Goal: Task Accomplishment & Management: Manage account settings

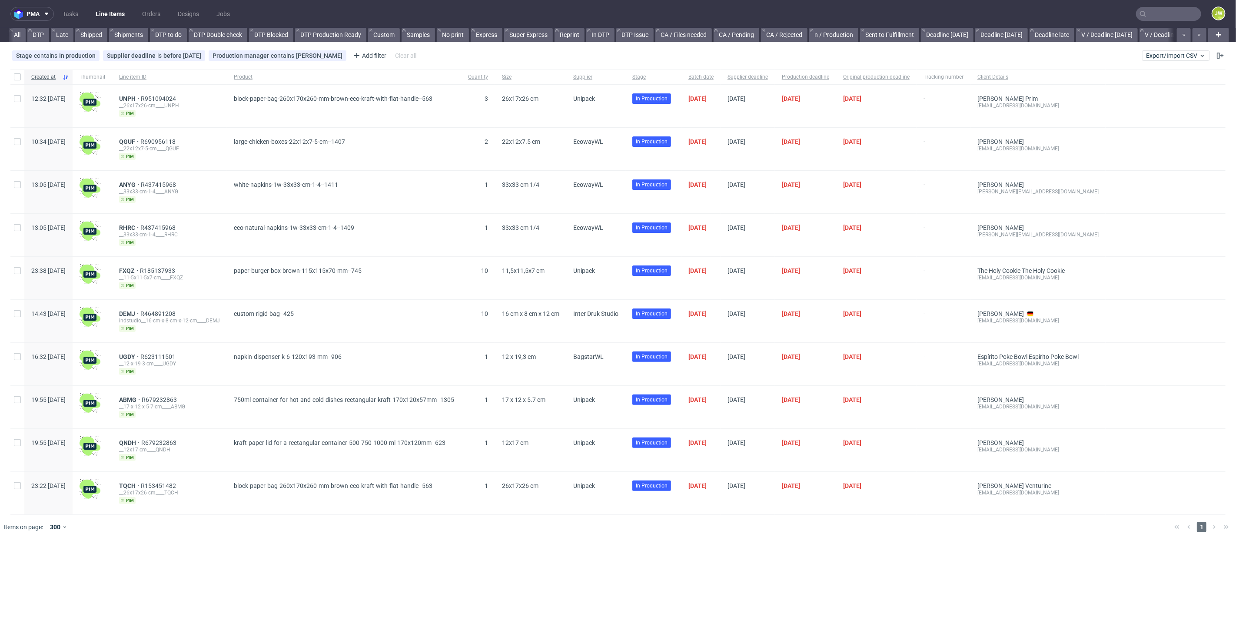
scroll to position [0, 2111]
drag, startPoint x: 1172, startPoint y: 54, endPoint x: 1165, endPoint y: 60, distance: 8.7
click at [1172, 54] on span "Export/Import CSV" at bounding box center [1176, 55] width 60 height 7
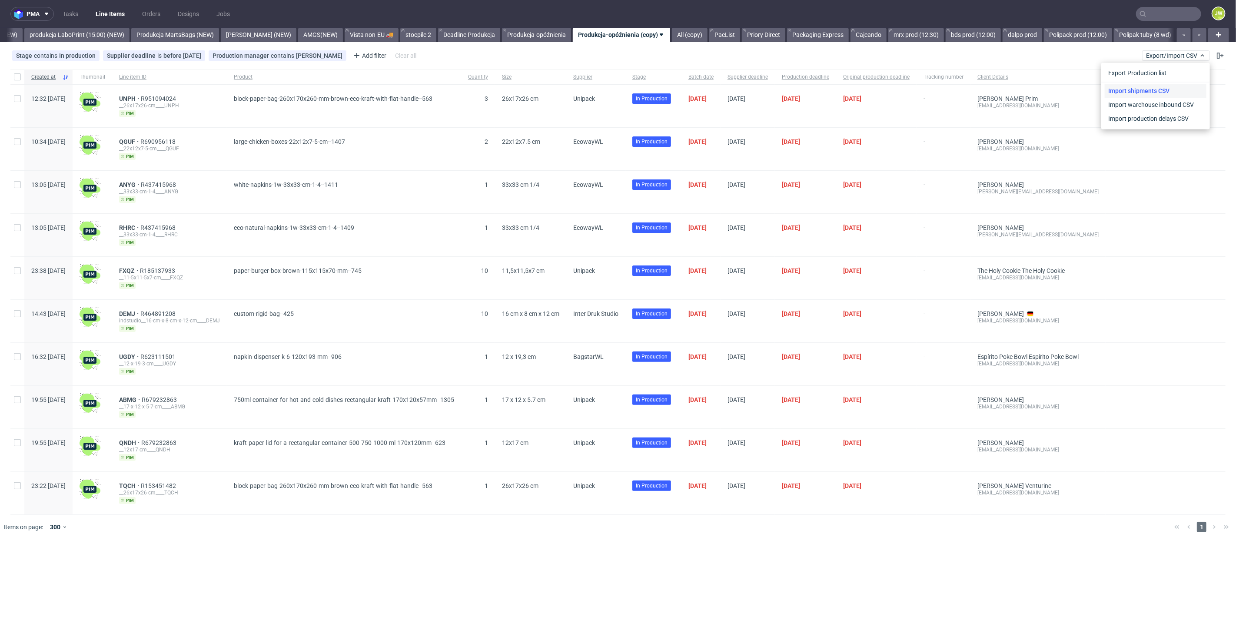
click at [1113, 92] on link "Import shipments CSV" at bounding box center [1156, 91] width 102 height 14
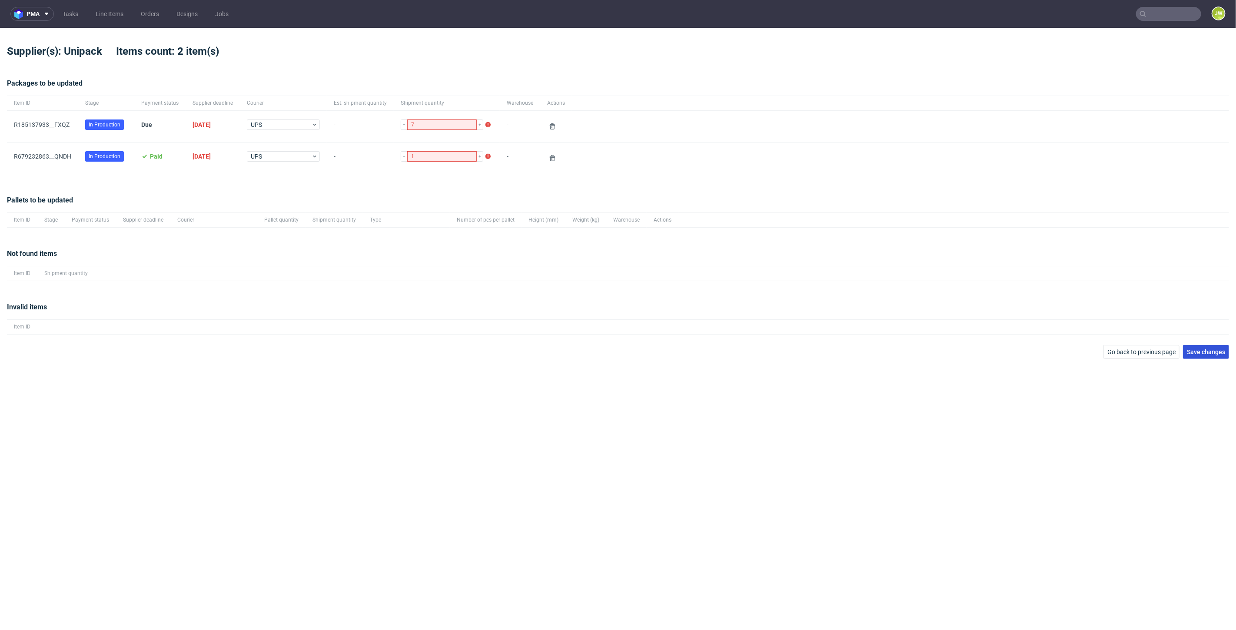
click at [1201, 351] on span "Save changes" at bounding box center [1206, 352] width 38 height 6
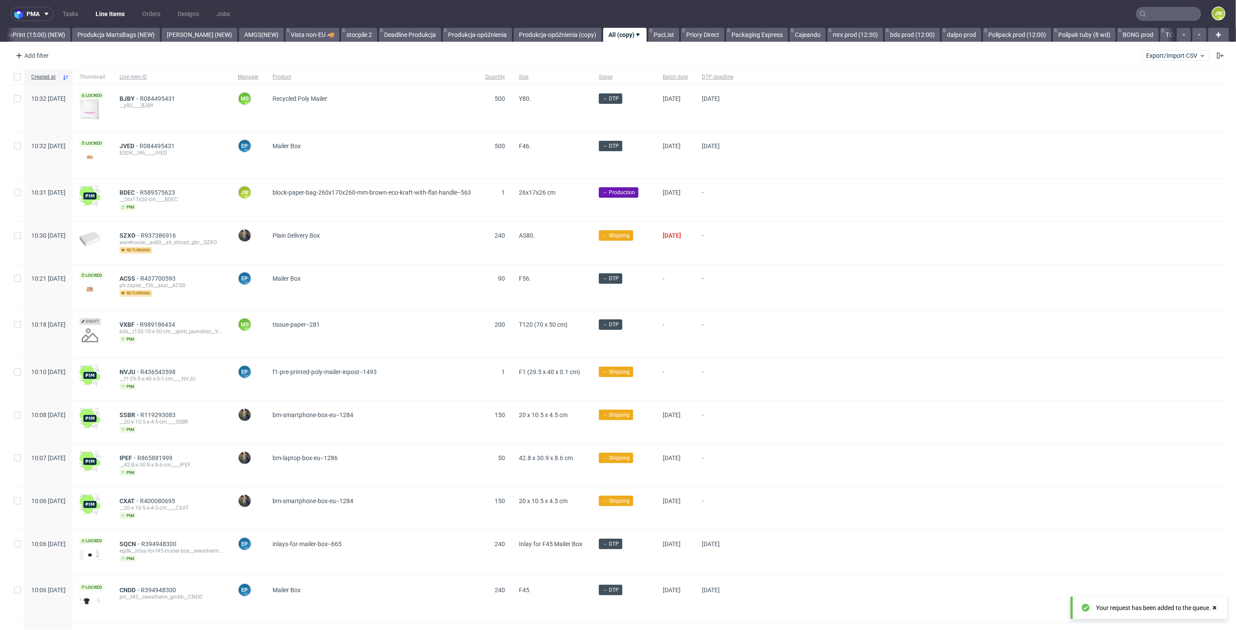
scroll to position [0, 2178]
drag, startPoint x: 71, startPoint y: 34, endPoint x: 64, endPoint y: 34, distance: 7.4
click at [71, 34] on link "Produkcja MartsBags (NEW)" at bounding box center [108, 35] width 88 height 14
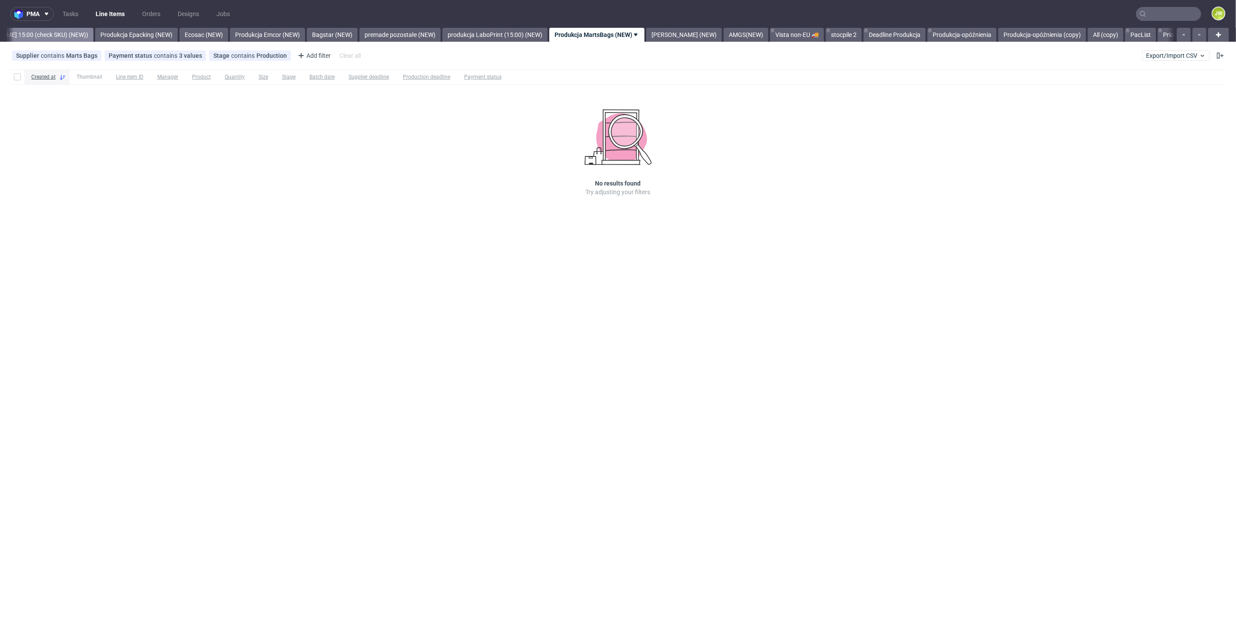
click at [46, 41] on link "Produkcja Unipack około 15:00 (check SKU) (NEW))" at bounding box center [4, 35] width 180 height 14
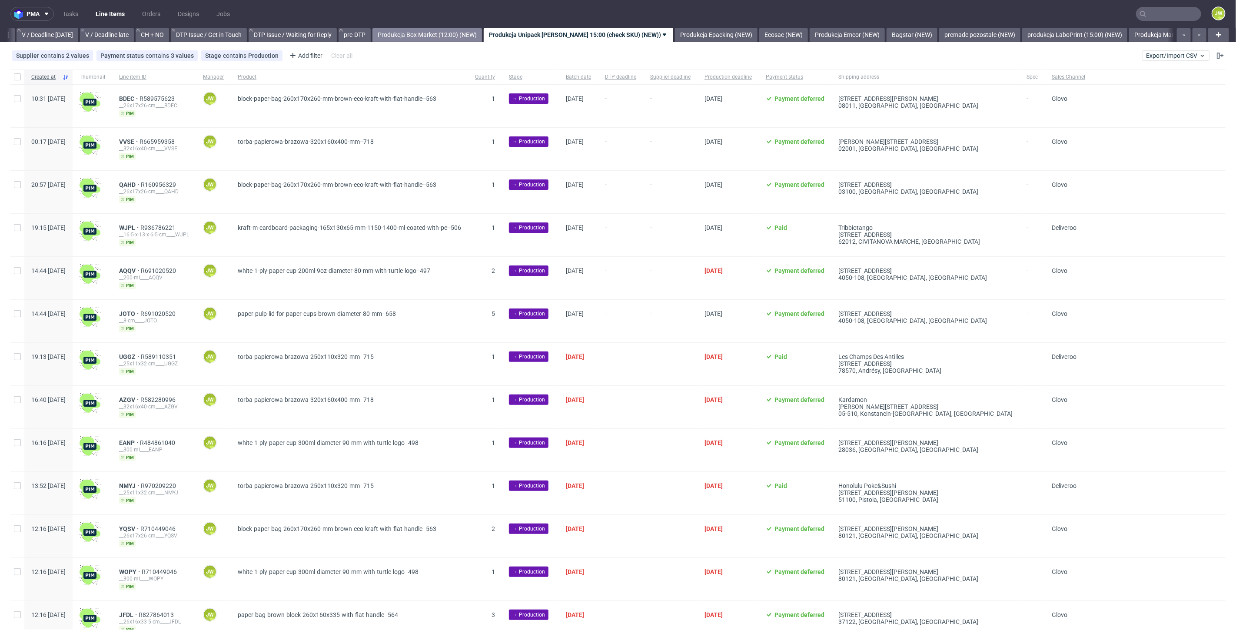
click at [438, 38] on link "Produkcja Box Market (12:00) (NEW)" at bounding box center [426, 35] width 109 height 14
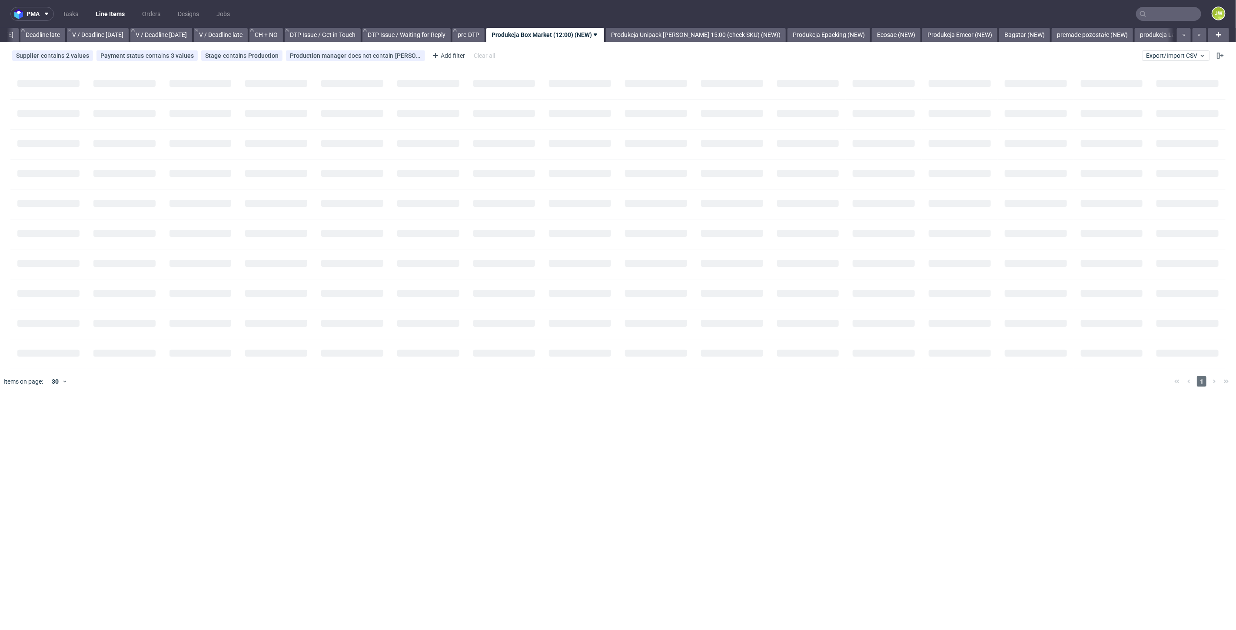
scroll to position [0, 988]
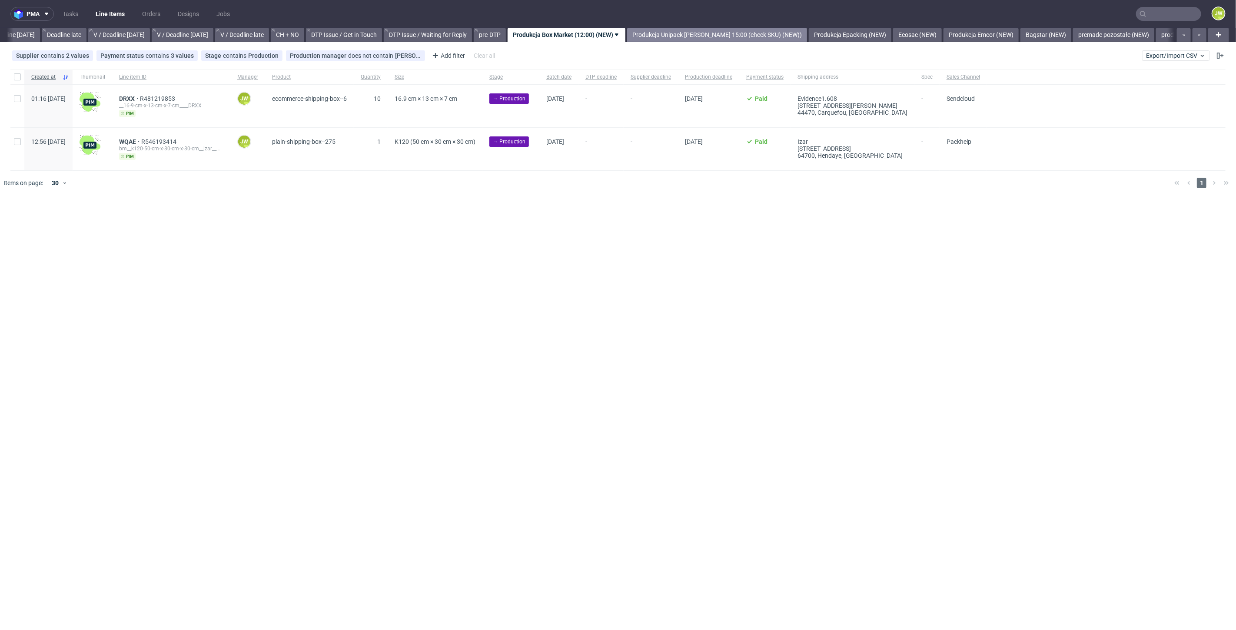
click at [667, 35] on link "Produkcja Unipack [PERSON_NAME] 15:00 (check SKU) (NEW))" at bounding box center [717, 35] width 180 height 14
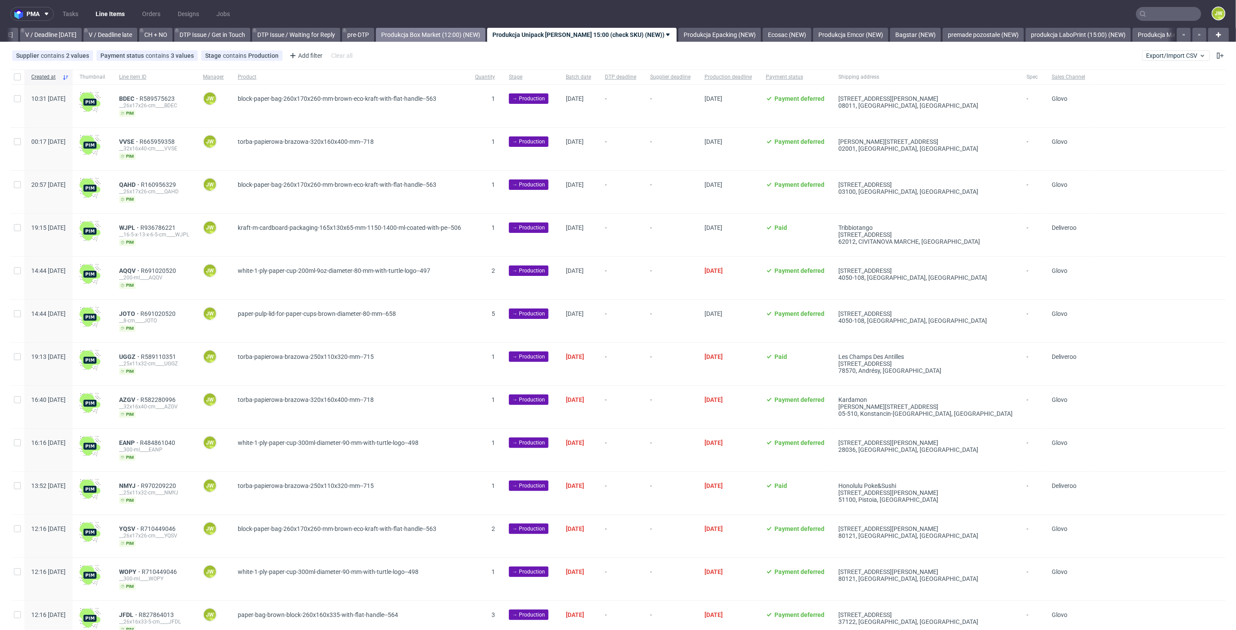
click at [428, 40] on link "Produkcja Box Market (12:00) (NEW)" at bounding box center [430, 35] width 109 height 14
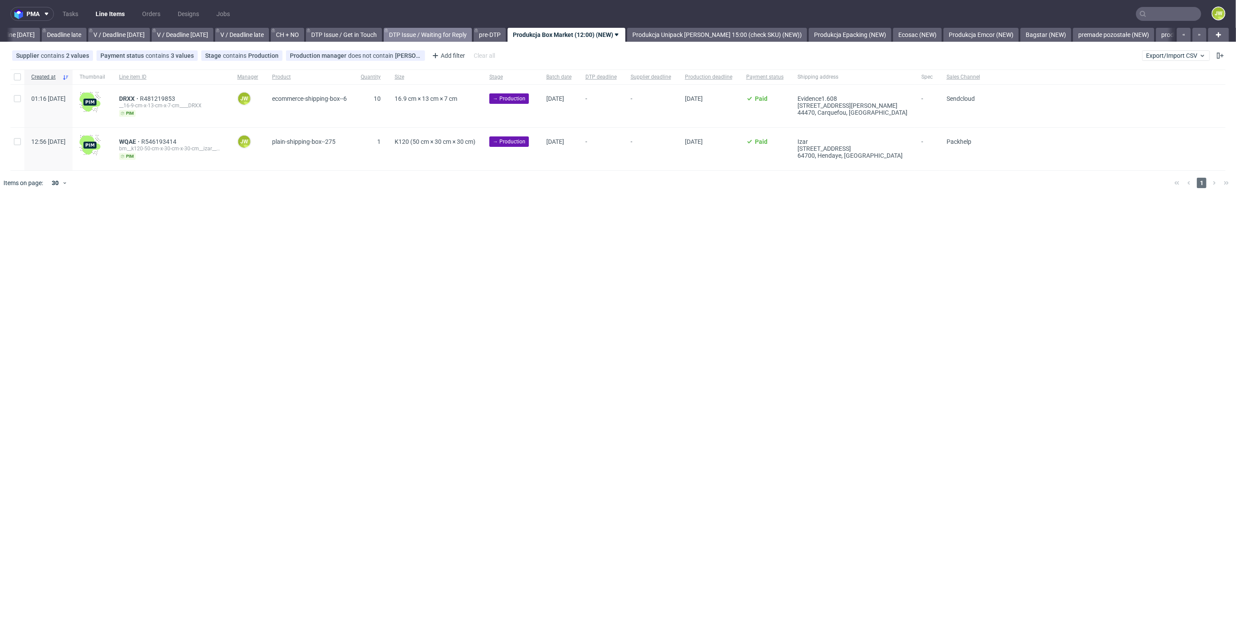
click at [426, 32] on link "DTP Issue / Waiting for Reply" at bounding box center [428, 35] width 88 height 14
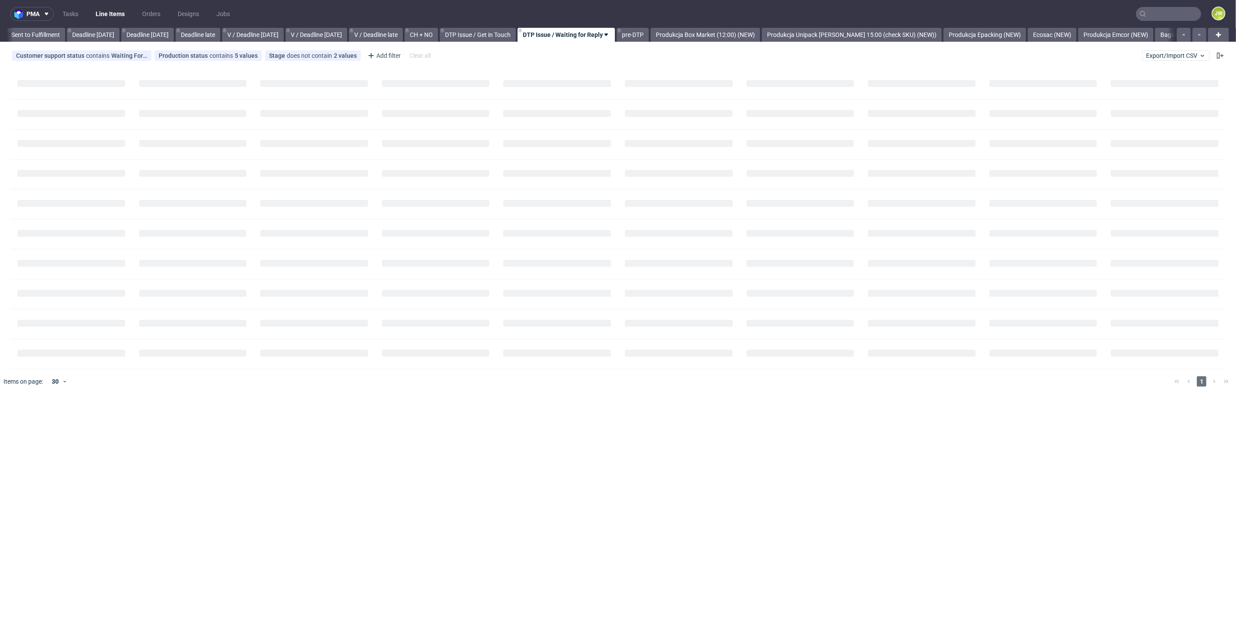
scroll to position [0, 852]
click at [719, 35] on link "Produkcja Box Market (12:00) (NEW)" at bounding box center [706, 35] width 109 height 14
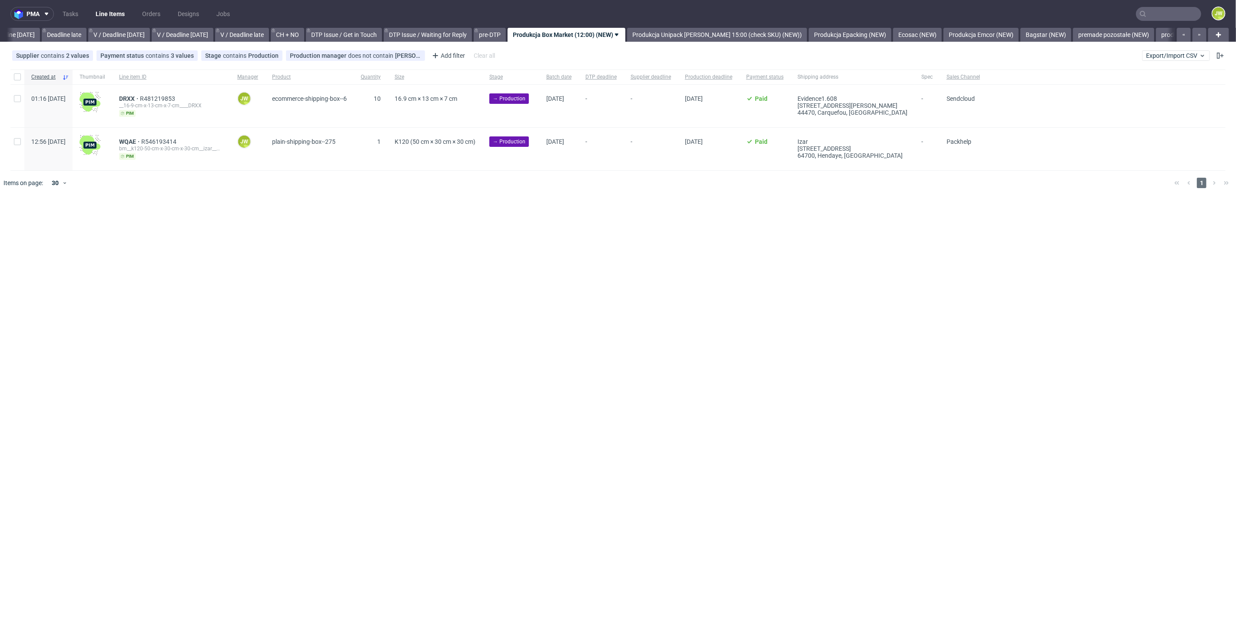
click at [333, 339] on div "pma Tasks Line Items Orders Designs Jobs JW All DTP Late Shipped Shipments DTP …" at bounding box center [618, 315] width 1236 height 630
click at [15, 75] on input "checkbox" at bounding box center [17, 76] width 7 height 7
checkbox input "true"
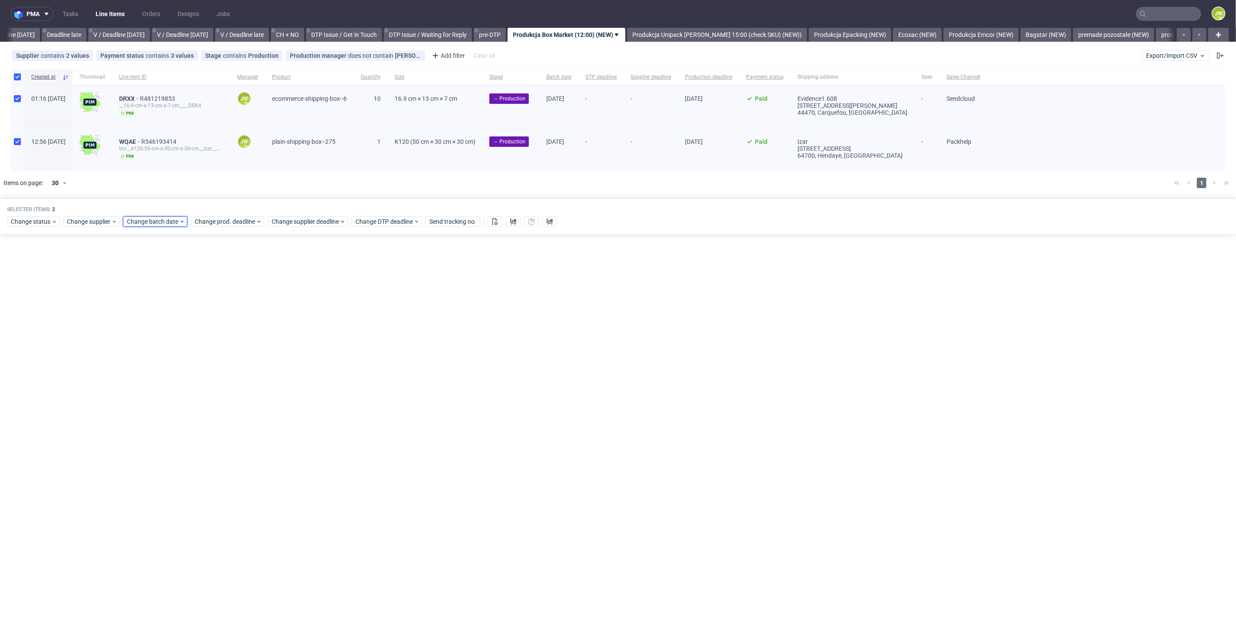
click at [148, 219] on span "Change batch date" at bounding box center [153, 221] width 52 height 9
click at [155, 305] on span "13" at bounding box center [154, 307] width 7 height 9
click at [223, 369] on span "Save" at bounding box center [226, 368] width 13 height 6
click at [204, 224] on span "Change prod. deadline" at bounding box center [225, 221] width 61 height 9
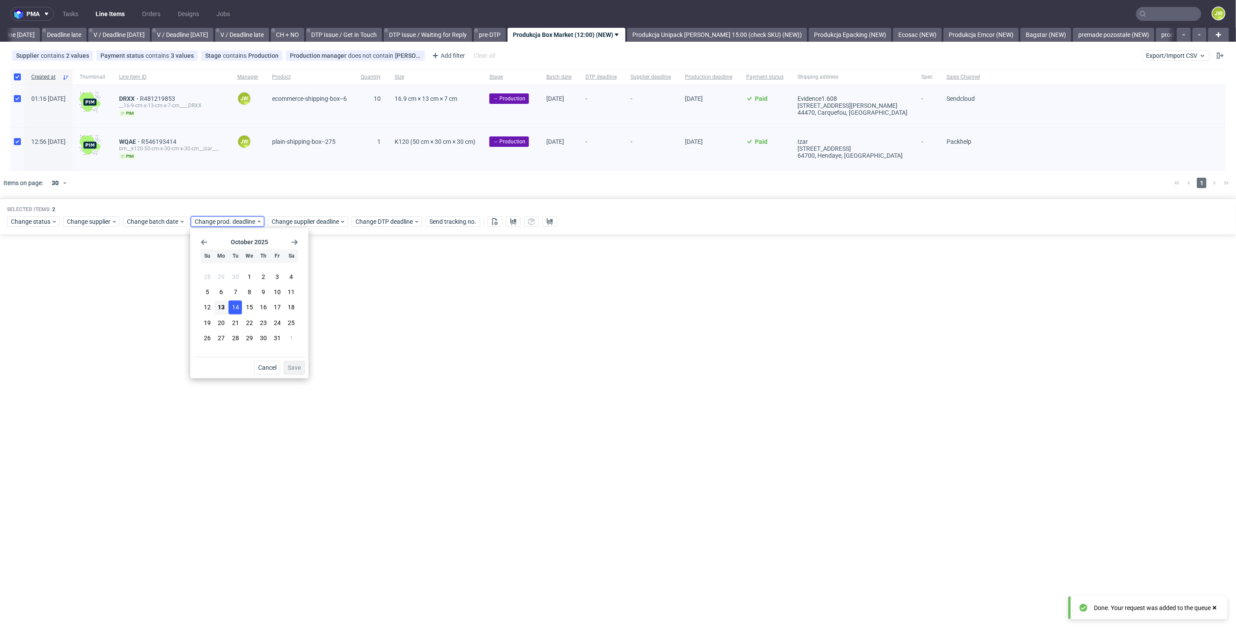
click at [232, 304] on span "14" at bounding box center [235, 307] width 7 height 9
drag, startPoint x: 298, startPoint y: 368, endPoint x: 281, endPoint y: 319, distance: 52.4
click at [298, 368] on span "Save" at bounding box center [294, 368] width 13 height 6
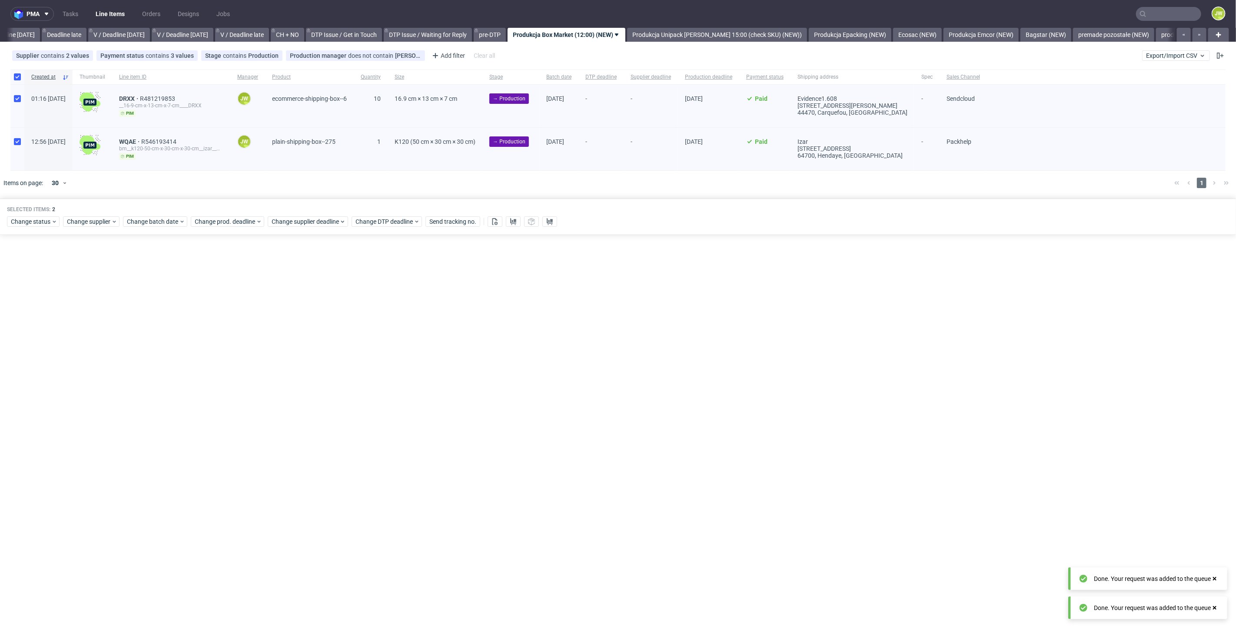
click at [292, 227] on div "Selected items: 2 Change status Change supplier Change batch date Change prod. …" at bounding box center [618, 217] width 1236 height 36
click at [292, 225] on span "Change supplier deadline" at bounding box center [306, 221] width 68 height 9
click at [314, 307] on span "14" at bounding box center [312, 307] width 7 height 9
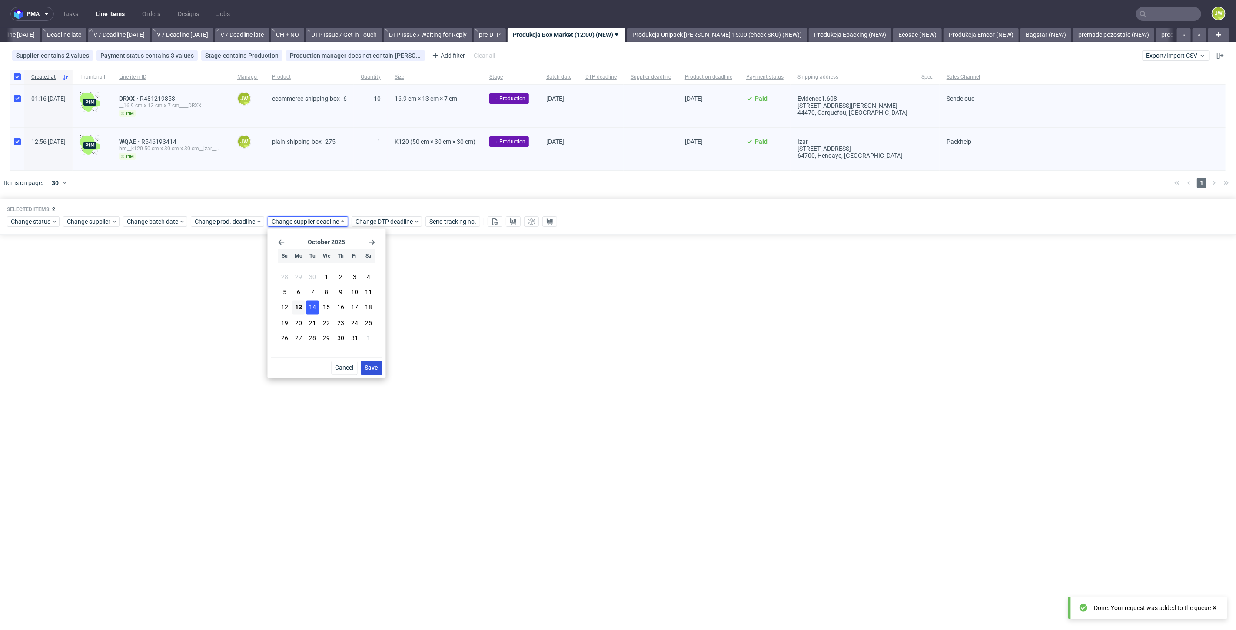
click at [372, 368] on span "Save" at bounding box center [371, 368] width 13 height 6
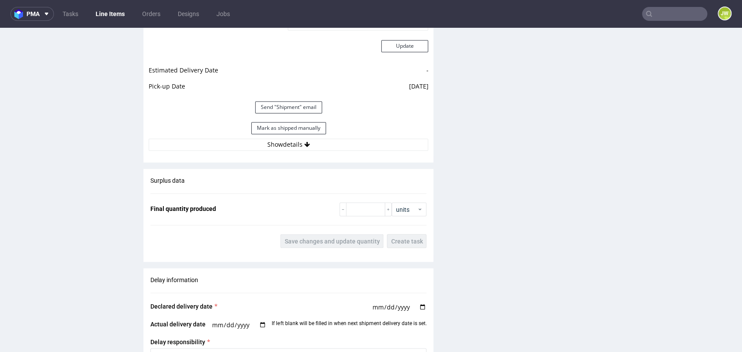
scroll to position [1014, 0]
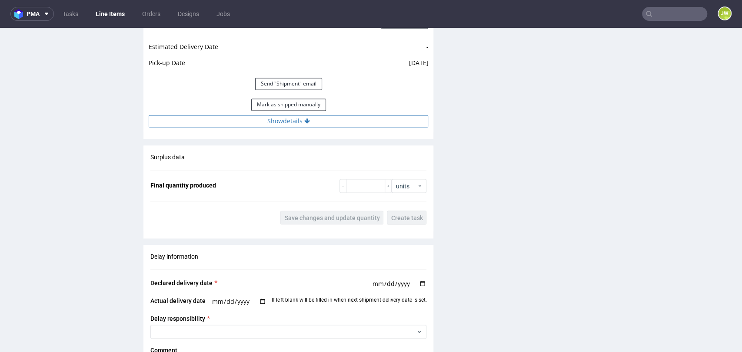
click at [280, 126] on button "Show details" at bounding box center [288, 121] width 279 height 12
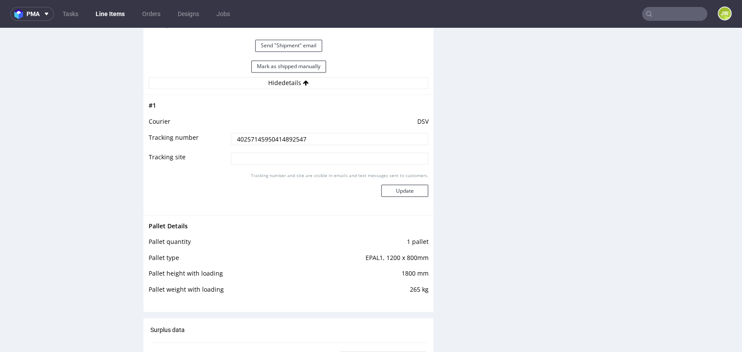
scroll to position [917, 0]
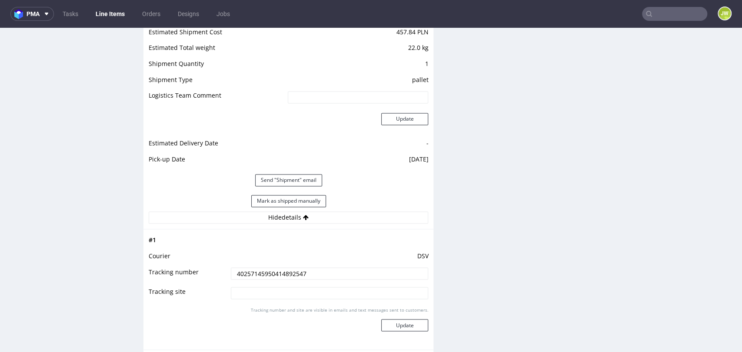
click at [108, 10] on link "Line Items" at bounding box center [110, 14] width 40 height 14
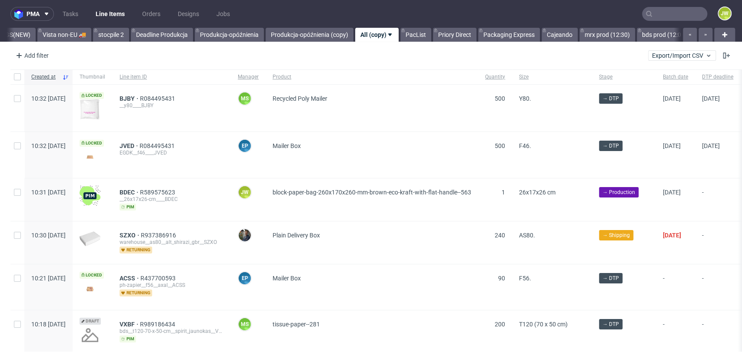
scroll to position [0, 2425]
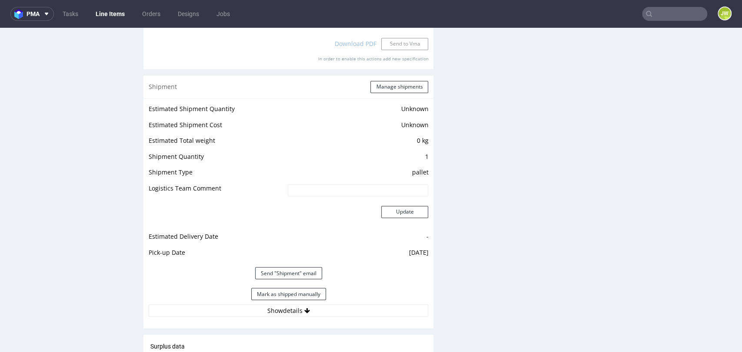
scroll to position [984, 0]
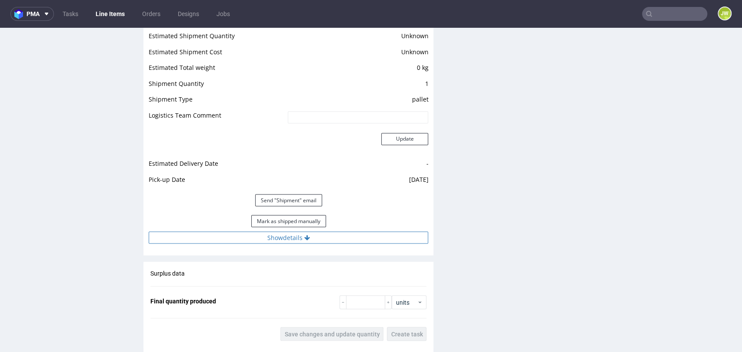
click at [274, 236] on button "Show details" at bounding box center [288, 238] width 279 height 12
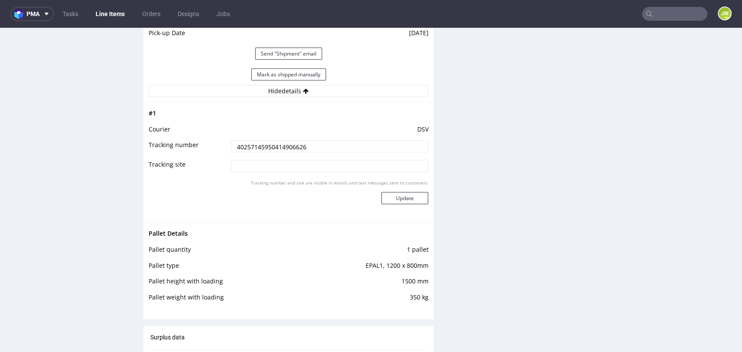
scroll to position [1128, 0]
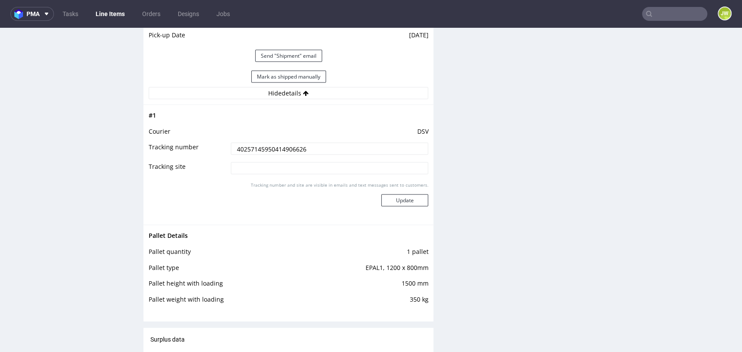
drag, startPoint x: 307, startPoint y: 150, endPoint x: 206, endPoint y: 150, distance: 101.7
click at [206, 150] on tr "Tracking number 40257145950414906626" at bounding box center [288, 152] width 279 height 20
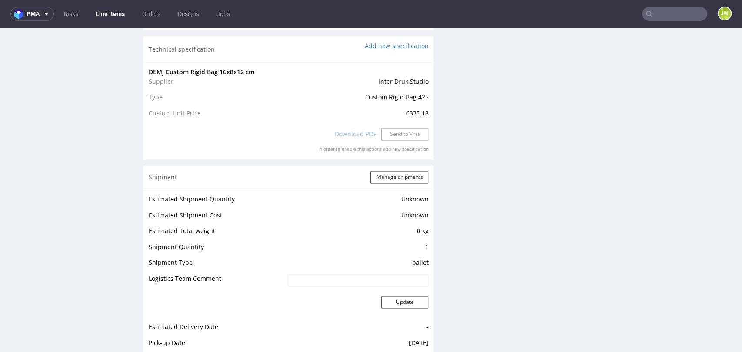
scroll to position [1014, 0]
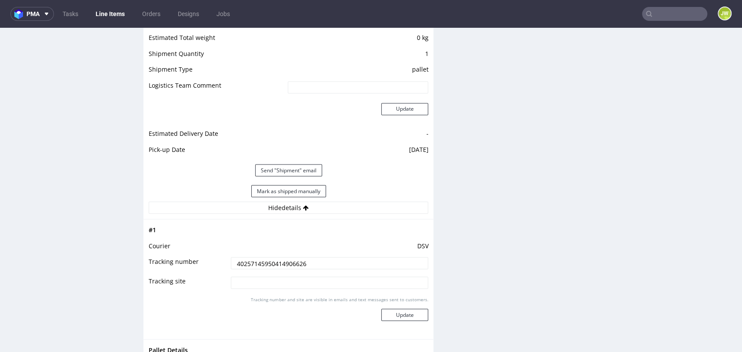
drag, startPoint x: 230, startPoint y: 230, endPoint x: 236, endPoint y: 232, distance: 6.3
click at [231, 230] on td at bounding box center [329, 233] width 200 height 16
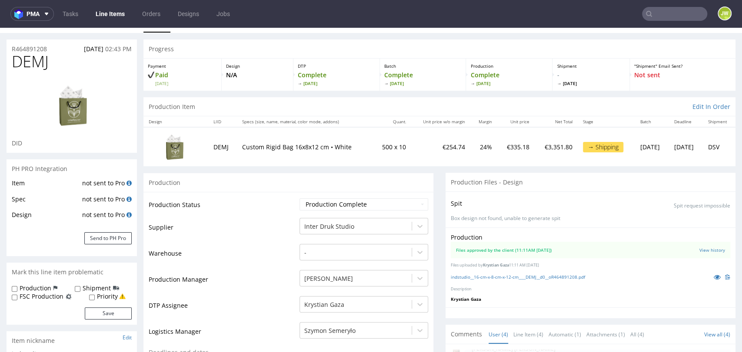
scroll to position [0, 0]
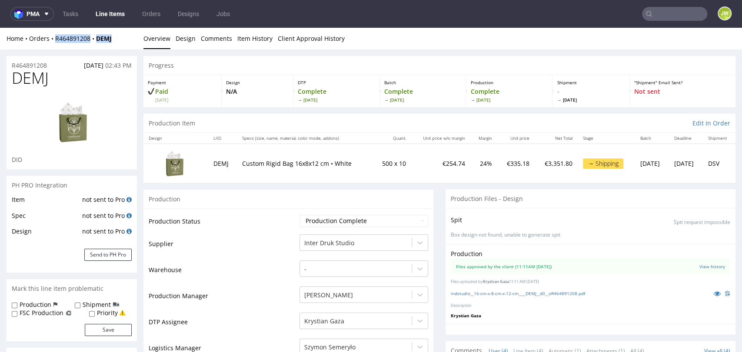
drag, startPoint x: 119, startPoint y: 44, endPoint x: 56, endPoint y: 44, distance: 63.9
click at [56, 44] on div "Home Orders R464891208 DEMJ Overview Design Comments Item History Client Approv…" at bounding box center [371, 39] width 742 height 22
copy div "R464891208 DEMJ"
click at [248, 219] on td "Production Status" at bounding box center [223, 224] width 149 height 20
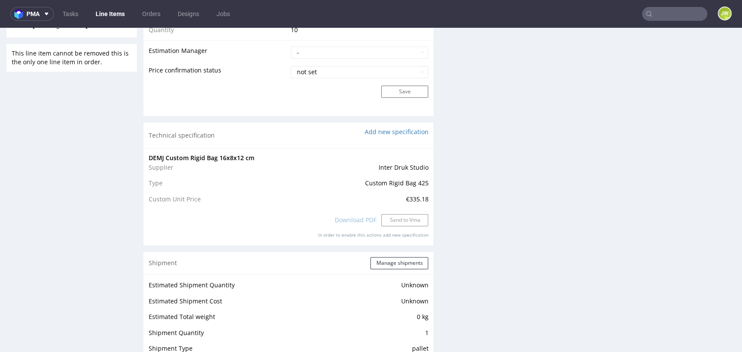
scroll to position [724, 0]
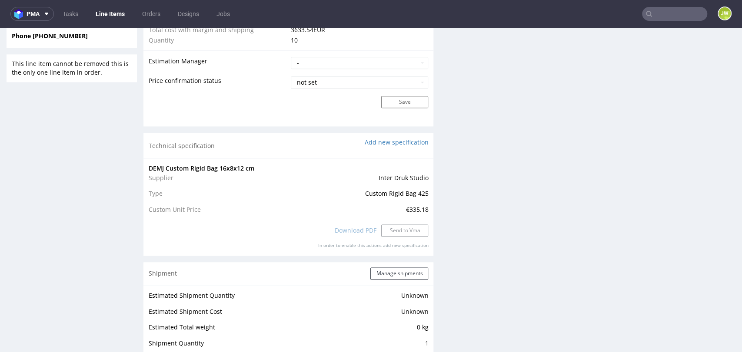
drag, startPoint x: 107, startPoint y: 14, endPoint x: 97, endPoint y: 11, distance: 10.4
click at [107, 14] on link "Line Items" at bounding box center [110, 14] width 40 height 14
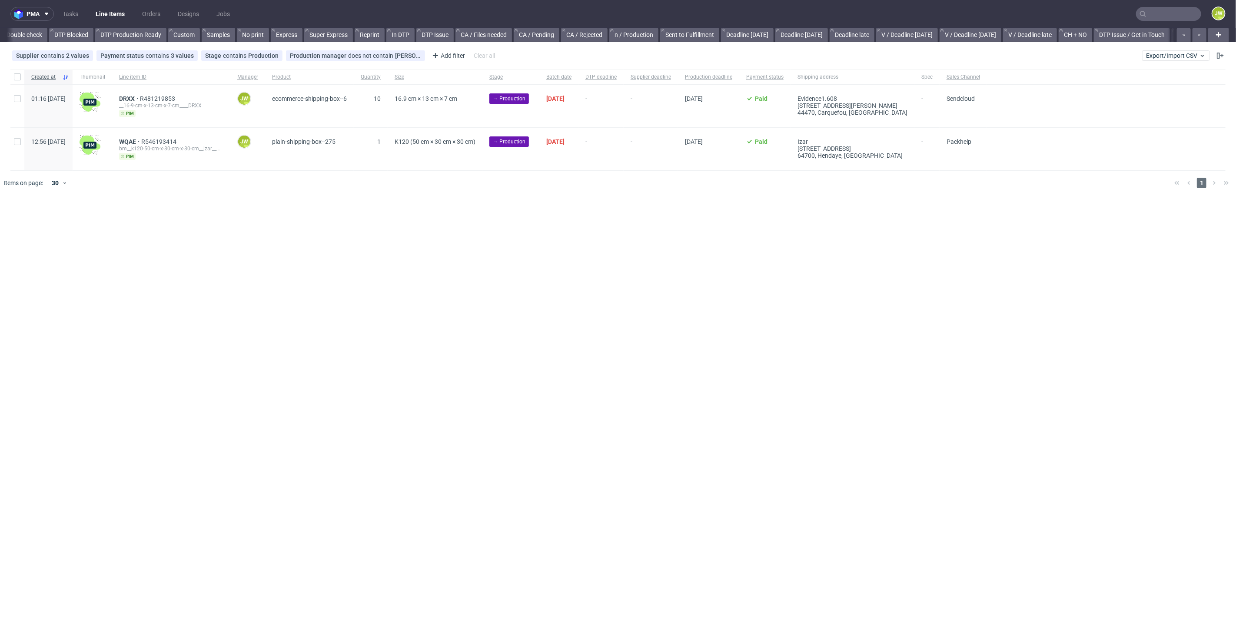
scroll to position [0, 841]
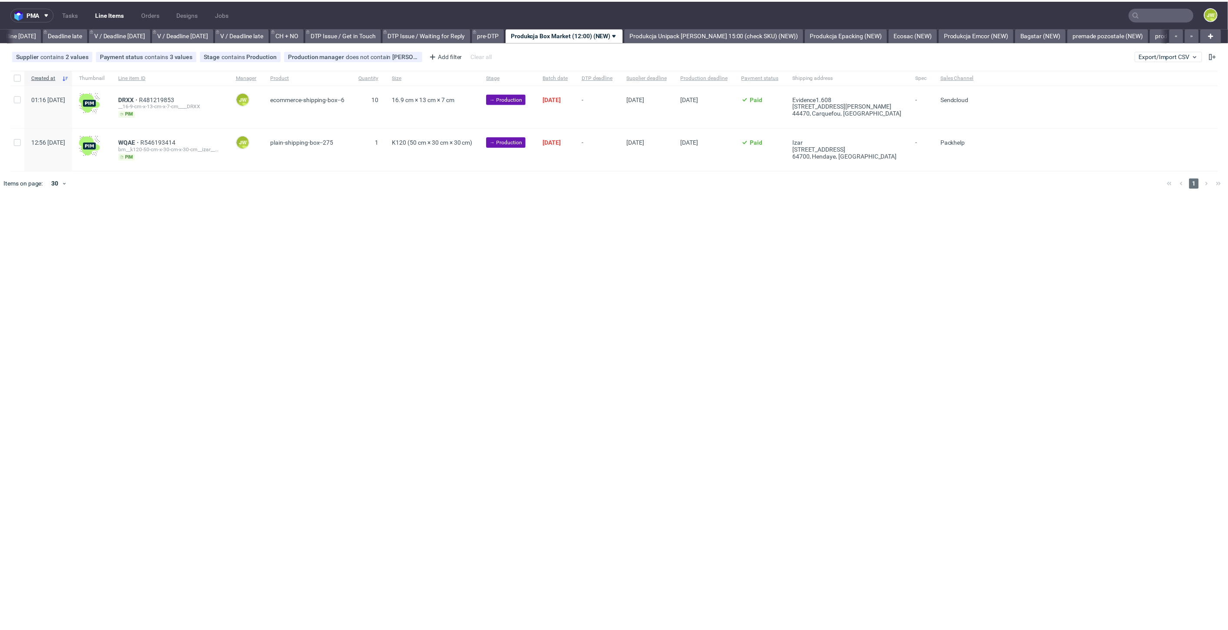
scroll to position [0, 988]
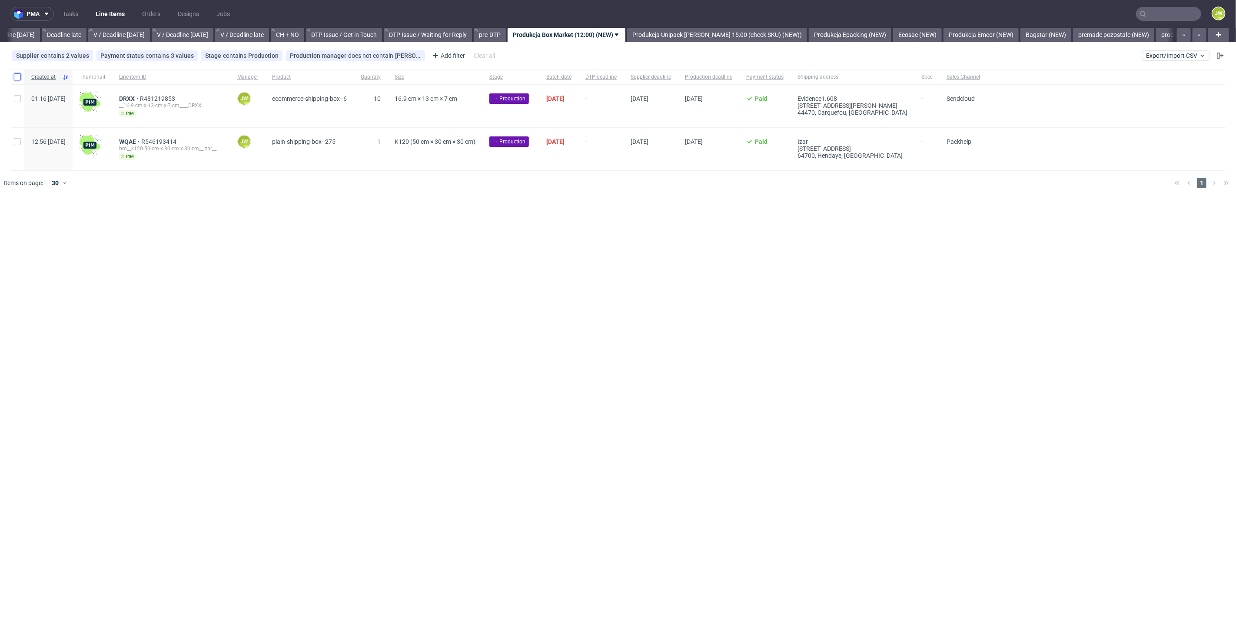
click at [18, 78] on input "checkbox" at bounding box center [17, 76] width 7 height 7
checkbox input "true"
click at [514, 223] on icon at bounding box center [513, 221] width 7 height 7
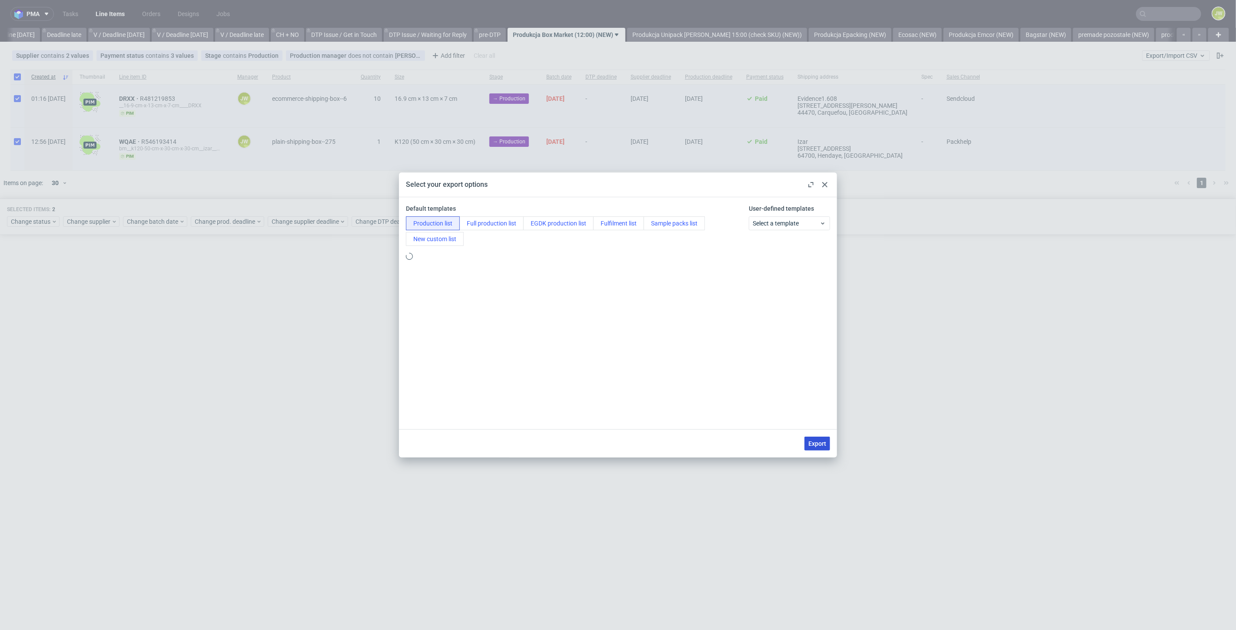
click at [813, 444] on span "Export" at bounding box center [817, 444] width 18 height 6
checkbox input "false"
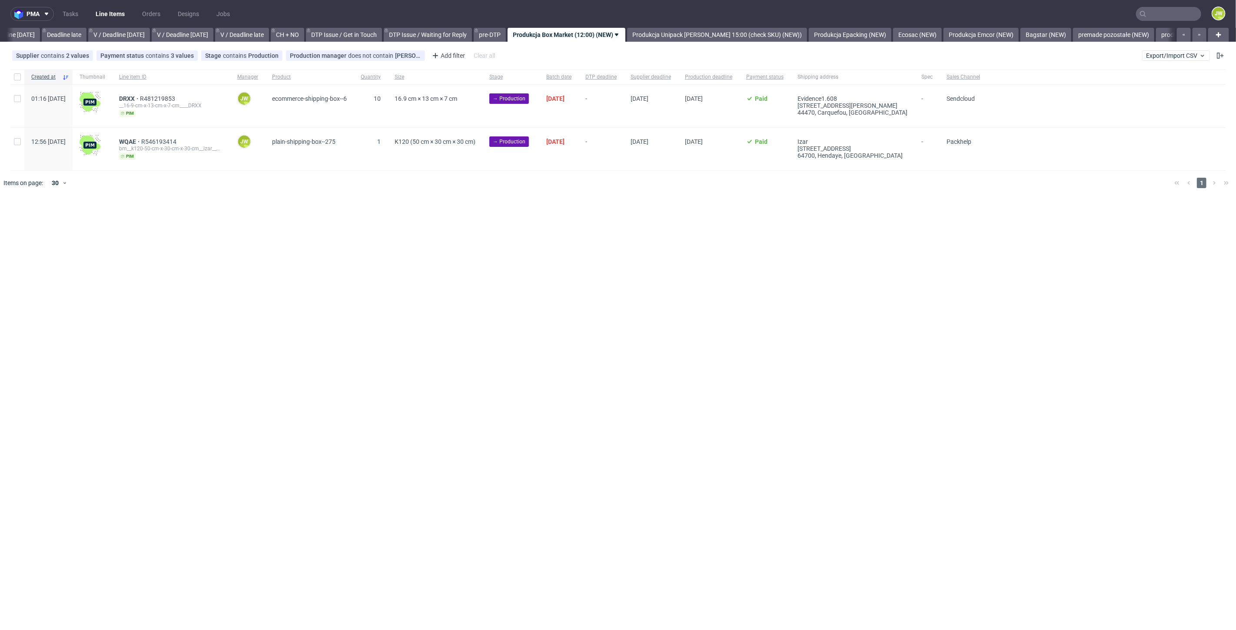
click at [22, 74] on div at bounding box center [17, 77] width 14 height 15
checkbox input "true"
click at [33, 223] on span "Change status" at bounding box center [31, 221] width 40 height 9
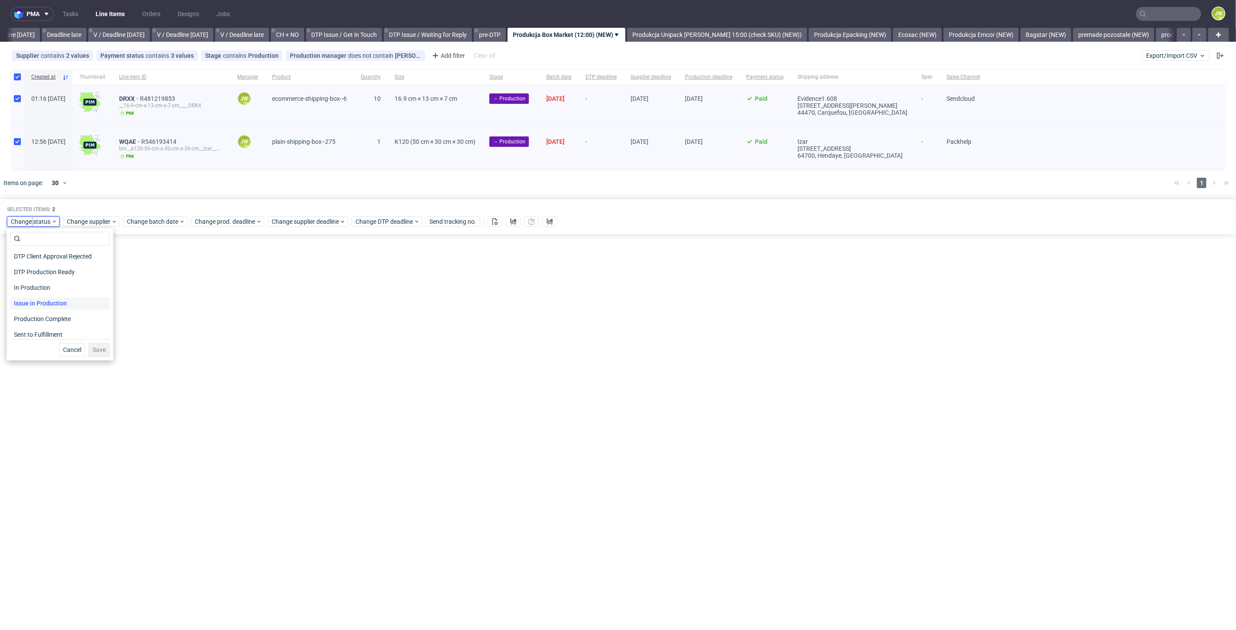
scroll to position [96, 0]
click at [29, 280] on span "In Production" at bounding box center [32, 286] width 44 height 12
click at [93, 352] on span "Save" at bounding box center [99, 350] width 13 height 6
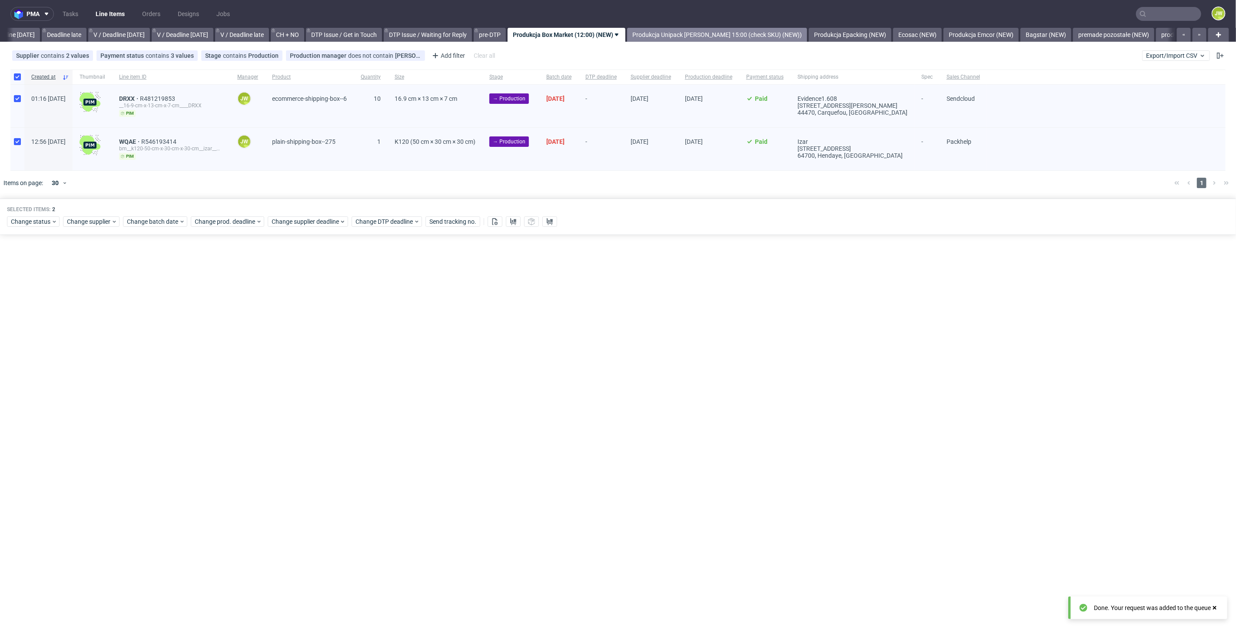
click at [675, 33] on link "Produkcja Unipack [PERSON_NAME] 15:00 (check SKU) (NEW))" at bounding box center [717, 35] width 180 height 14
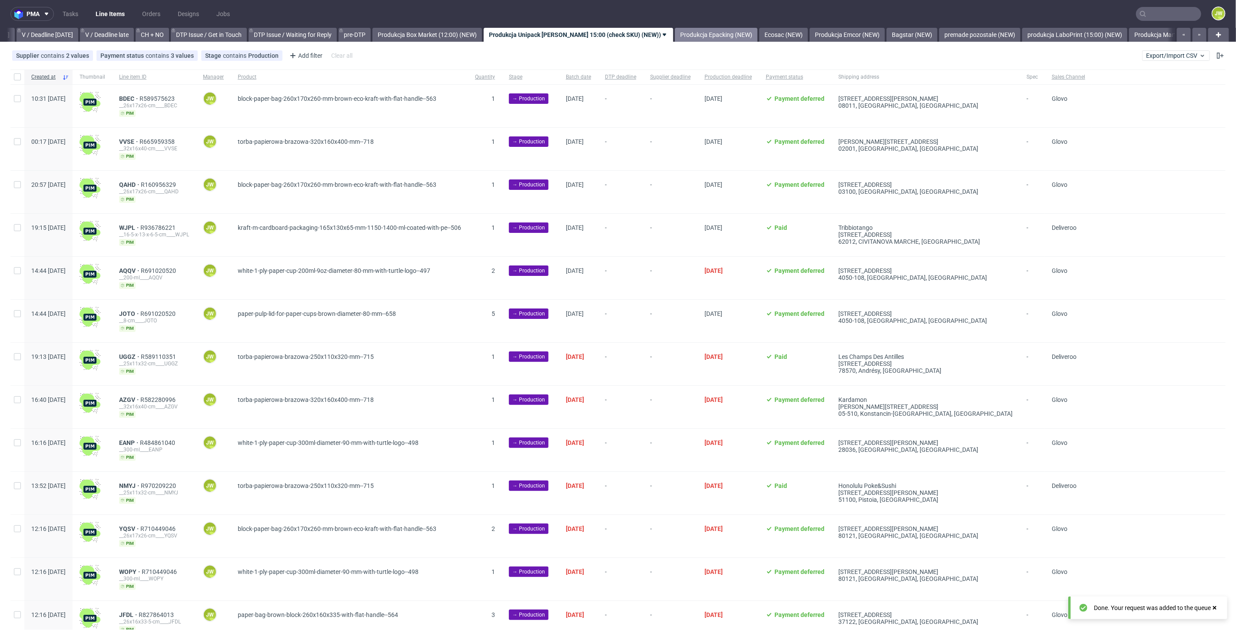
click at [690, 40] on link "Produkcja Epacking (NEW)" at bounding box center [716, 35] width 83 height 14
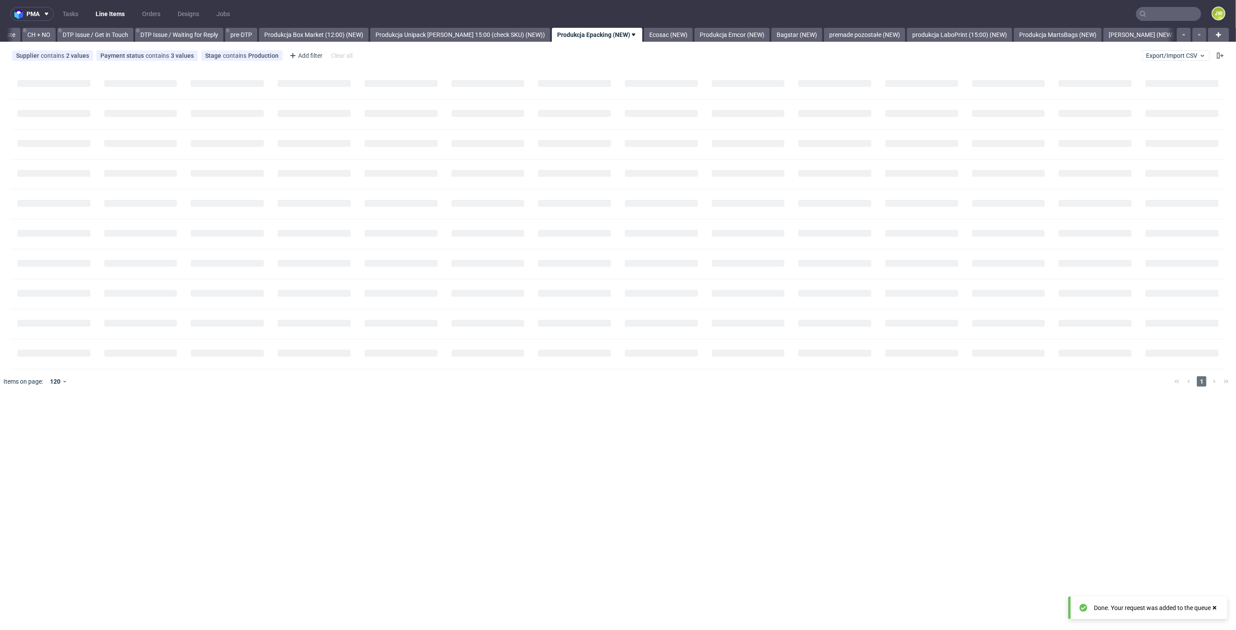
scroll to position [0, 1237]
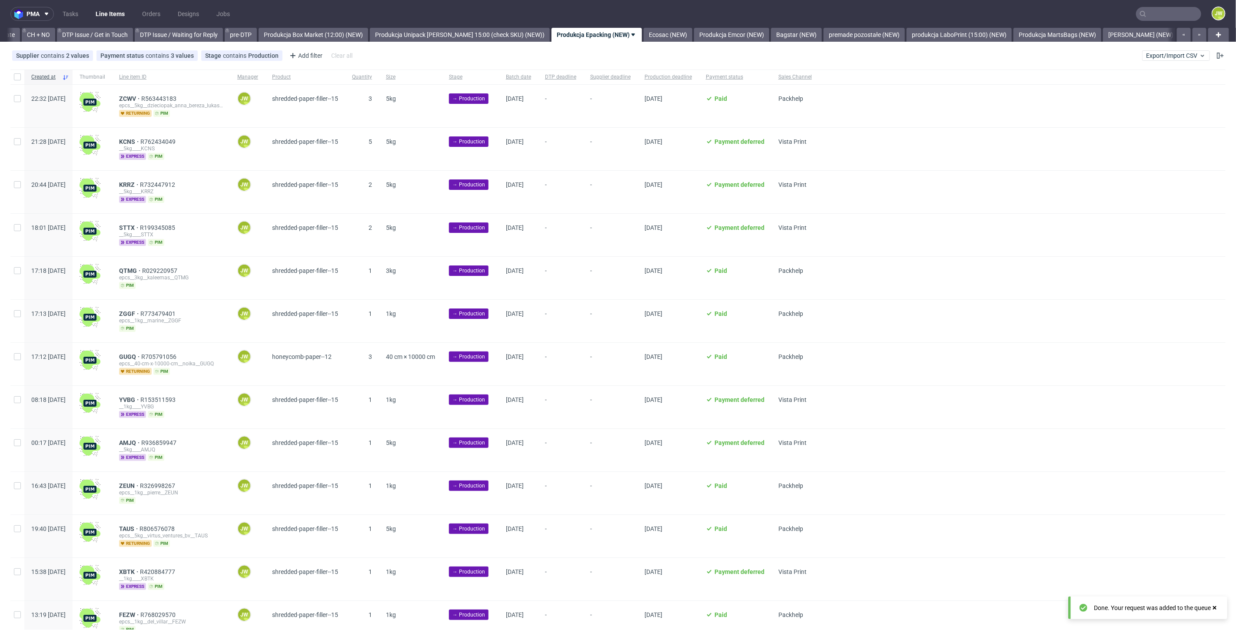
click at [338, 42] on div "pma Tasks Line Items Orders Designs Jobs JW All DTP Late Shipped Shipments DTP …" at bounding box center [618, 315] width 1236 height 630
click at [336, 33] on link "Produkcja Box Market (12:00) (NEW)" at bounding box center [313, 35] width 109 height 14
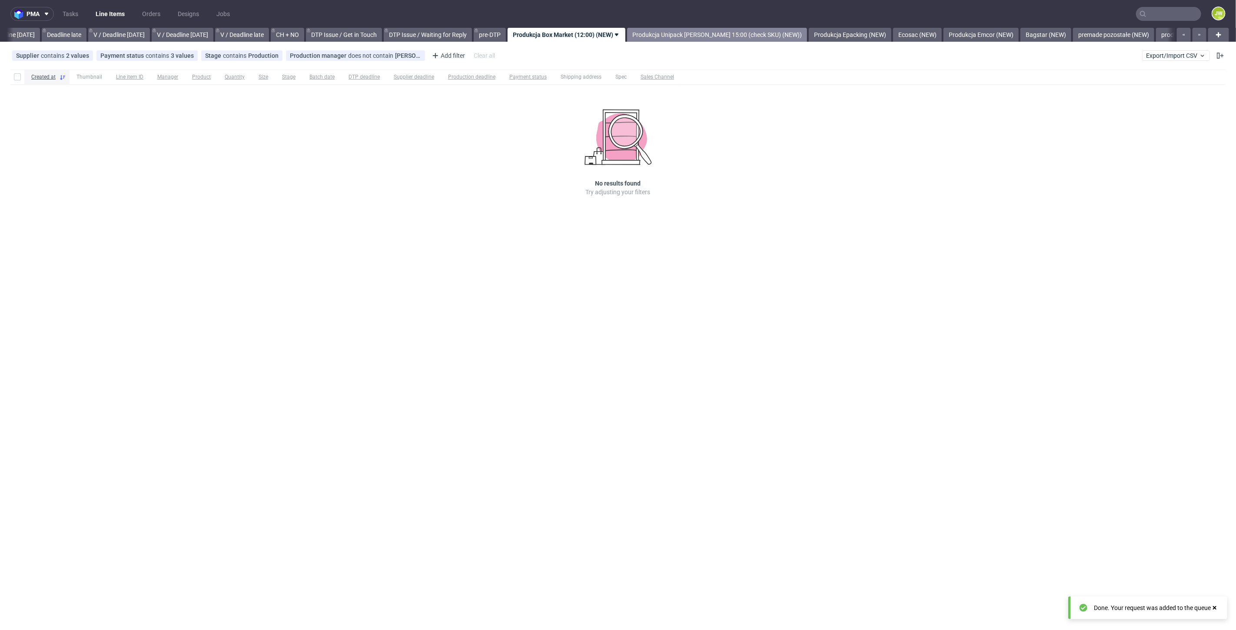
click at [732, 32] on link "Produkcja Unipack [PERSON_NAME] 15:00 (check SKU) (NEW))" at bounding box center [717, 35] width 180 height 14
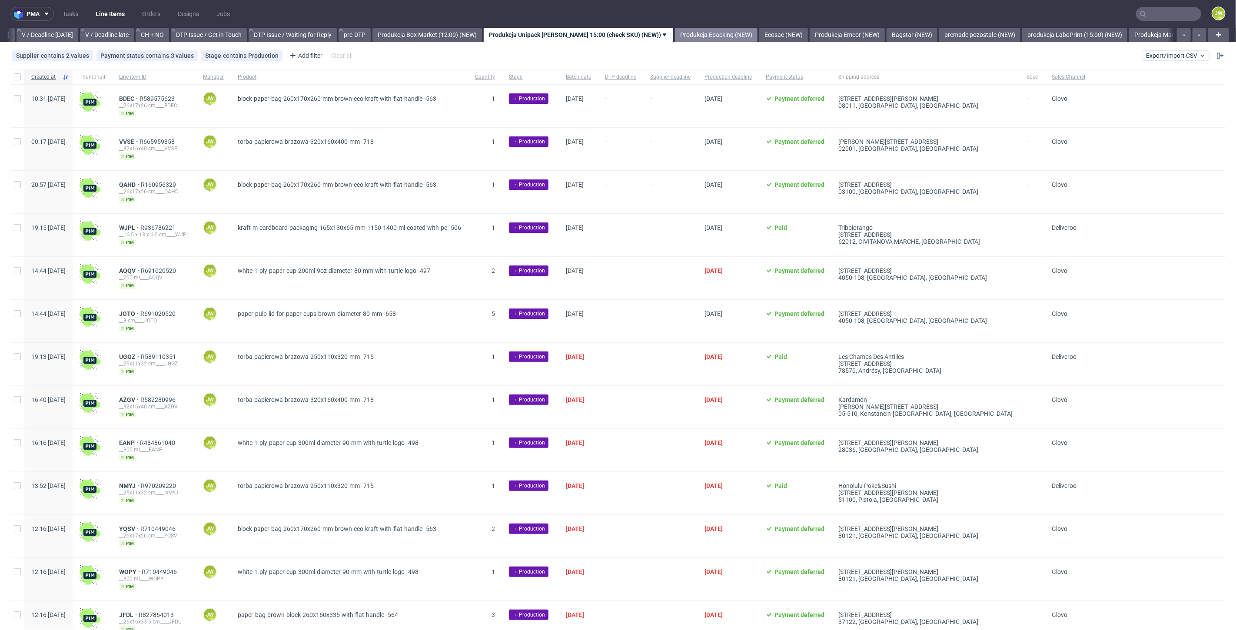
click at [678, 32] on link "Produkcja Epacking (NEW)" at bounding box center [716, 35] width 83 height 14
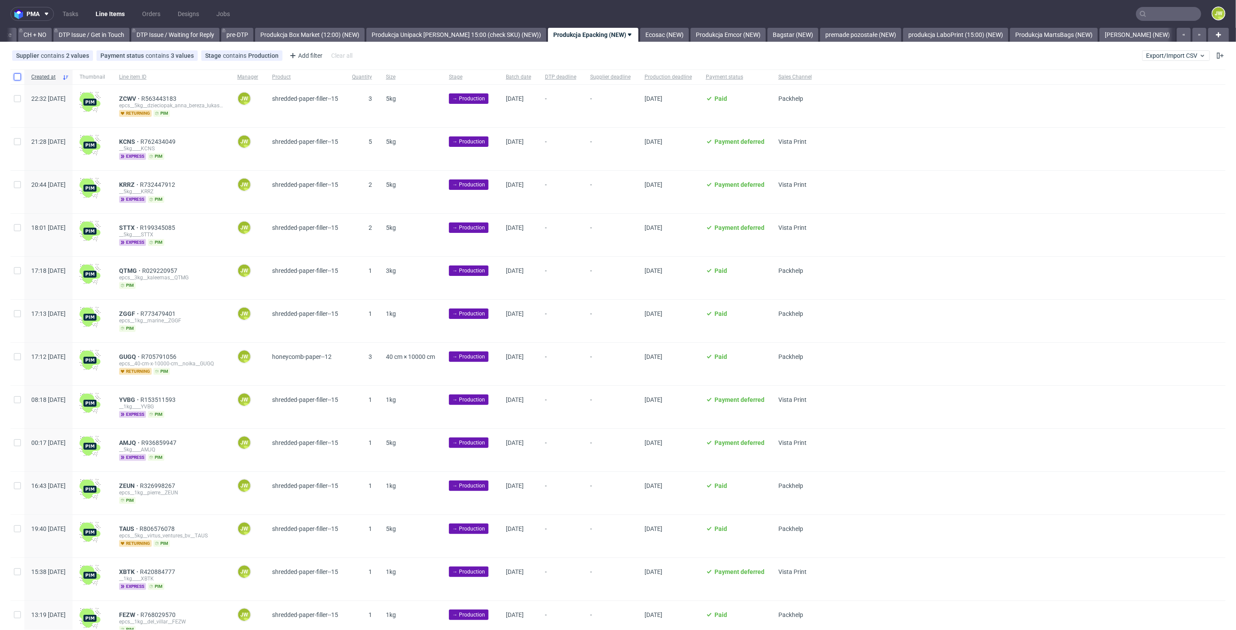
click at [20, 80] on div at bounding box center [17, 77] width 14 height 15
checkbox input "true"
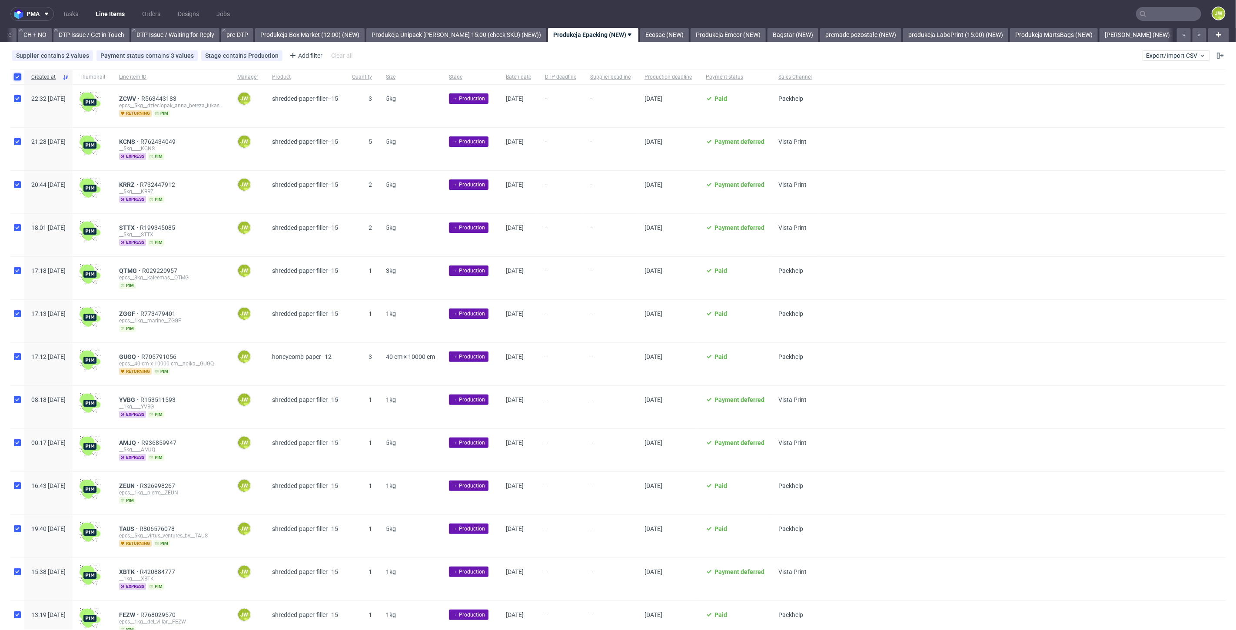
checkbox input "true"
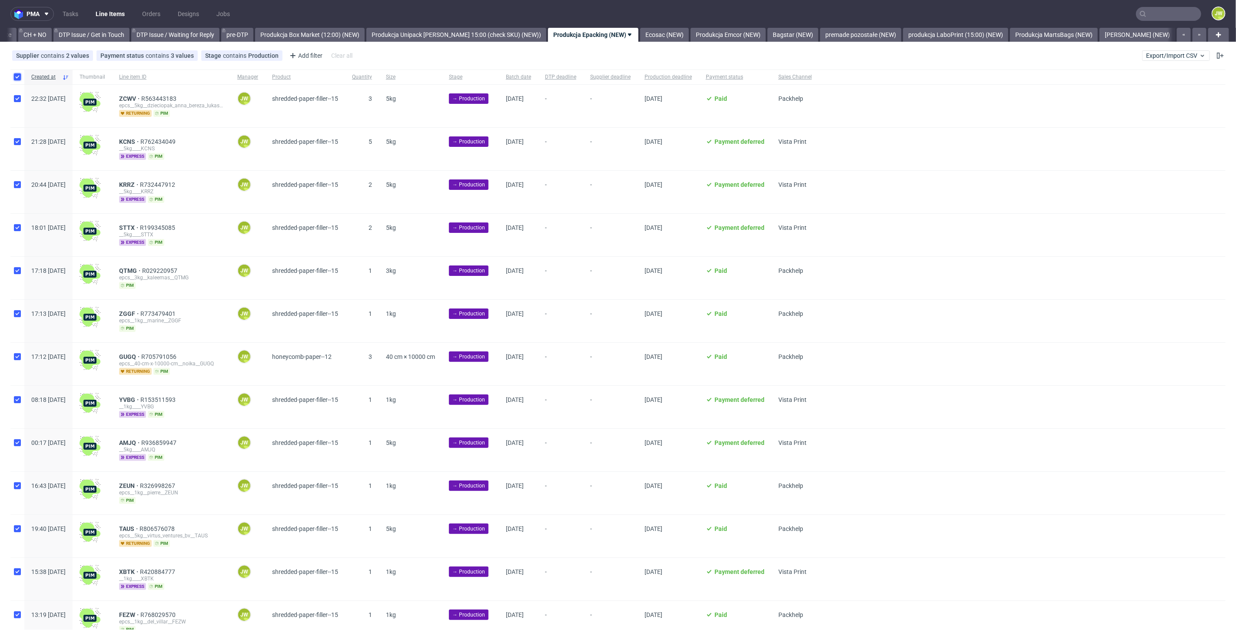
checkbox input "true"
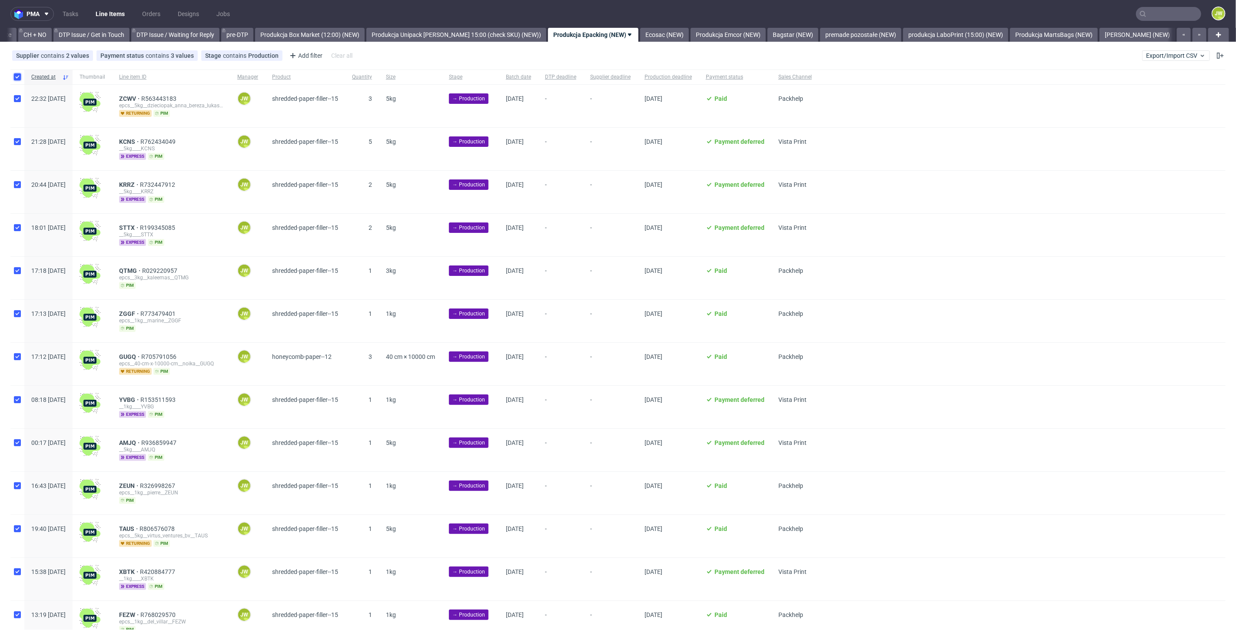
checkbox input "true"
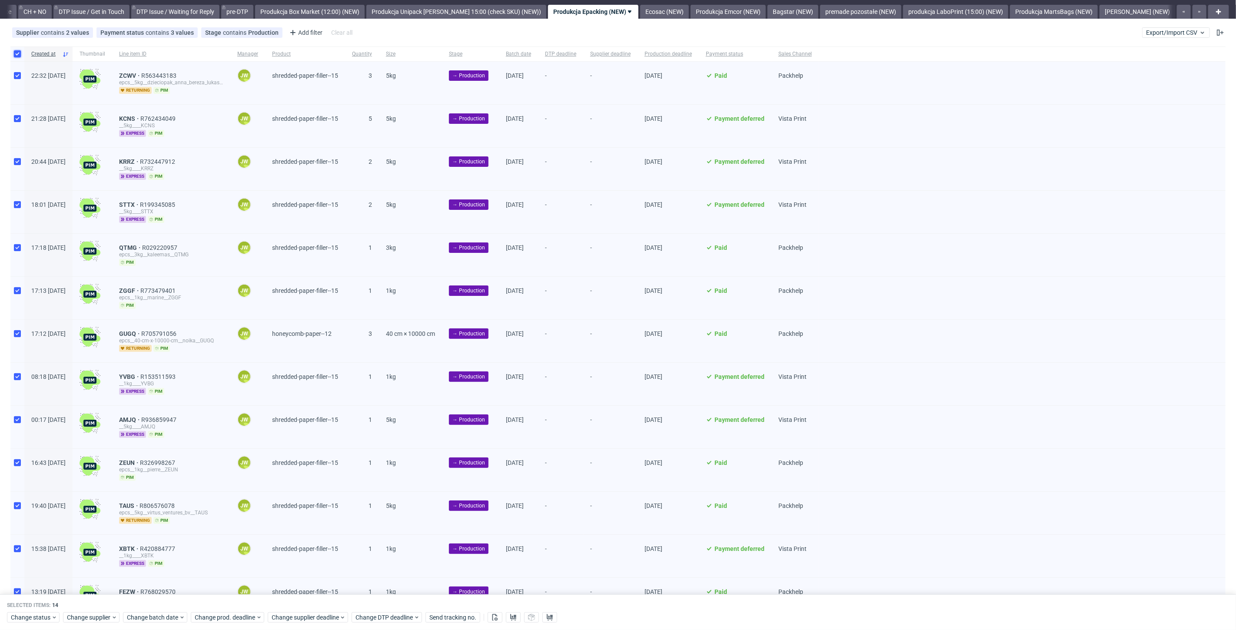
scroll to position [116, 0]
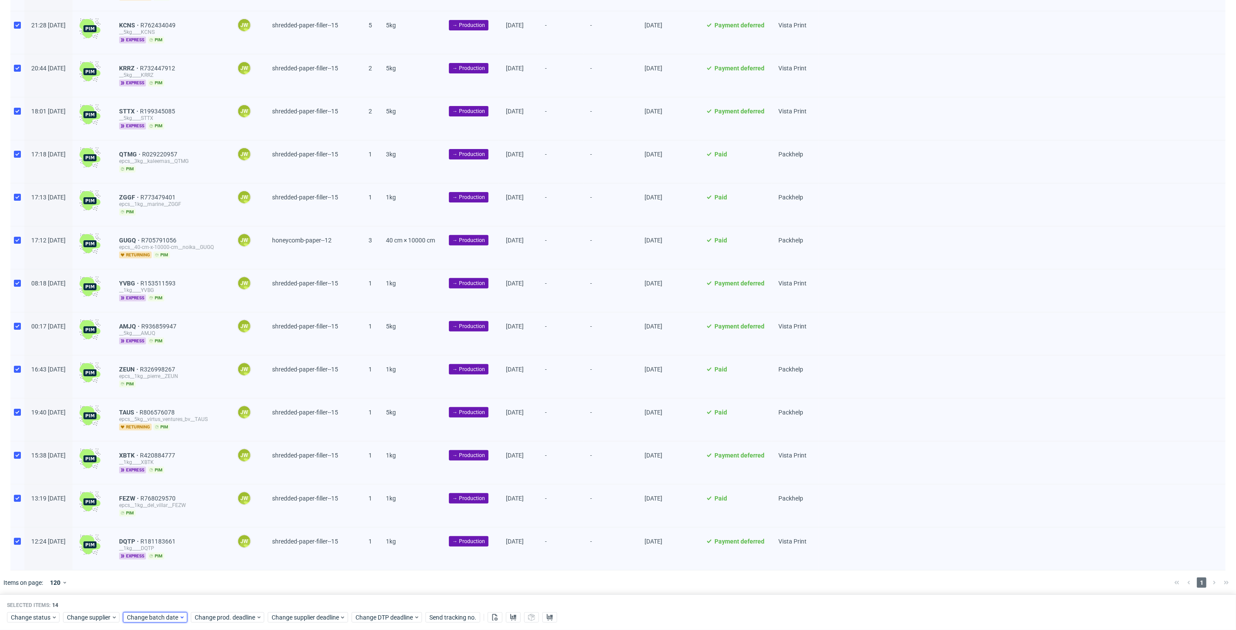
click at [166, 620] on span "Change batch date" at bounding box center [153, 617] width 52 height 9
click at [159, 539] on button "13" at bounding box center [153, 540] width 13 height 14
click at [224, 600] on span "Save" at bounding box center [226, 600] width 13 height 6
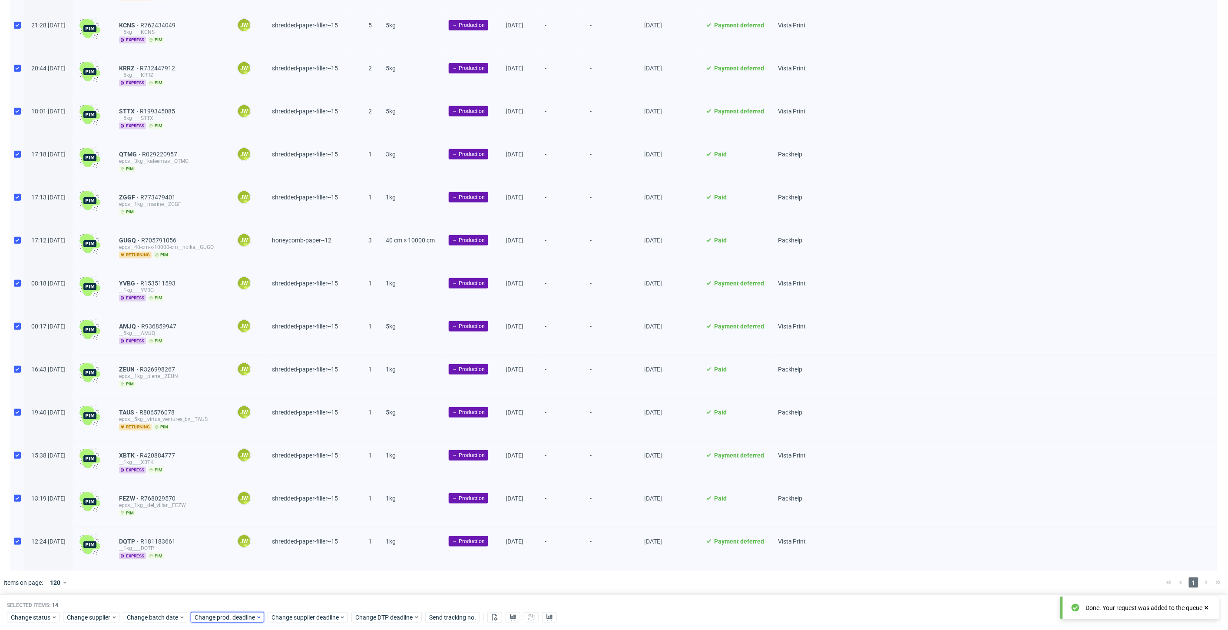
click at [218, 618] on span "Change prod. deadline" at bounding box center [225, 617] width 61 height 9
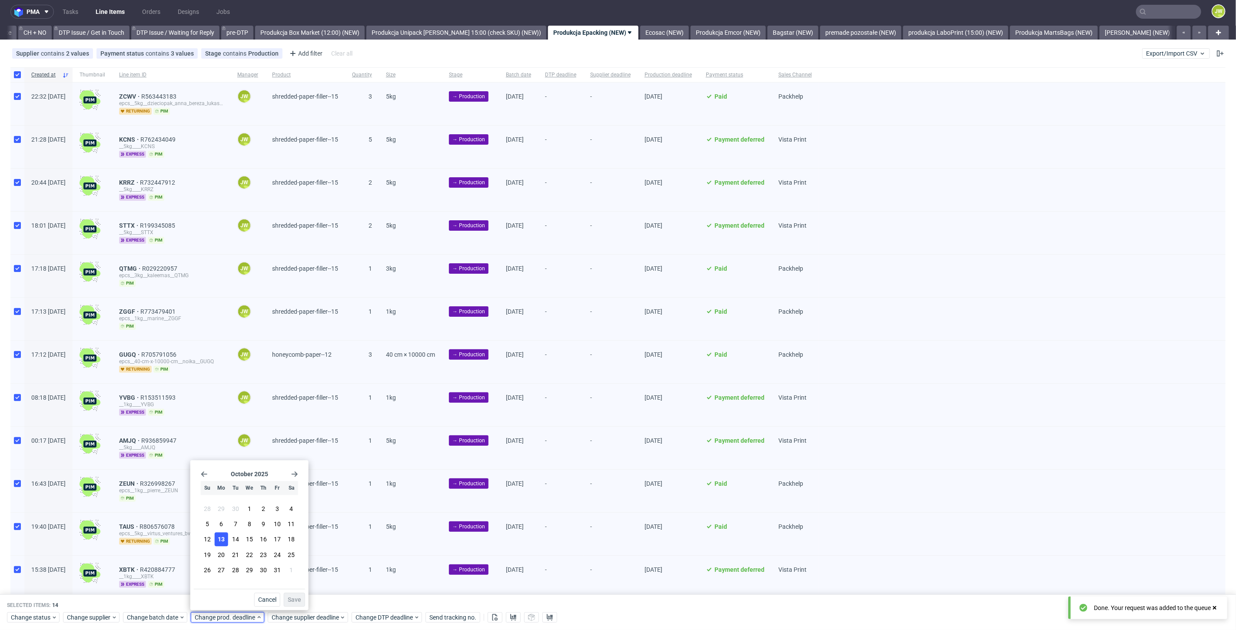
scroll to position [0, 0]
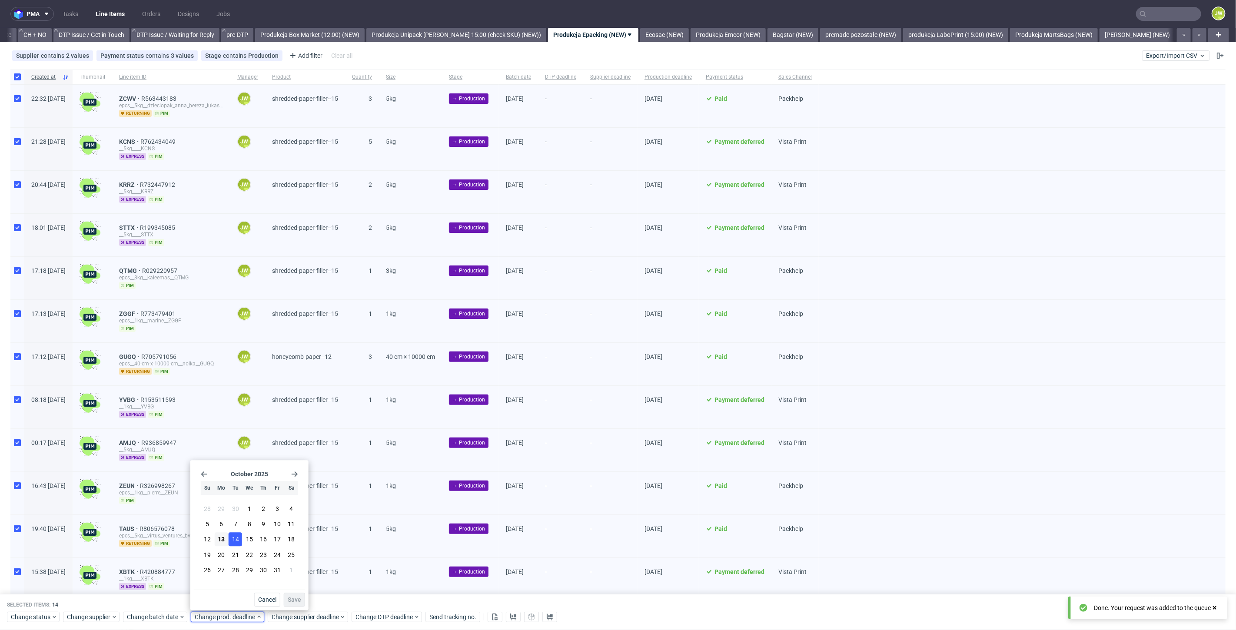
click at [233, 540] on span "14" at bounding box center [235, 539] width 7 height 9
click at [292, 597] on span "Save" at bounding box center [294, 600] width 13 height 6
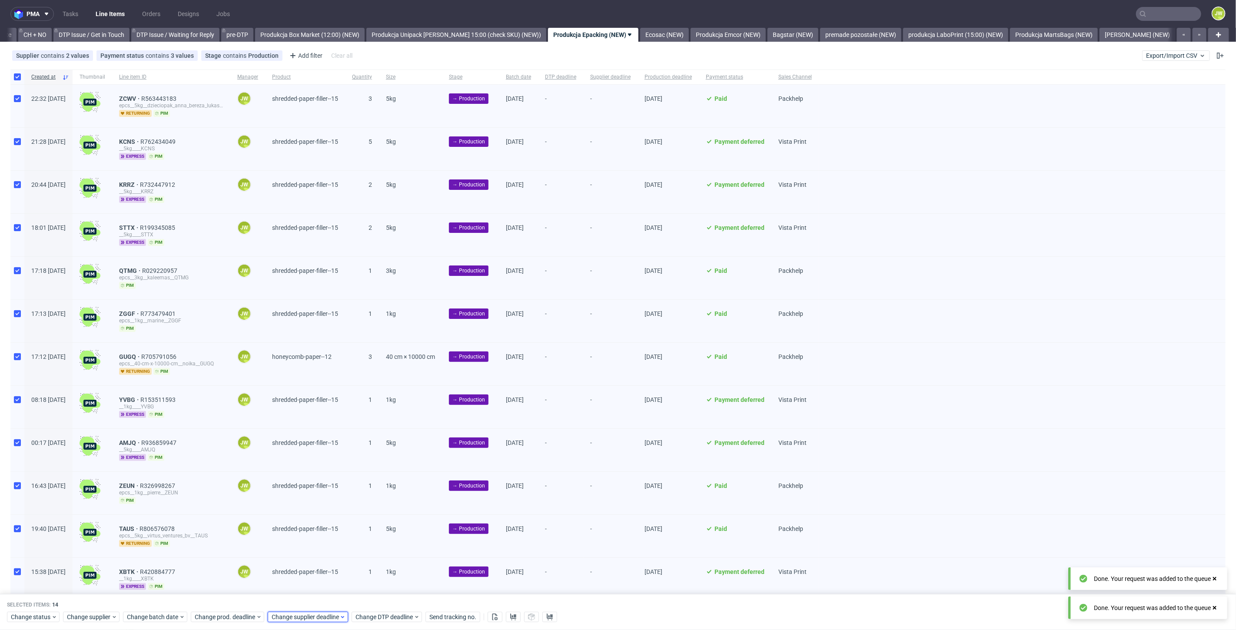
scroll to position [0, 1240]
click at [291, 614] on span "Change supplier deadline" at bounding box center [306, 617] width 68 height 9
click at [314, 544] on button "14" at bounding box center [312, 540] width 13 height 14
click at [364, 601] on button "Save" at bounding box center [371, 600] width 21 height 14
click at [984, 331] on div at bounding box center [1022, 321] width 407 height 43
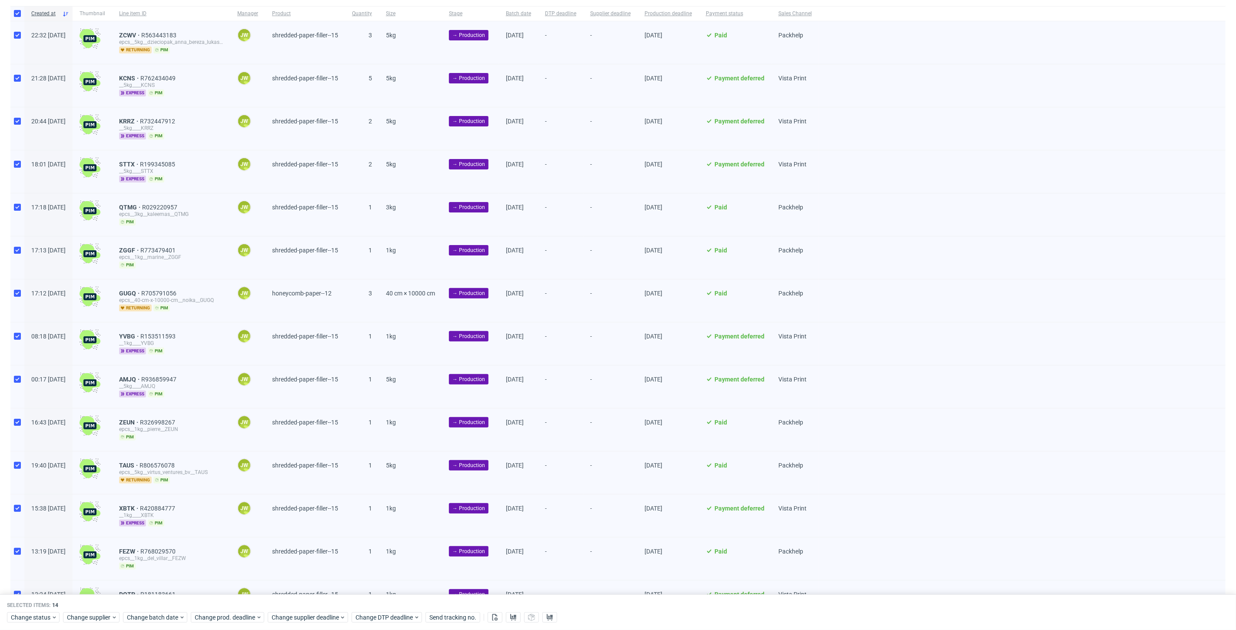
scroll to position [0, 0]
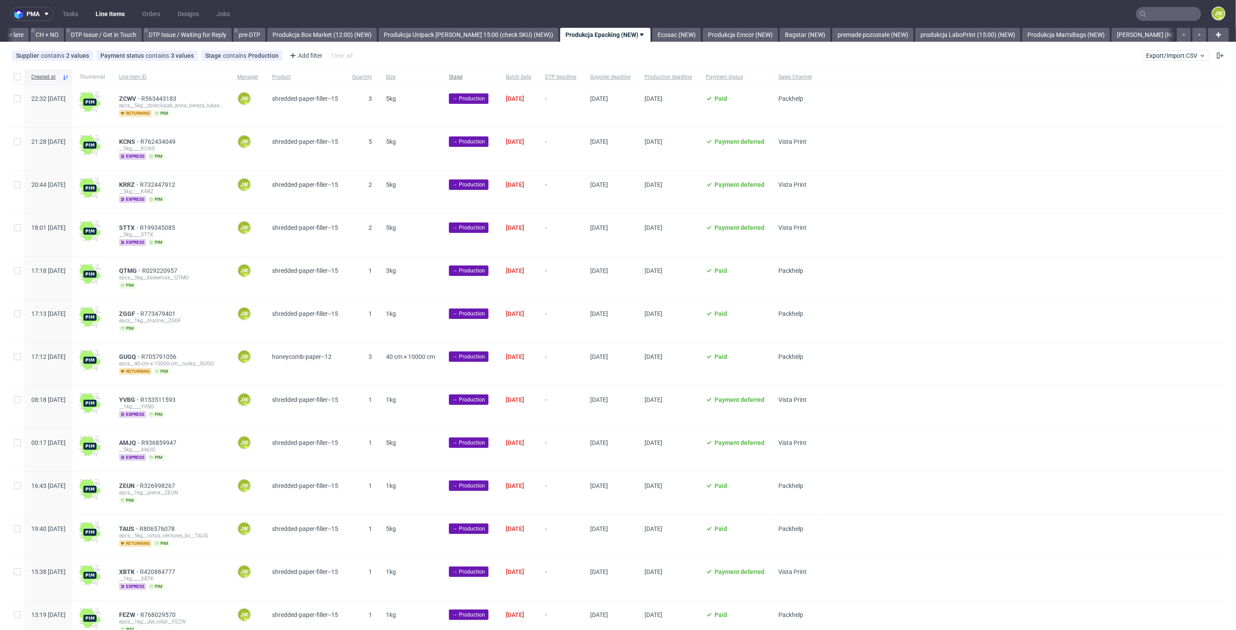
scroll to position [0, 1240]
click at [521, 63] on div "Supplier contains 2 values Epacking, 377 Payment status contains 3 values Credi…" at bounding box center [618, 55] width 1236 height 21
click at [465, 64] on div "Supplier contains 2 values Epacking, 377 Payment status contains 3 values Credi…" at bounding box center [618, 55] width 1236 height 21
click at [15, 80] on input "checkbox" at bounding box center [17, 76] width 7 height 7
checkbox input "true"
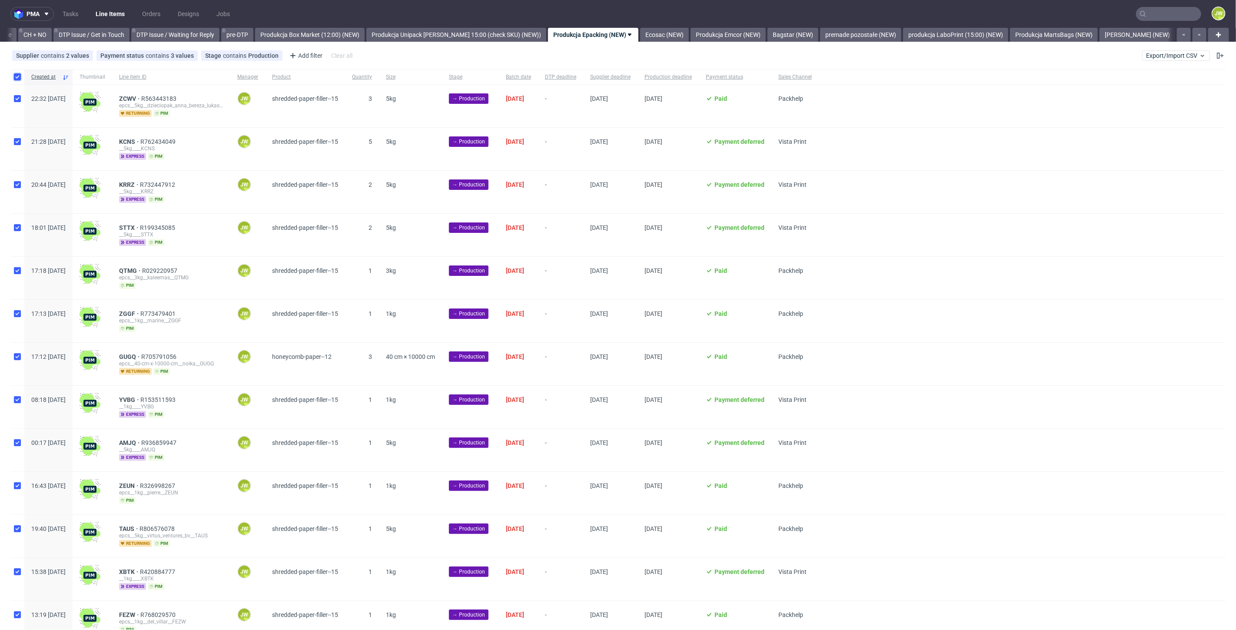
checkbox input "true"
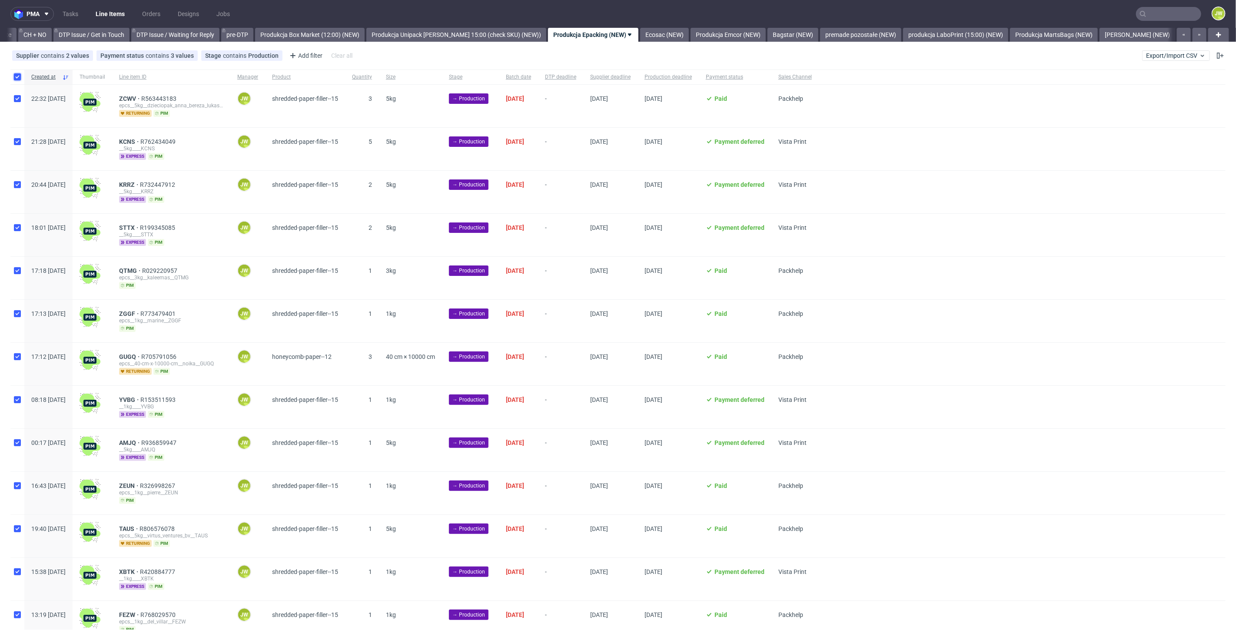
checkbox input "true"
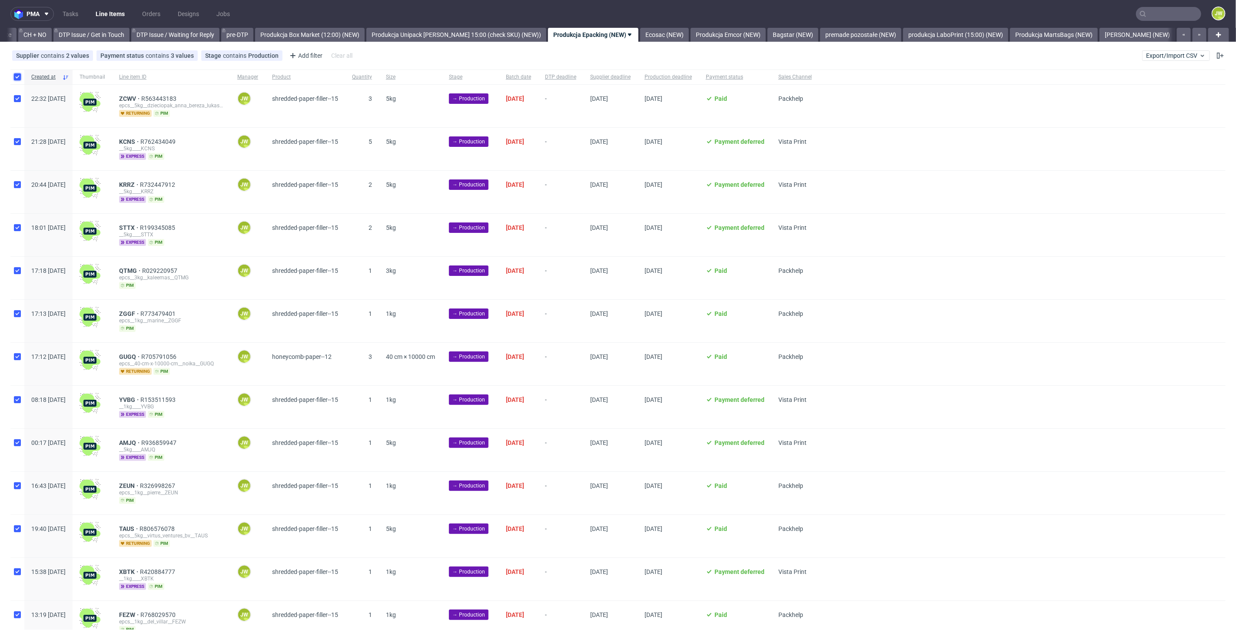
checkbox input "true"
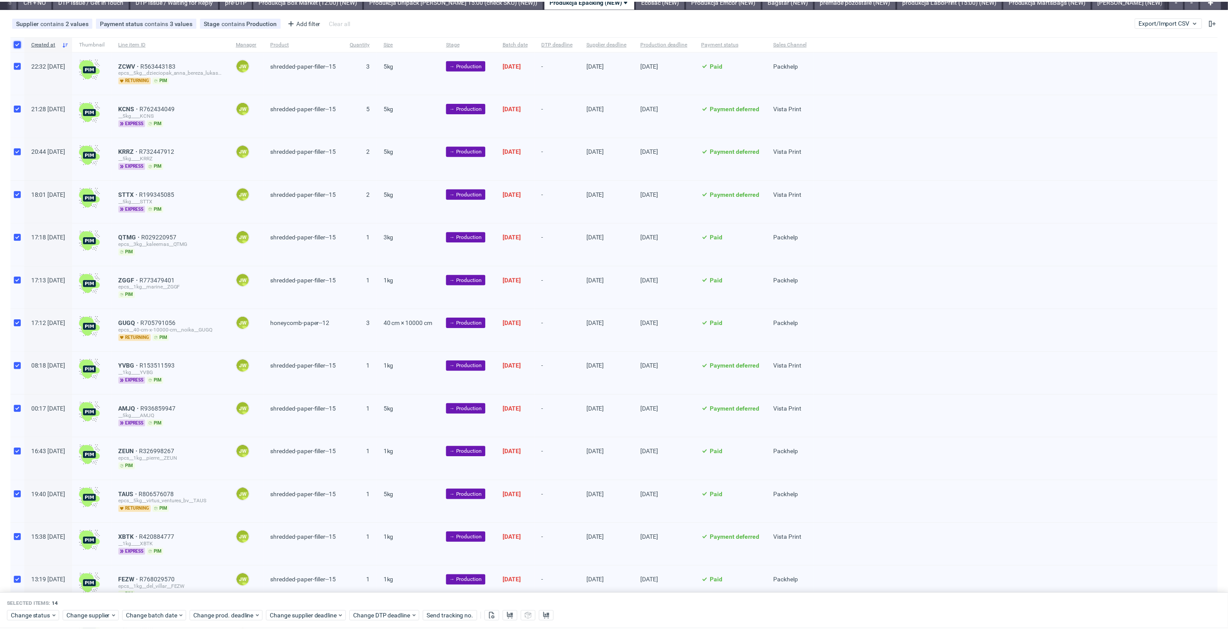
scroll to position [116, 0]
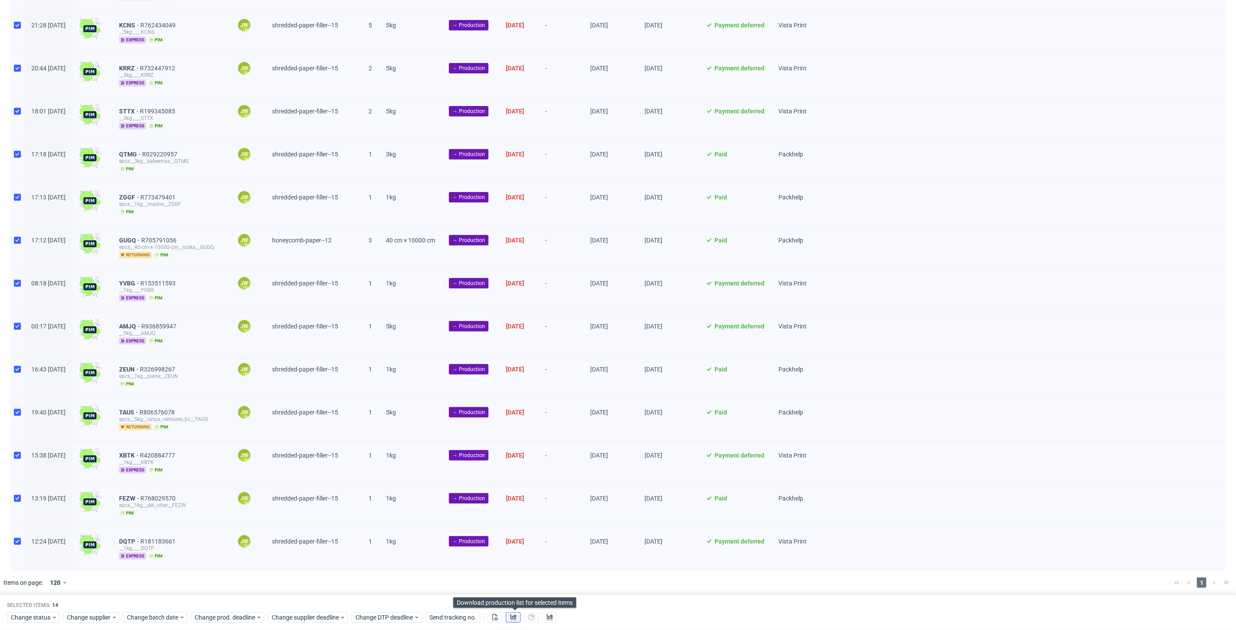
click at [520, 615] on button at bounding box center [513, 617] width 15 height 10
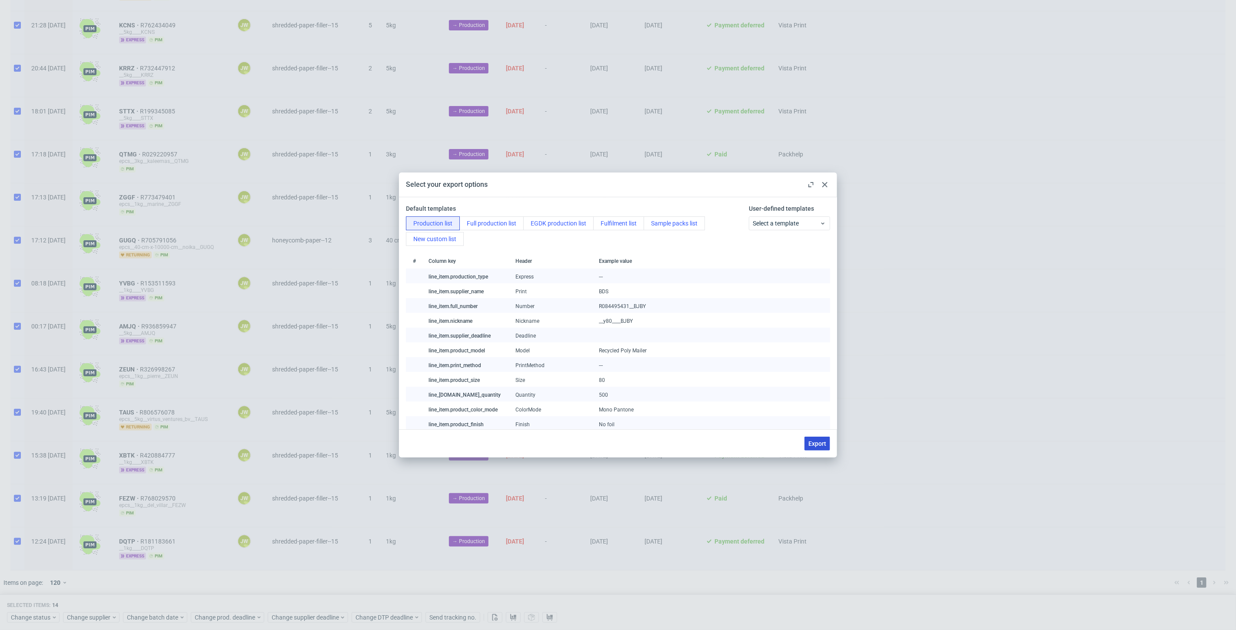
click at [813, 445] on span "Export" at bounding box center [817, 444] width 18 height 6
checkbox input "false"
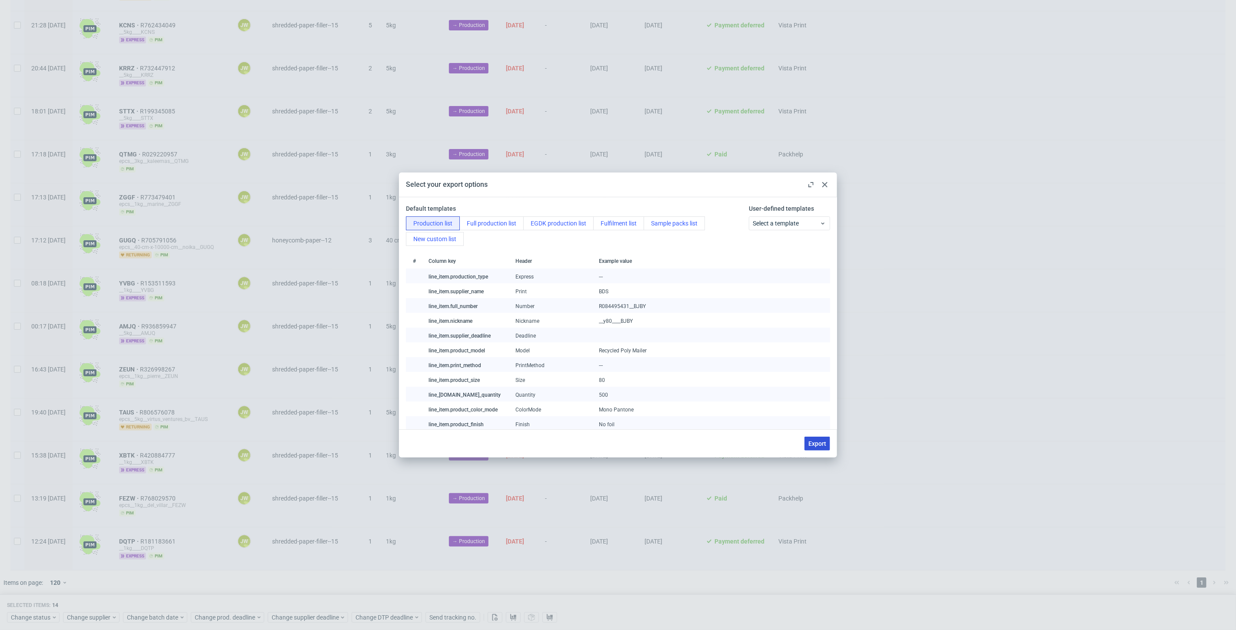
checkbox input "false"
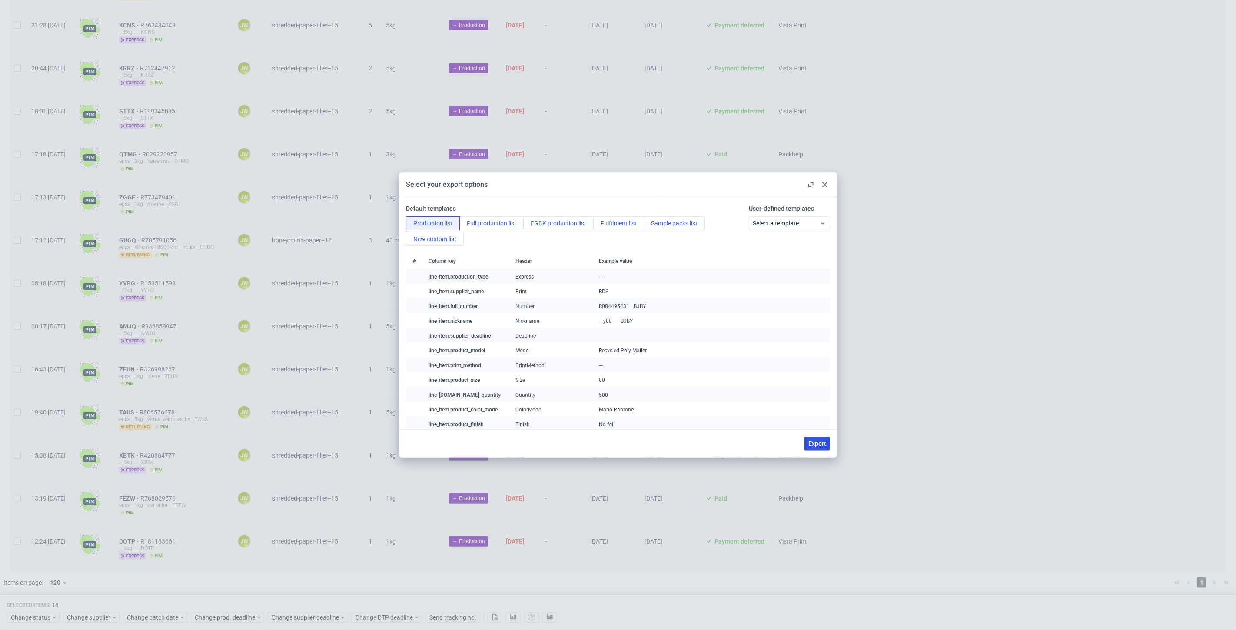
checkbox input "false"
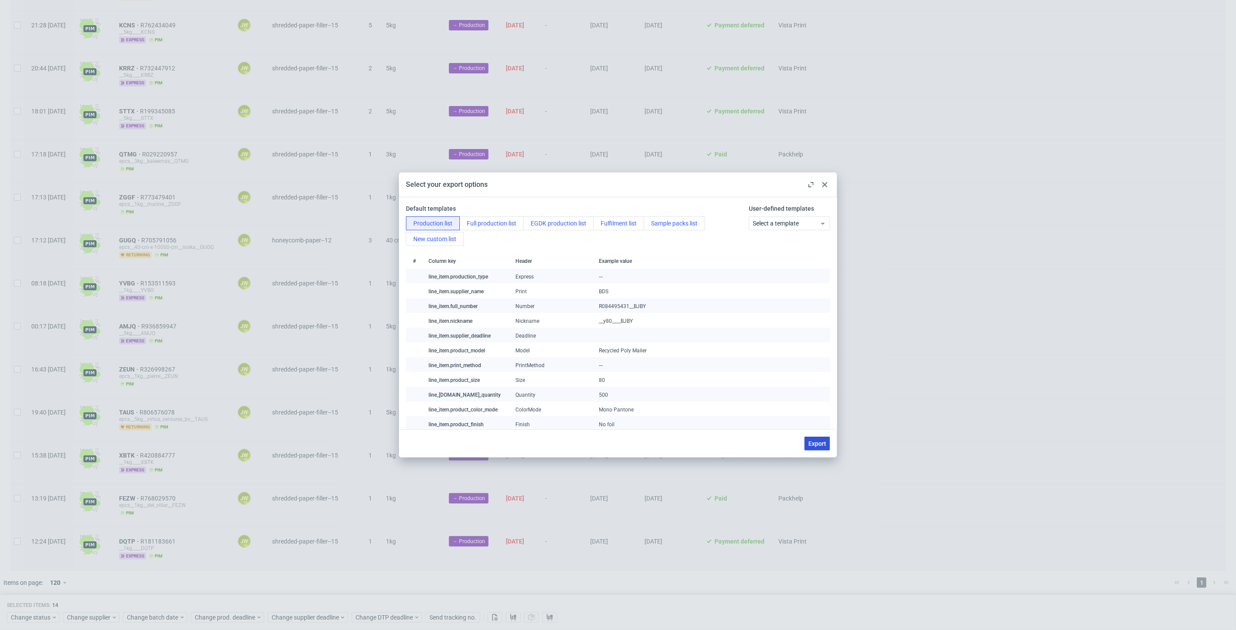
checkbox input "false"
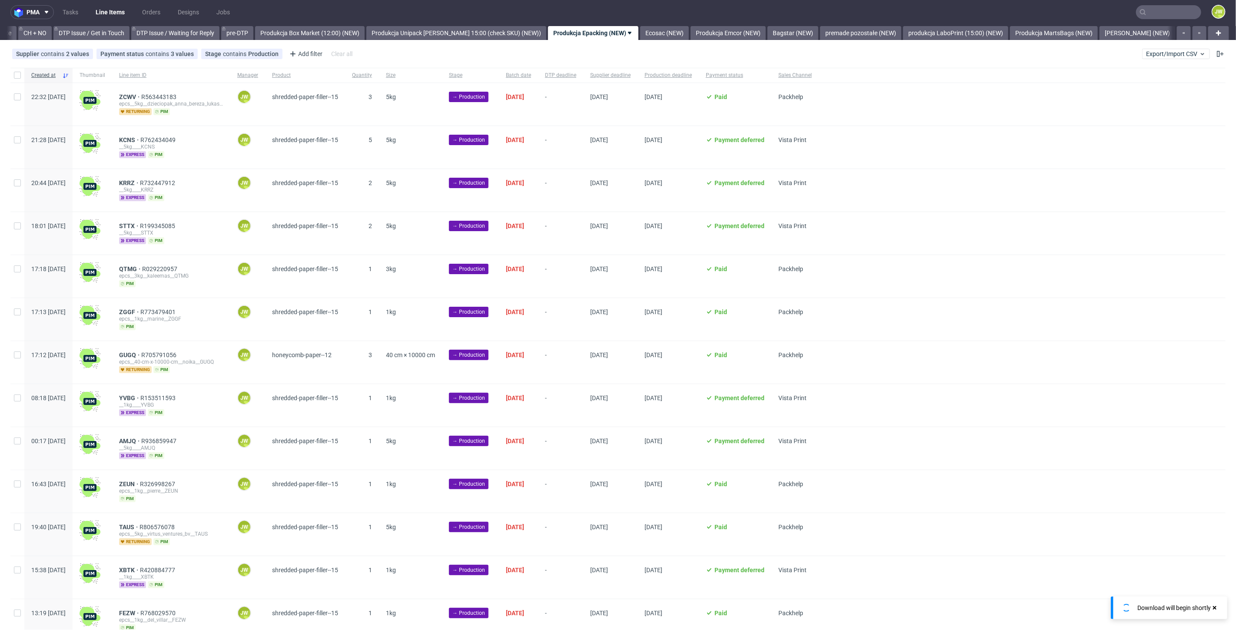
scroll to position [0, 0]
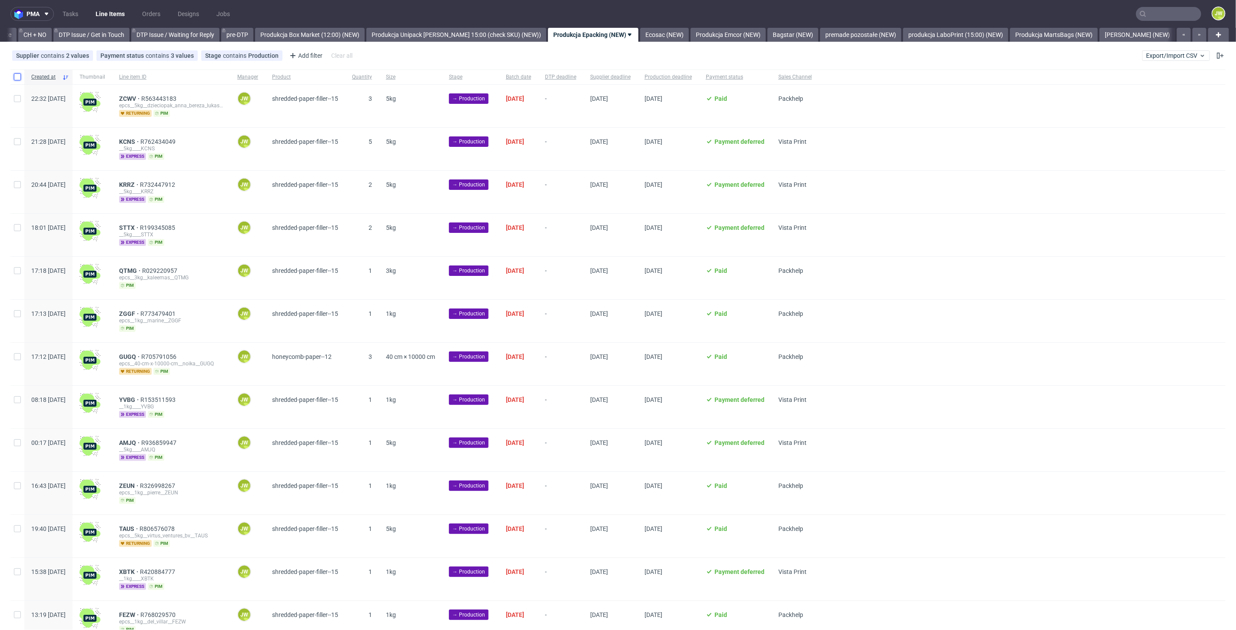
click at [16, 80] on input "checkbox" at bounding box center [17, 76] width 7 height 7
checkbox input "true"
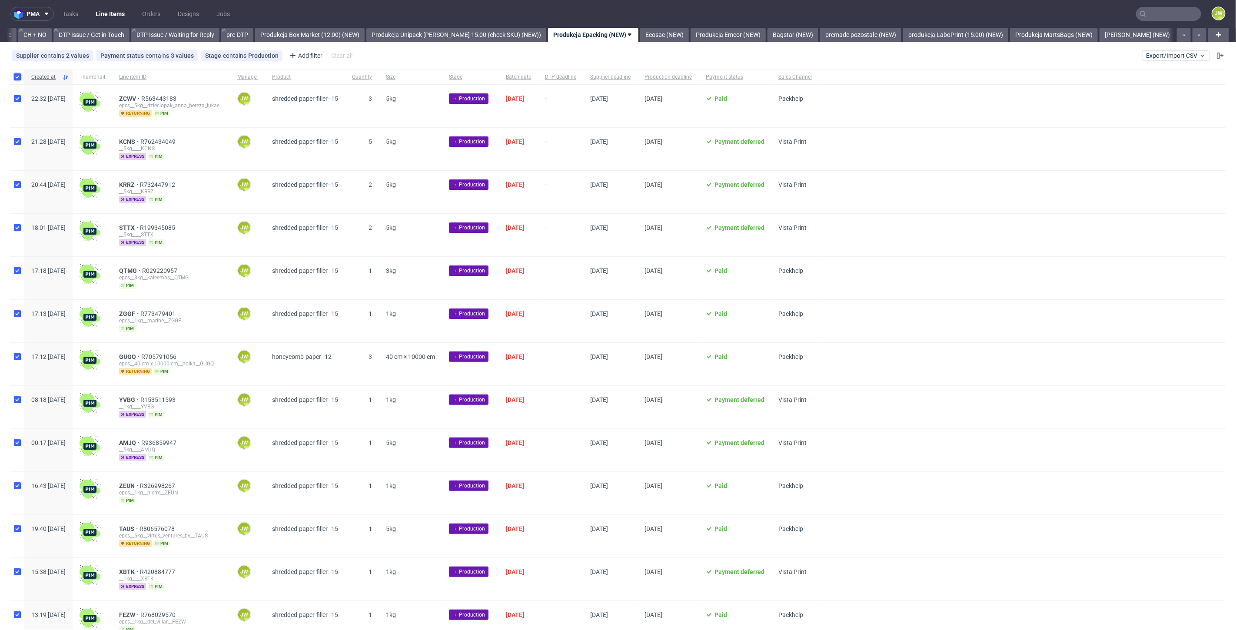
checkbox input "true"
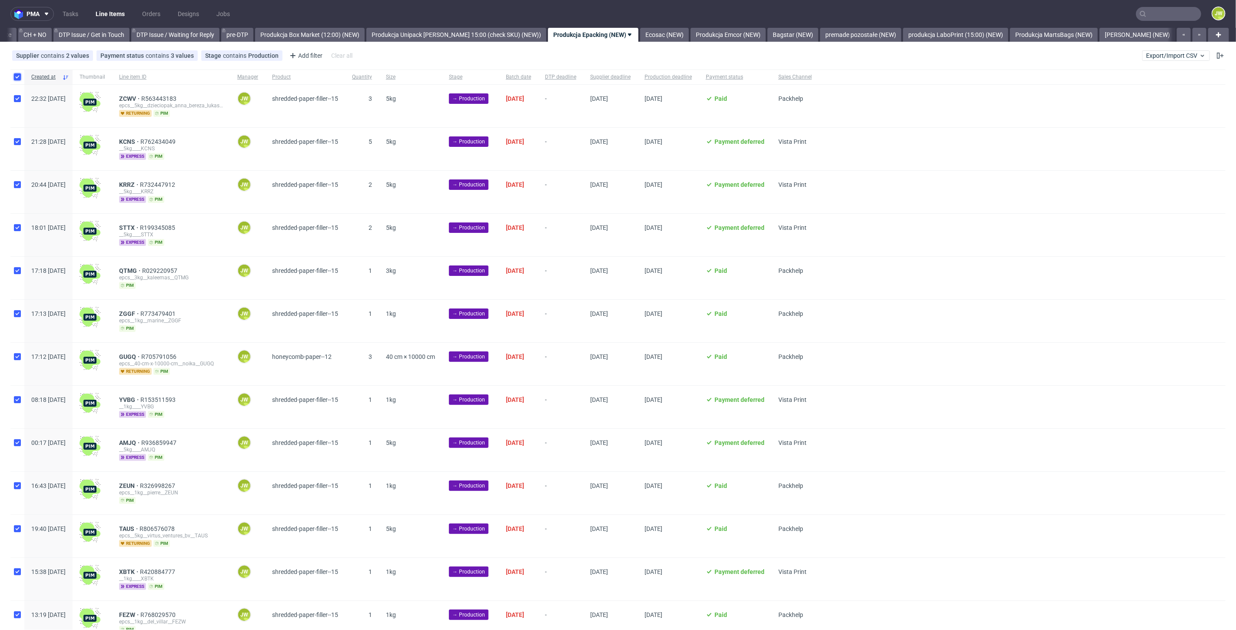
checkbox input "true"
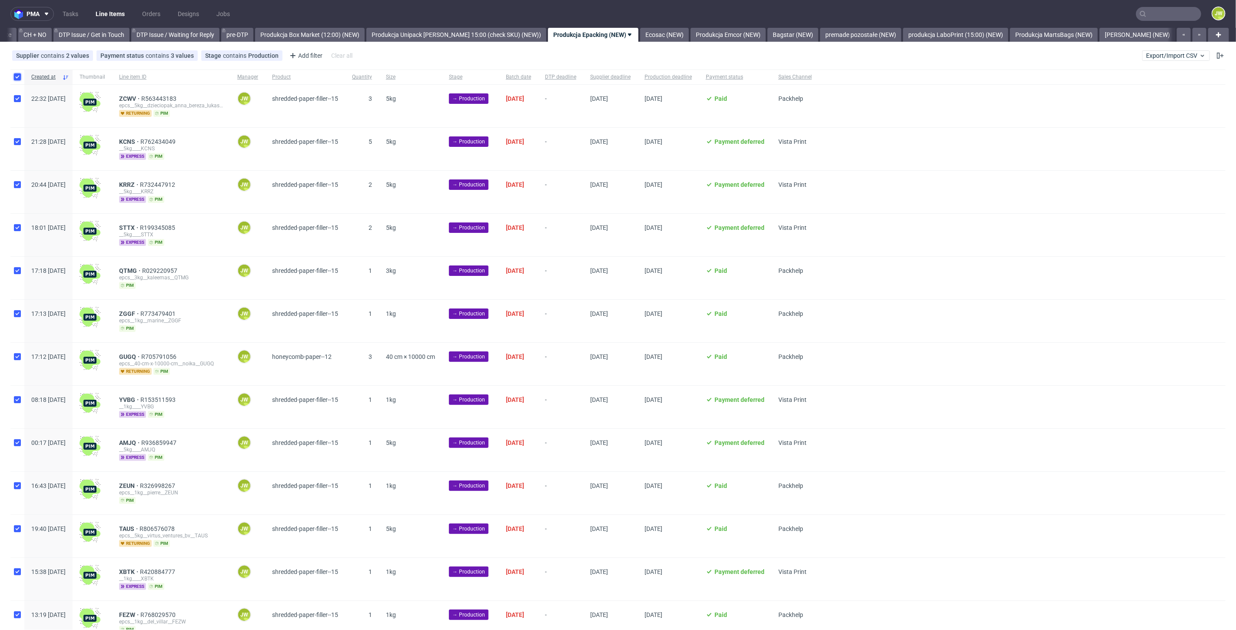
checkbox input "true"
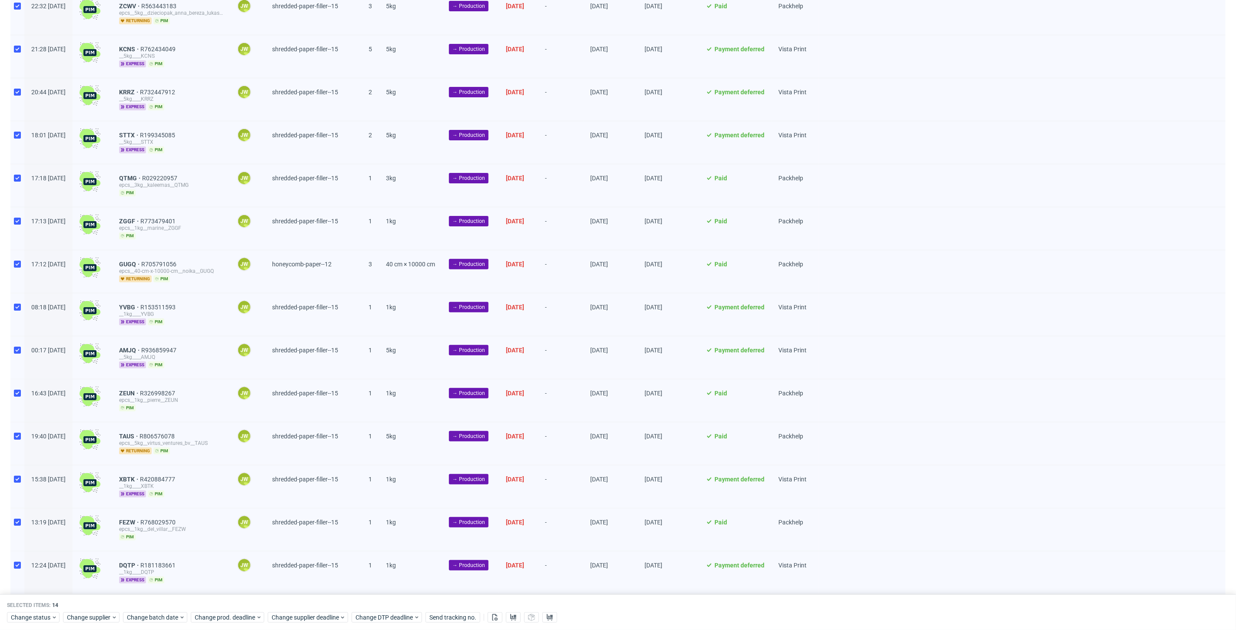
scroll to position [96, 0]
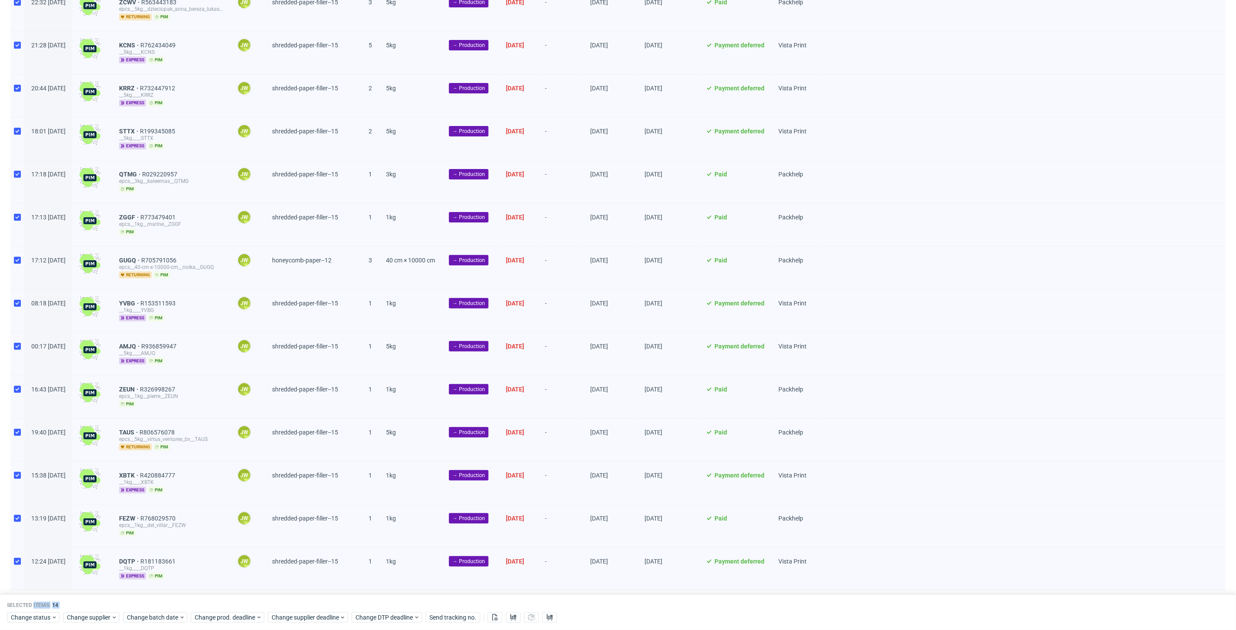
click at [32, 608] on div "Selected items: 14 Change status Change supplier Change batch date Change prod.…" at bounding box center [618, 612] width 1236 height 36
click at [33, 619] on span "Change status" at bounding box center [31, 617] width 40 height 9
click at [35, 533] on span "In Production" at bounding box center [32, 535] width 44 height 12
drag, startPoint x: 90, startPoint y: 597, endPoint x: 99, endPoint y: 577, distance: 22.0
click at [93, 597] on span "Save" at bounding box center [99, 600] width 13 height 6
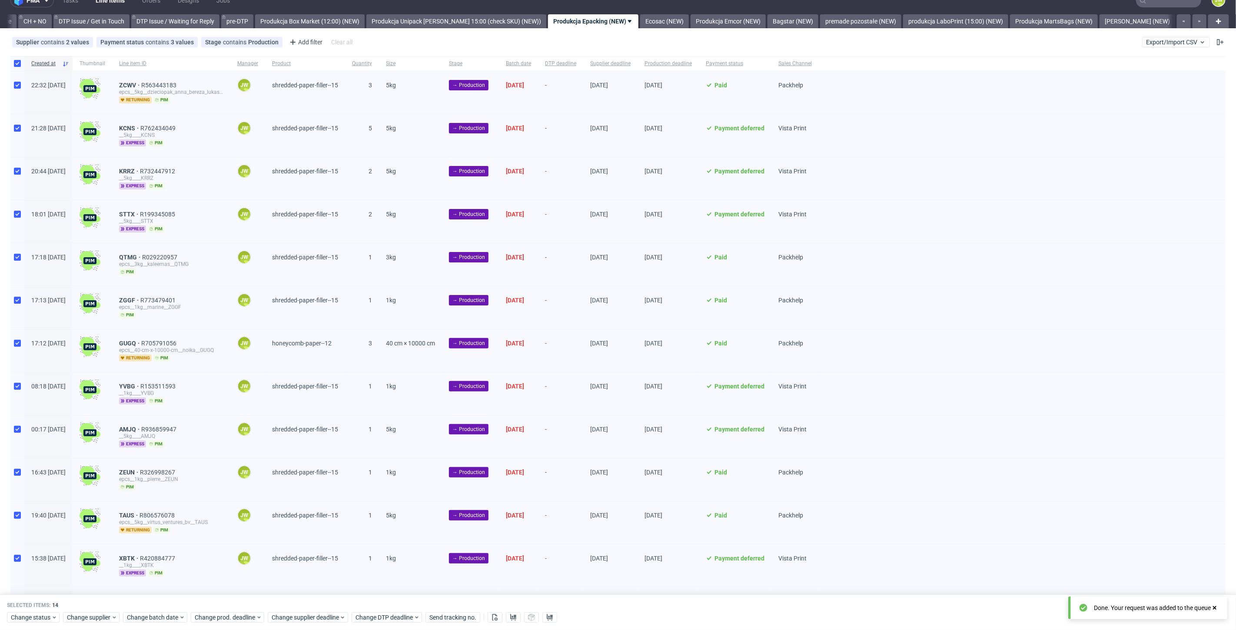
scroll to position [0, 0]
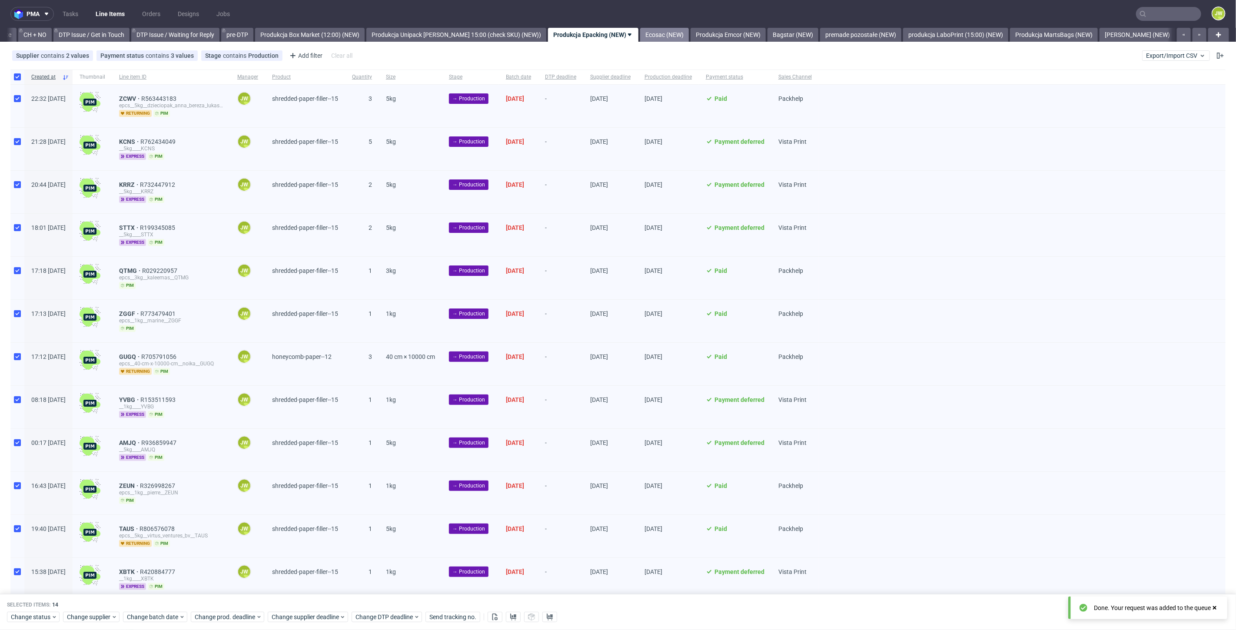
click at [650, 34] on link "Ecosac (NEW)" at bounding box center [664, 35] width 49 height 14
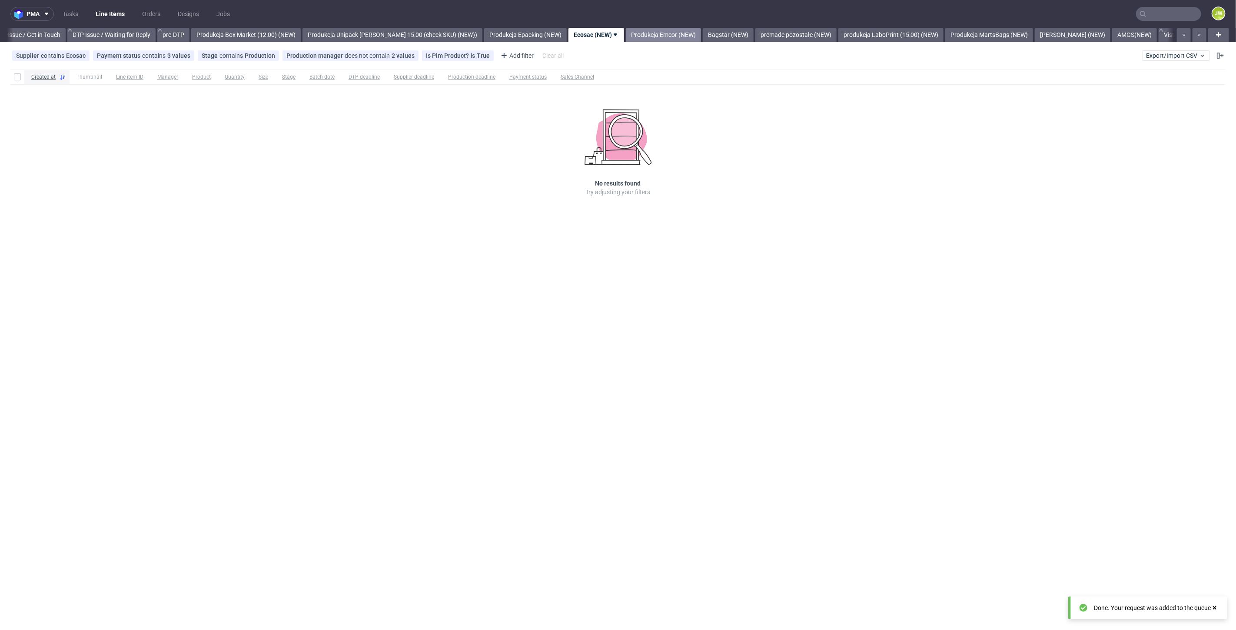
click at [646, 34] on link "Produkcja Emcor (NEW)" at bounding box center [663, 35] width 75 height 14
click at [445, 31] on link "Produkcja Epacking (NEW)" at bounding box center [461, 35] width 83 height 14
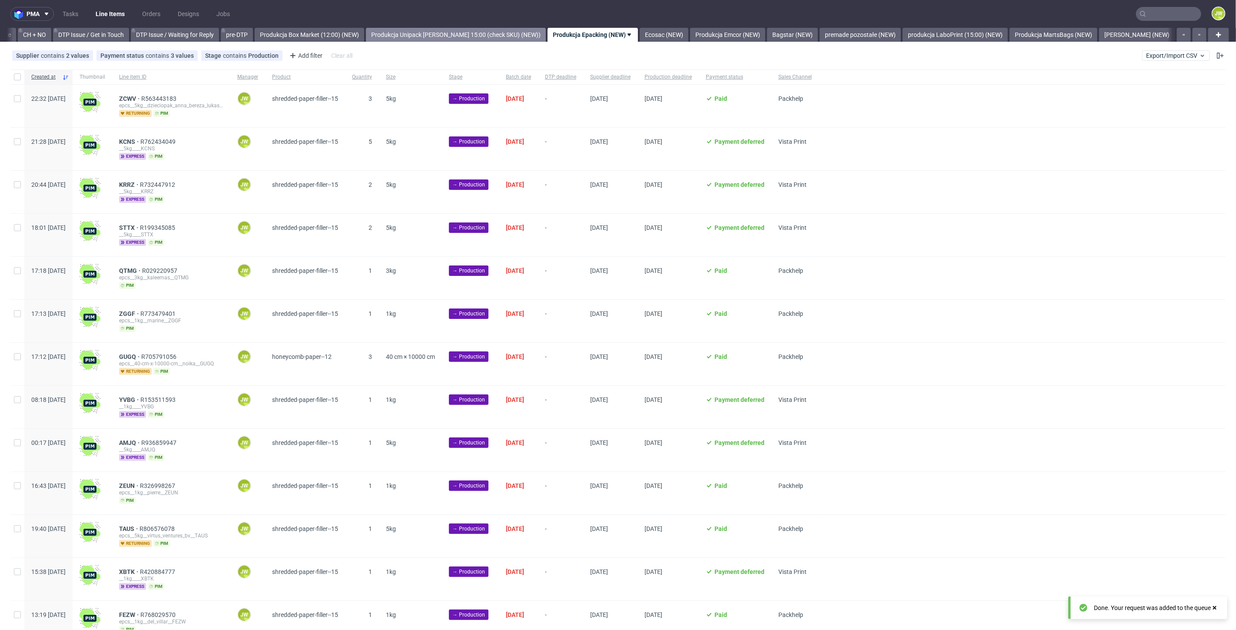
scroll to position [0, 1240]
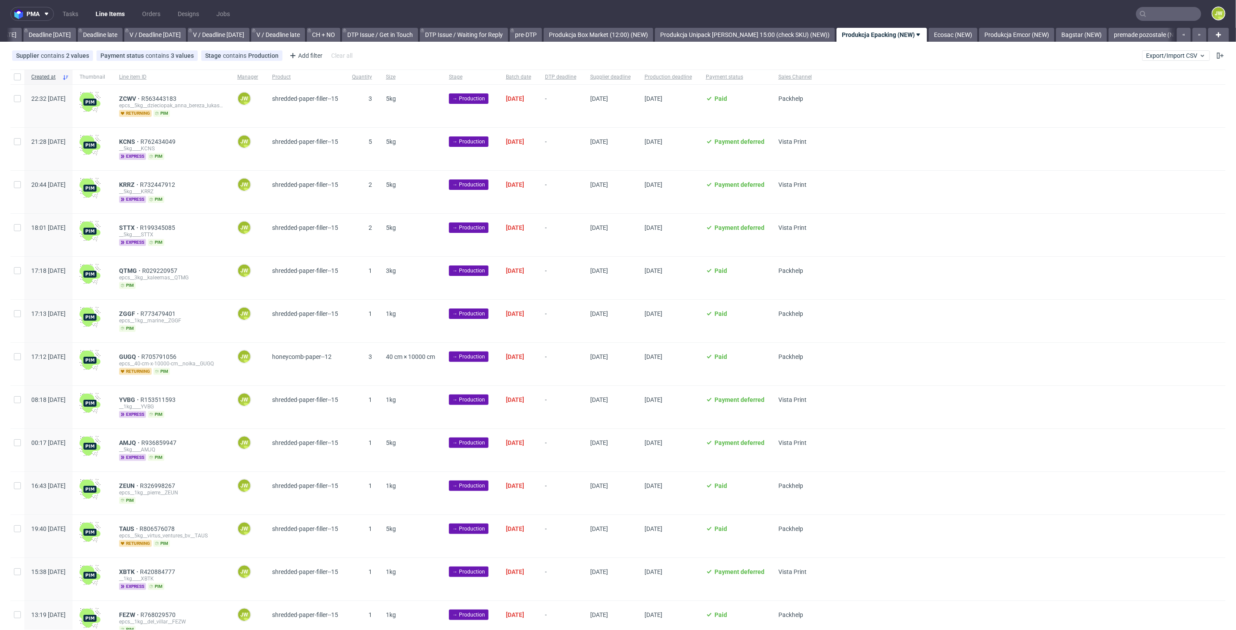
scroll to position [0, 1122]
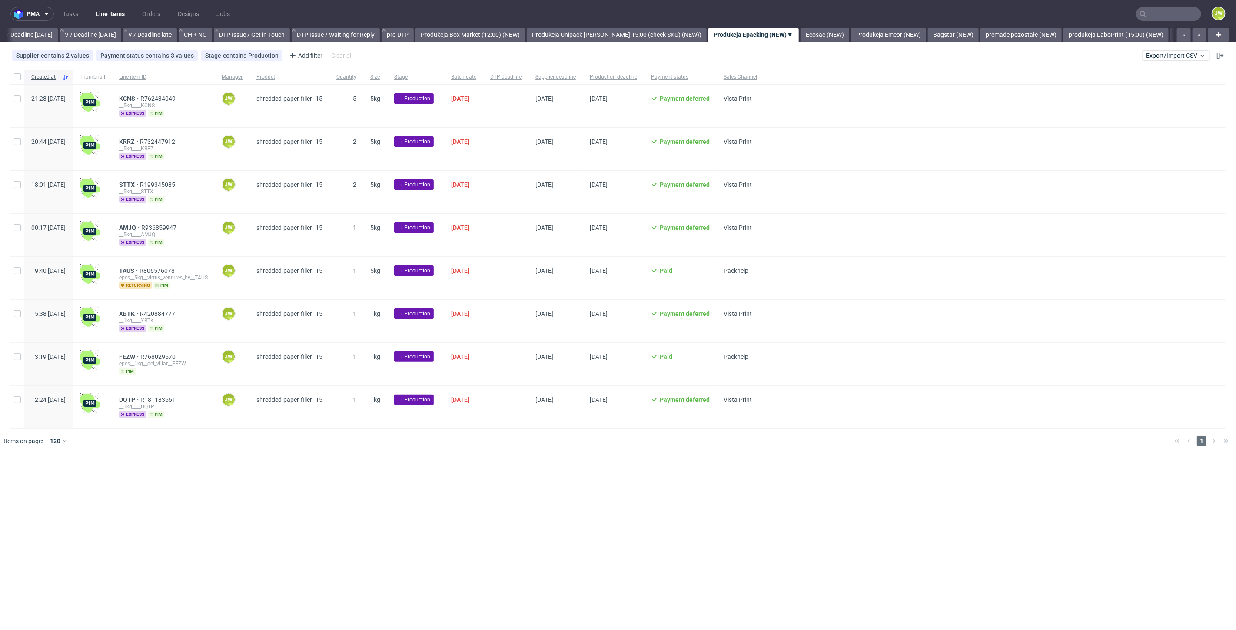
scroll to position [0, 1216]
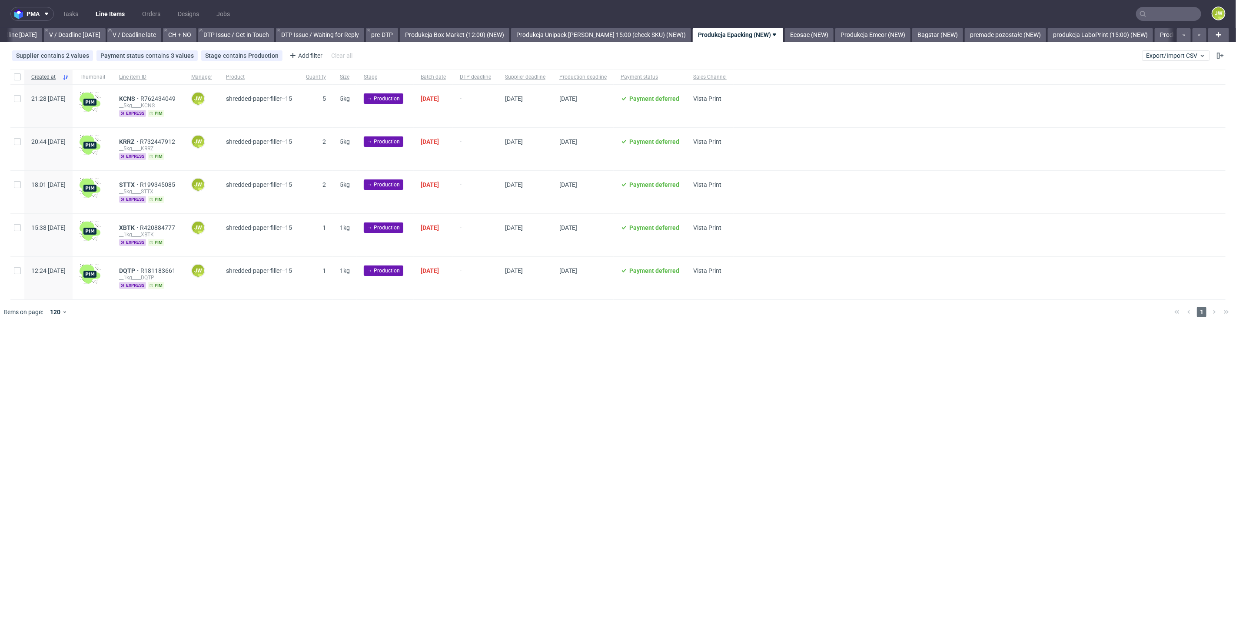
scroll to position [0, 1193]
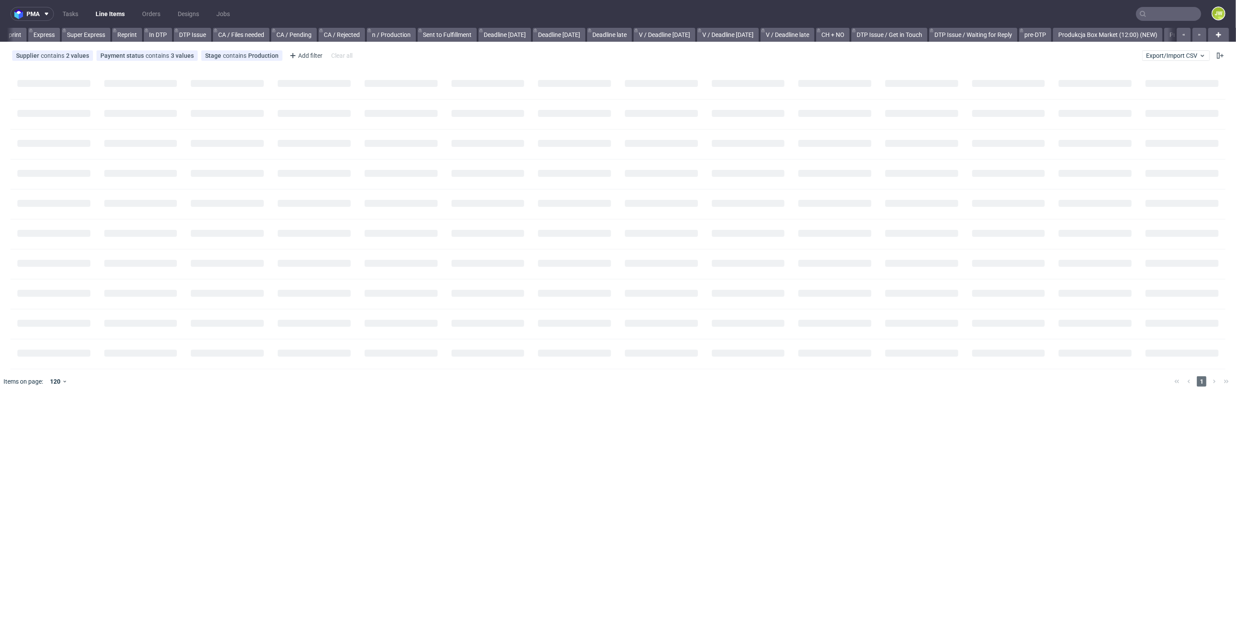
scroll to position [0, 901]
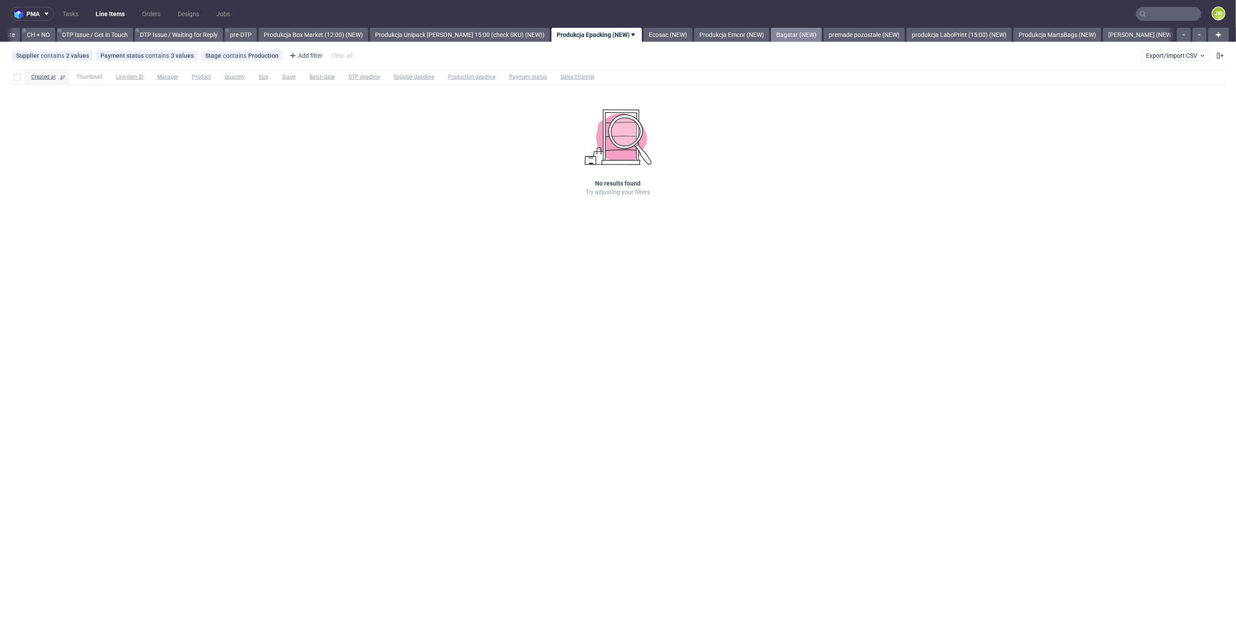
click at [775, 33] on link "Bagstar (NEW)" at bounding box center [796, 35] width 51 height 14
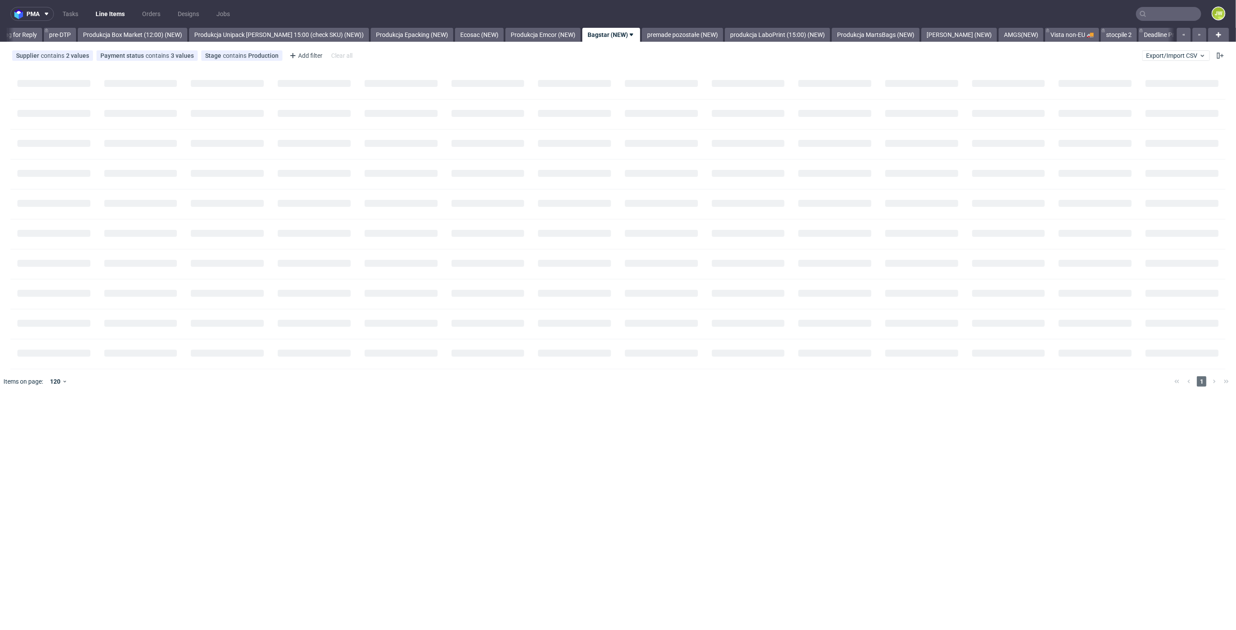
scroll to position [0, 1433]
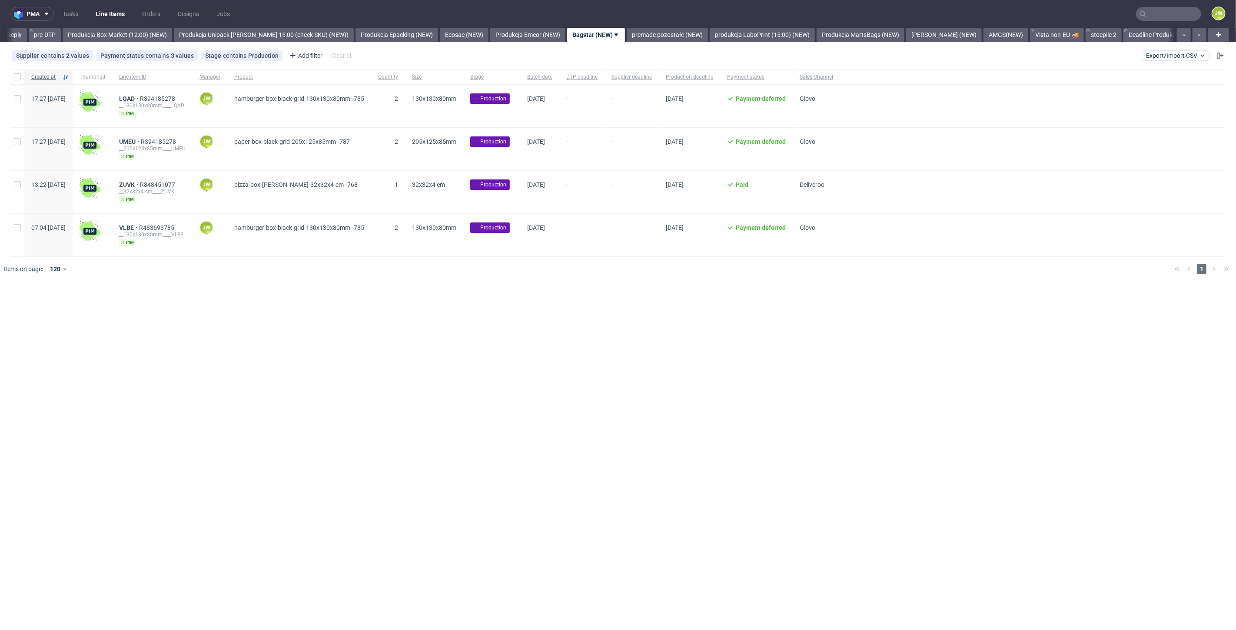
click at [420, 296] on div "pma Tasks Line Items Orders Designs Jobs JW All DTP Late Shipped Shipments DTP …" at bounding box center [618, 315] width 1236 height 630
click at [14, 77] on input "checkbox" at bounding box center [17, 76] width 7 height 7
checkbox input "true"
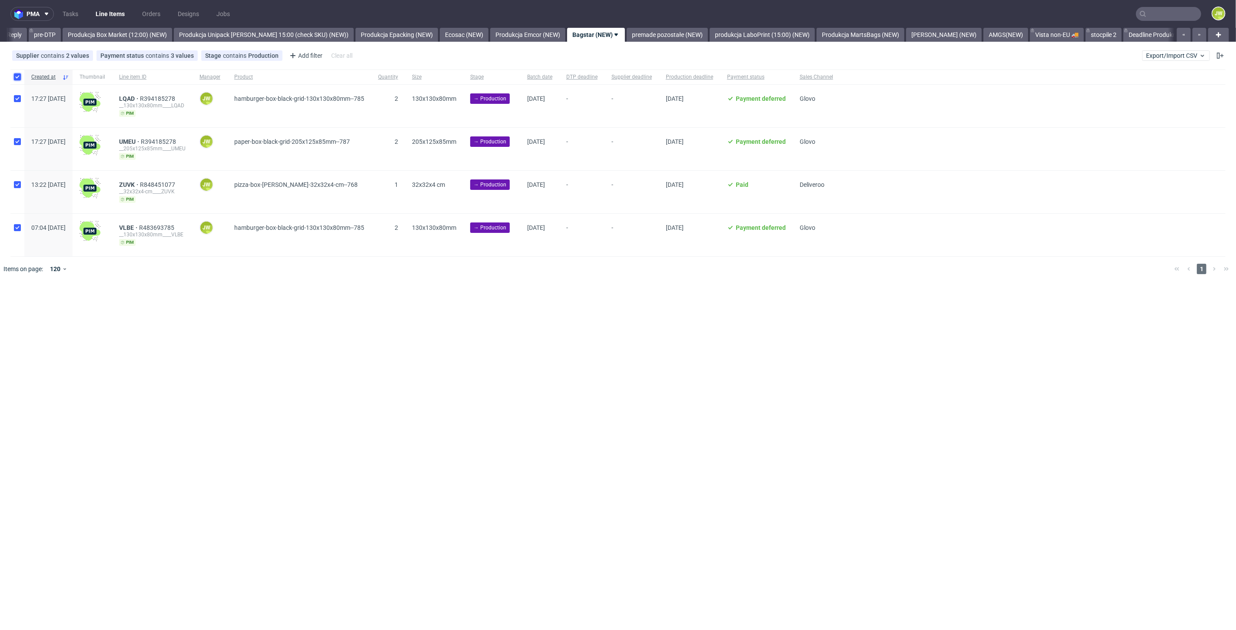
checkbox input "true"
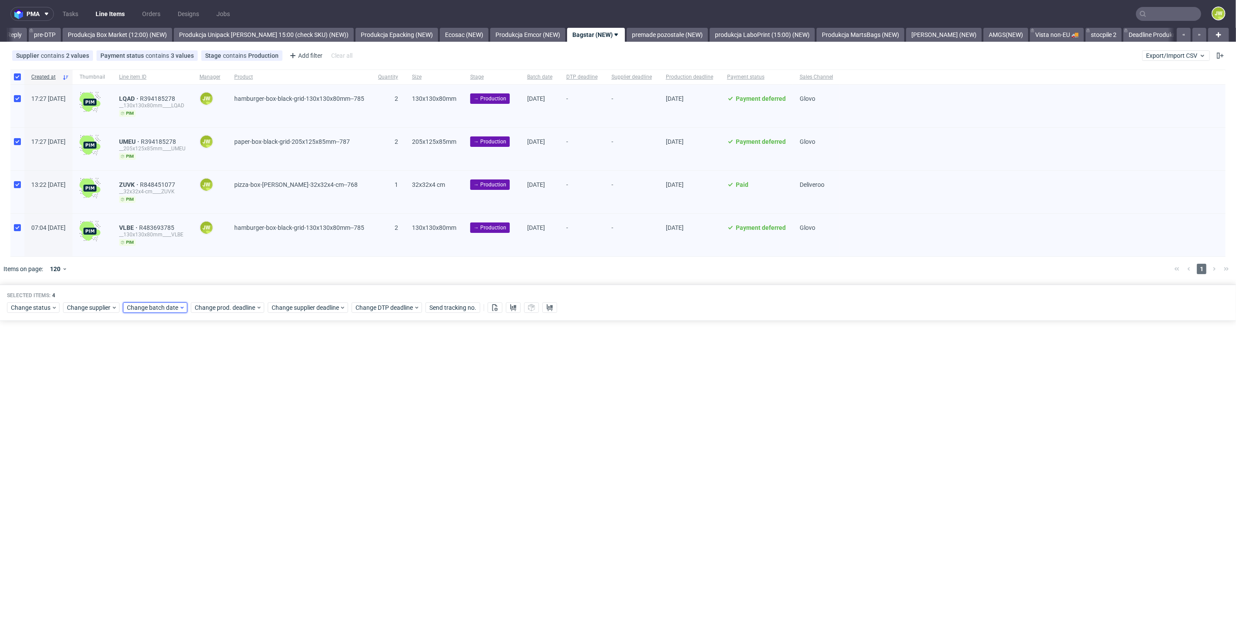
click at [140, 307] on span "Change batch date" at bounding box center [153, 307] width 52 height 9
click at [149, 391] on button "13" at bounding box center [153, 393] width 13 height 14
click at [229, 450] on span "Save" at bounding box center [226, 453] width 13 height 6
click at [210, 309] on span "Change prod. deadline" at bounding box center [225, 307] width 61 height 9
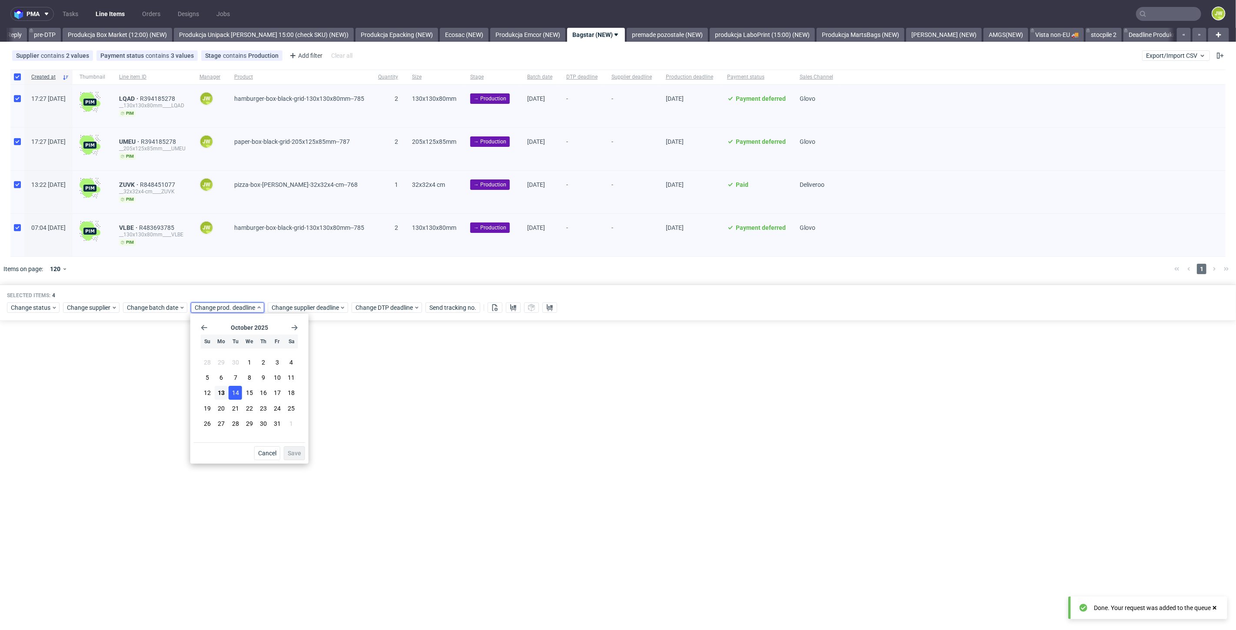
click at [233, 398] on button "14" at bounding box center [235, 393] width 13 height 14
click at [306, 461] on div "October 2025 Su Mo Tu We Th Fr Sa 28 29 30 1 2 3 4 5 6 7 8 9 10 11 12 13 14 15 …" at bounding box center [249, 389] width 118 height 150
click at [293, 454] on span "Save" at bounding box center [294, 453] width 13 height 6
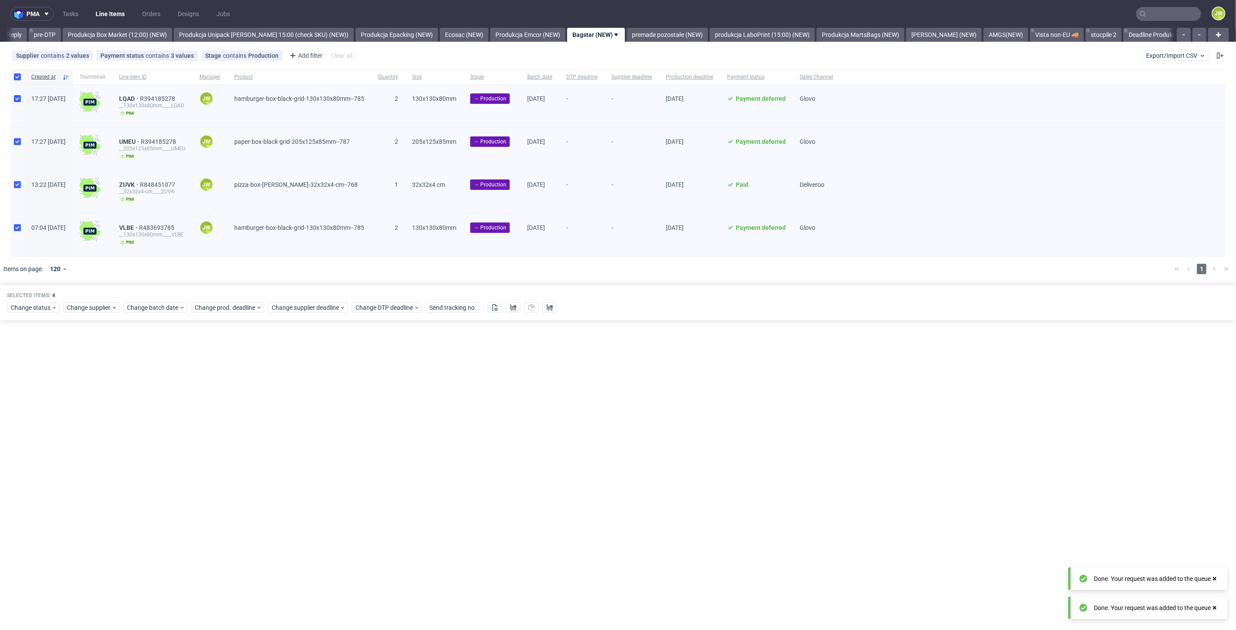
click at [293, 314] on div "Selected items: 4 Change status Change supplier Change batch date Change prod. …" at bounding box center [618, 303] width 1236 height 36
click at [292, 309] on span "Change supplier deadline" at bounding box center [306, 307] width 68 height 9
click at [310, 395] on span "14" at bounding box center [312, 393] width 7 height 9
drag, startPoint x: 371, startPoint y: 458, endPoint x: 348, endPoint y: 451, distance: 24.1
click at [371, 457] on button "Save" at bounding box center [371, 453] width 21 height 14
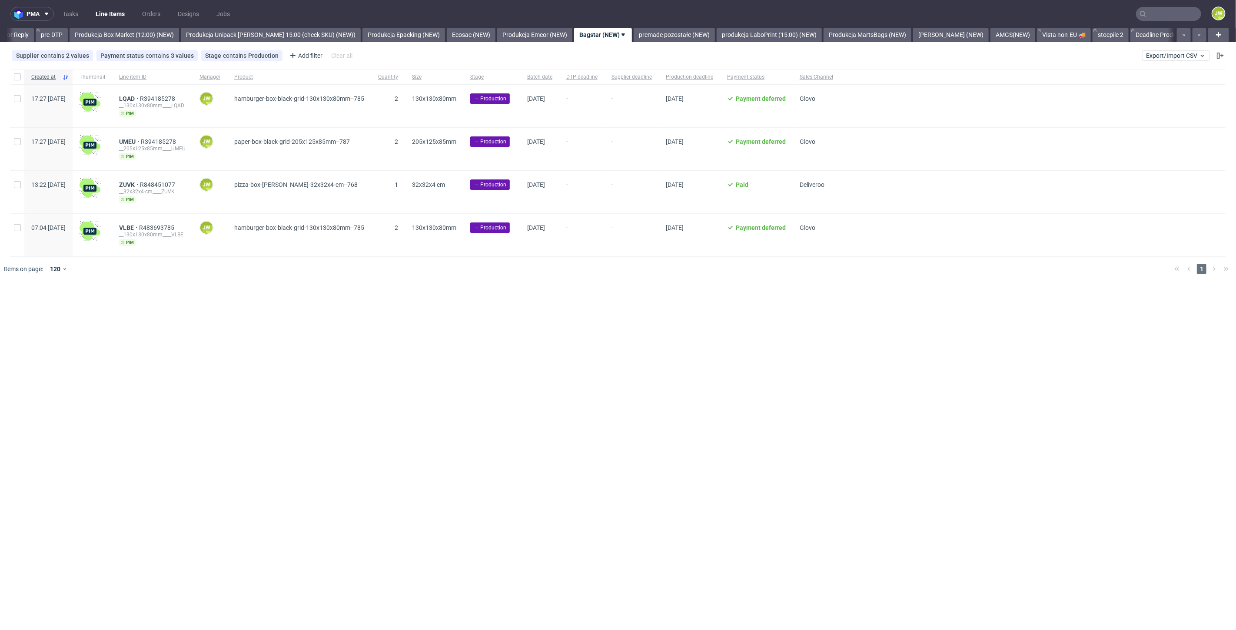
scroll to position [0, 1433]
click at [328, 335] on div "pma Tasks Line Items Orders Designs Jobs JW All DTP Late Shipped Shipments DTP …" at bounding box center [618, 315] width 1236 height 630
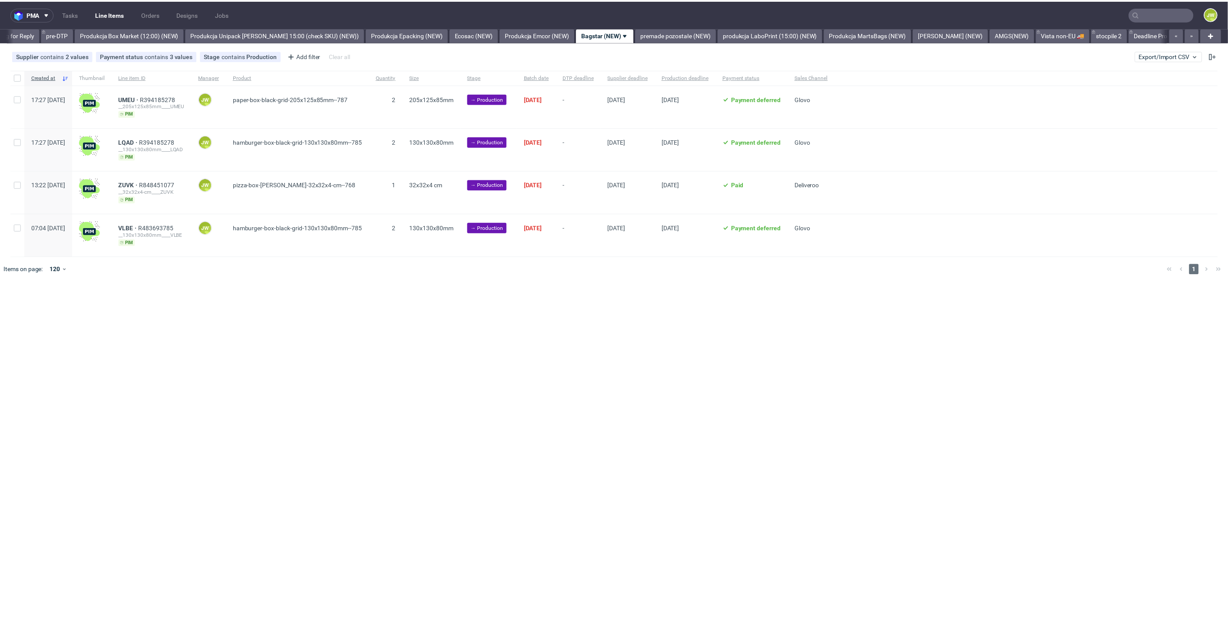
scroll to position [0, 1433]
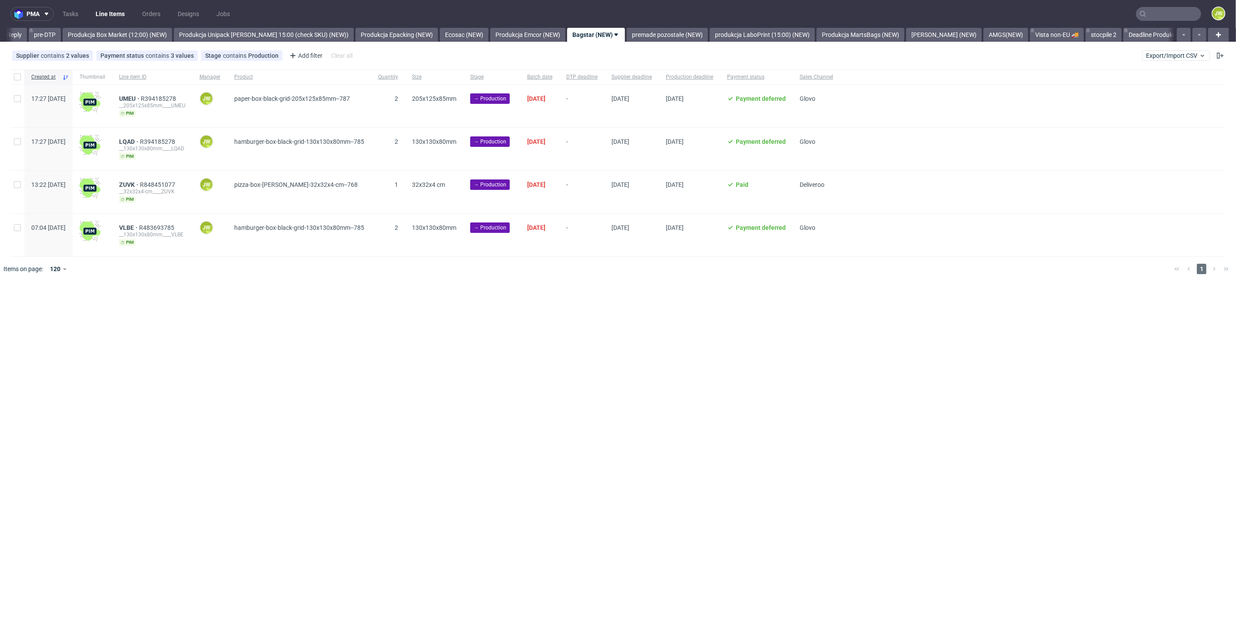
drag, startPoint x: 411, startPoint y: 323, endPoint x: 144, endPoint y: 207, distance: 290.9
click at [409, 322] on div "pma Tasks Line Items Orders Designs Jobs JW All DTP Late Shipped Shipments DTP …" at bounding box center [618, 315] width 1236 height 630
click at [15, 77] on input "checkbox" at bounding box center [17, 76] width 7 height 7
checkbox input "true"
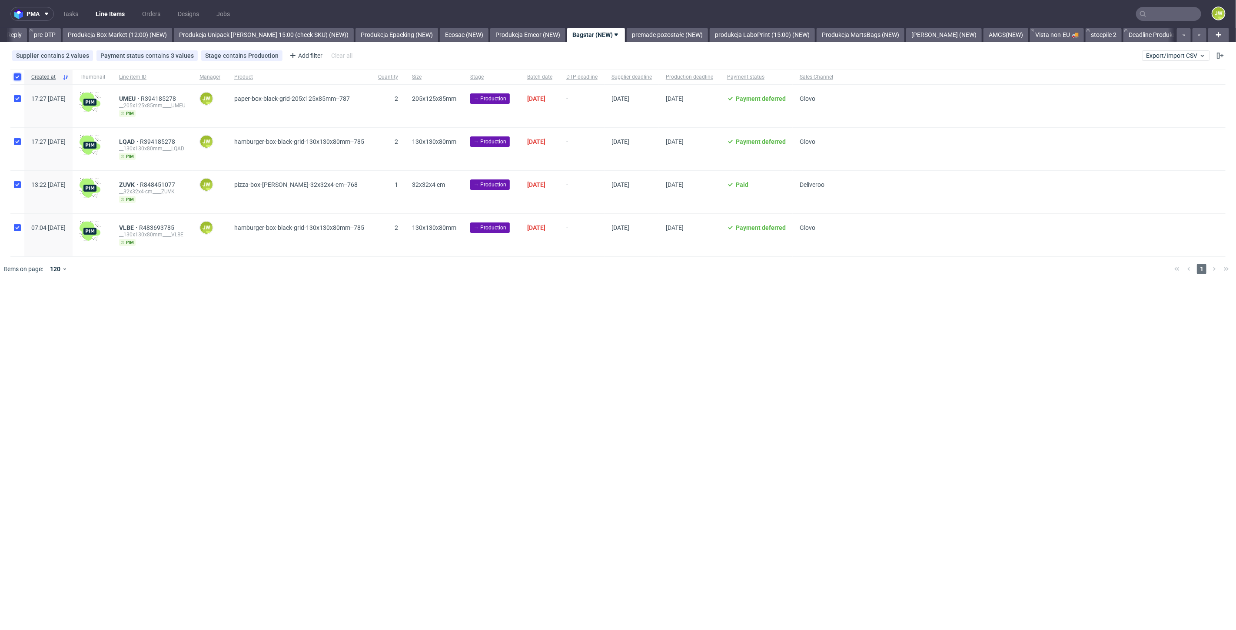
checkbox input "true"
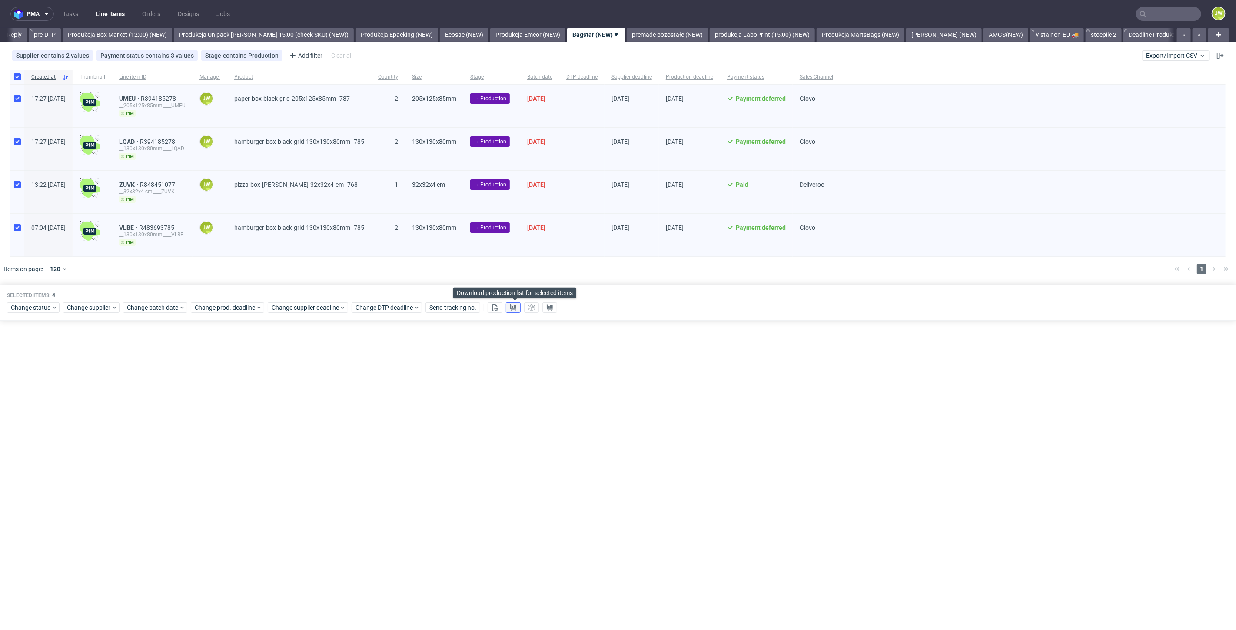
click at [515, 305] on use at bounding box center [513, 307] width 6 height 7
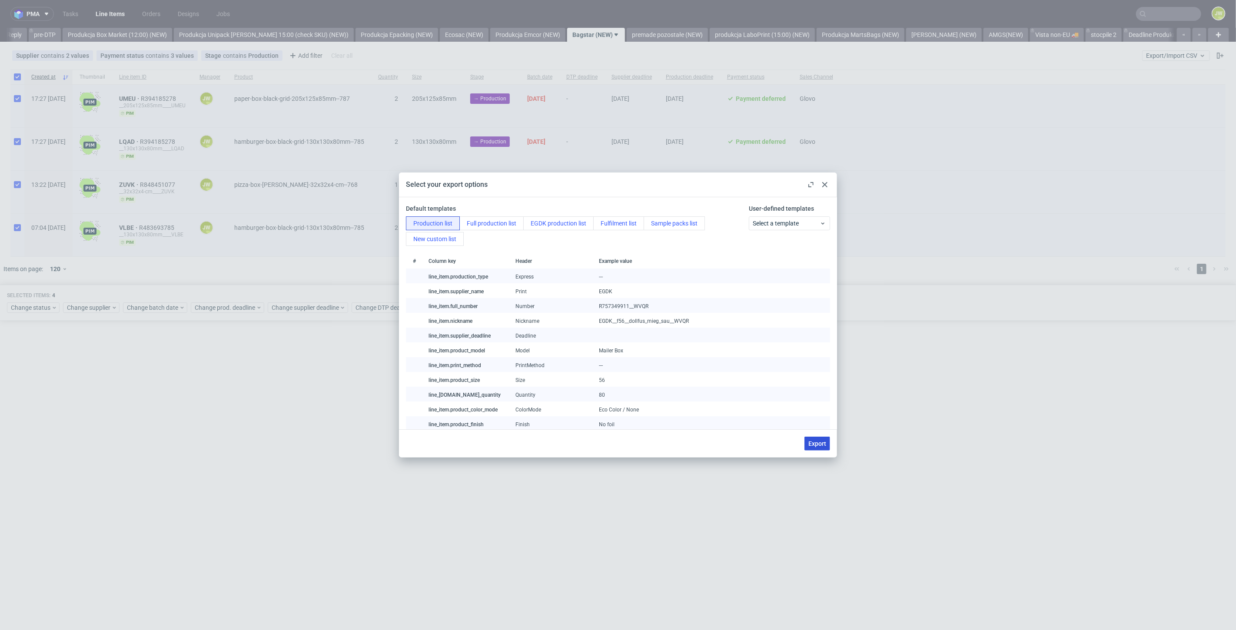
click at [813, 445] on span "Export" at bounding box center [817, 444] width 18 height 6
checkbox input "false"
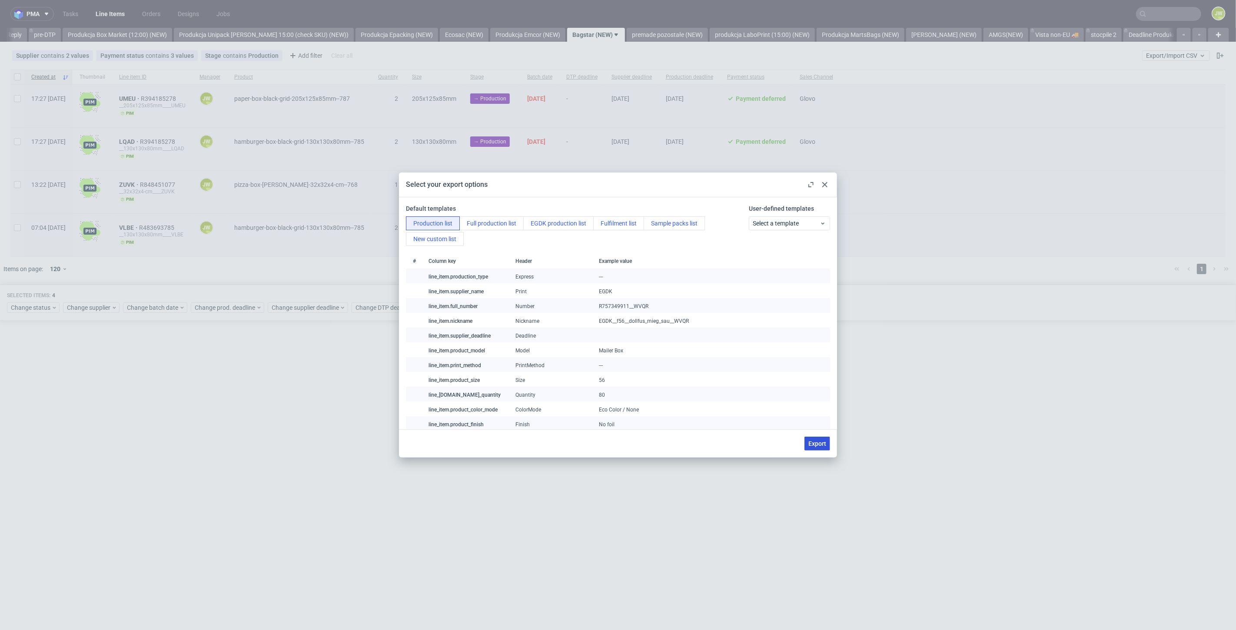
checkbox input "false"
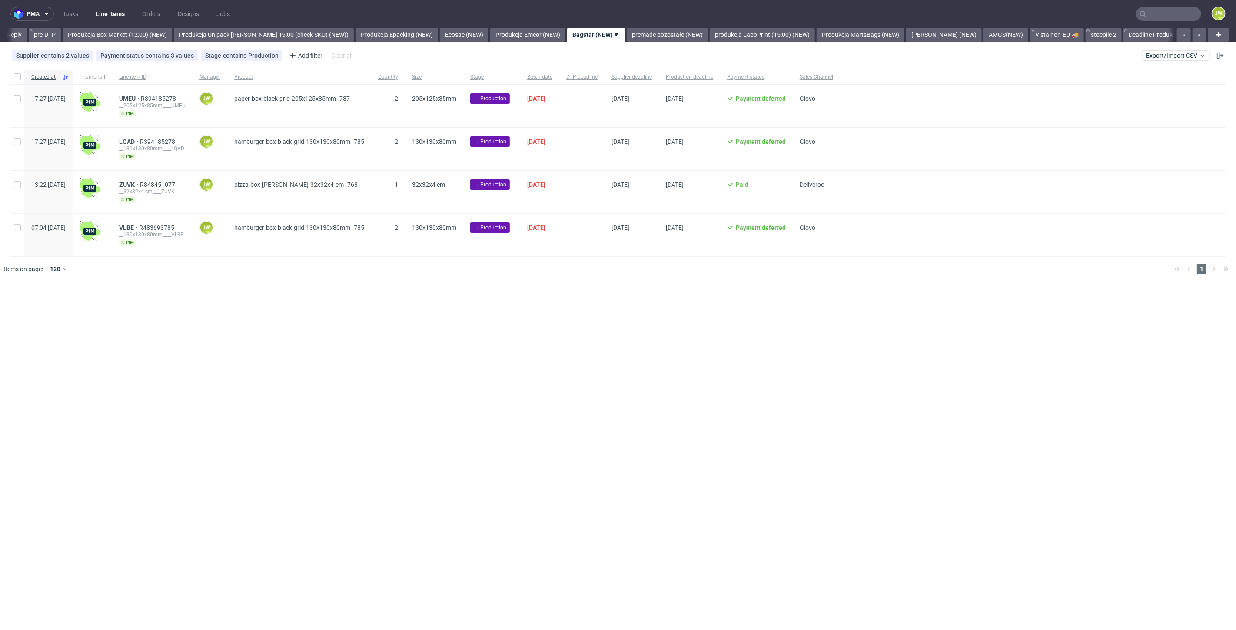
drag, startPoint x: 340, startPoint y: 410, endPoint x: 353, endPoint y: 388, distance: 25.0
click at [342, 407] on div "pma Tasks Line Items Orders Designs Jobs JW All DTP Late Shipped Shipments DTP …" at bounding box center [618, 315] width 1236 height 630
click at [464, 345] on div "pma Tasks Line Items Orders Designs Jobs JW All DTP Late Shipped Shipments DTP …" at bounding box center [618, 315] width 1236 height 630
click at [13, 83] on div at bounding box center [17, 77] width 14 height 15
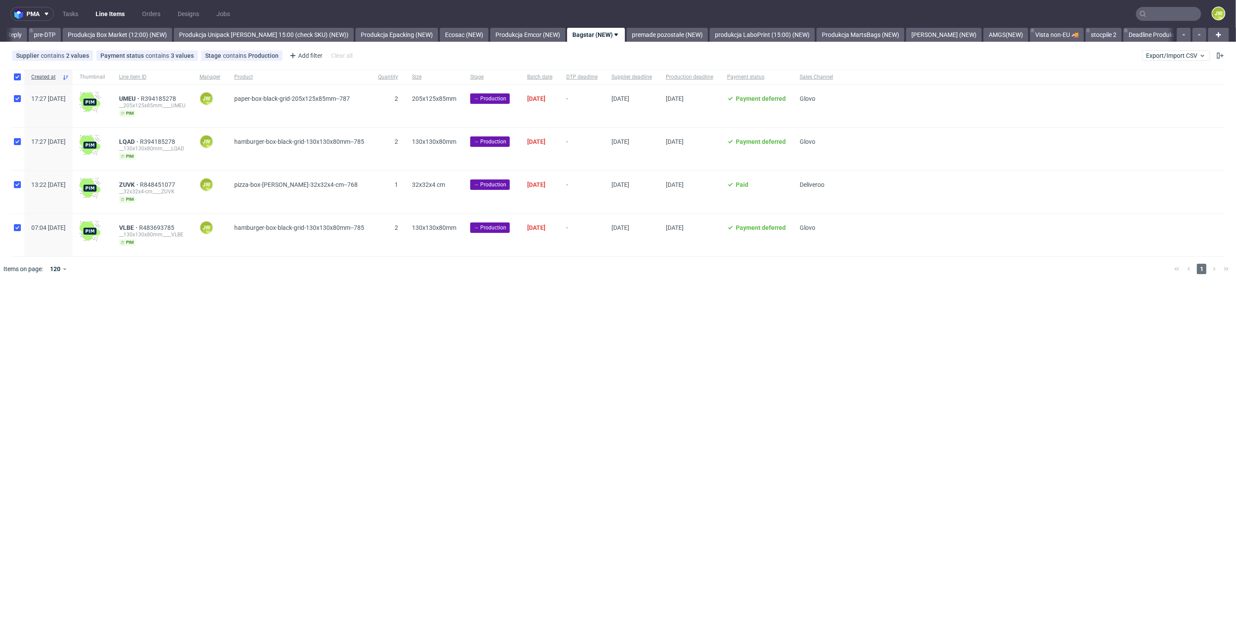
checkbox input "true"
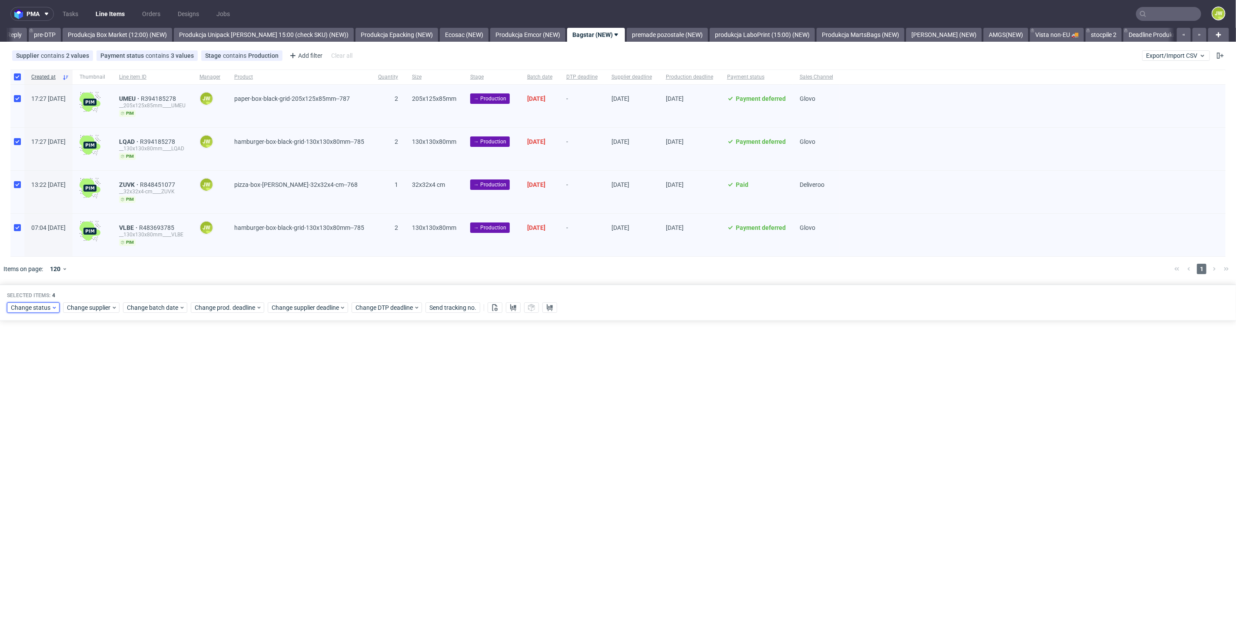
click at [25, 309] on span "Change status" at bounding box center [31, 307] width 40 height 9
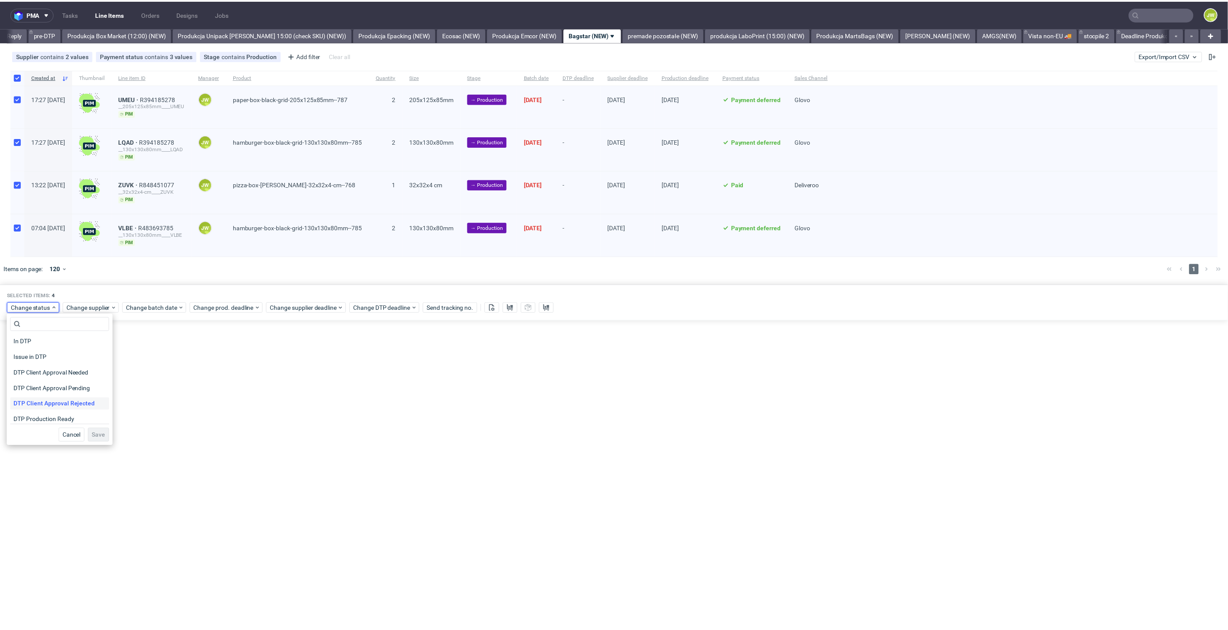
scroll to position [48, 0]
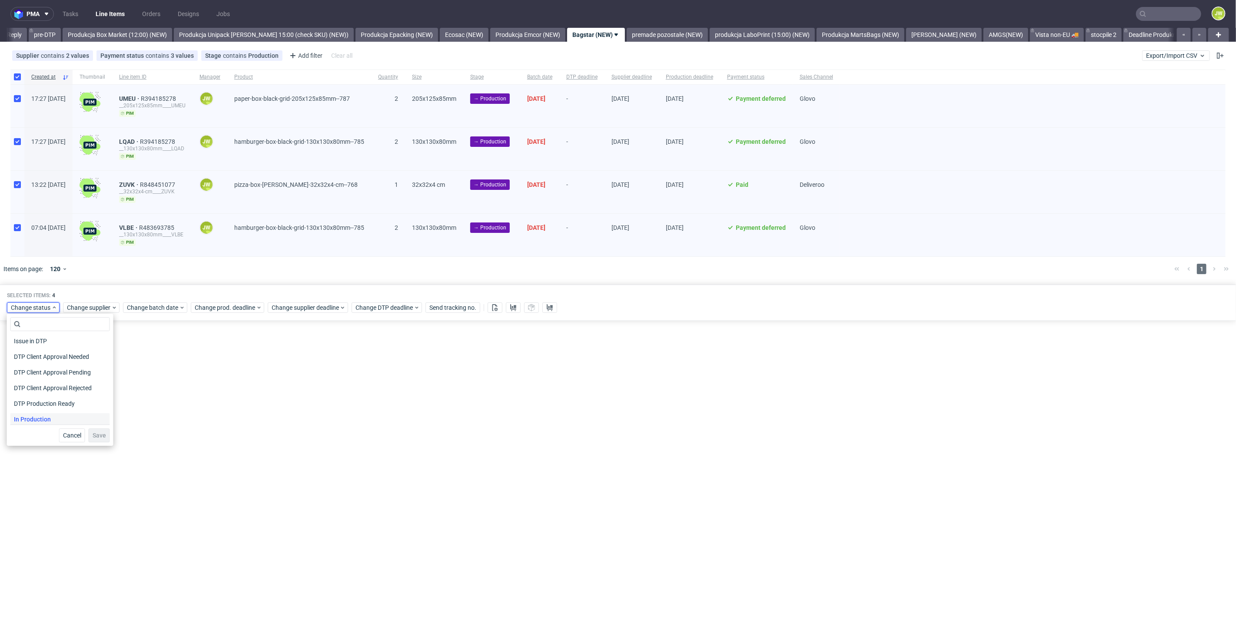
click at [26, 415] on span "In Production" at bounding box center [32, 419] width 44 height 12
click at [91, 439] on button "Save" at bounding box center [99, 435] width 21 height 14
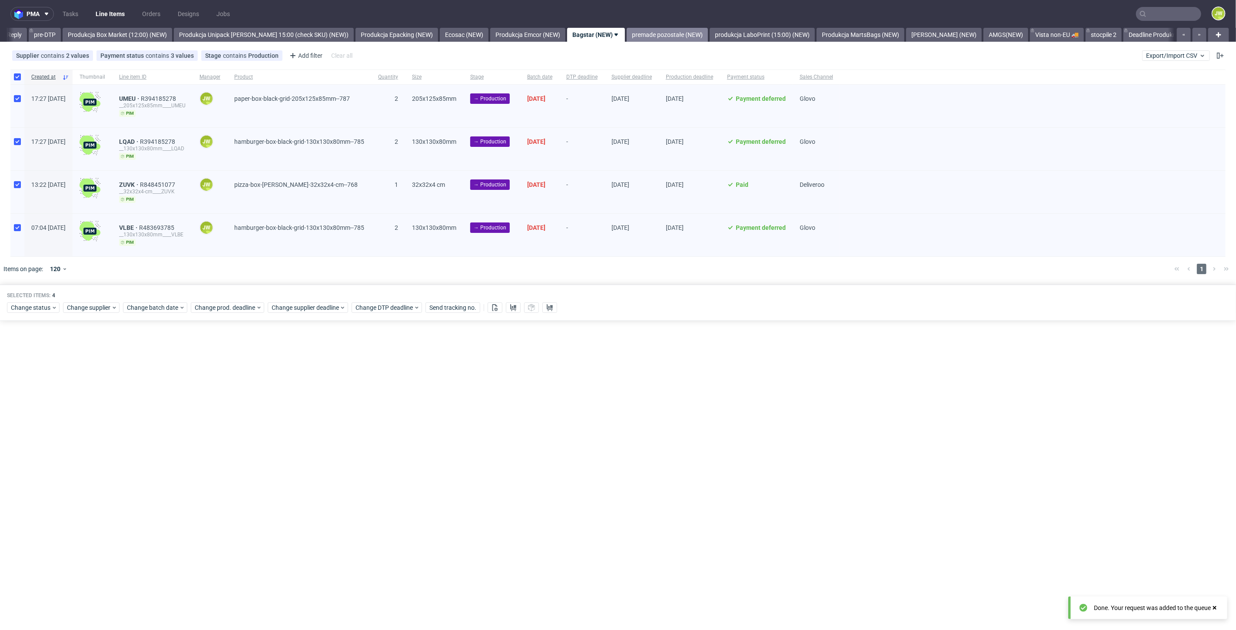
click at [636, 34] on link "premade pozostałe (NEW)" at bounding box center [667, 35] width 81 height 14
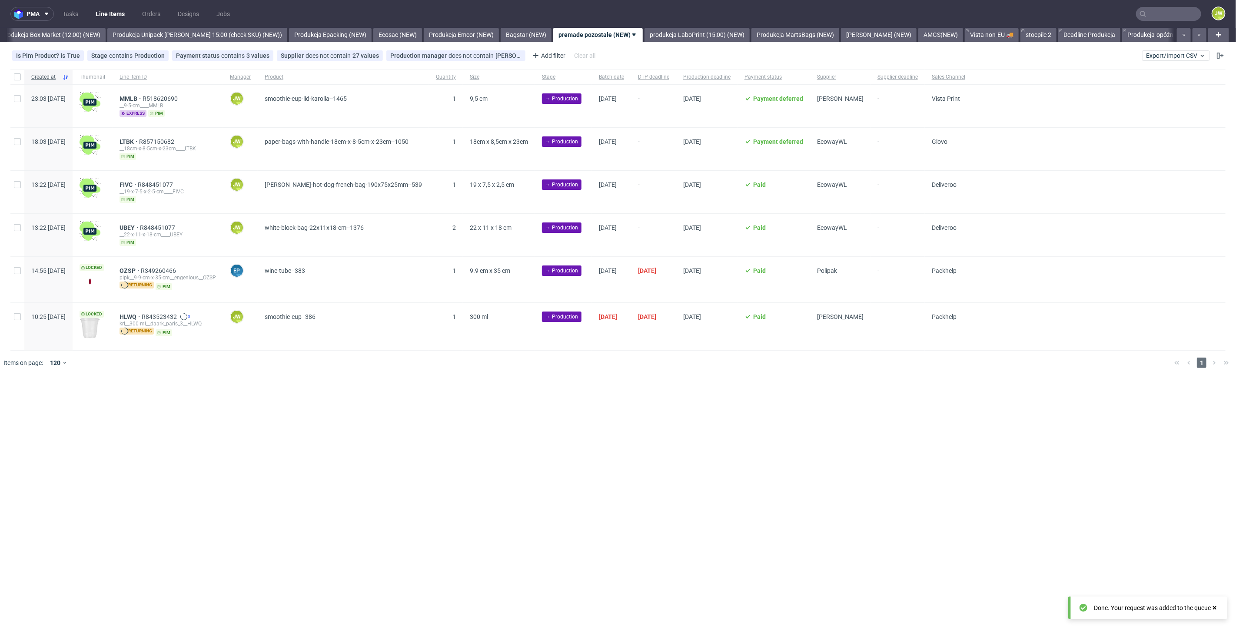
scroll to position [0, 1500]
click at [511, 32] on link "Bagstar (NEW)" at bounding box center [524, 35] width 51 height 14
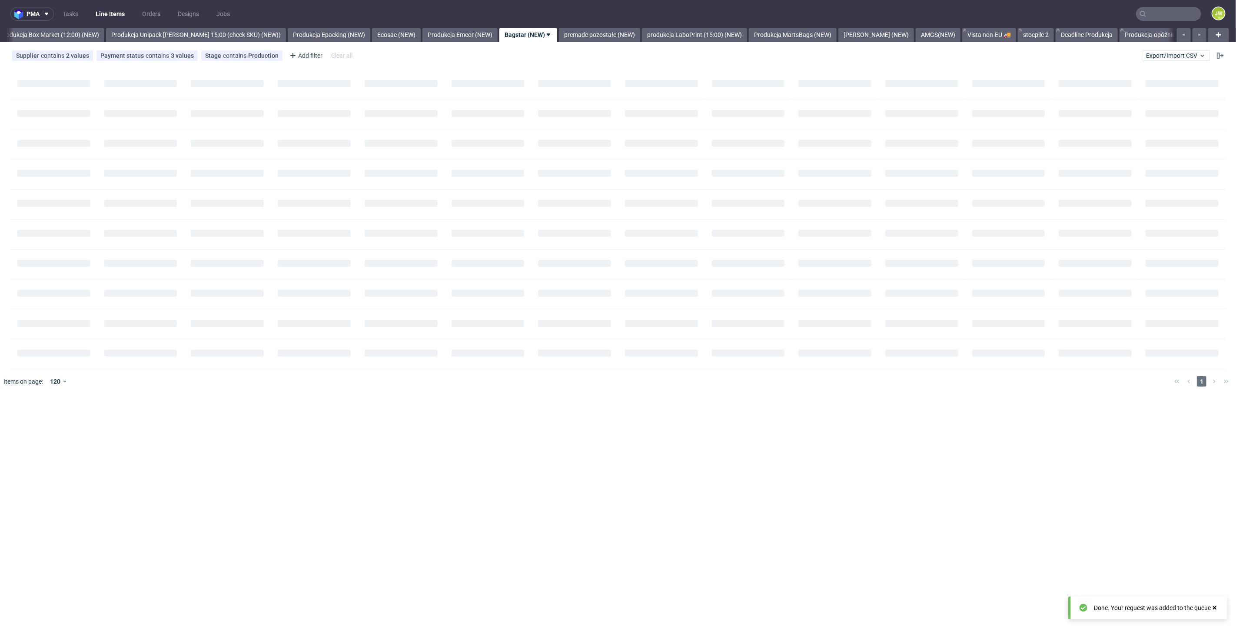
scroll to position [0, 1433]
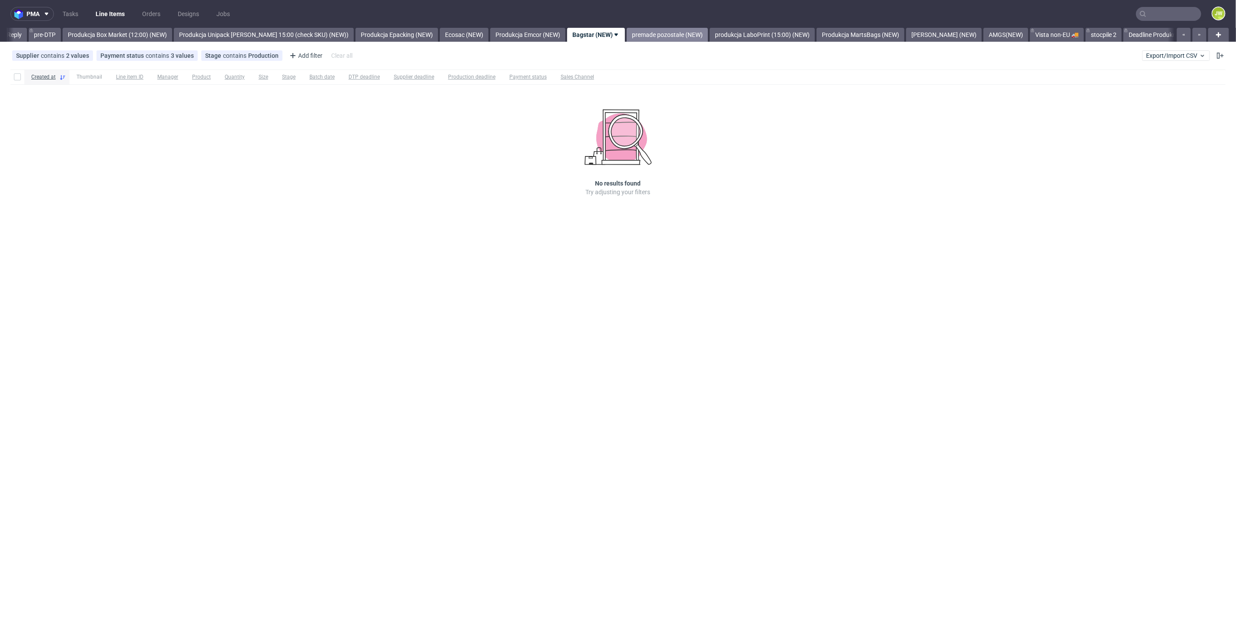
click at [642, 33] on link "premade pozostałe (NEW)" at bounding box center [667, 35] width 81 height 14
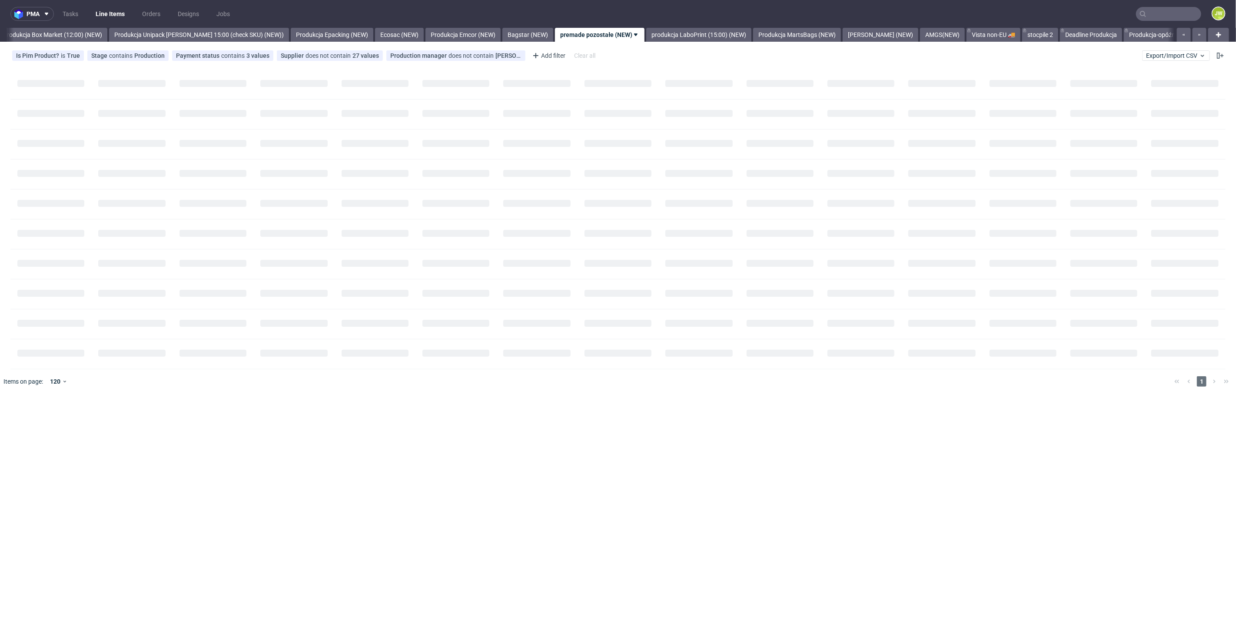
scroll to position [0, 1500]
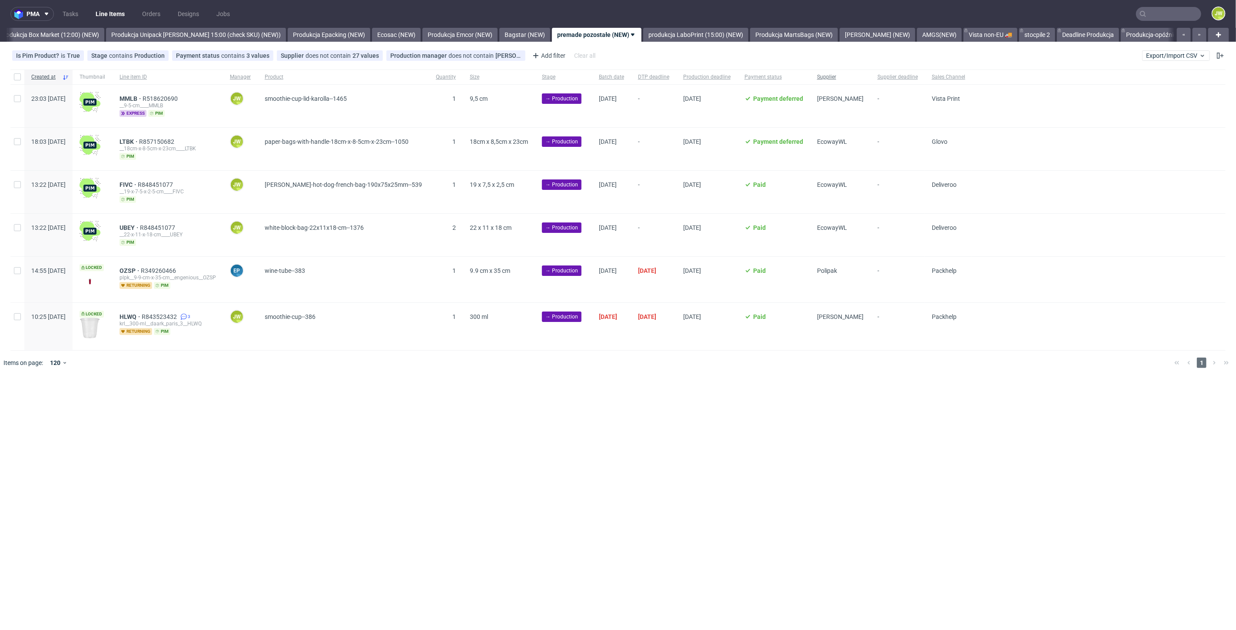
click at [857, 76] on span "Supplier" at bounding box center [840, 76] width 46 height 7
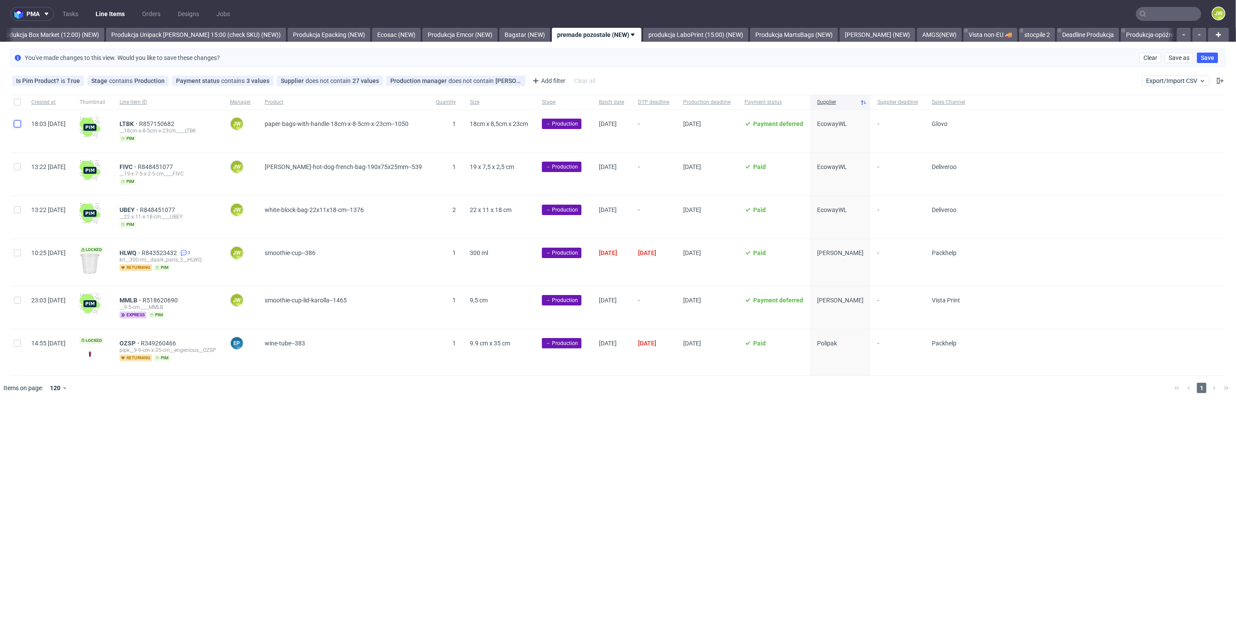
click at [18, 122] on input "checkbox" at bounding box center [17, 123] width 7 height 7
checkbox input "true"
click at [18, 163] on input "checkbox" at bounding box center [17, 166] width 7 height 7
checkbox input "true"
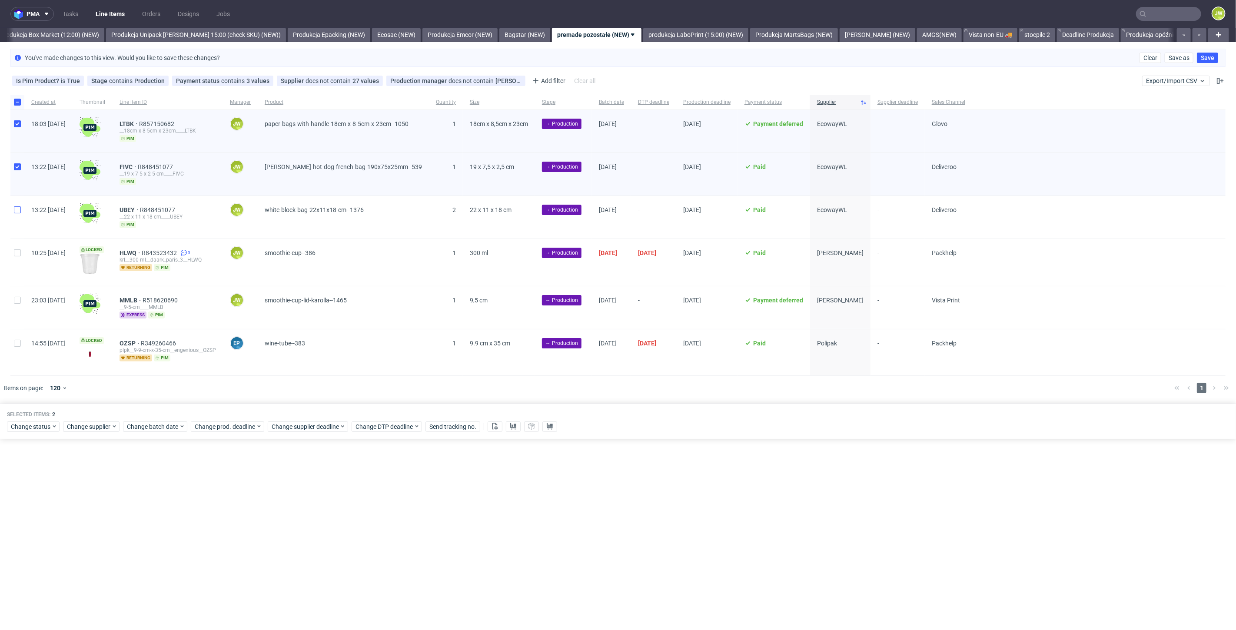
click at [13, 206] on div at bounding box center [17, 217] width 14 height 43
checkbox input "true"
click at [176, 425] on span "Change batch date" at bounding box center [153, 426] width 52 height 9
click at [154, 511] on span "13" at bounding box center [154, 512] width 7 height 9
drag, startPoint x: 222, startPoint y: 574, endPoint x: 224, endPoint y: 561, distance: 12.9
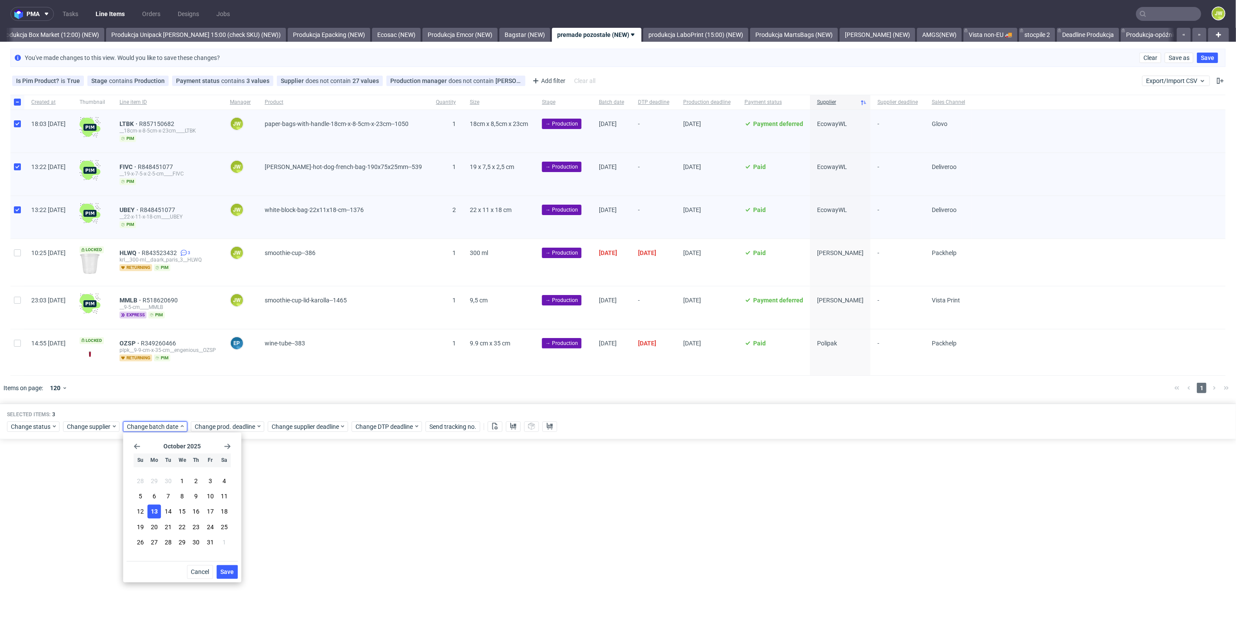
click at [222, 574] on span "Save" at bounding box center [226, 572] width 13 height 6
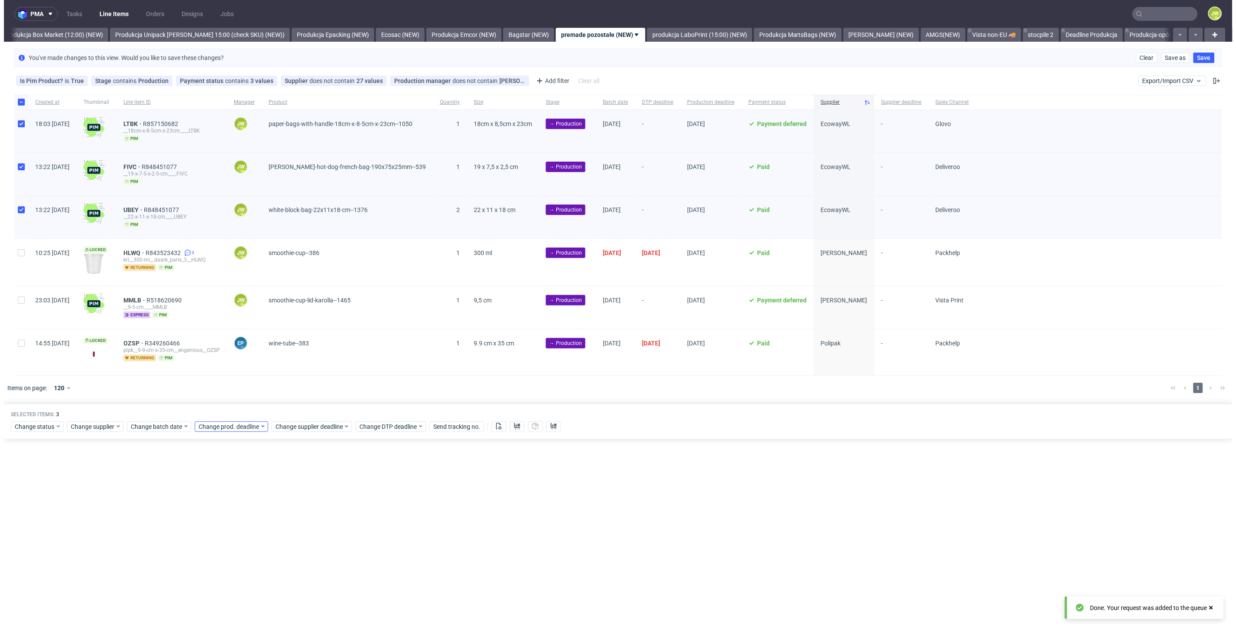
scroll to position [0, 1500]
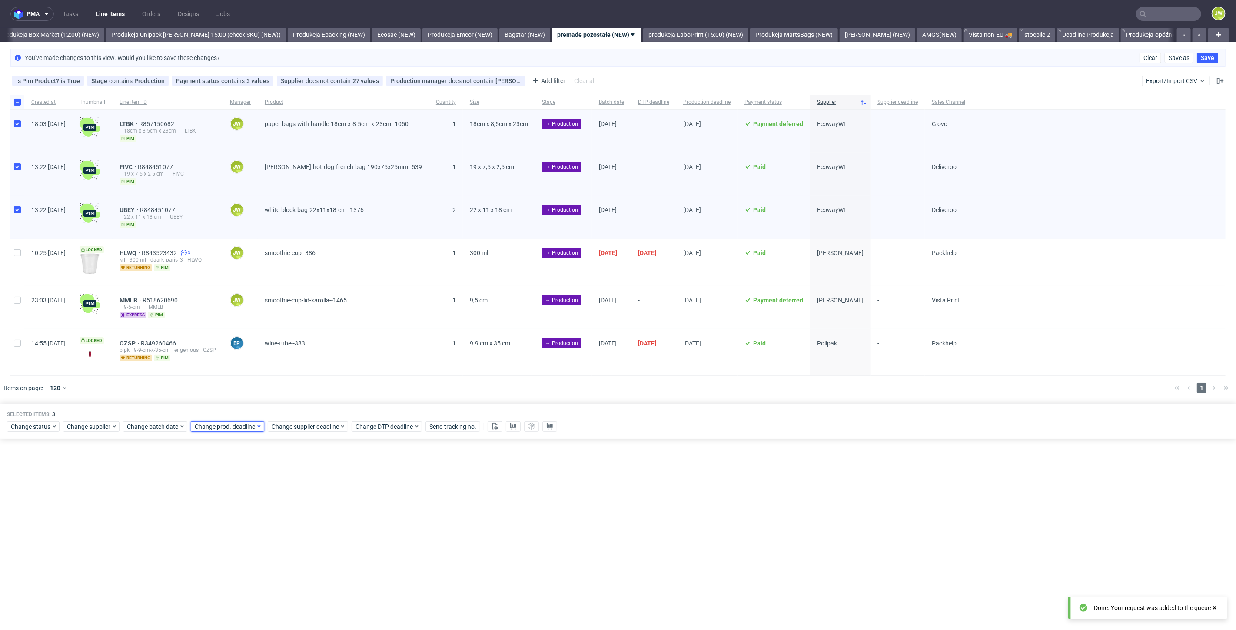
click at [222, 427] on span "Change prod. deadline" at bounding box center [225, 426] width 61 height 9
drag, startPoint x: 249, startPoint y: 511, endPoint x: 283, endPoint y: 540, distance: 45.0
click at [251, 511] on span "15" at bounding box center [249, 512] width 7 height 9
drag, startPoint x: 289, startPoint y: 572, endPoint x: 295, endPoint y: 558, distance: 14.8
click at [290, 573] on span "Save" at bounding box center [294, 572] width 13 height 6
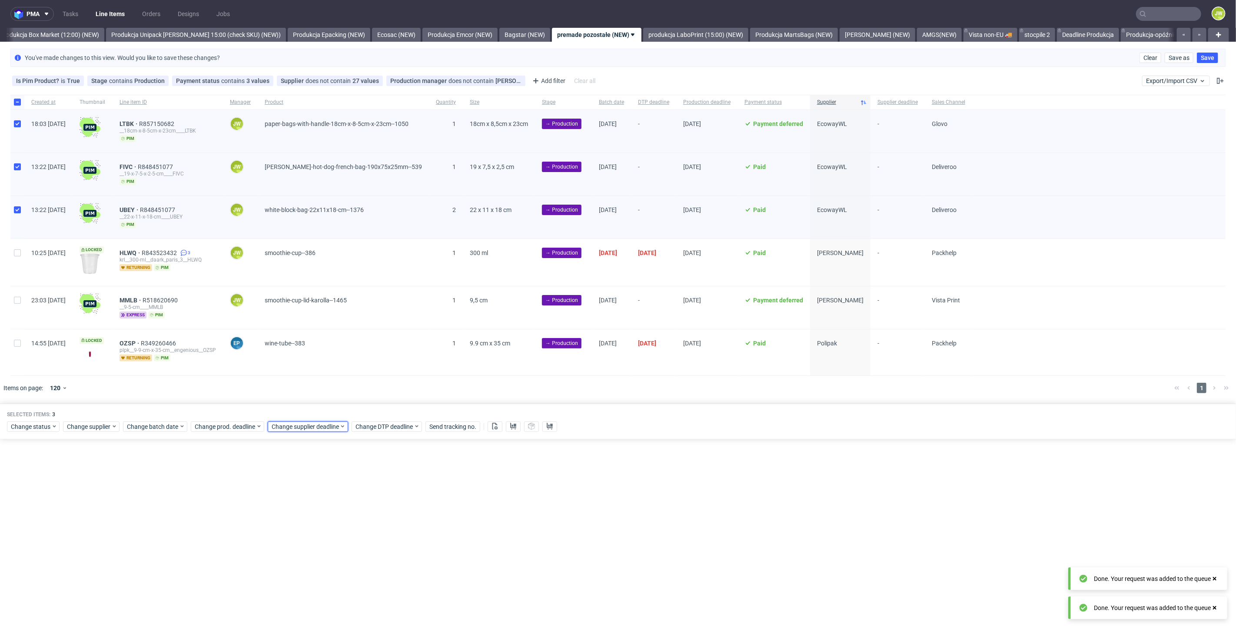
drag, startPoint x: 313, startPoint y: 426, endPoint x: 314, endPoint y: 431, distance: 5.7
click at [313, 426] on span "Change supplier deadline" at bounding box center [306, 426] width 68 height 9
click at [325, 512] on span "15" at bounding box center [326, 512] width 7 height 9
click at [372, 571] on span "Save" at bounding box center [371, 572] width 13 height 6
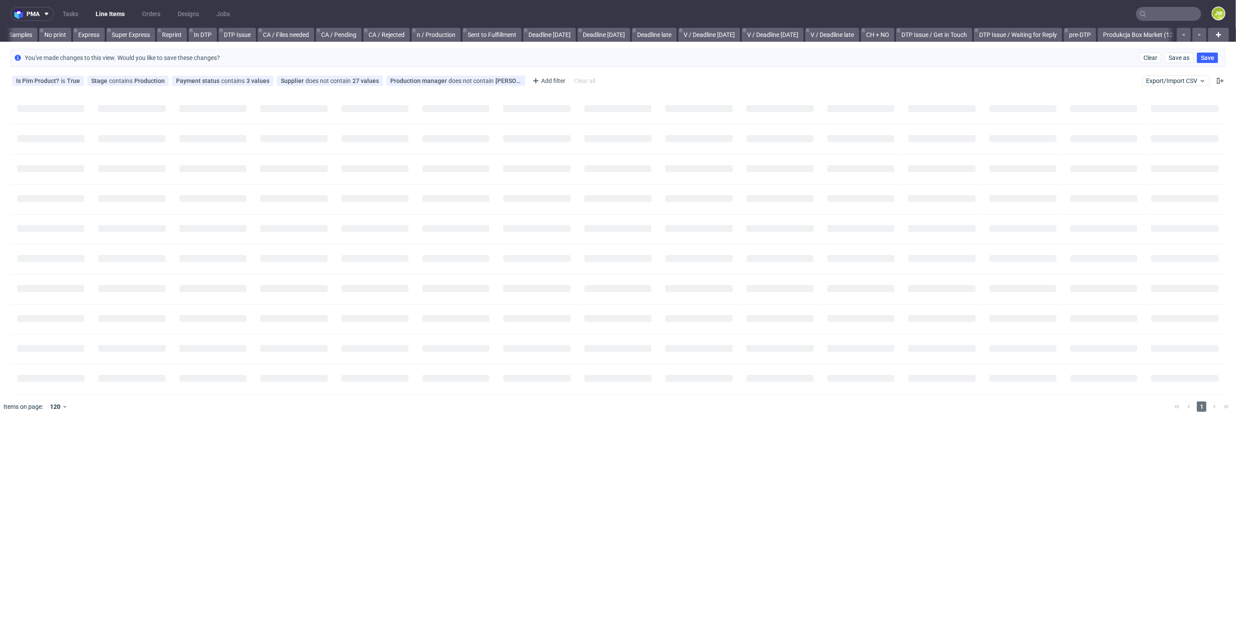
scroll to position [0, 949]
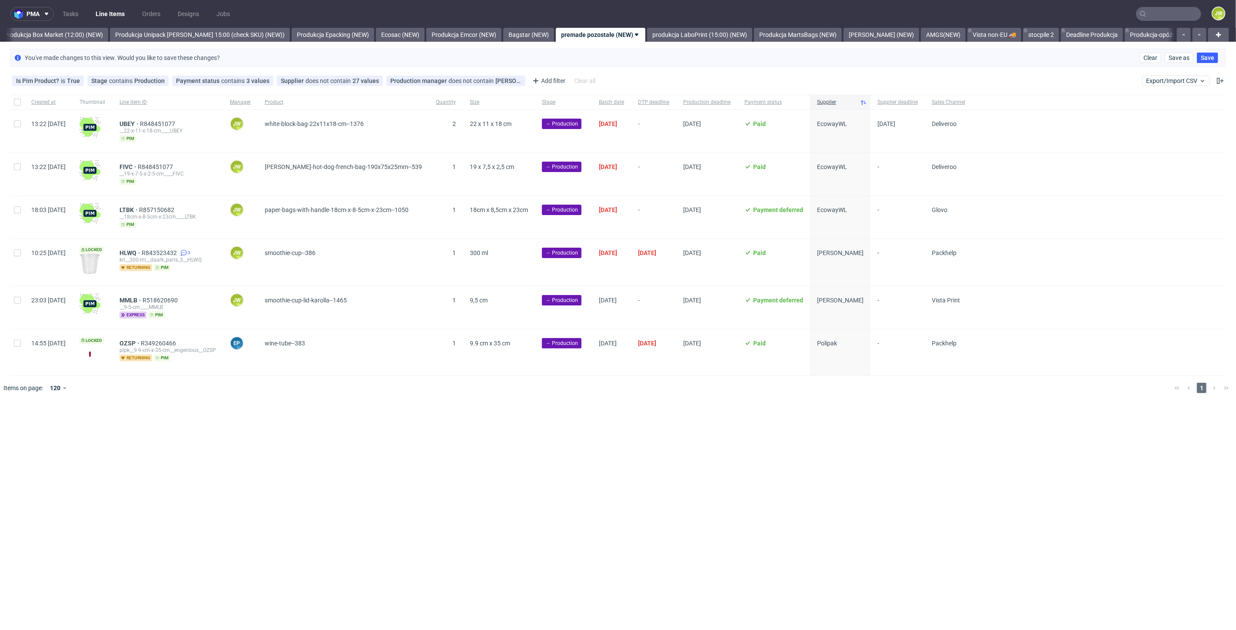
scroll to position [0, 1500]
click at [22, 122] on div at bounding box center [17, 131] width 14 height 43
checkbox input "true"
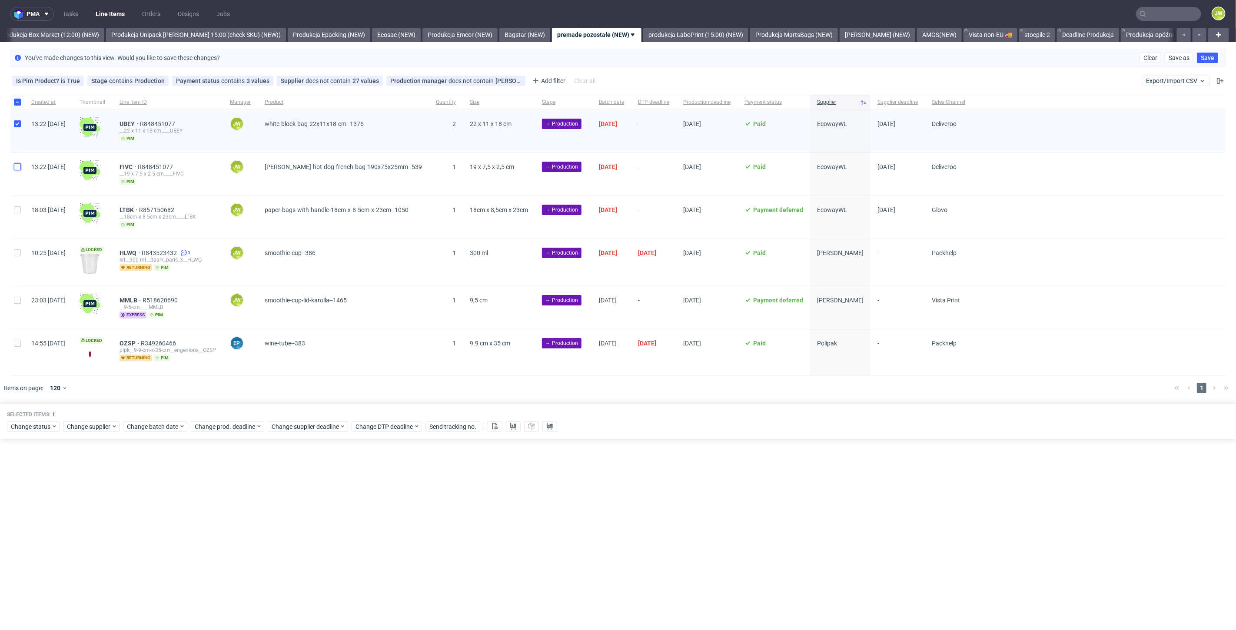
click at [17, 164] on input "checkbox" at bounding box center [17, 166] width 7 height 7
checkbox input "true"
click at [20, 214] on div at bounding box center [17, 217] width 14 height 43
checkbox input "true"
click at [513, 428] on button at bounding box center [513, 426] width 15 height 10
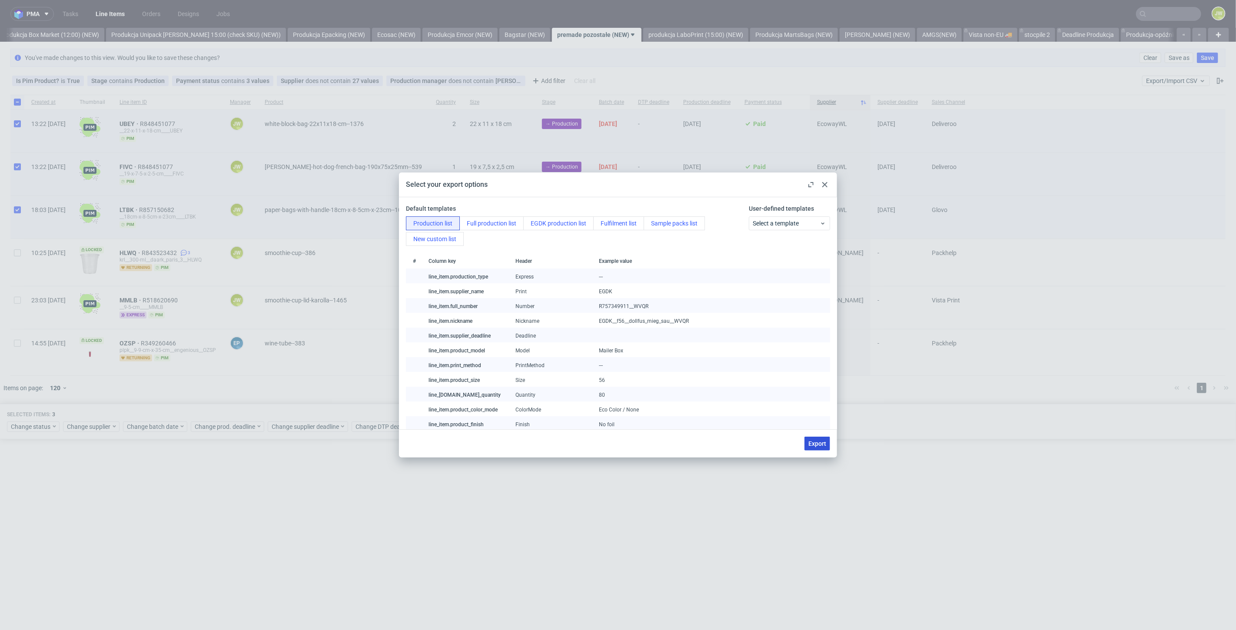
click at [813, 444] on span "Export" at bounding box center [817, 444] width 18 height 6
checkbox input "false"
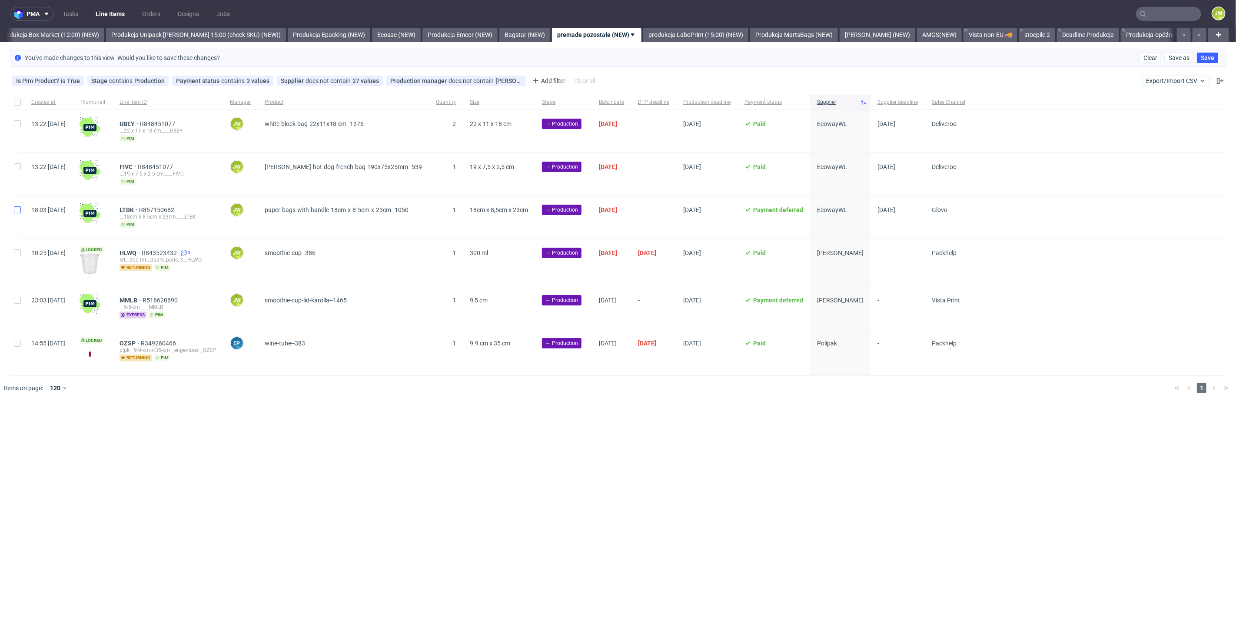
click at [18, 211] on input "checkbox" at bounding box center [17, 209] width 7 height 7
checkbox input "true"
drag, startPoint x: 13, startPoint y: 176, endPoint x: 14, endPoint y: 150, distance: 26.1
click at [13, 176] on div at bounding box center [17, 174] width 14 height 43
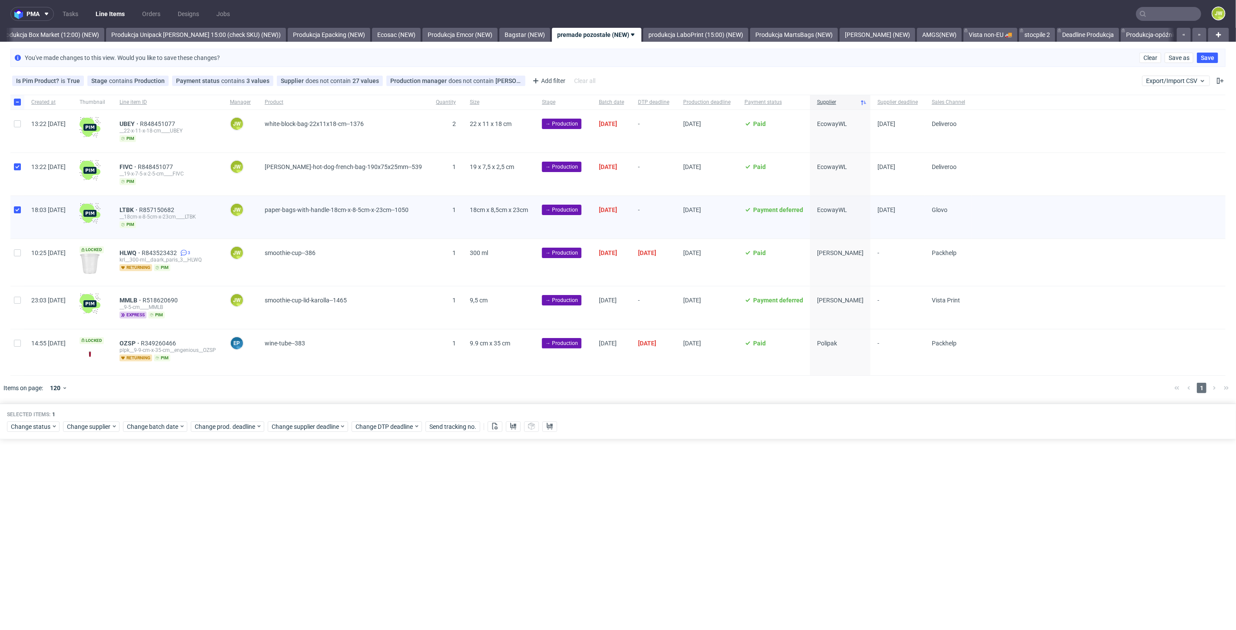
checkbox input "true"
click at [14, 125] on input "checkbox" at bounding box center [17, 123] width 7 height 7
checkbox input "true"
click at [19, 426] on span "Change status" at bounding box center [31, 426] width 40 height 9
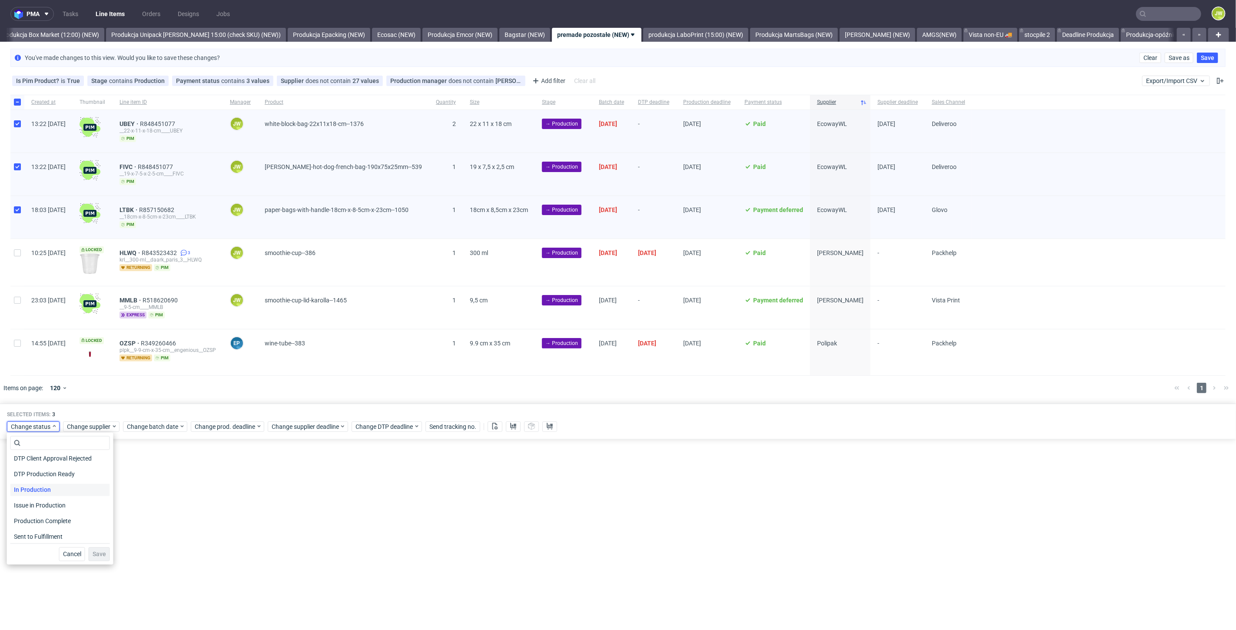
click at [25, 488] on span "In Production" at bounding box center [32, 490] width 44 height 12
click at [96, 555] on span "Save" at bounding box center [99, 554] width 13 height 6
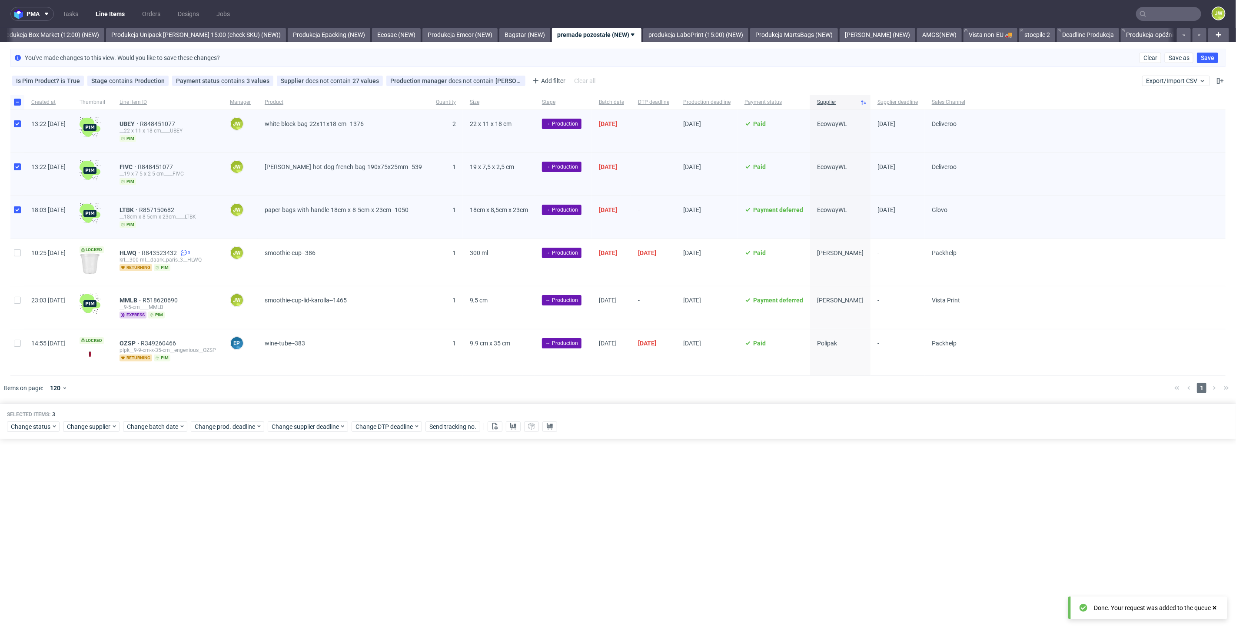
scroll to position [0, 1500]
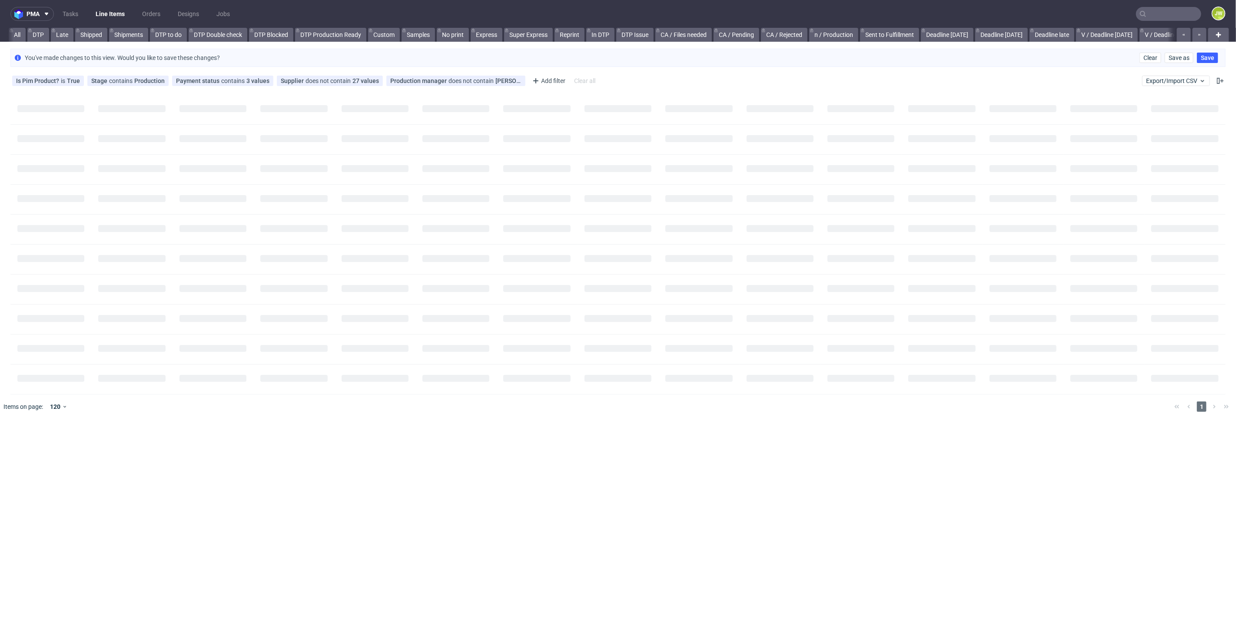
scroll to position [0, 630]
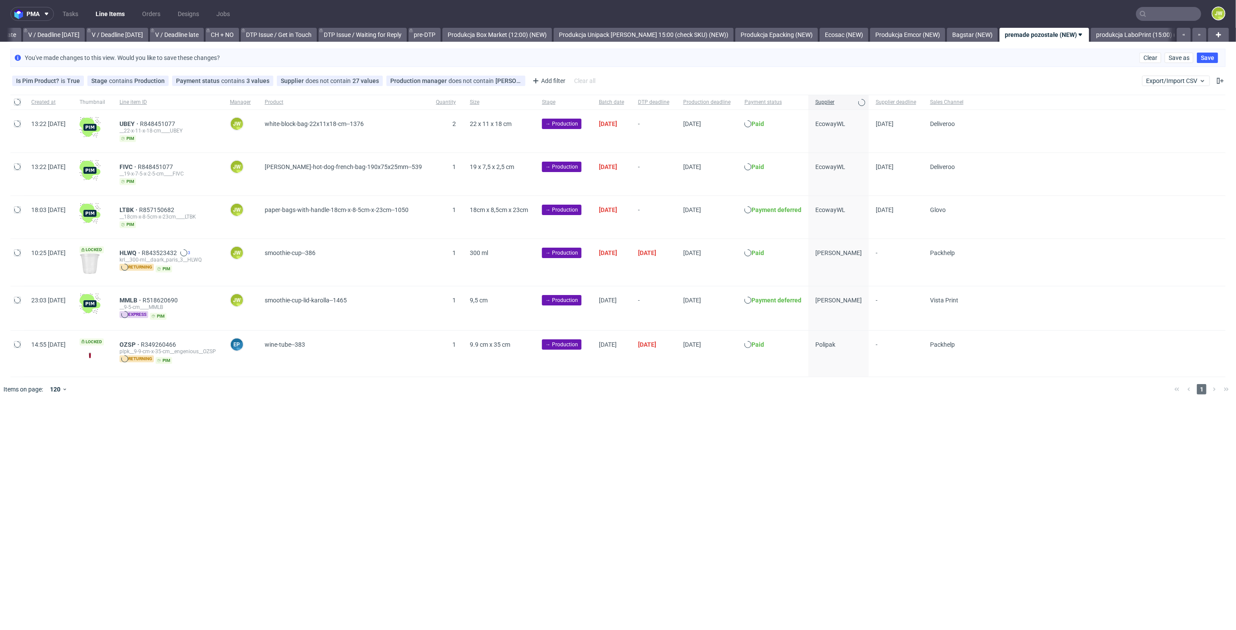
scroll to position [0, 1334]
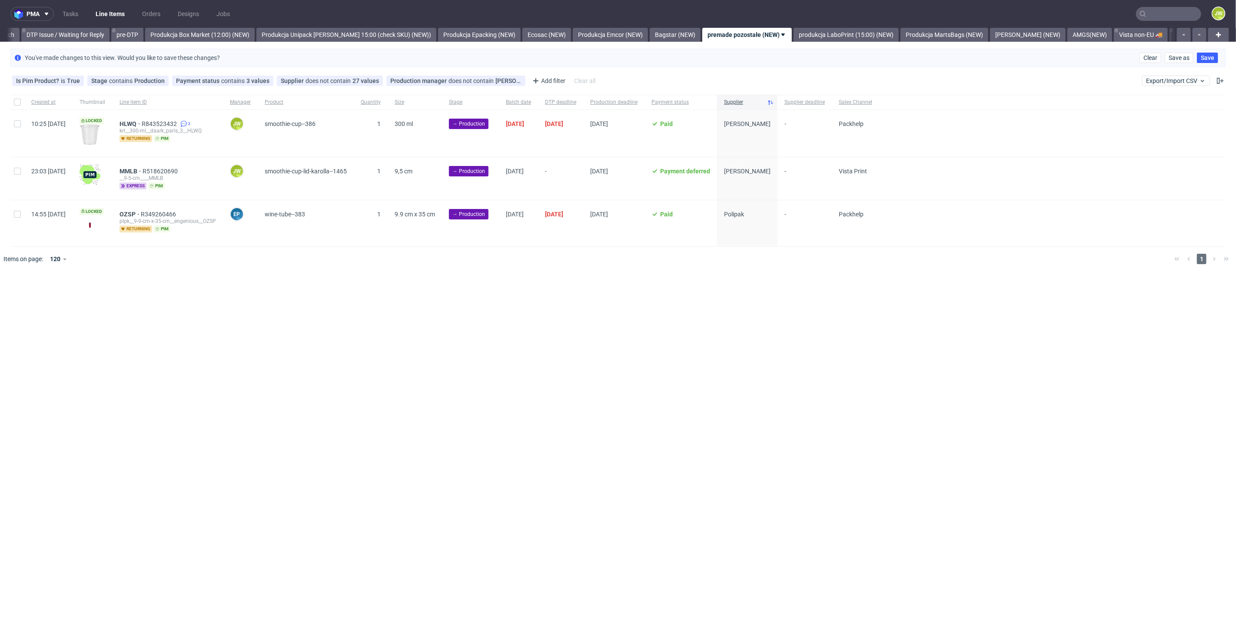
scroll to position [0, 1443]
click at [15, 128] on div at bounding box center [17, 133] width 14 height 47
checkbox input "true"
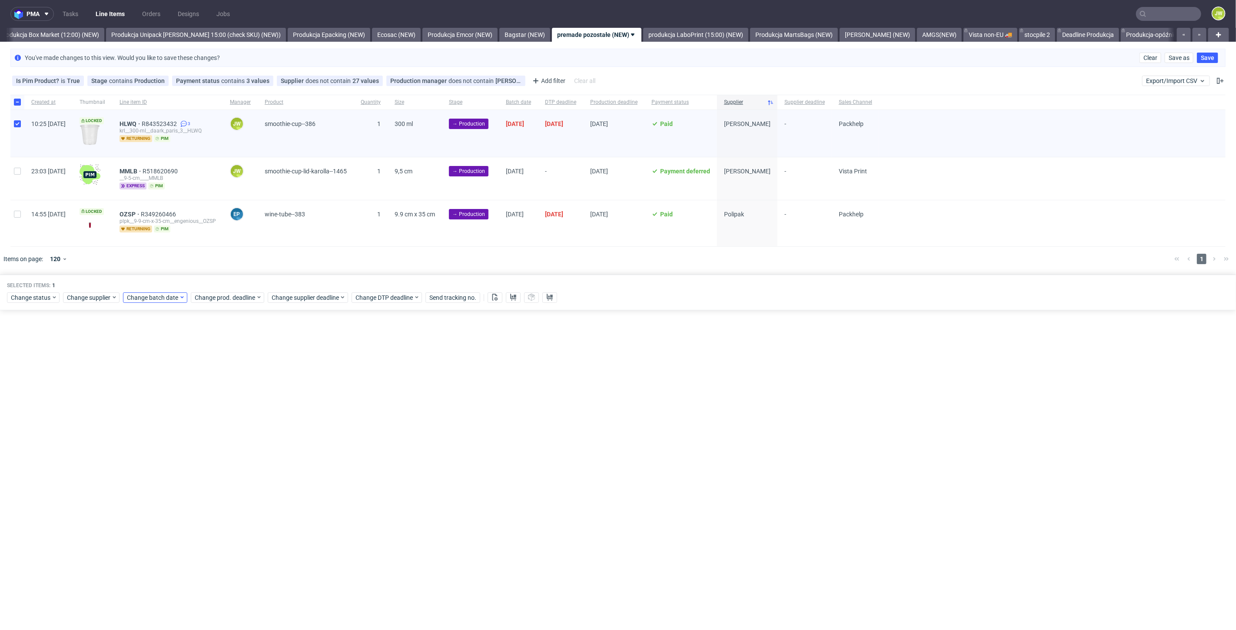
drag, startPoint x: 147, startPoint y: 302, endPoint x: 149, endPoint y: 299, distance: 4.7
click at [147, 302] on div "Selected items: 1 Change status Change supplier Change batch date Change prod. …" at bounding box center [618, 293] width 1236 height 36
drag, startPoint x: 150, startPoint y: 295, endPoint x: 156, endPoint y: 294, distance: 6.3
click at [151, 295] on span "Change batch date" at bounding box center [153, 297] width 52 height 9
click at [155, 385] on span "13" at bounding box center [154, 383] width 7 height 9
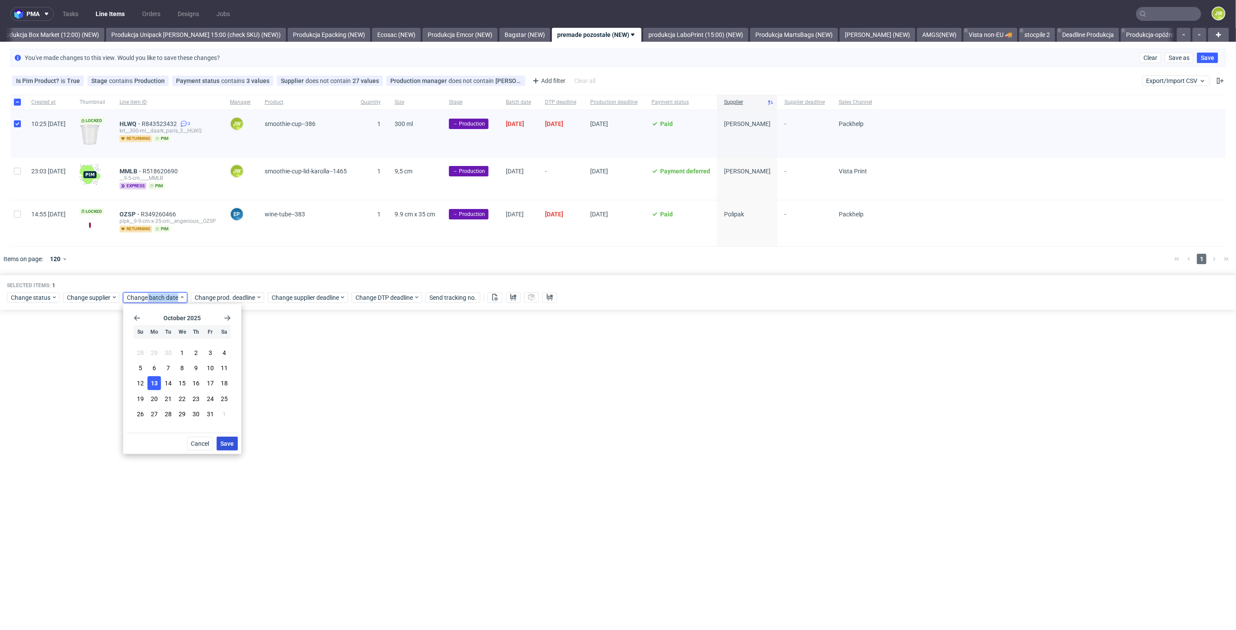
click at [223, 448] on button "Save" at bounding box center [226, 444] width 21 height 14
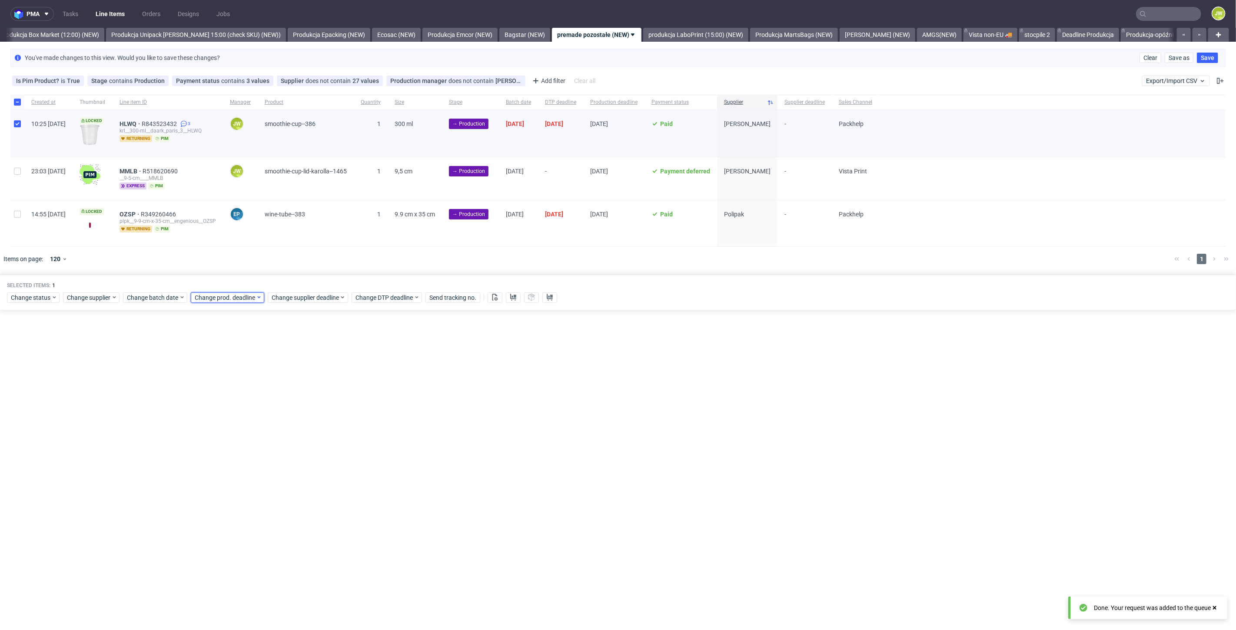
drag, startPoint x: 210, startPoint y: 296, endPoint x: 244, endPoint y: 302, distance: 33.9
click at [213, 296] on span "Change prod. deadline" at bounding box center [225, 297] width 61 height 9
click at [299, 316] on div "October 2025 Su Mo Tu We Th Fr Sa 28 29 30 1 2 3 4 5 6 7 8 9 10 11 12 13 14 15 …" at bounding box center [249, 370] width 111 height 125
click at [295, 320] on use "Go forward 1 month" at bounding box center [295, 317] width 6 height 5
click at [257, 393] on button "20" at bounding box center [262, 395] width 13 height 14
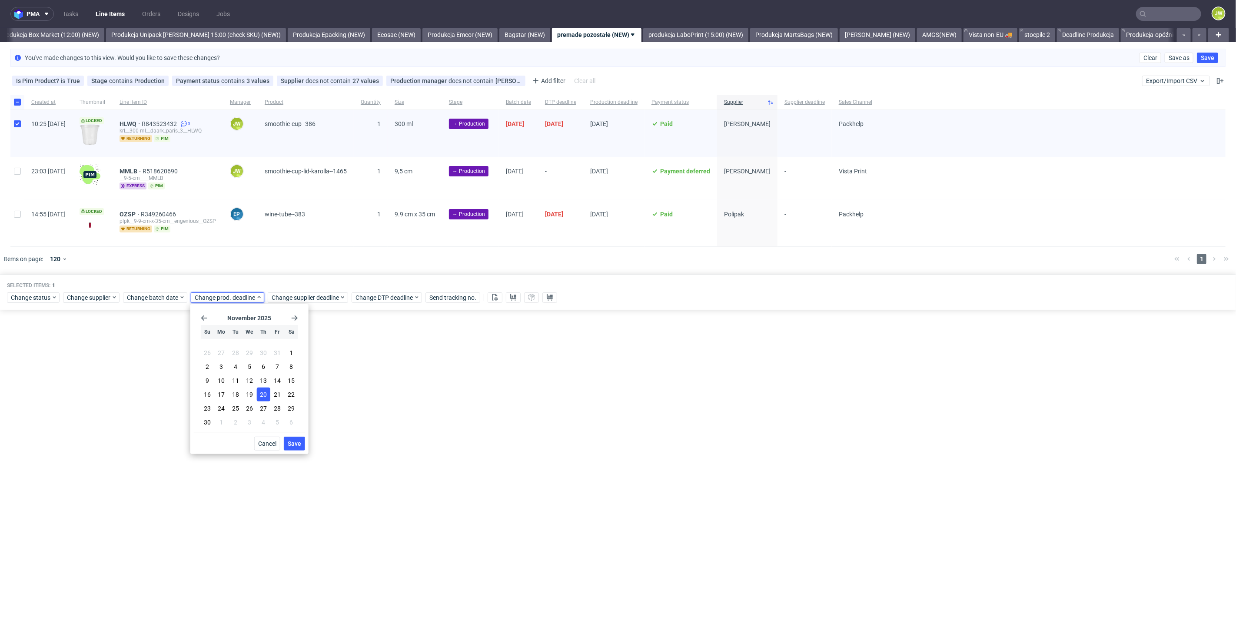
click at [305, 444] on div "November 2025 Su Mo Tu We Th Fr Sa 26 27 28 29 30 31 1 2 3 4 5 6 7 8 9 10 11 12…" at bounding box center [249, 379] width 118 height 150
drag, startPoint x: 295, startPoint y: 440, endPoint x: 293, endPoint y: 392, distance: 48.3
click at [296, 441] on span "Save" at bounding box center [294, 444] width 13 height 6
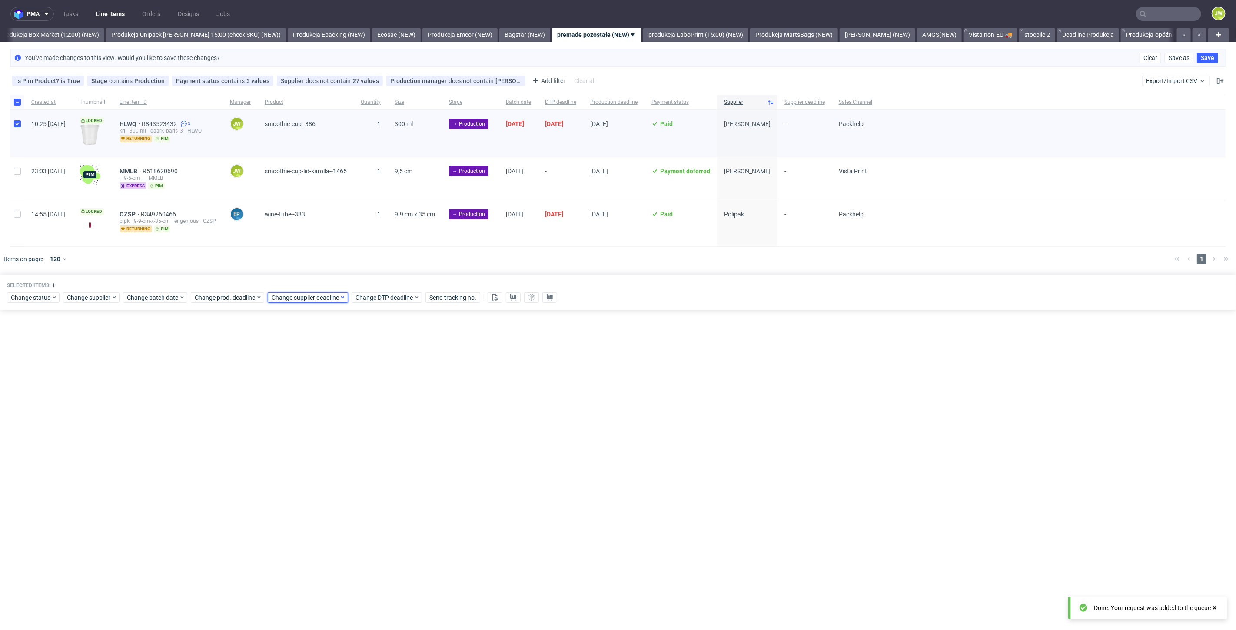
drag, startPoint x: 285, startPoint y: 299, endPoint x: 318, endPoint y: 303, distance: 34.2
click at [285, 299] on span "Change supplier deadline" at bounding box center [306, 297] width 68 height 9
click at [374, 319] on use "Go forward 1 month" at bounding box center [372, 317] width 6 height 5
click at [342, 393] on span "20" at bounding box center [340, 394] width 7 height 9
click at [368, 444] on span "Save" at bounding box center [371, 444] width 13 height 6
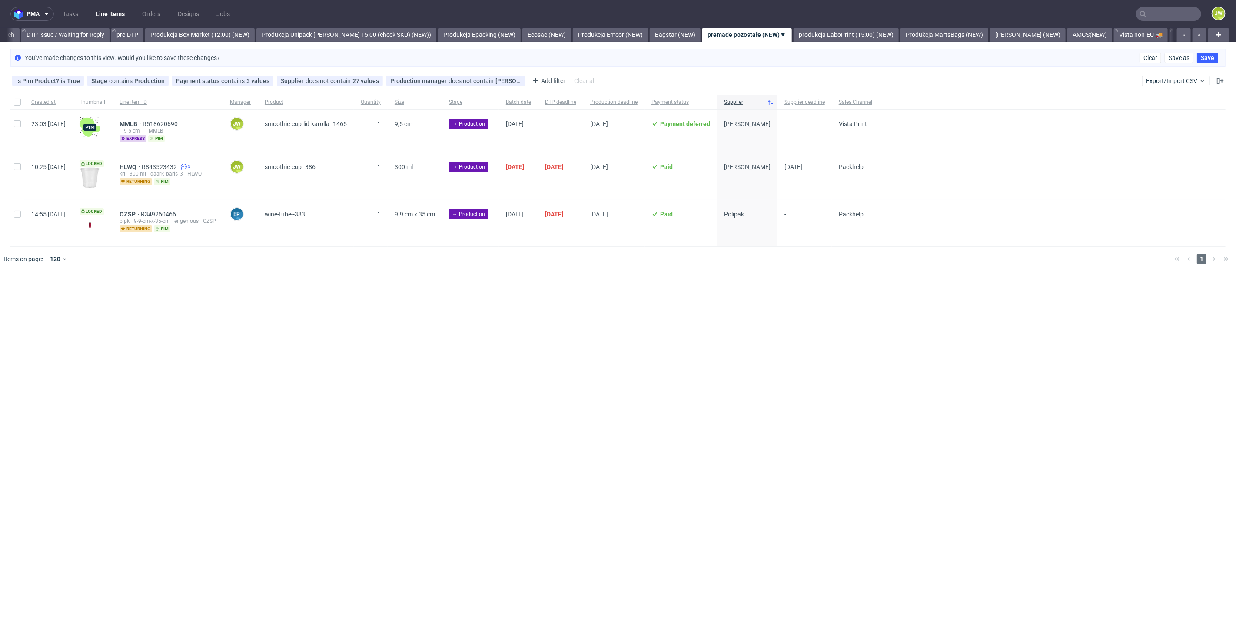
scroll to position [0, 1443]
click at [20, 125] on input "checkbox" at bounding box center [17, 123] width 7 height 7
checkbox input "true"
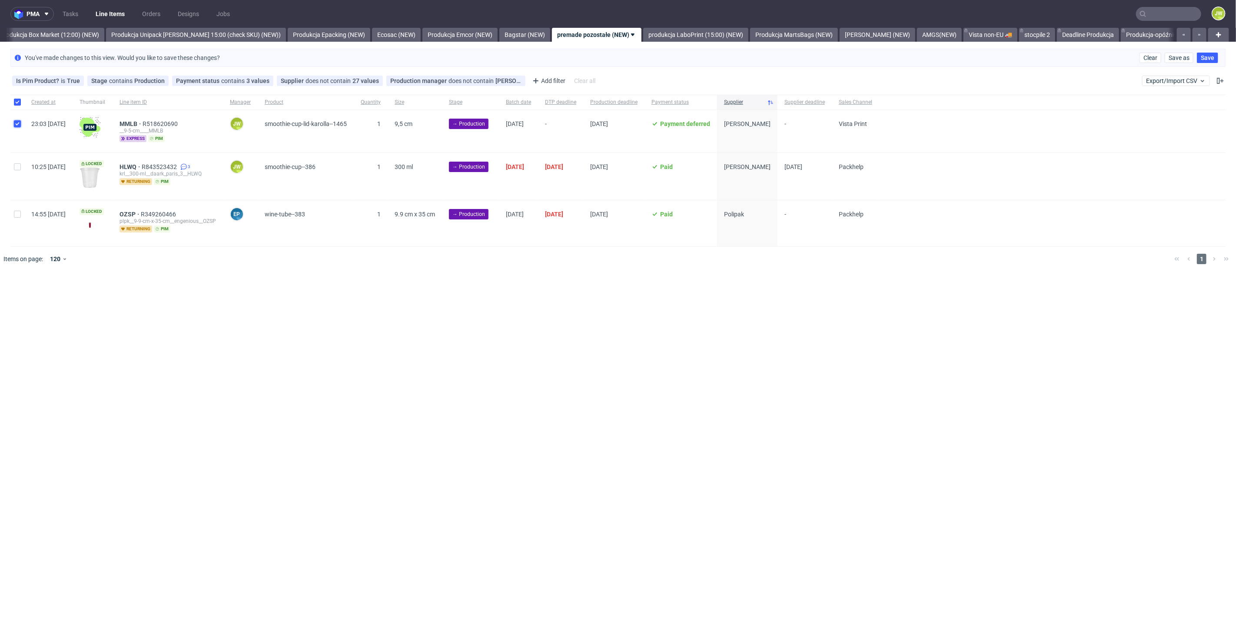
checkbox input "true"
click at [143, 293] on span "Change batch date" at bounding box center [153, 297] width 52 height 9
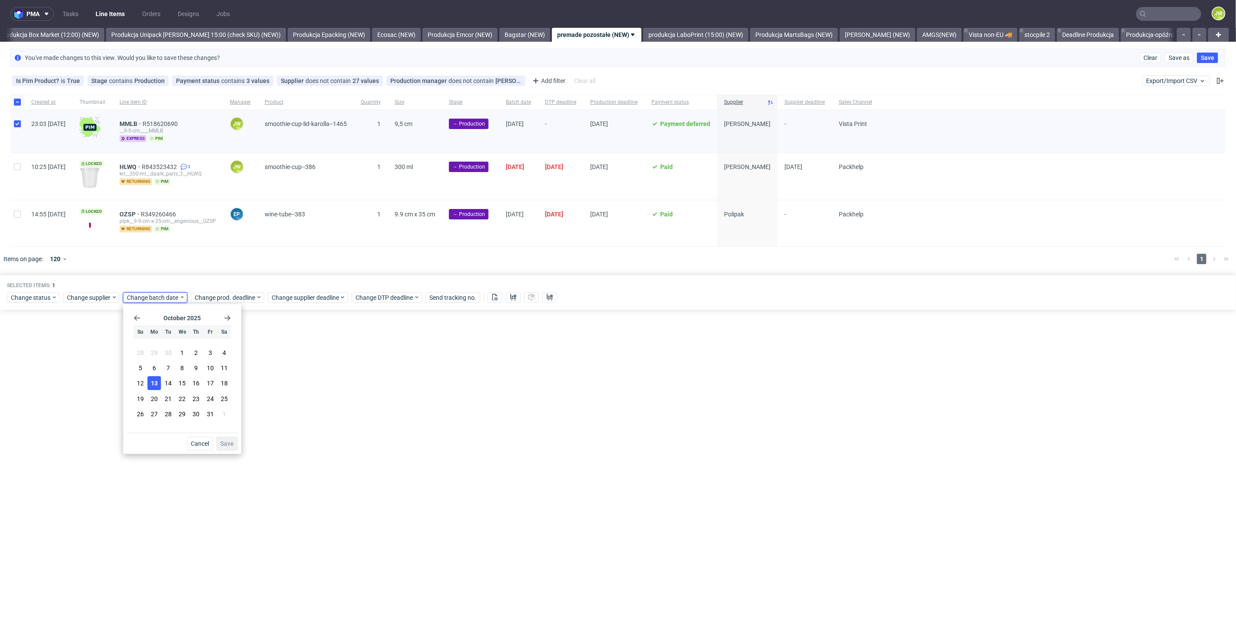
click at [154, 385] on span "13" at bounding box center [154, 383] width 7 height 9
click at [226, 445] on span "Save" at bounding box center [226, 444] width 13 height 6
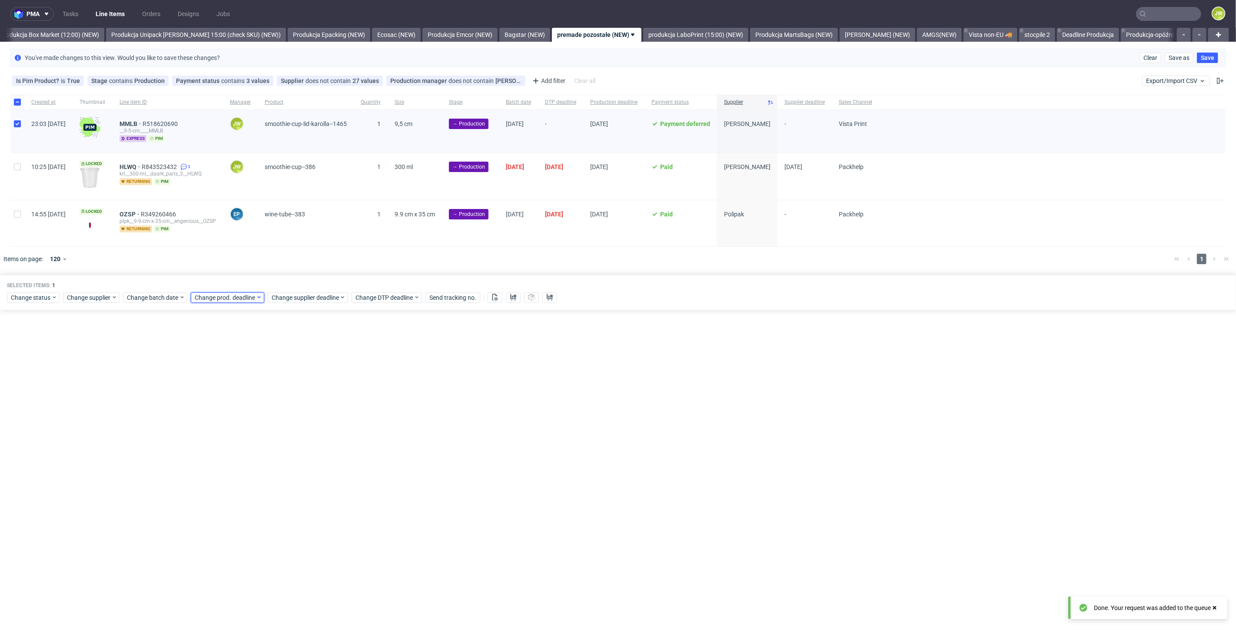
click at [200, 301] on span "Change prod. deadline" at bounding box center [225, 297] width 61 height 9
click at [239, 383] on button "14" at bounding box center [235, 383] width 13 height 14
drag, startPoint x: 294, startPoint y: 442, endPoint x: 297, endPoint y: 436, distance: 6.6
click at [295, 441] on span "Save" at bounding box center [294, 444] width 13 height 6
click at [282, 299] on span "Change supplier deadline" at bounding box center [306, 297] width 68 height 9
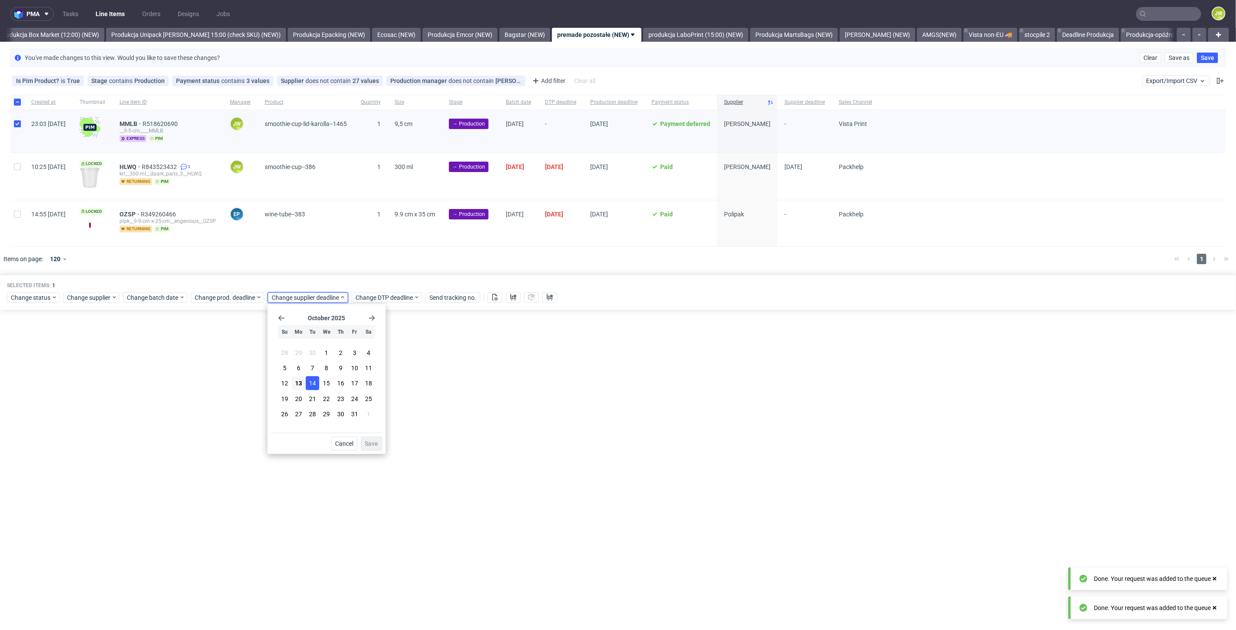
click at [318, 388] on button "14" at bounding box center [312, 383] width 13 height 14
click at [371, 443] on span "Save" at bounding box center [371, 444] width 13 height 6
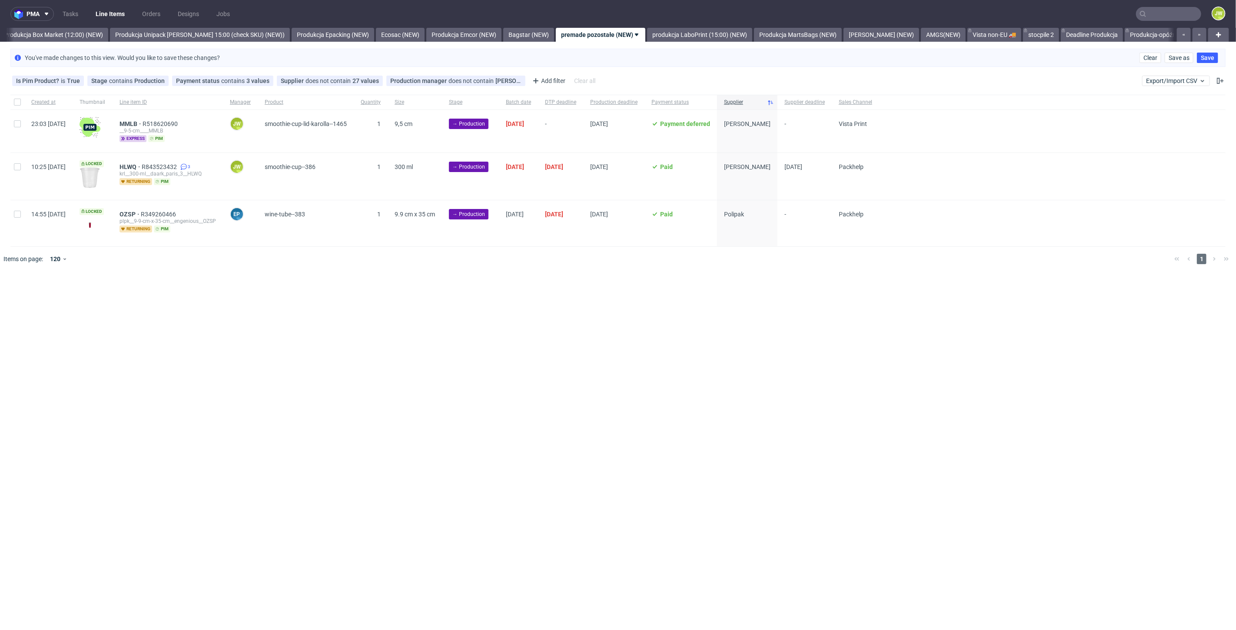
scroll to position [0, 1500]
click at [455, 277] on div "pma Tasks Line Items Orders Designs Jobs JW All DTP Late Shipped Shipments DTP …" at bounding box center [618, 315] width 1236 height 630
drag, startPoint x: 18, startPoint y: 124, endPoint x: 45, endPoint y: 127, distance: 27.2
click at [18, 124] on input "checkbox" at bounding box center [17, 123] width 7 height 7
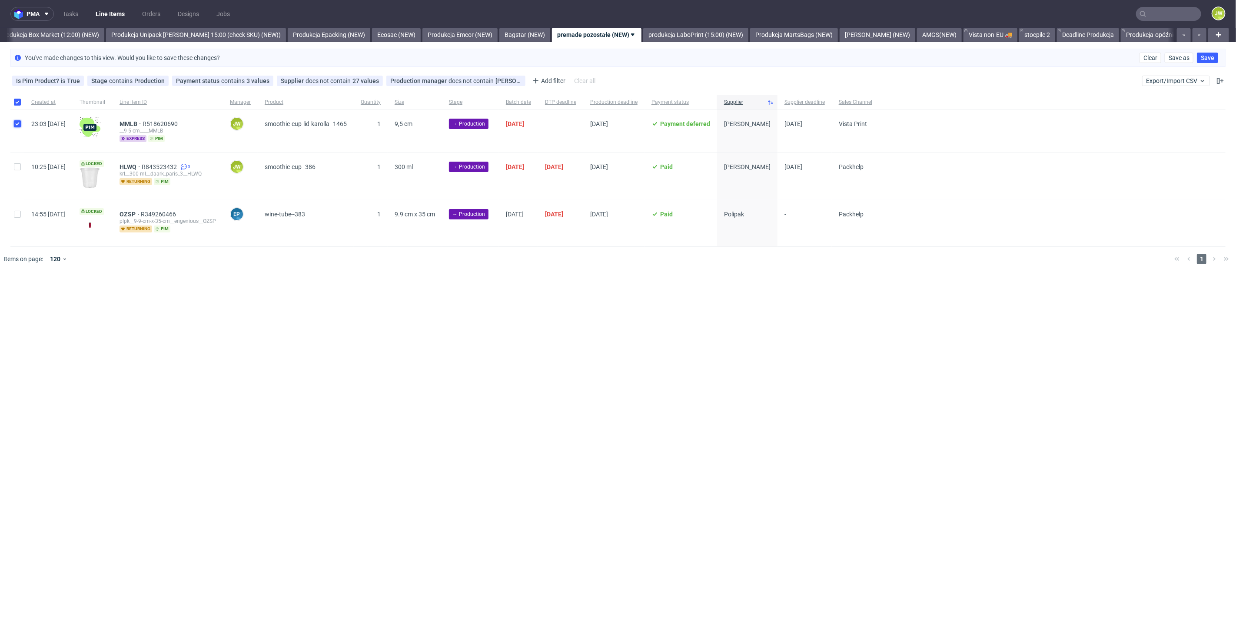
checkbox input "true"
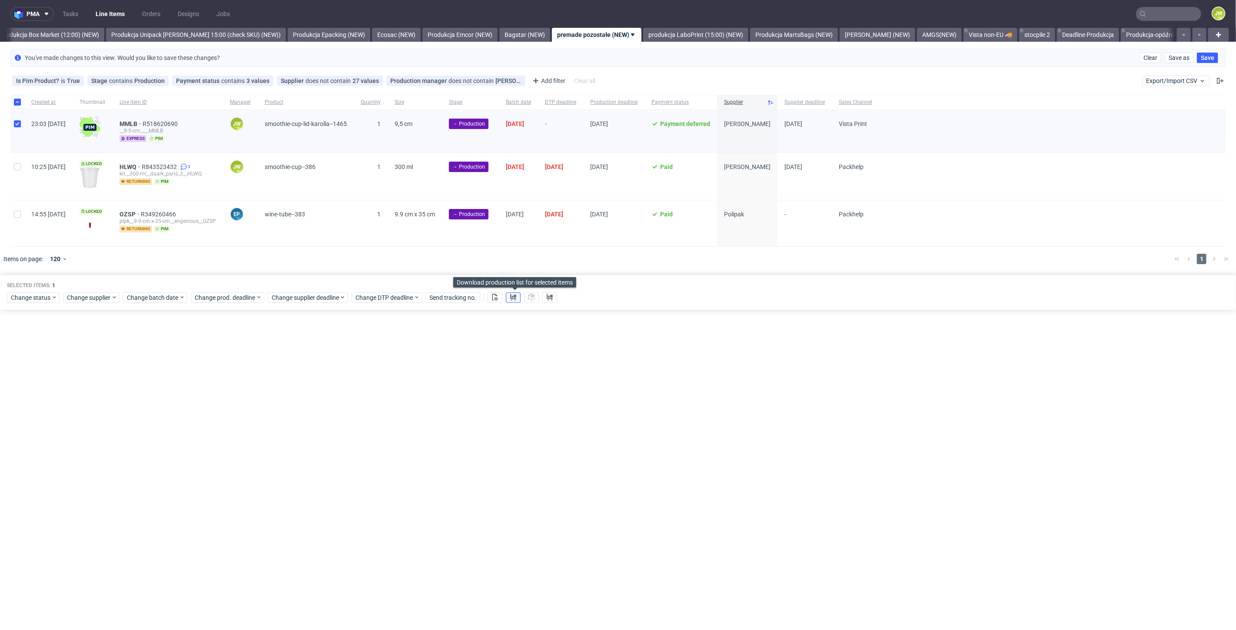
click at [513, 298] on use at bounding box center [513, 297] width 6 height 7
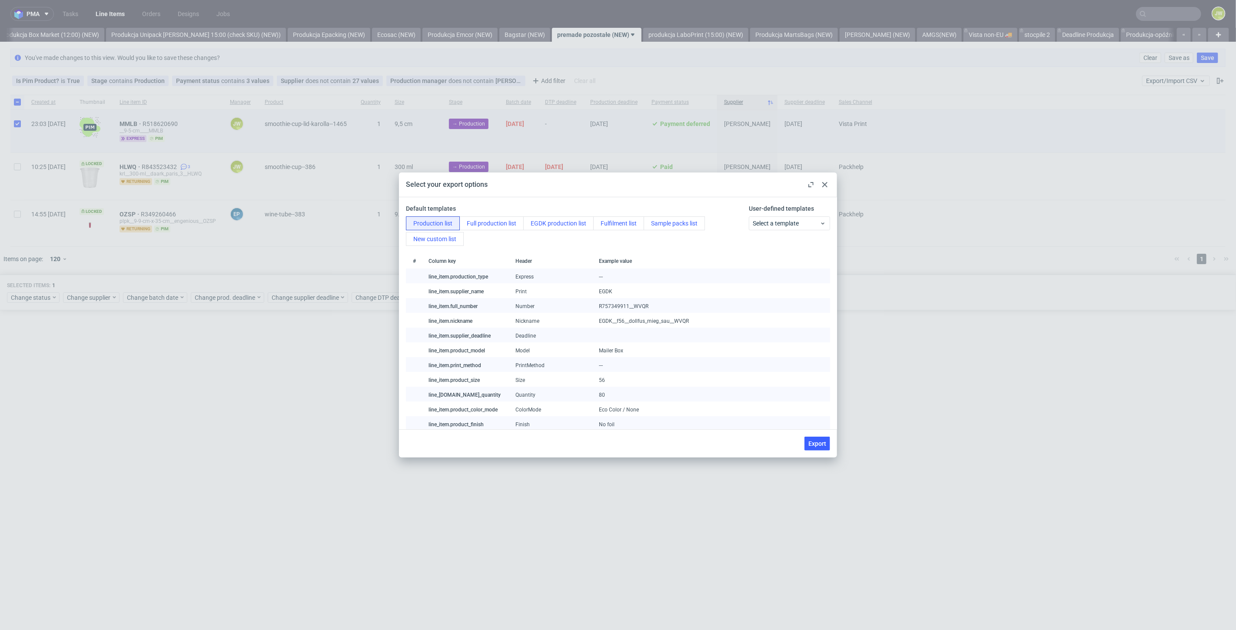
click at [813, 447] on button "Export" at bounding box center [817, 444] width 26 height 14
checkbox input "false"
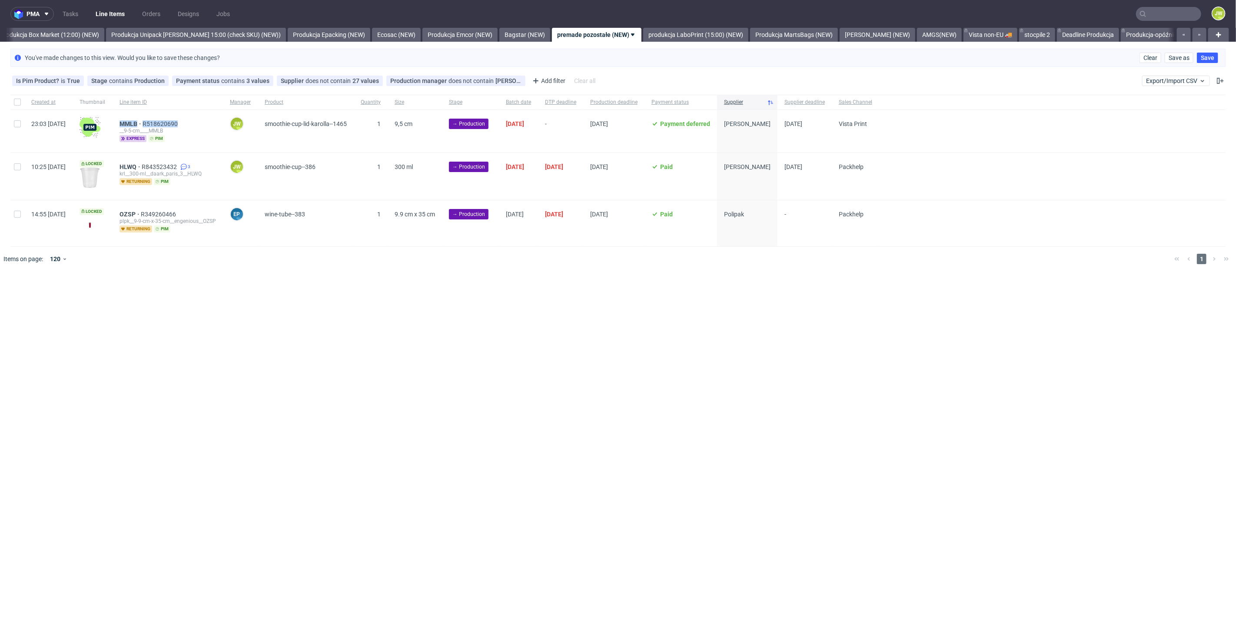
drag, startPoint x: 216, startPoint y: 119, endPoint x: 138, endPoint y: 120, distance: 77.8
click at [138, 120] on div "MMLB R518620690 __9-5-cm____MMLB express pim" at bounding box center [168, 131] width 110 height 43
copy div "MMLB R518620690"
drag, startPoint x: 138, startPoint y: 163, endPoint x: 202, endPoint y: 163, distance: 64.7
click at [202, 163] on div "HLWQ R843523432 3 krl__300-ml__daark_paris_3__HLWQ returning pim" at bounding box center [168, 176] width 110 height 47
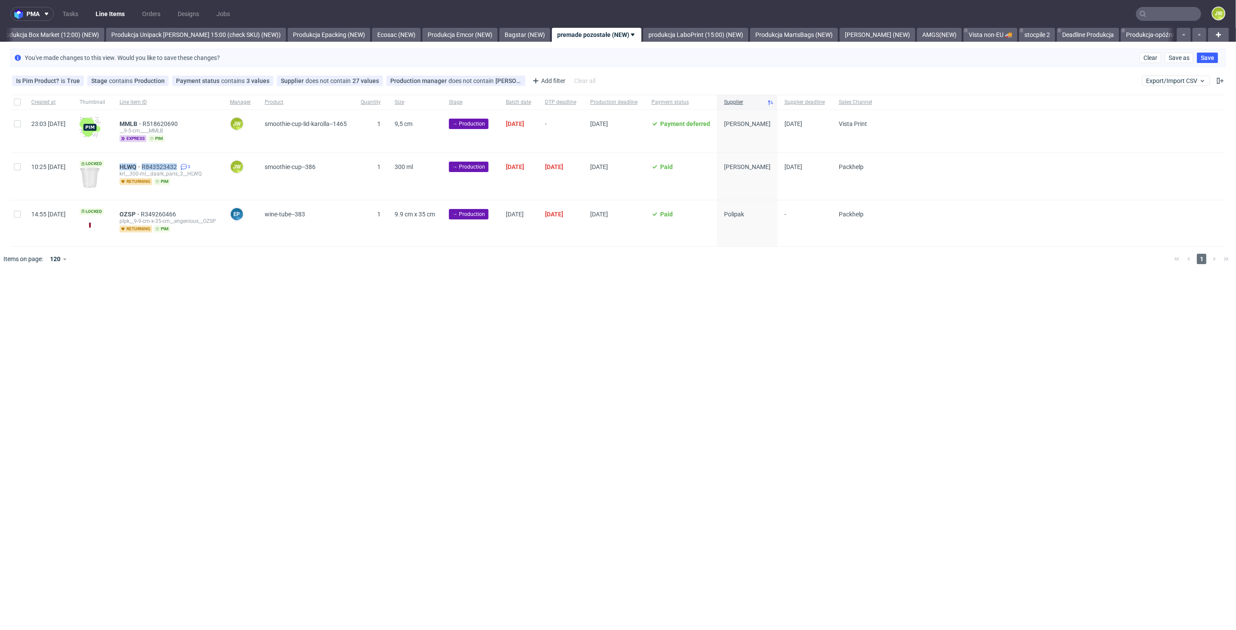
copy div "HLWQ R843523432"
click at [20, 168] on input "checkbox" at bounding box center [17, 166] width 7 height 7
checkbox input "true"
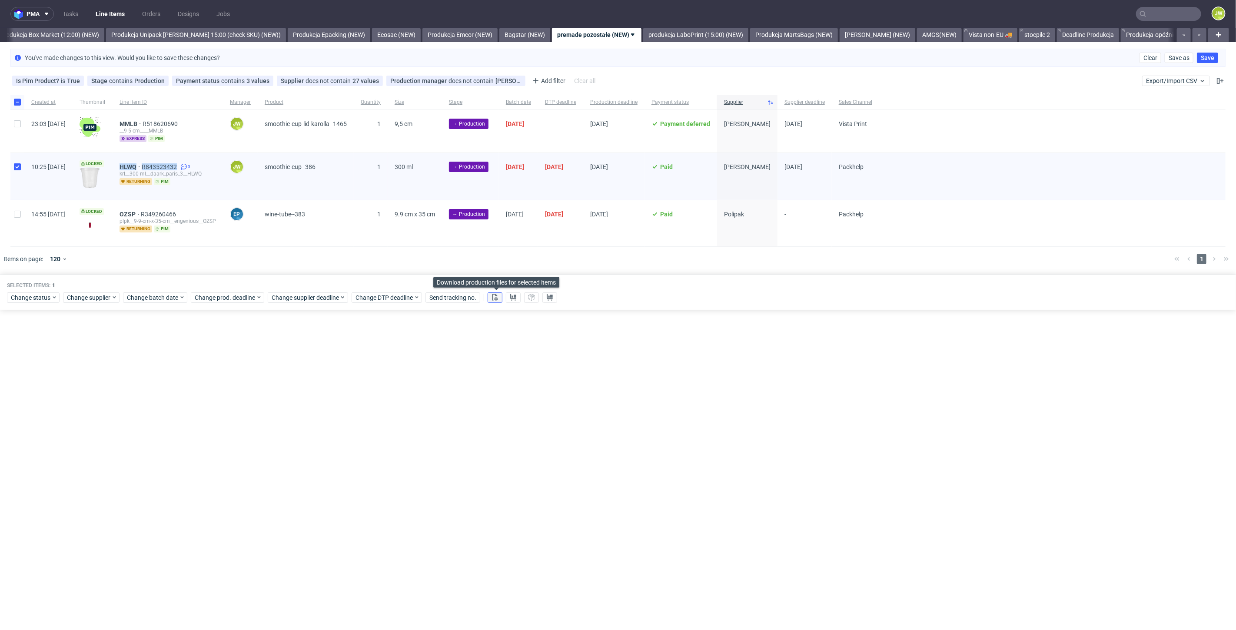
click at [491, 299] on button at bounding box center [495, 297] width 15 height 10
click at [513, 299] on icon at bounding box center [513, 297] width 7 height 7
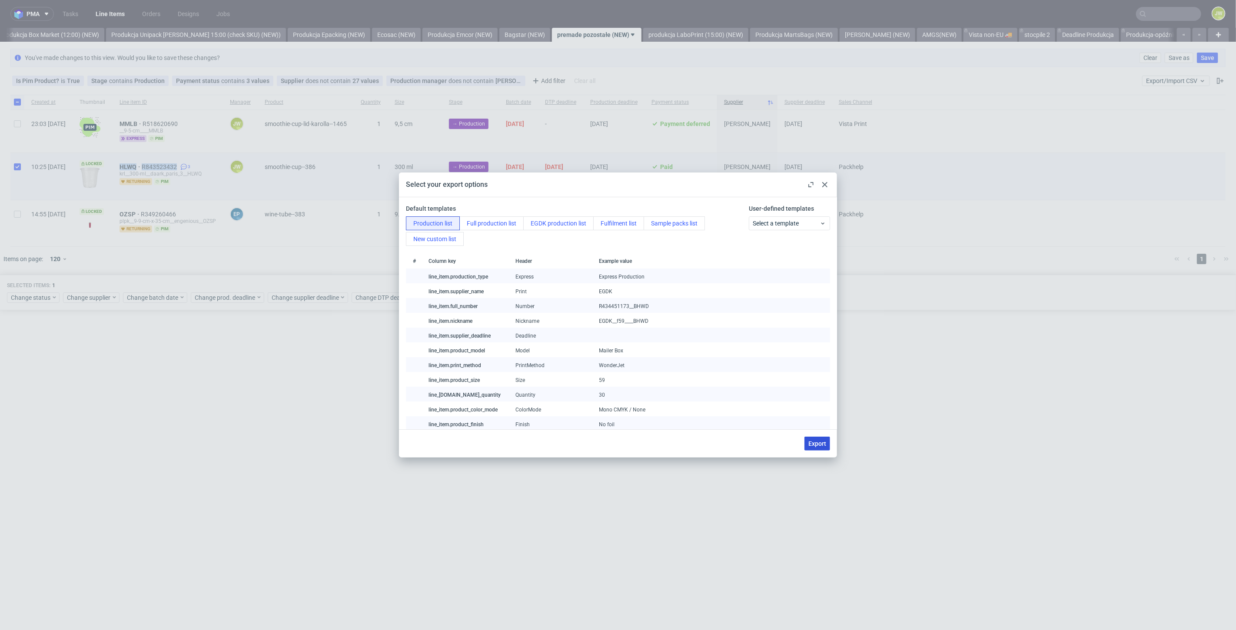
click at [814, 449] on button "Export" at bounding box center [817, 444] width 26 height 14
checkbox input "false"
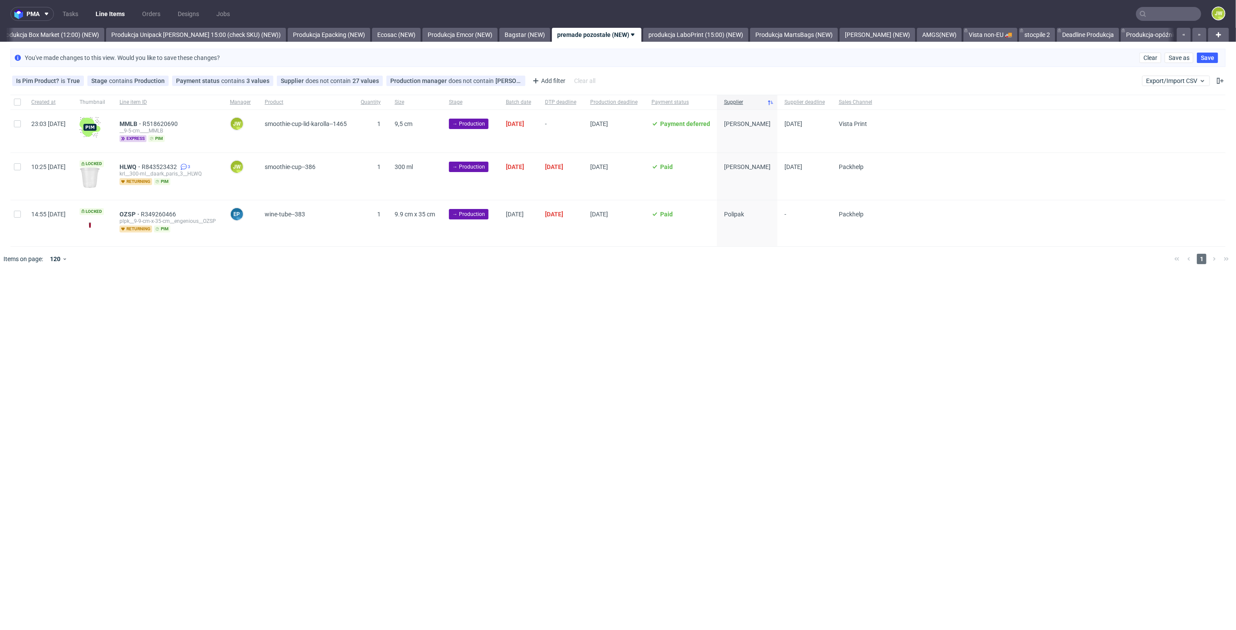
drag, startPoint x: 18, startPoint y: 171, endPoint x: 11, endPoint y: 148, distance: 23.5
click at [17, 168] on div at bounding box center [17, 176] width 14 height 47
checkbox input "true"
click at [15, 129] on div at bounding box center [17, 131] width 14 height 43
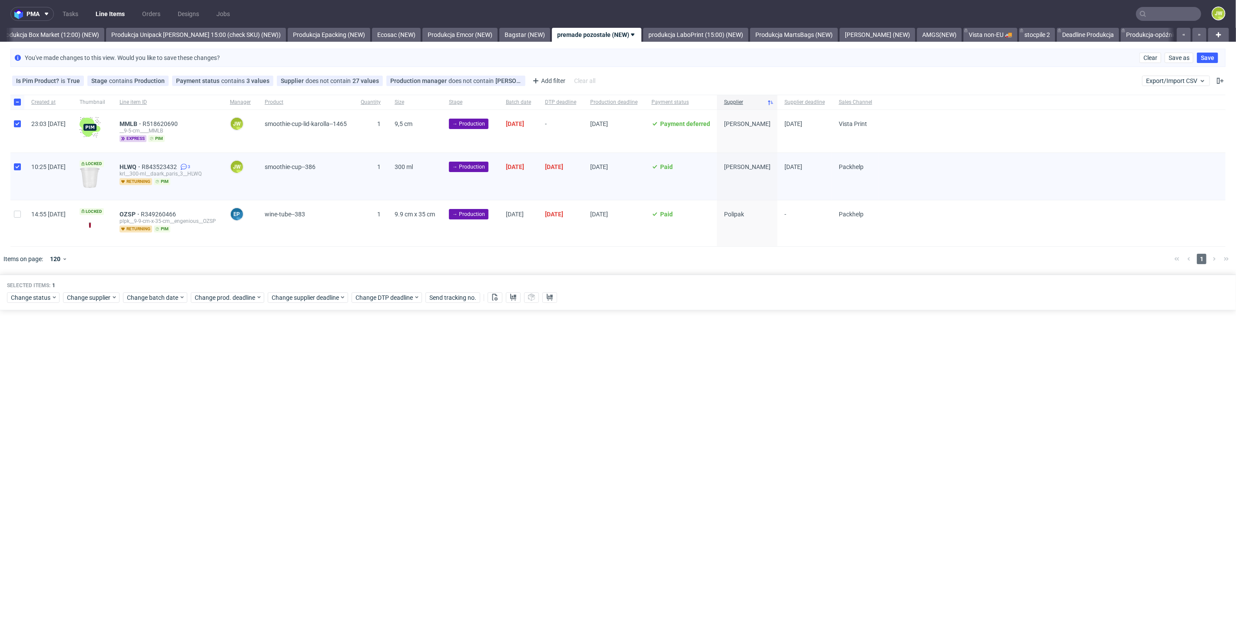
checkbox input "true"
click at [23, 298] on span "Change status" at bounding box center [31, 297] width 40 height 9
click at [24, 363] on span "In Production" at bounding box center [32, 361] width 44 height 12
click at [93, 424] on span "Save" at bounding box center [99, 426] width 13 height 6
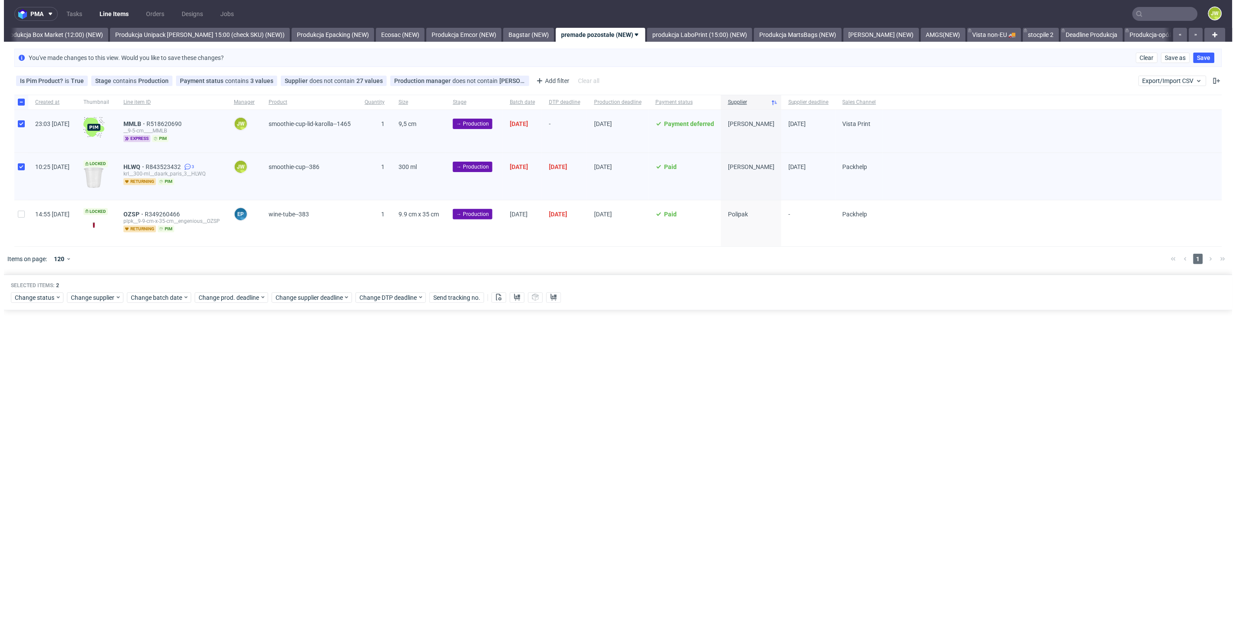
scroll to position [0, 1500]
click at [654, 35] on link "produkcja LaboPrint (15:00) (NEW)" at bounding box center [695, 35] width 105 height 14
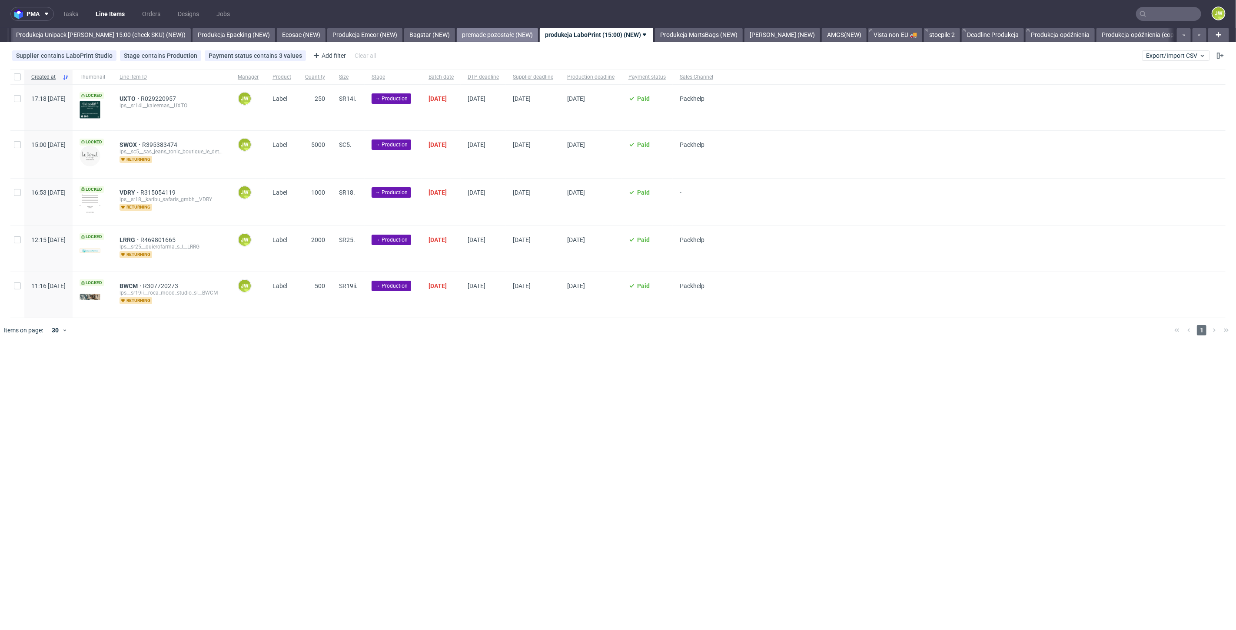
click at [494, 32] on link "premade pozostałe (NEW)" at bounding box center [497, 35] width 81 height 14
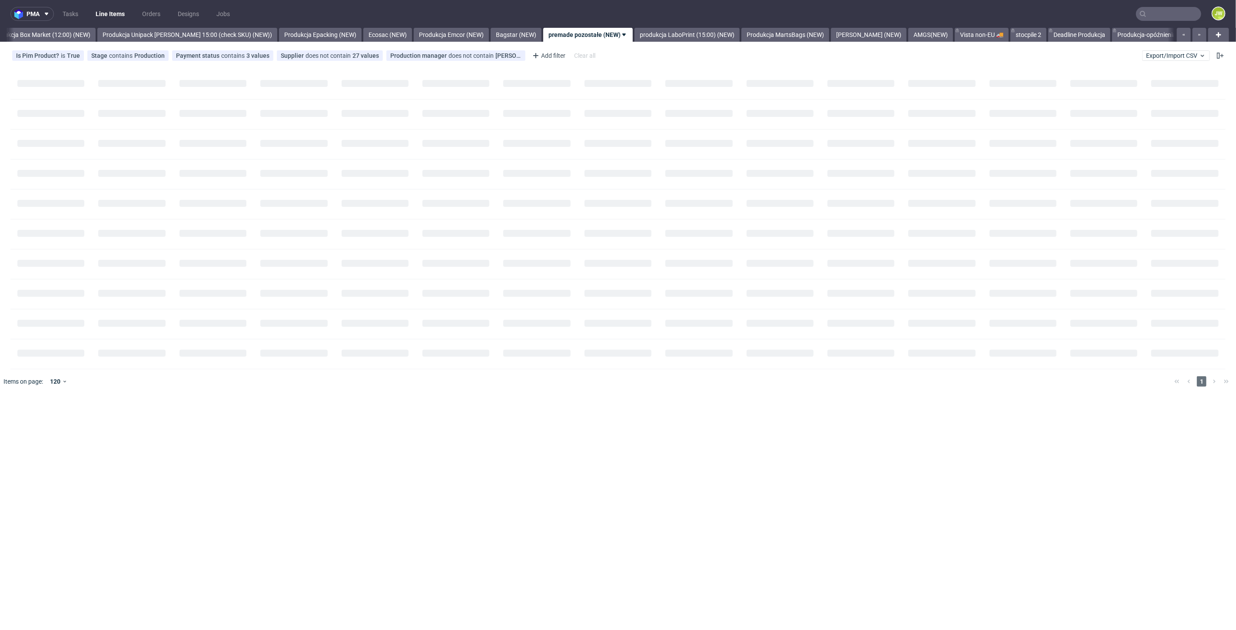
scroll to position [0, 1500]
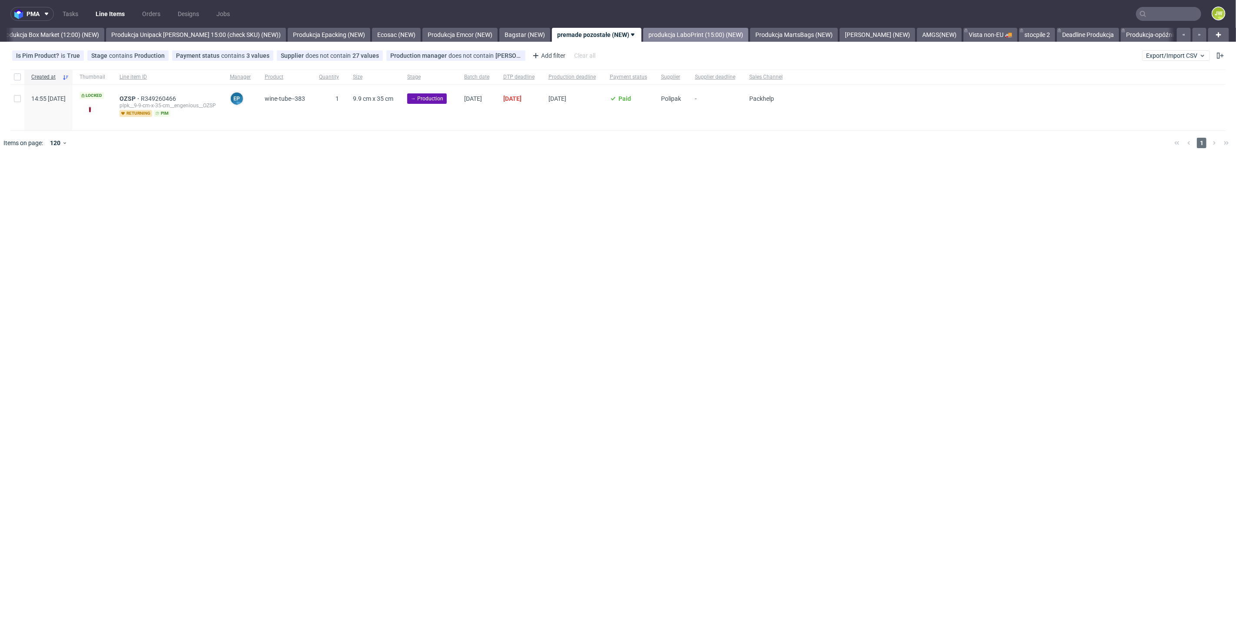
click at [667, 40] on link "produkcja LaboPrint (15:00) (NEW)" at bounding box center [695, 35] width 105 height 14
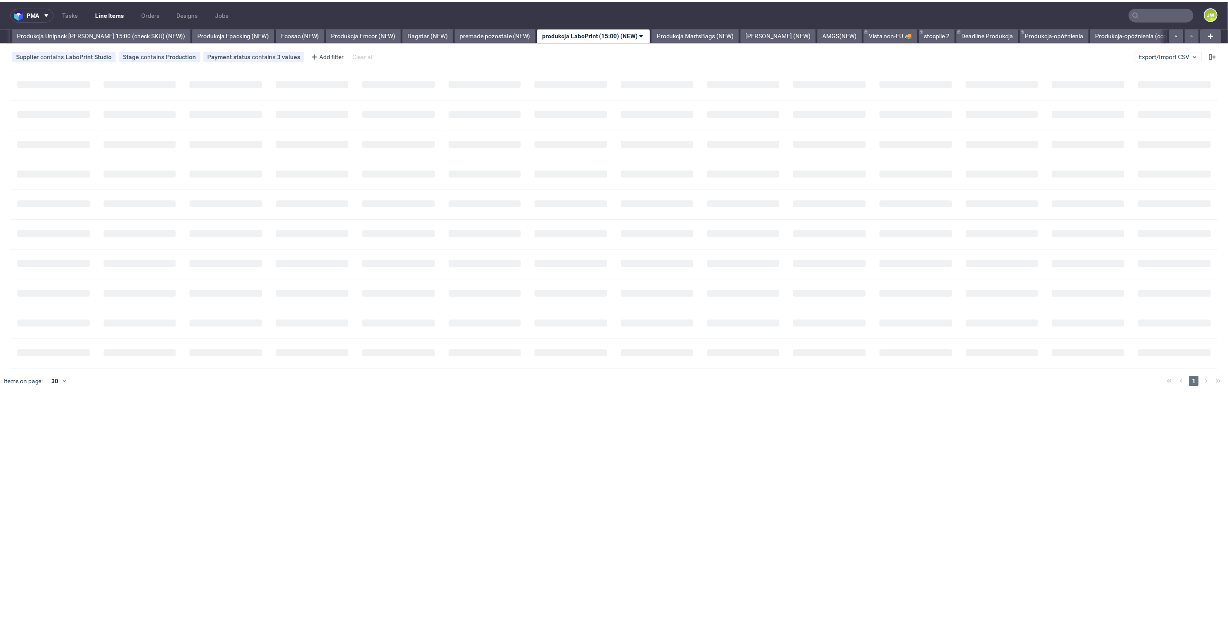
scroll to position [0, 1596]
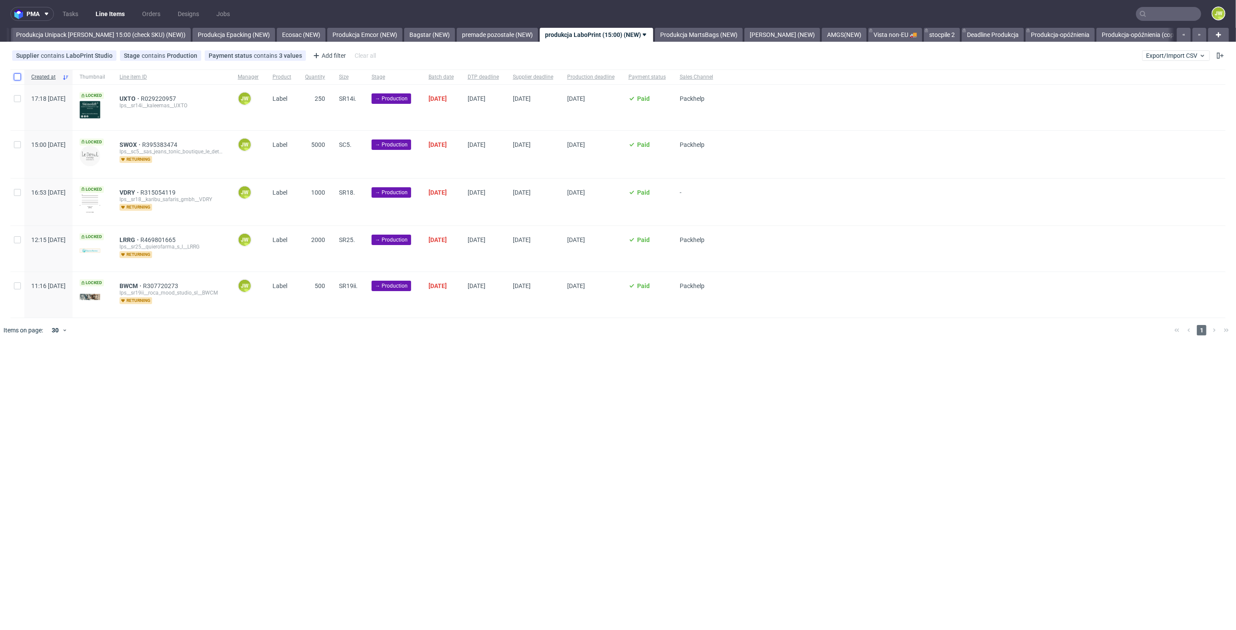
click at [19, 80] on input "checkbox" at bounding box center [17, 76] width 7 height 7
checkbox input "true"
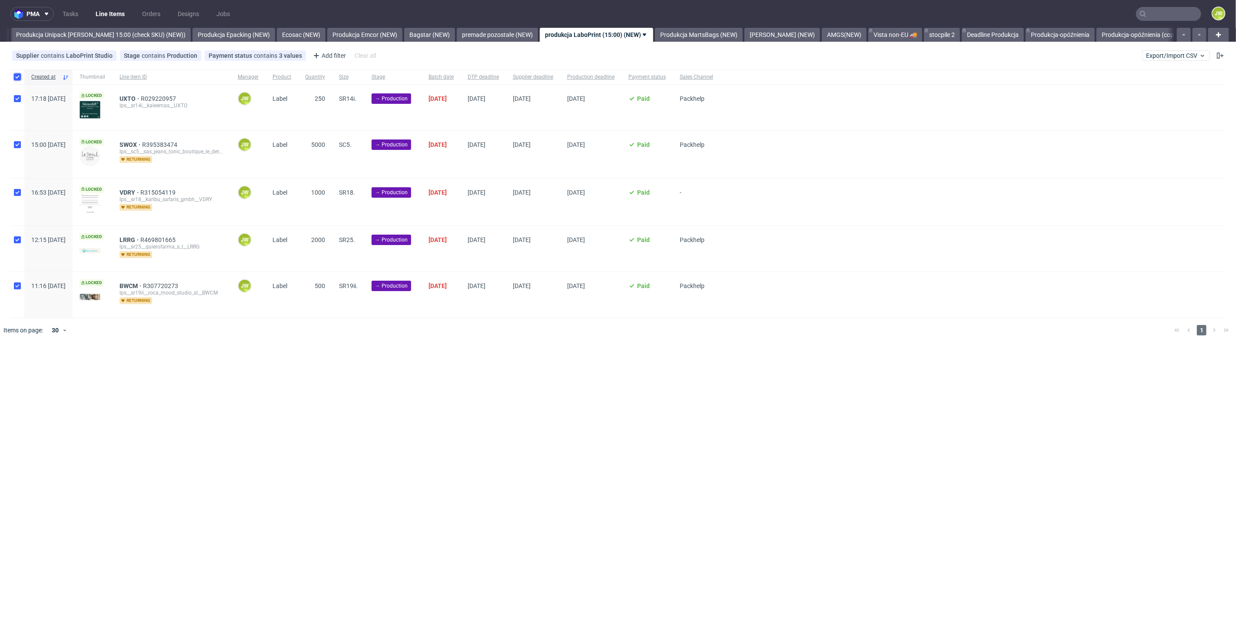
checkbox input "true"
click at [139, 368] on span "Change batch date" at bounding box center [153, 369] width 52 height 9
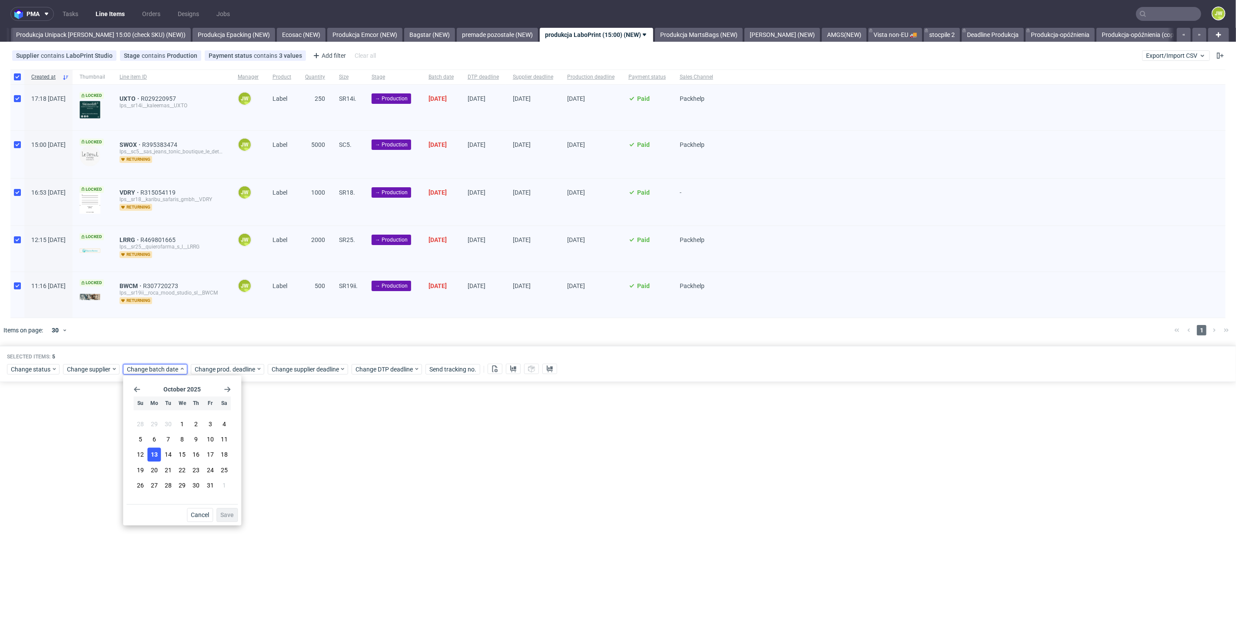
click at [158, 452] on button "13" at bounding box center [153, 455] width 13 height 14
drag, startPoint x: 232, startPoint y: 518, endPoint x: 218, endPoint y: 463, distance: 57.4
click at [233, 518] on button "Save" at bounding box center [226, 515] width 21 height 14
click at [215, 372] on span "Change prod. deadline" at bounding box center [225, 369] width 61 height 9
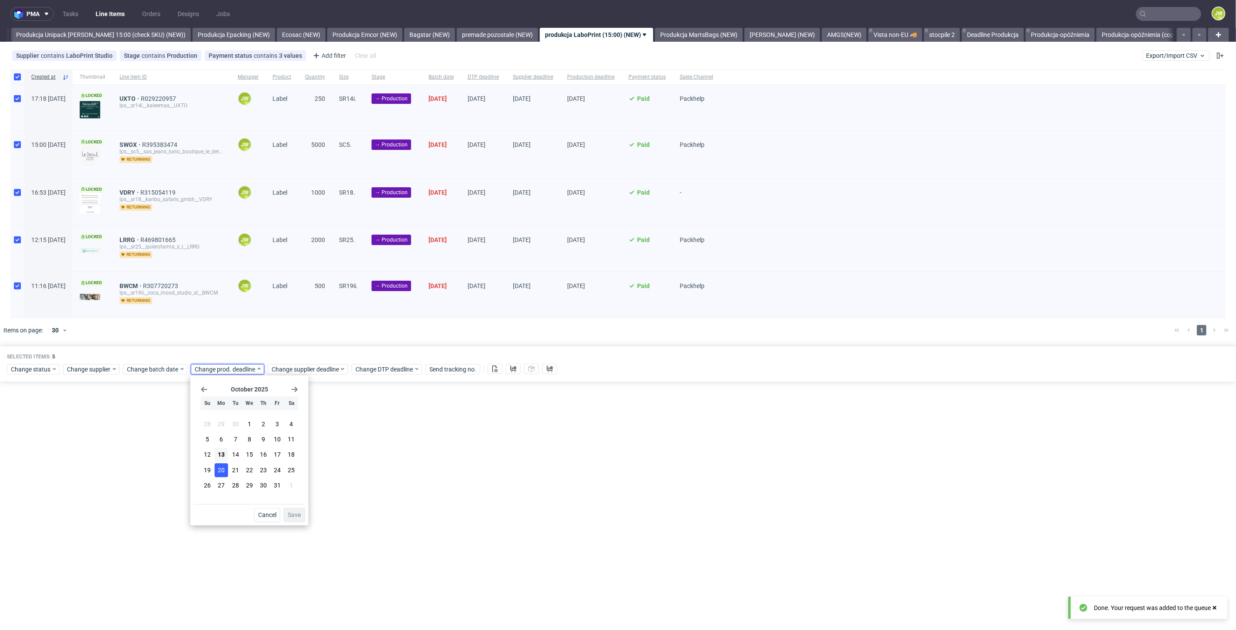
click at [222, 467] on span "20" at bounding box center [221, 470] width 7 height 9
drag, startPoint x: 295, startPoint y: 518, endPoint x: 295, endPoint y: 511, distance: 6.5
click at [295, 517] on span "Save" at bounding box center [294, 515] width 13 height 6
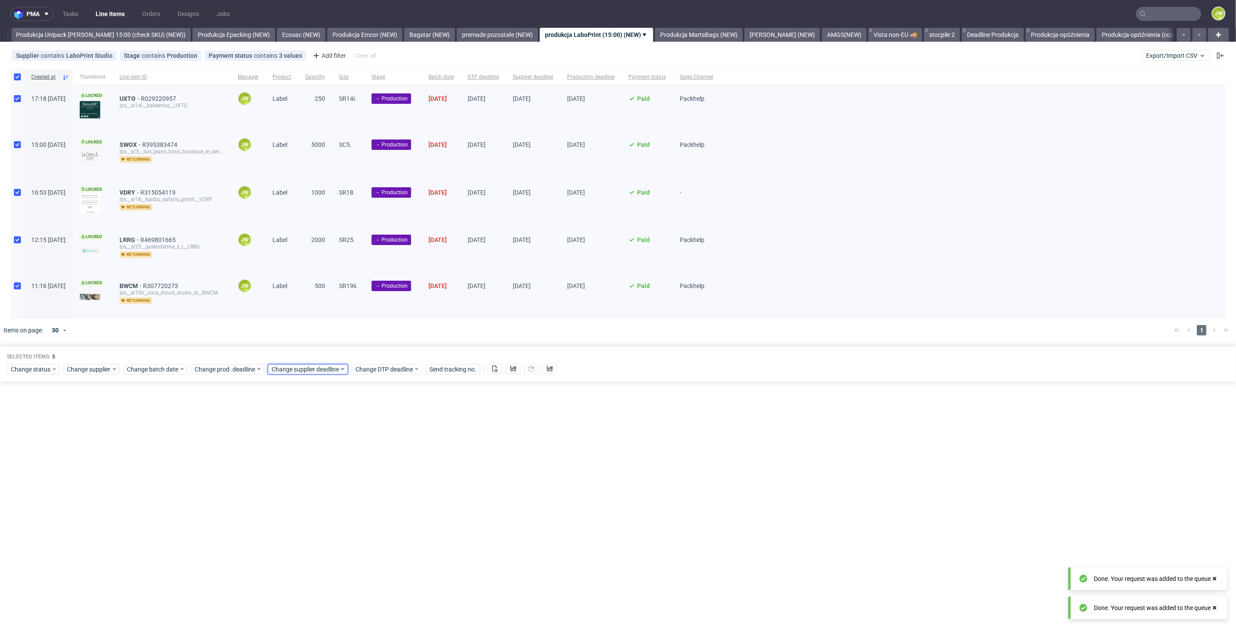
click at [277, 368] on span "Change supplier deadline" at bounding box center [306, 369] width 68 height 9
click at [297, 470] on span "20" at bounding box center [298, 470] width 7 height 9
click at [366, 514] on span "Save" at bounding box center [371, 515] width 13 height 6
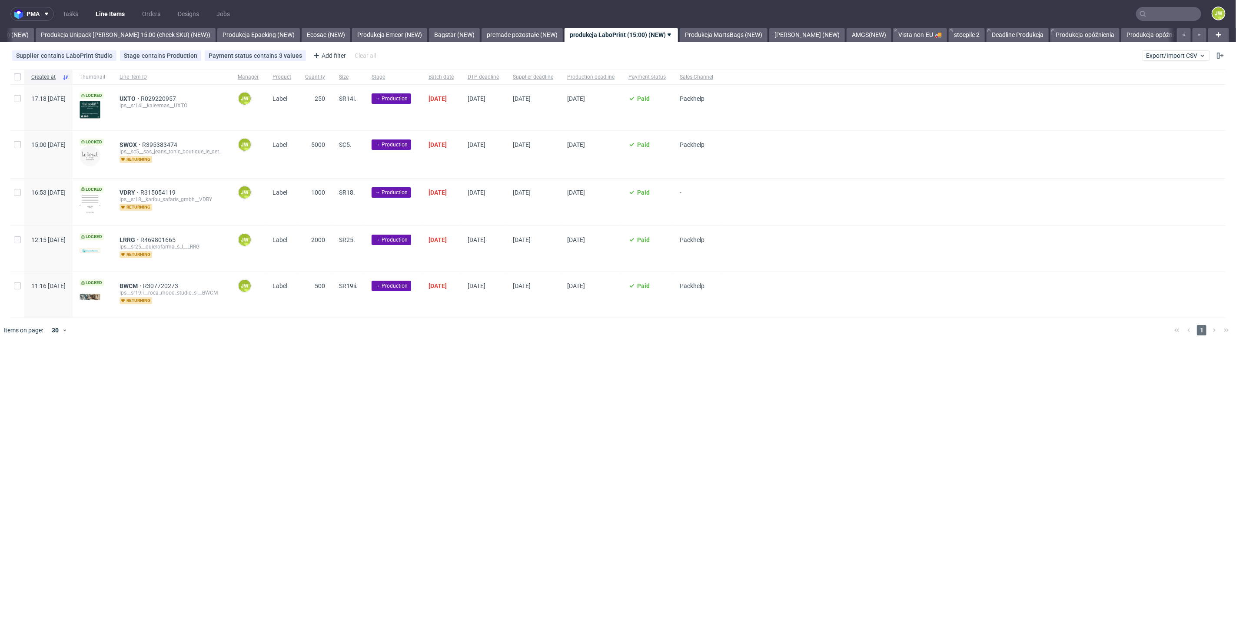
scroll to position [0, 1596]
click at [18, 77] on input "checkbox" at bounding box center [17, 76] width 7 height 7
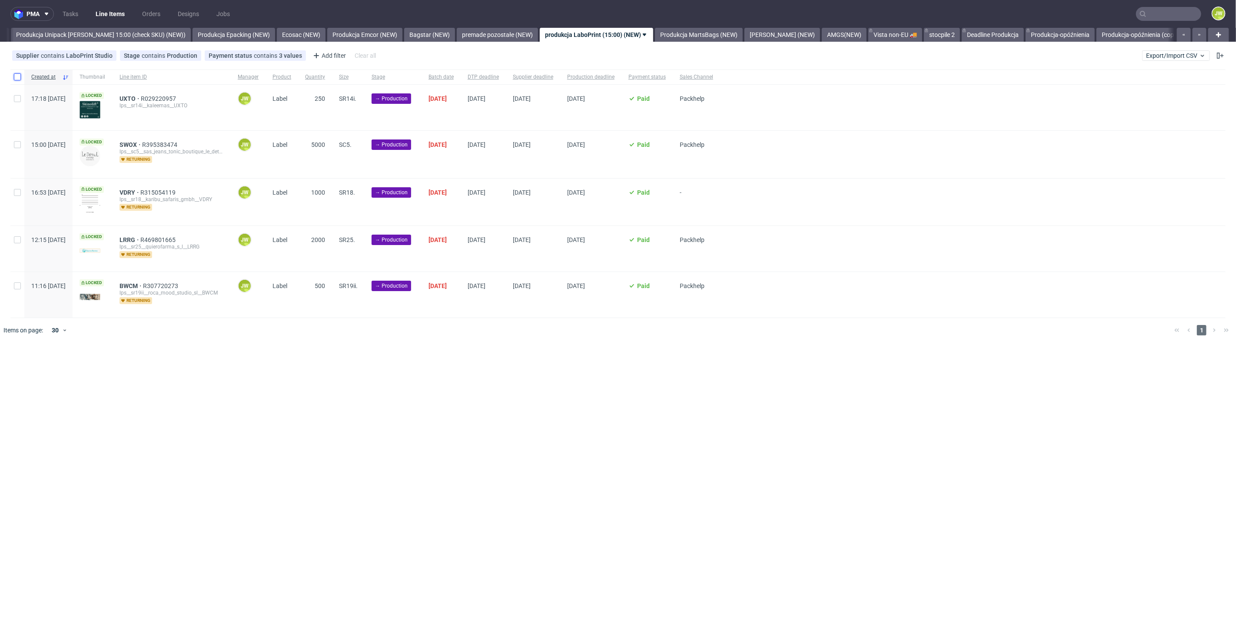
checkbox input "true"
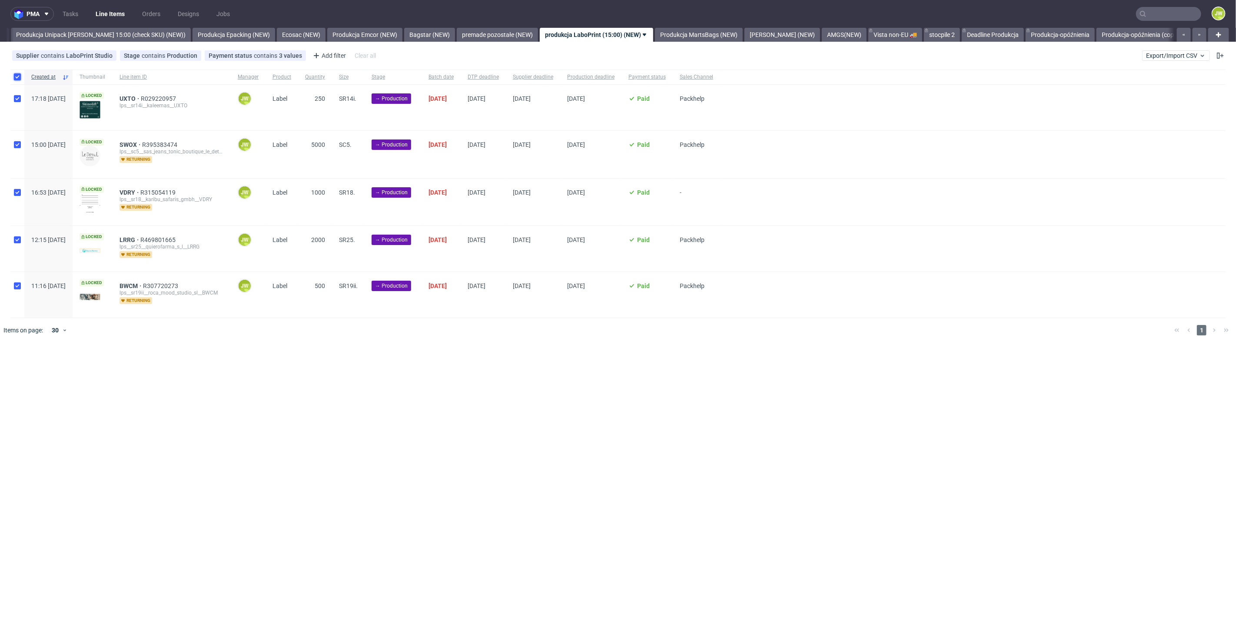
checkbox input "true"
click at [495, 368] on icon at bounding box center [494, 368] width 7 height 7
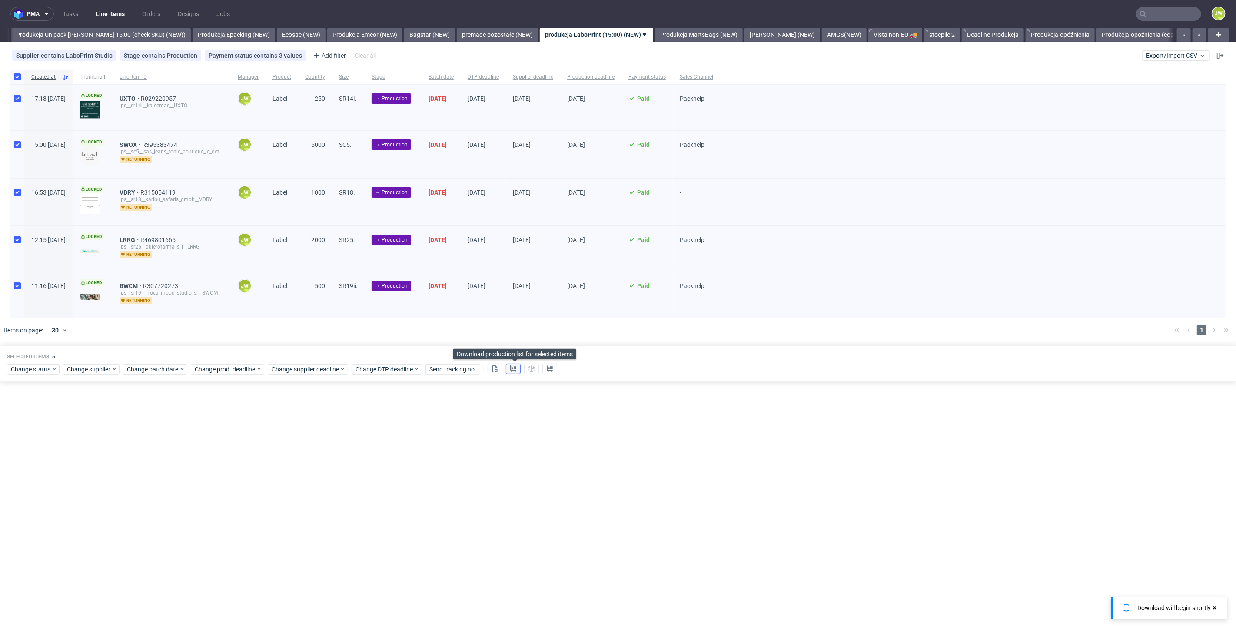
click at [510, 369] on button at bounding box center [513, 369] width 15 height 10
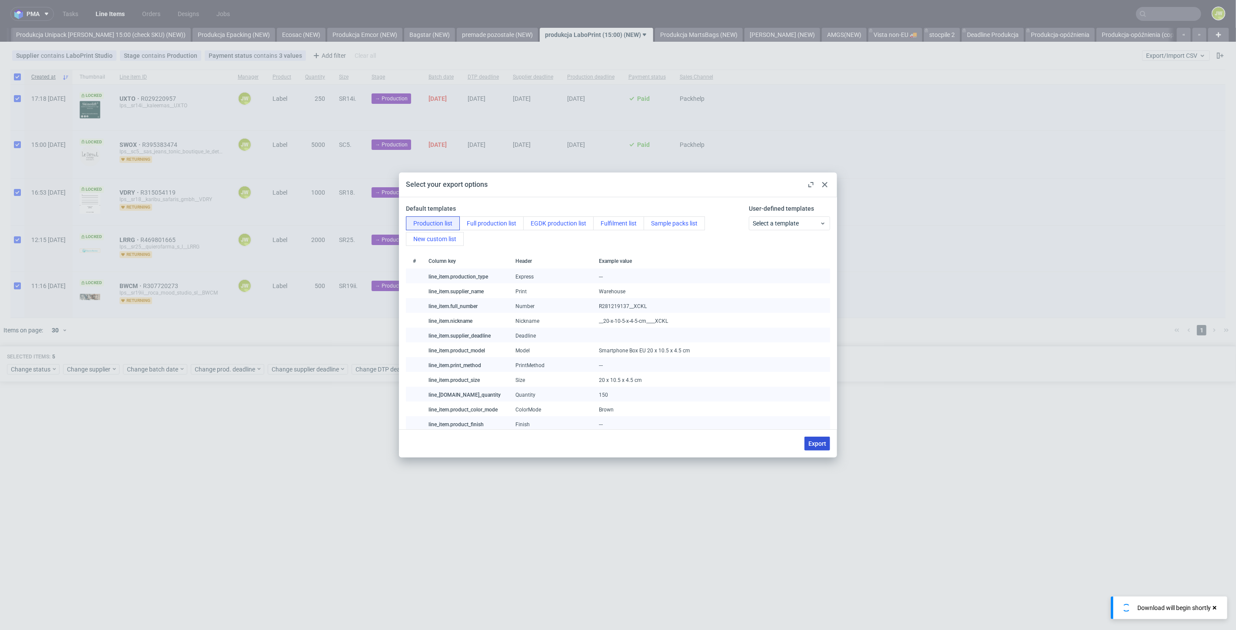
click at [818, 444] on span "Export" at bounding box center [817, 444] width 18 height 6
checkbox input "false"
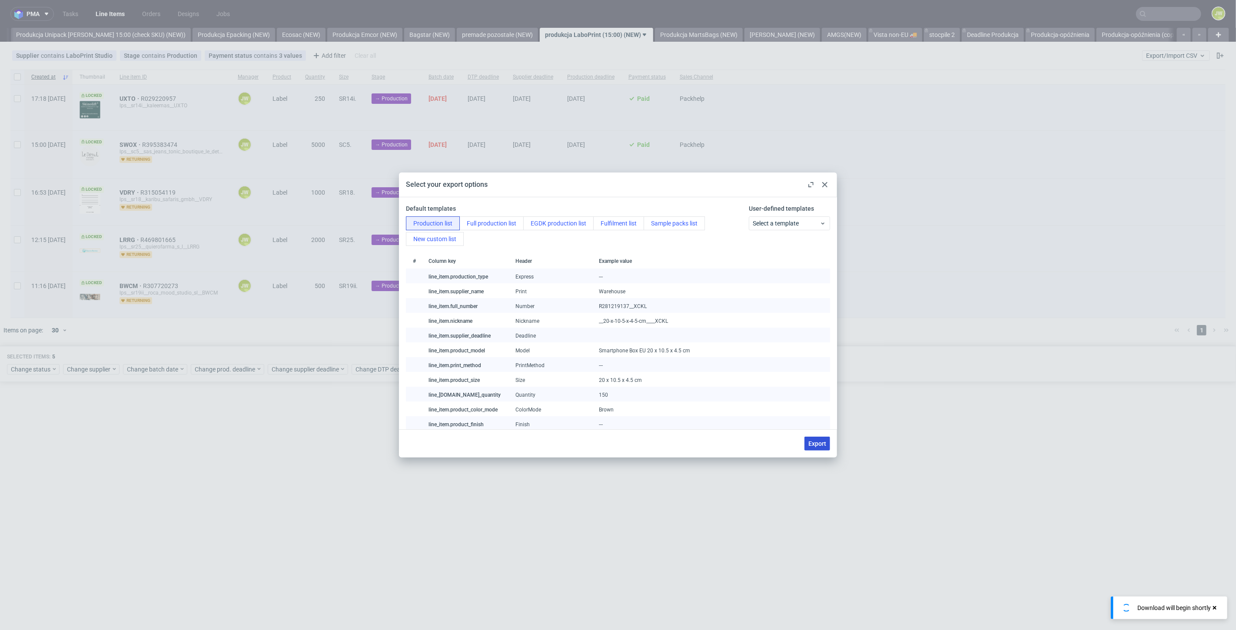
checkbox input "false"
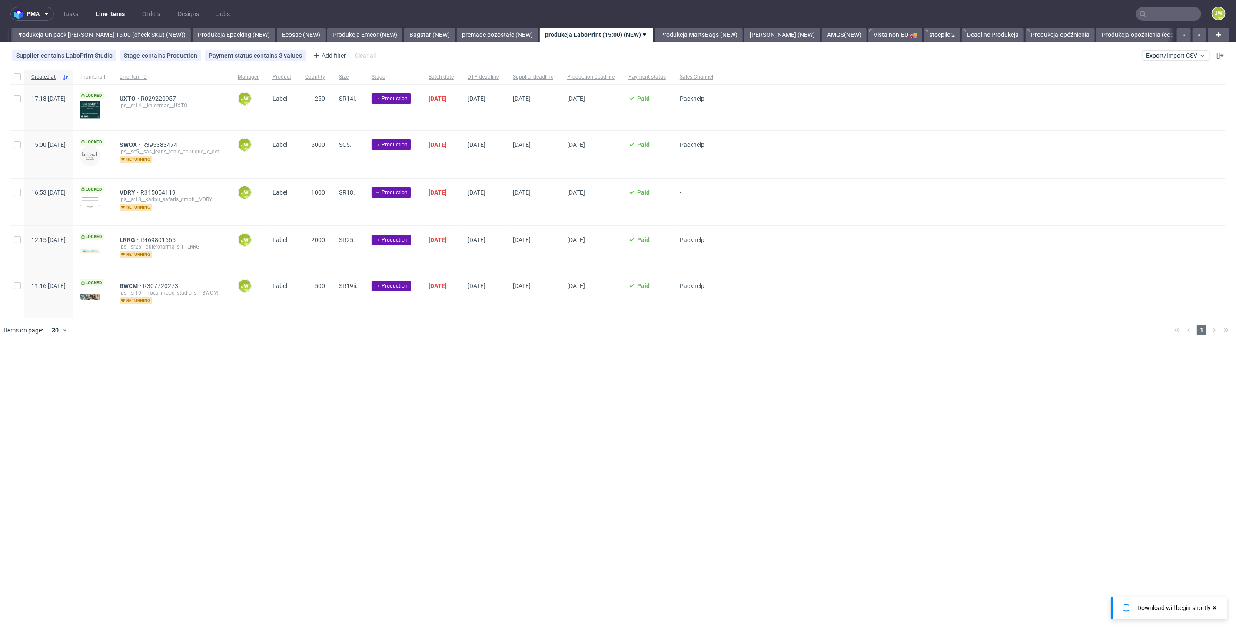
click at [824, 337] on div at bounding box center [630, 330] width 1073 height 24
drag, startPoint x: 18, startPoint y: 74, endPoint x: 27, endPoint y: 96, distance: 24.0
click at [17, 74] on input "checkbox" at bounding box center [17, 76] width 7 height 7
checkbox input "true"
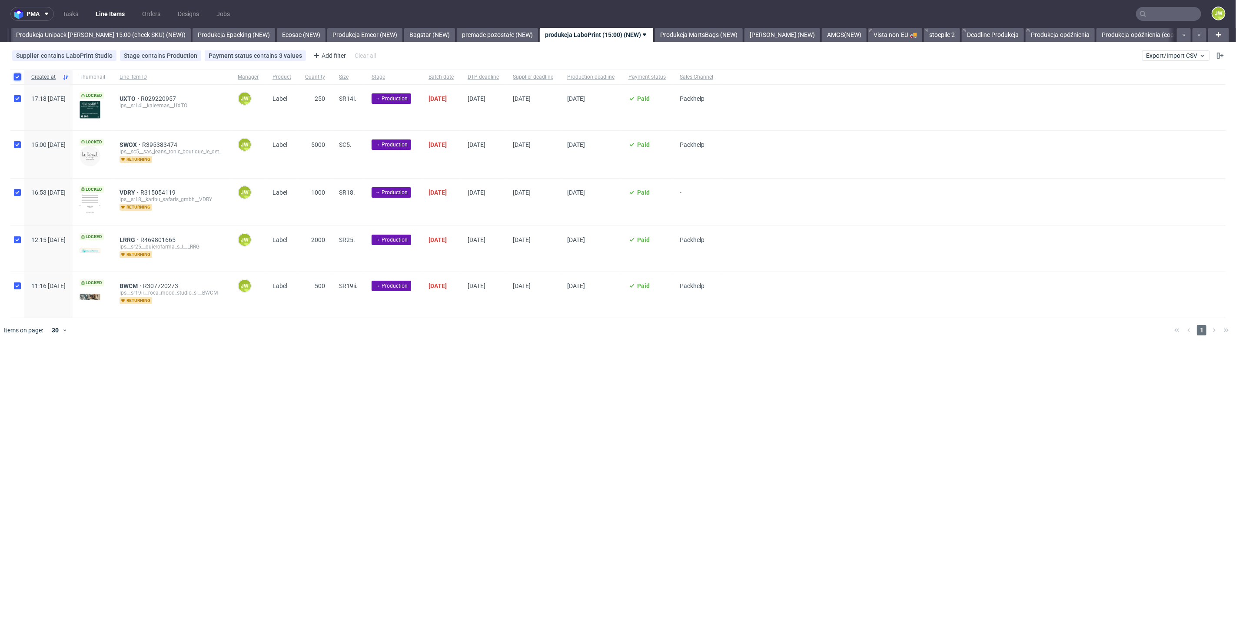
checkbox input "true"
click at [27, 367] on span "Change status" at bounding box center [31, 369] width 40 height 9
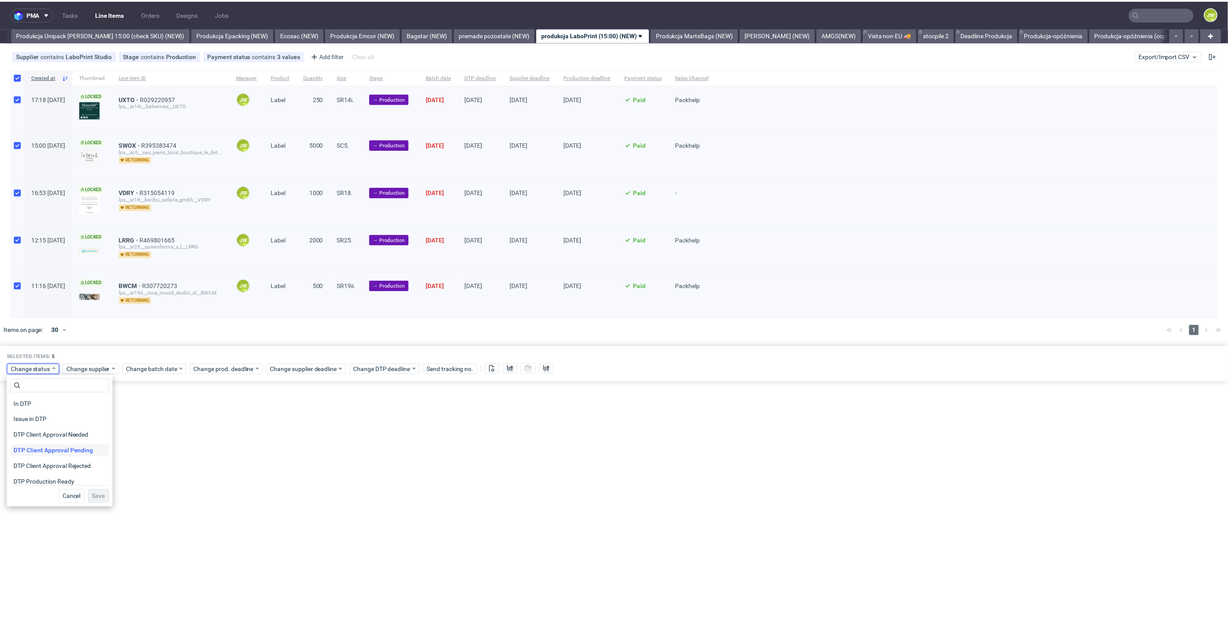
scroll to position [48, 0]
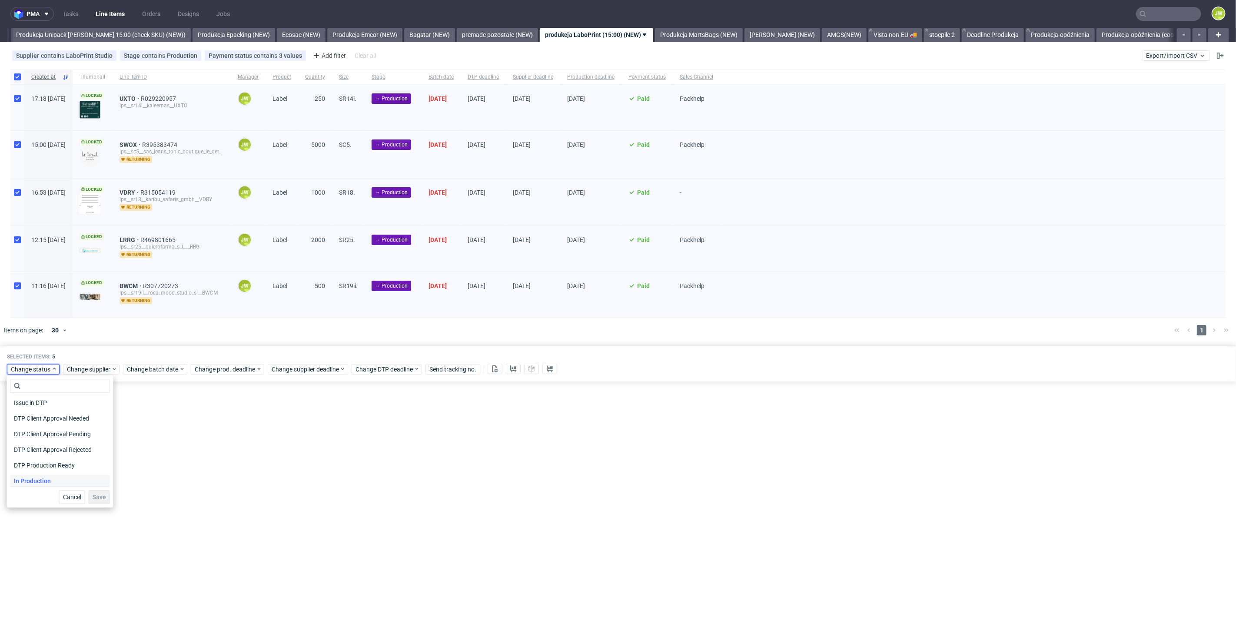
click at [29, 480] on span "In Production" at bounding box center [32, 481] width 44 height 12
click at [99, 503] on button "Save" at bounding box center [99, 497] width 21 height 14
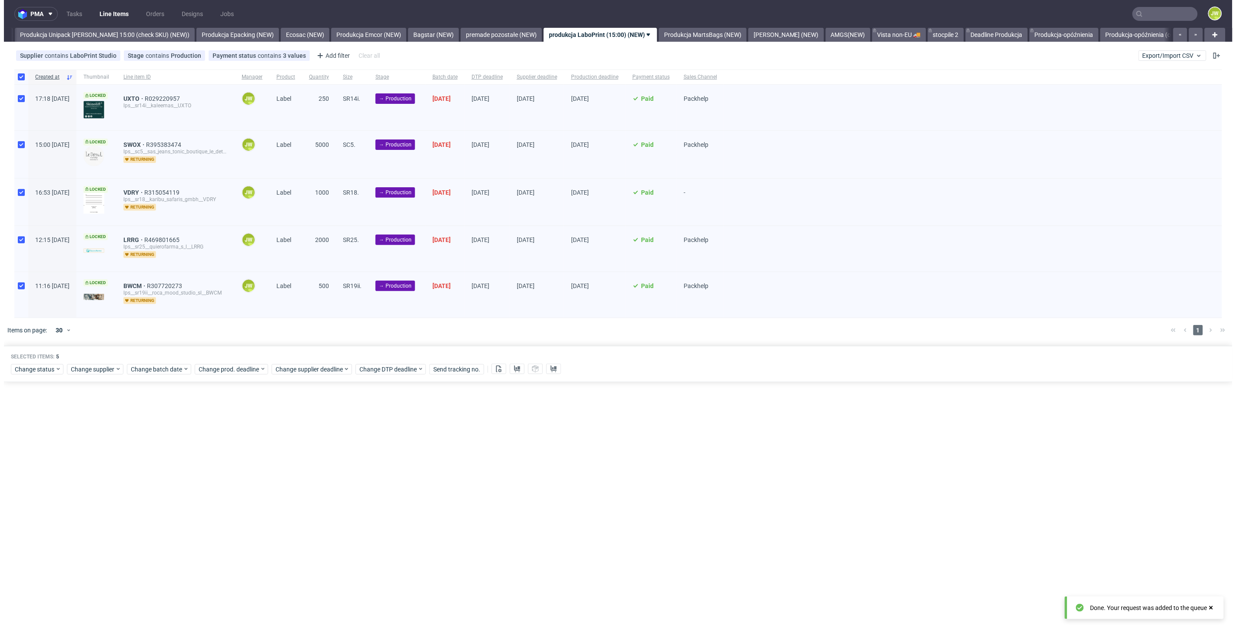
scroll to position [0, 1596]
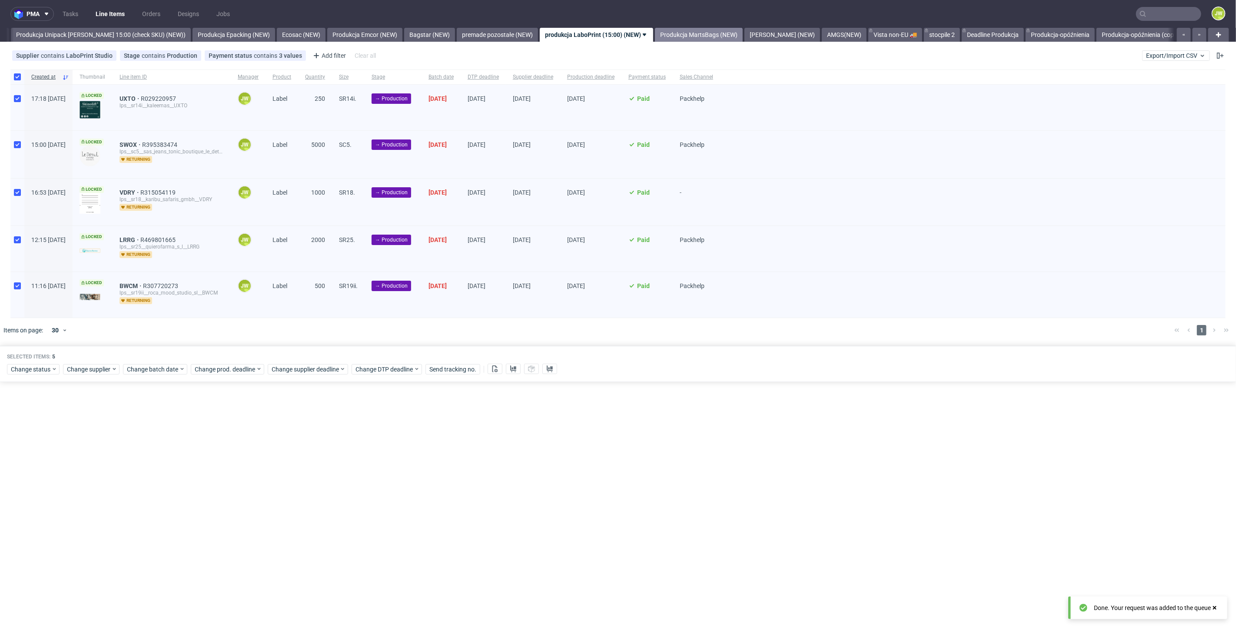
click at [675, 36] on link "Produkcja MartsBags (NEW)" at bounding box center [699, 35] width 88 height 14
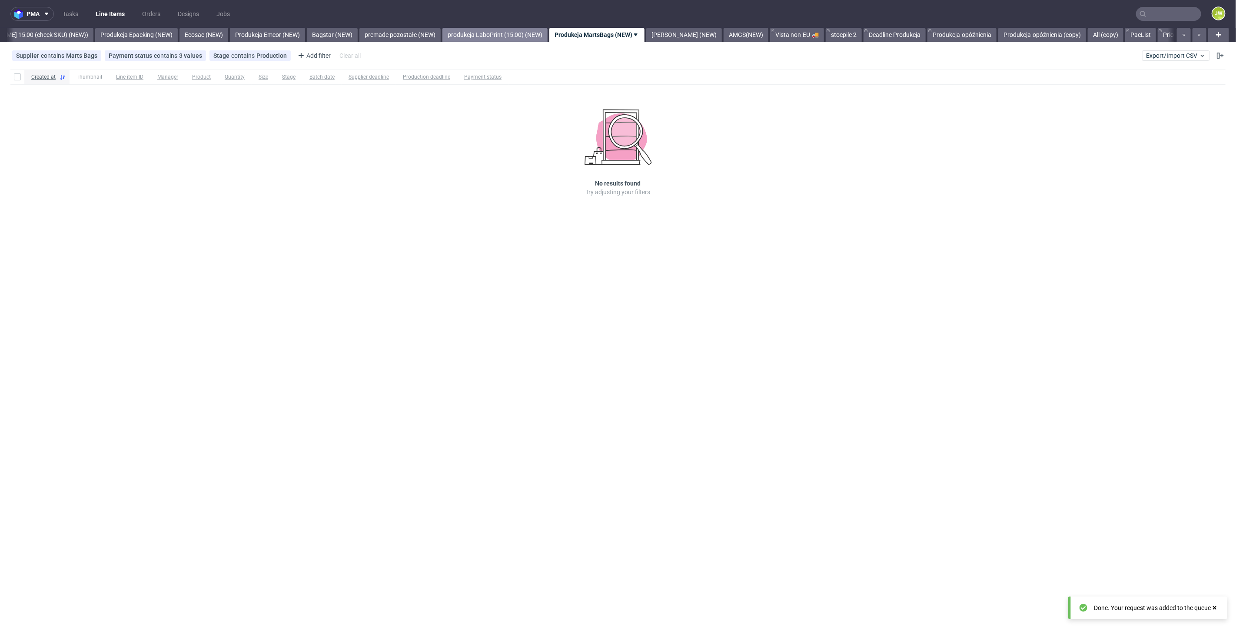
click at [474, 36] on link "produkcja LaboPrint (15:00) (NEW)" at bounding box center [494, 35] width 105 height 14
click at [678, 32] on link "Produkcja MartsBags (NEW)" at bounding box center [699, 35] width 88 height 14
click at [665, 32] on link "ADAMS (NEW)" at bounding box center [684, 35] width 76 height 14
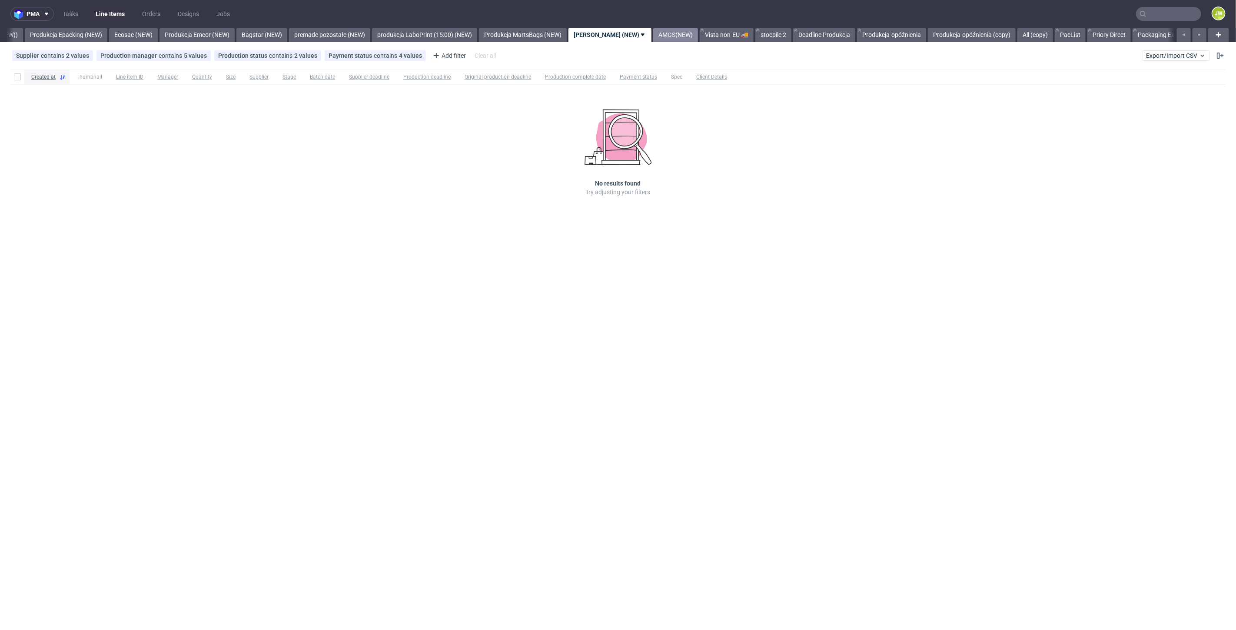
click at [653, 36] on link "AMGS(NEW)" at bounding box center [675, 35] width 45 height 14
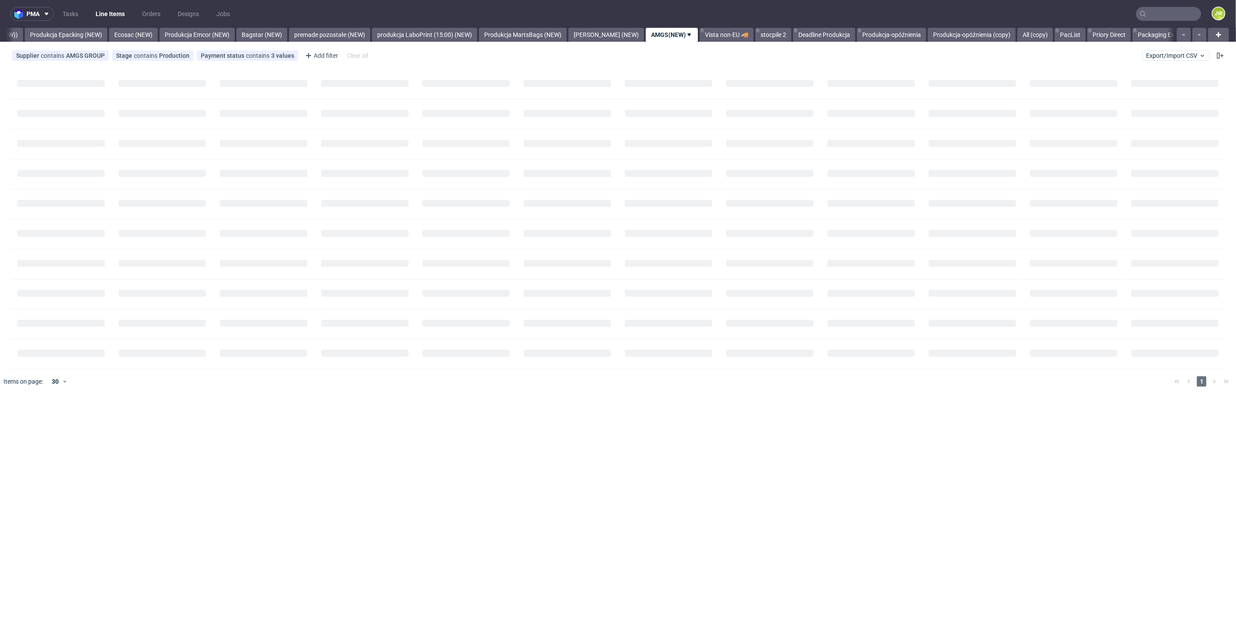
scroll to position [0, 1813]
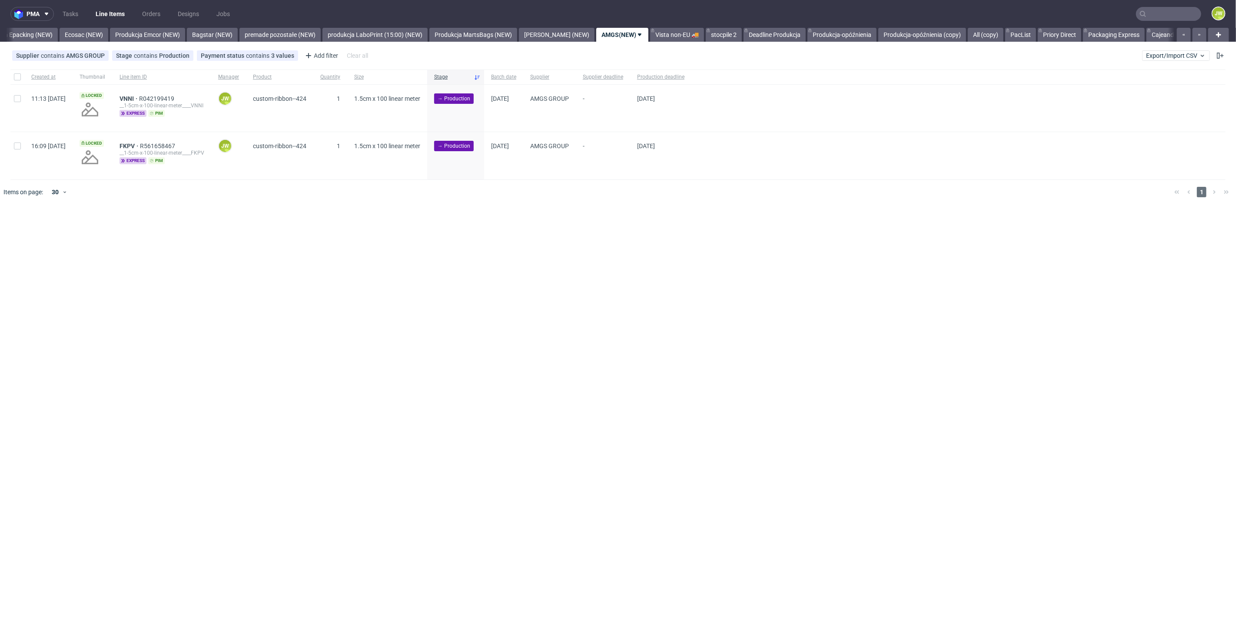
click at [331, 333] on div "pma Tasks Line Items Orders Designs Jobs JW All DTP Late Shipped Shipments DTP …" at bounding box center [618, 315] width 1236 height 630
click at [517, 338] on div "pma Tasks Line Items Orders Designs Jobs JW All DTP Late Shipped Shipments DTP …" at bounding box center [618, 315] width 1236 height 630
drag, startPoint x: 15, startPoint y: 81, endPoint x: 20, endPoint y: 88, distance: 8.8
click at [15, 81] on div at bounding box center [17, 77] width 14 height 15
checkbox input "true"
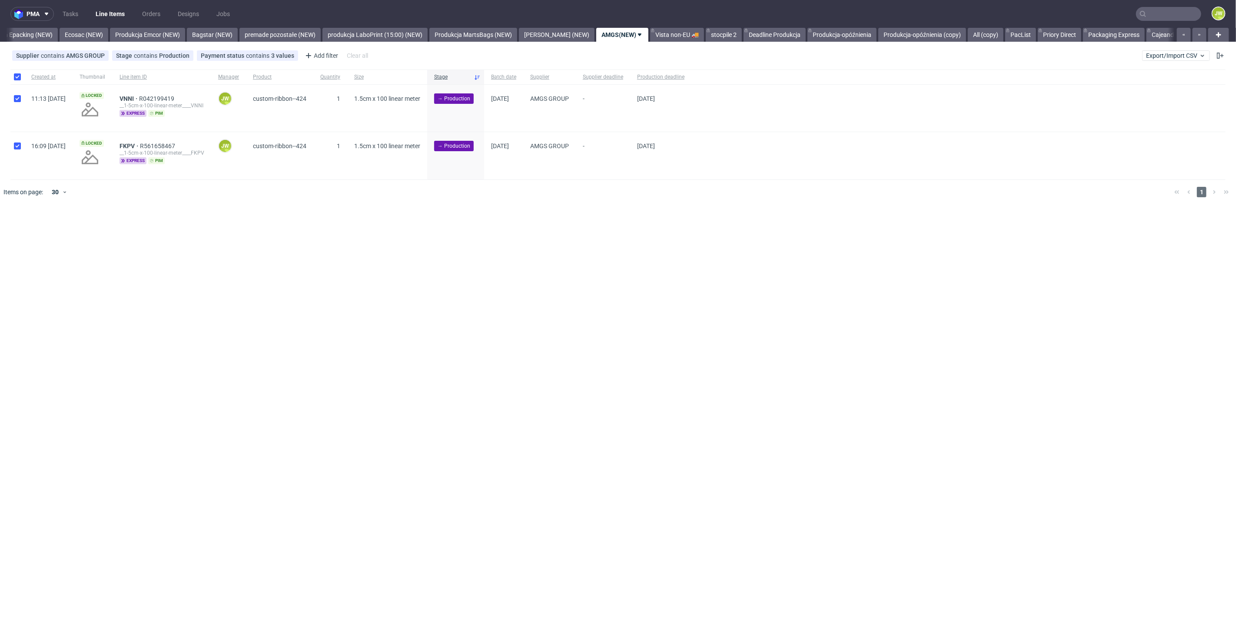
checkbox input "true"
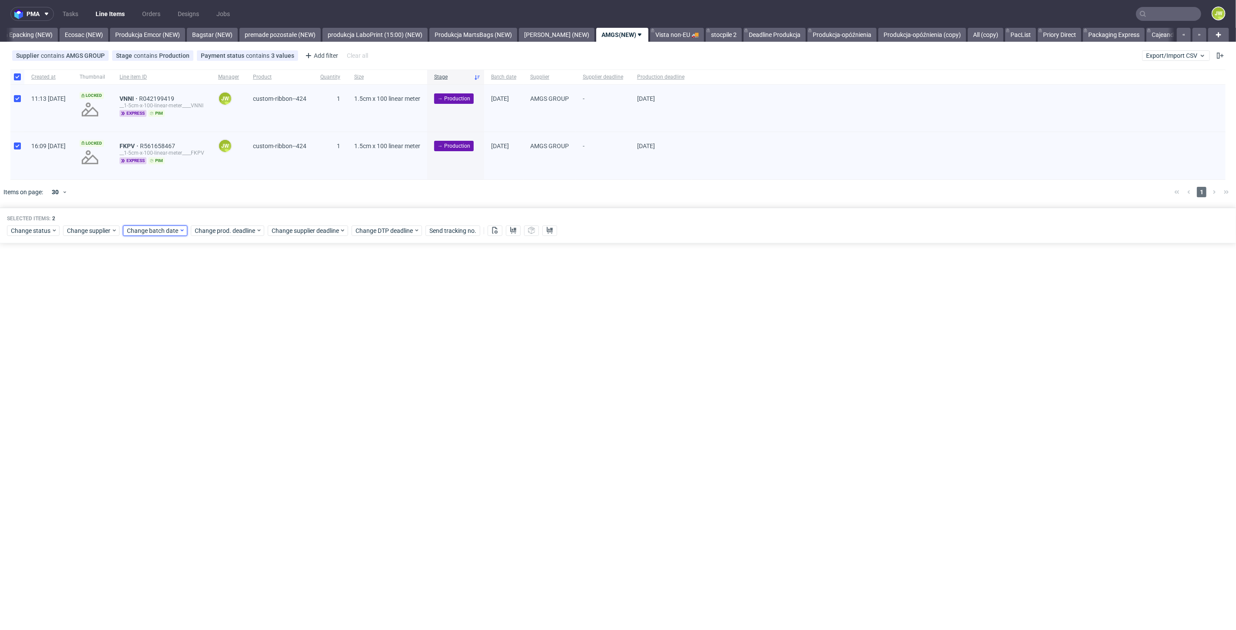
click at [167, 235] on span "Change batch date" at bounding box center [153, 230] width 52 height 9
click at [155, 322] on button "13" at bounding box center [153, 317] width 13 height 14
click at [228, 379] on span "Save" at bounding box center [226, 378] width 13 height 6
click at [217, 232] on span "Change prod. deadline" at bounding box center [225, 230] width 61 height 9
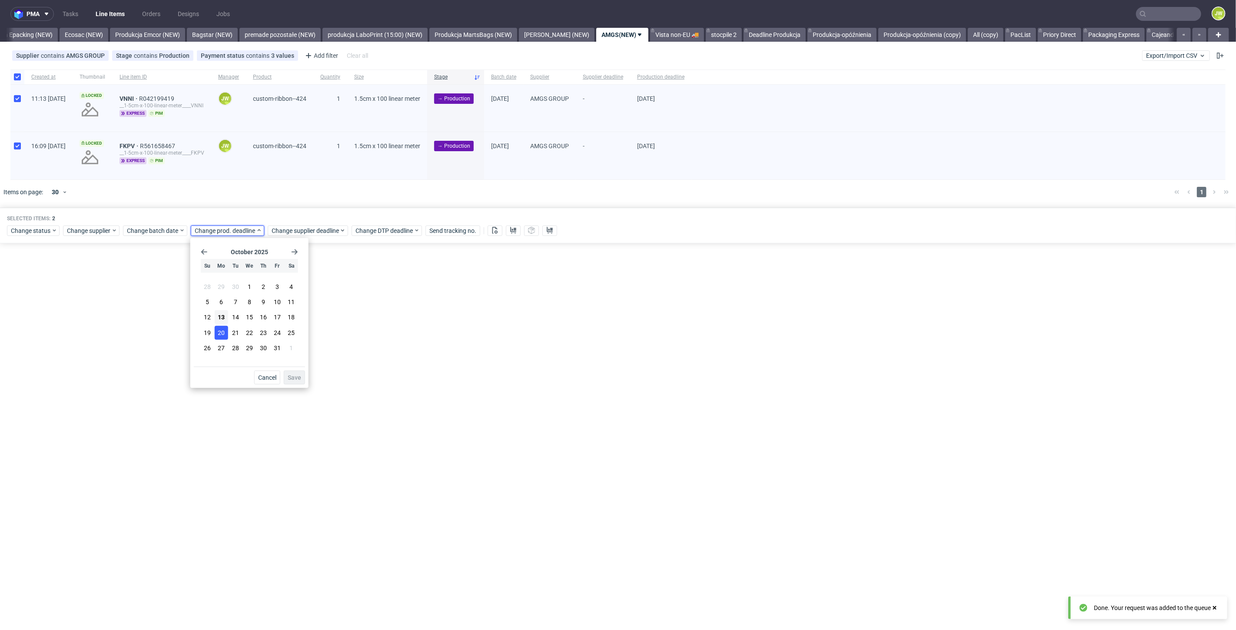
click at [216, 337] on button "20" at bounding box center [221, 332] width 13 height 14
click at [296, 378] on span "Save" at bounding box center [294, 378] width 13 height 6
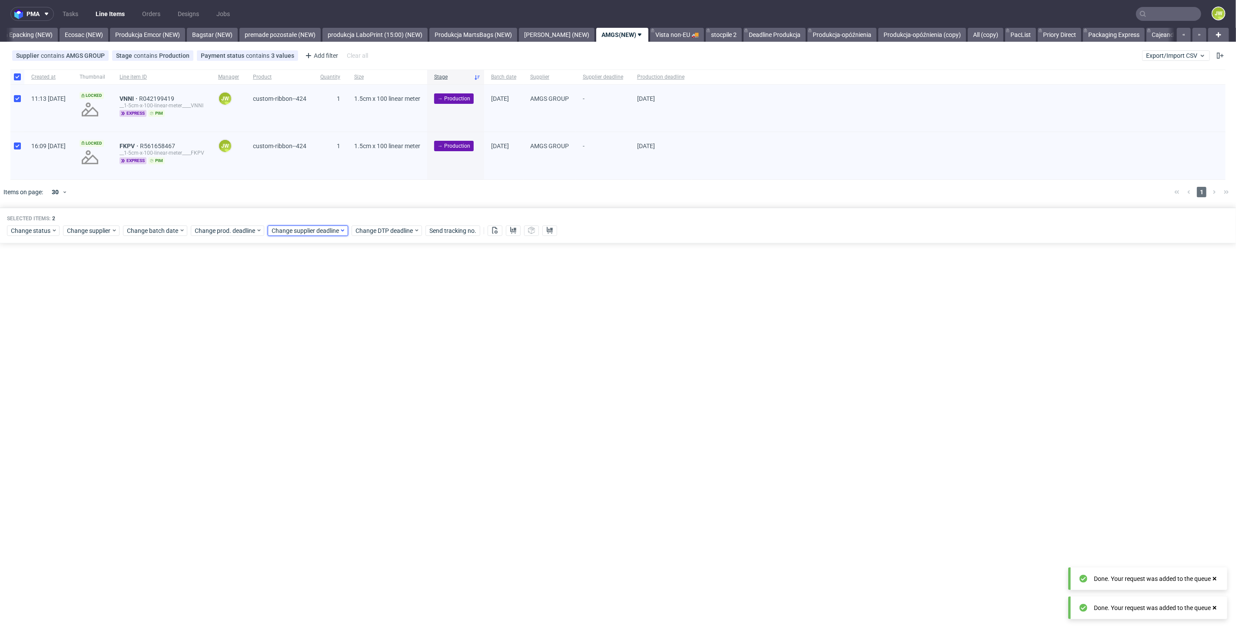
click at [311, 234] on span "Change supplier deadline" at bounding box center [306, 230] width 68 height 9
click at [300, 326] on button "20" at bounding box center [298, 332] width 13 height 14
click at [367, 378] on span "Save" at bounding box center [371, 378] width 13 height 6
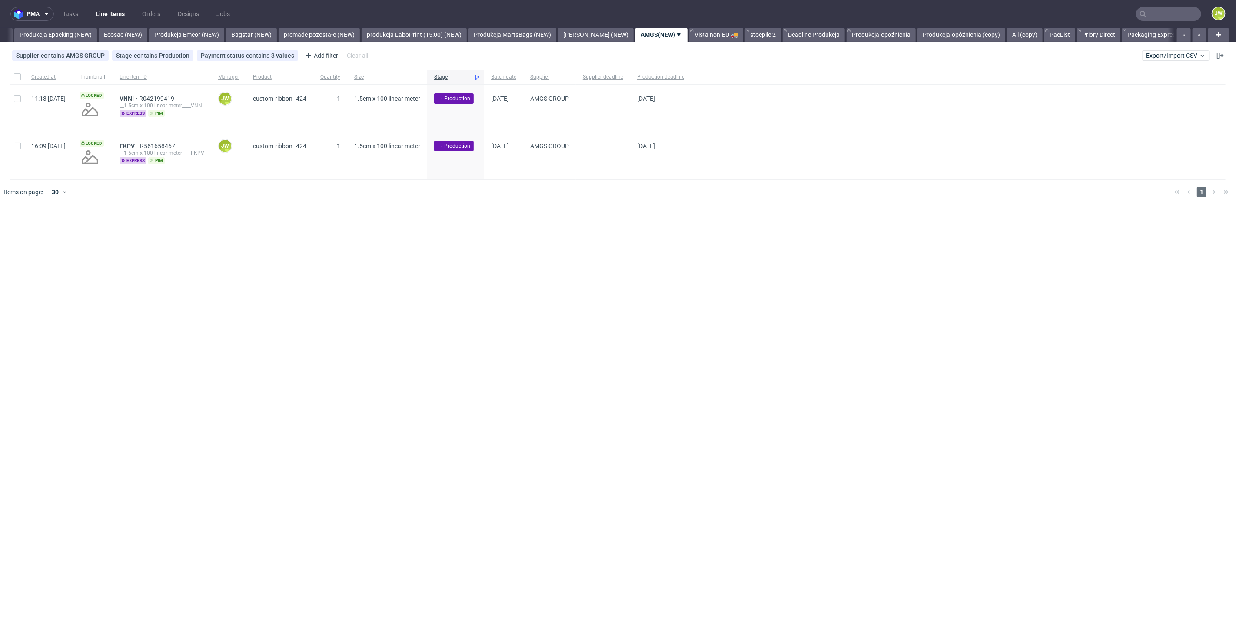
scroll to position [0, 1806]
click at [21, 80] on div at bounding box center [17, 77] width 14 height 15
checkbox input "true"
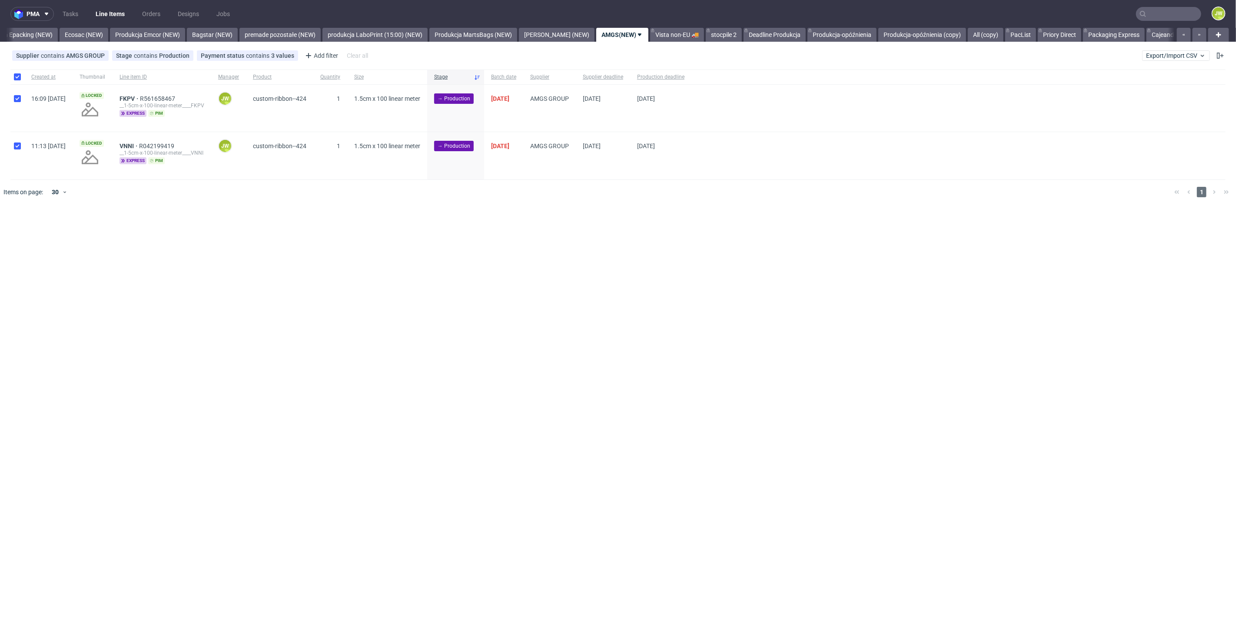
checkbox input "true"
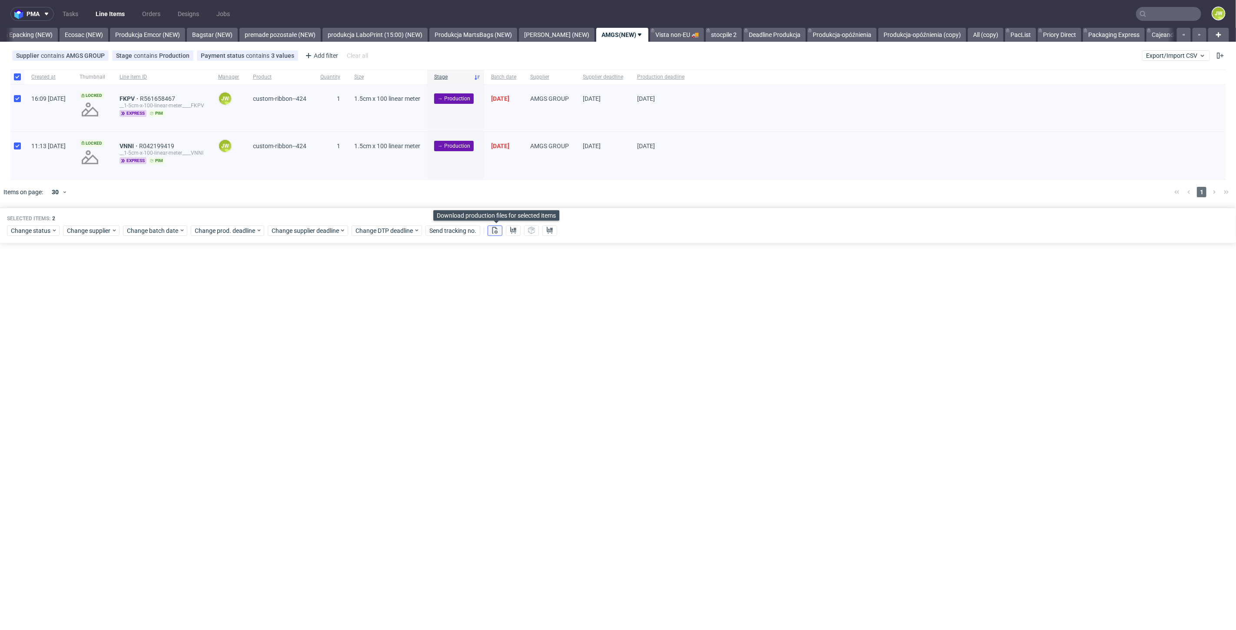
click at [492, 230] on button at bounding box center [495, 231] width 15 height 10
click at [510, 229] on button at bounding box center [513, 231] width 15 height 10
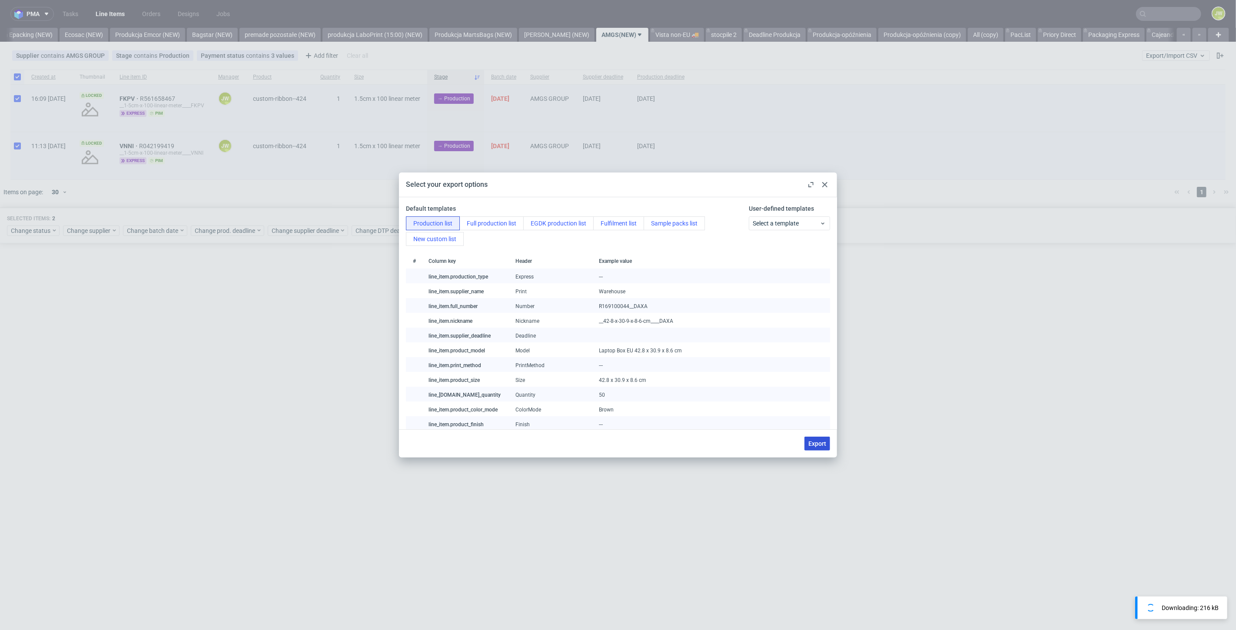
click at [810, 443] on span "Export" at bounding box center [817, 444] width 18 height 6
checkbox input "false"
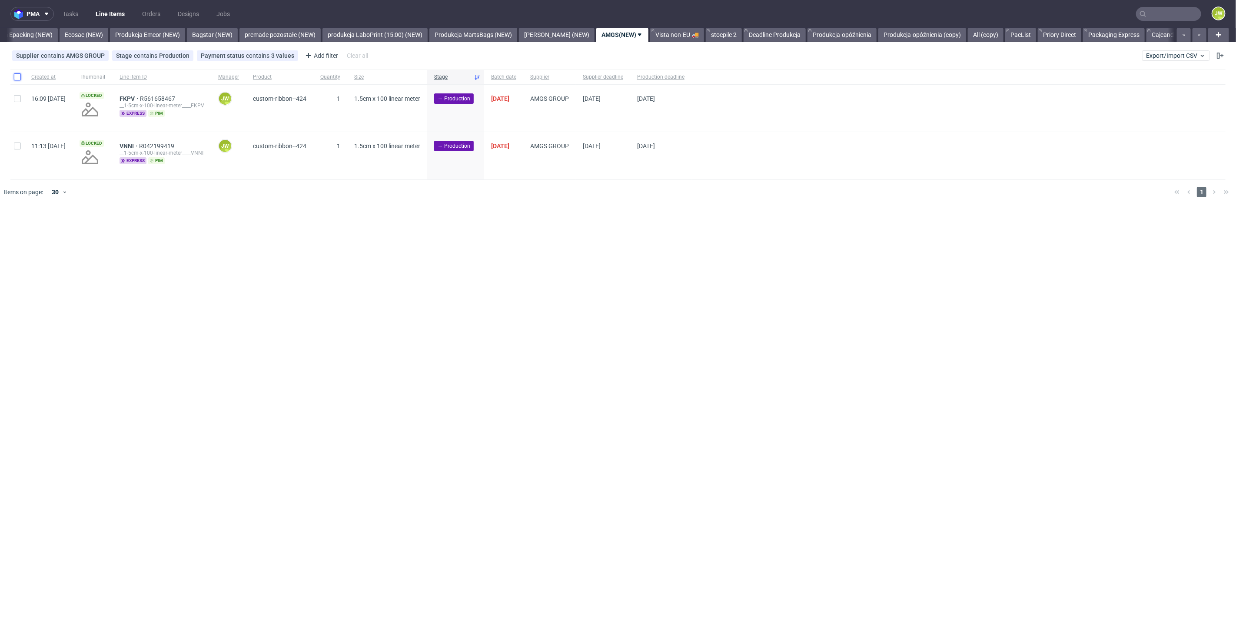
click at [15, 76] on input "checkbox" at bounding box center [17, 76] width 7 height 7
checkbox input "true"
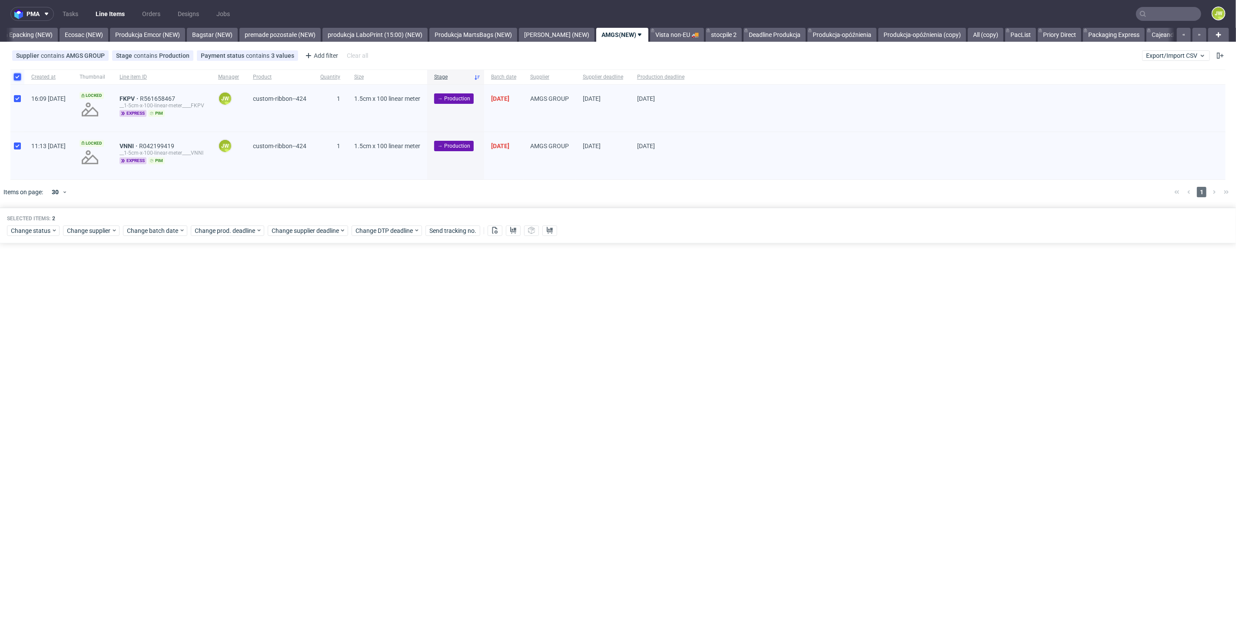
checkbox input "true"
click at [21, 239] on div "Selected items: 2 Change status Change supplier Change batch date Change prod. …" at bounding box center [618, 226] width 1236 height 36
click at [23, 232] on span "Change status" at bounding box center [31, 230] width 40 height 9
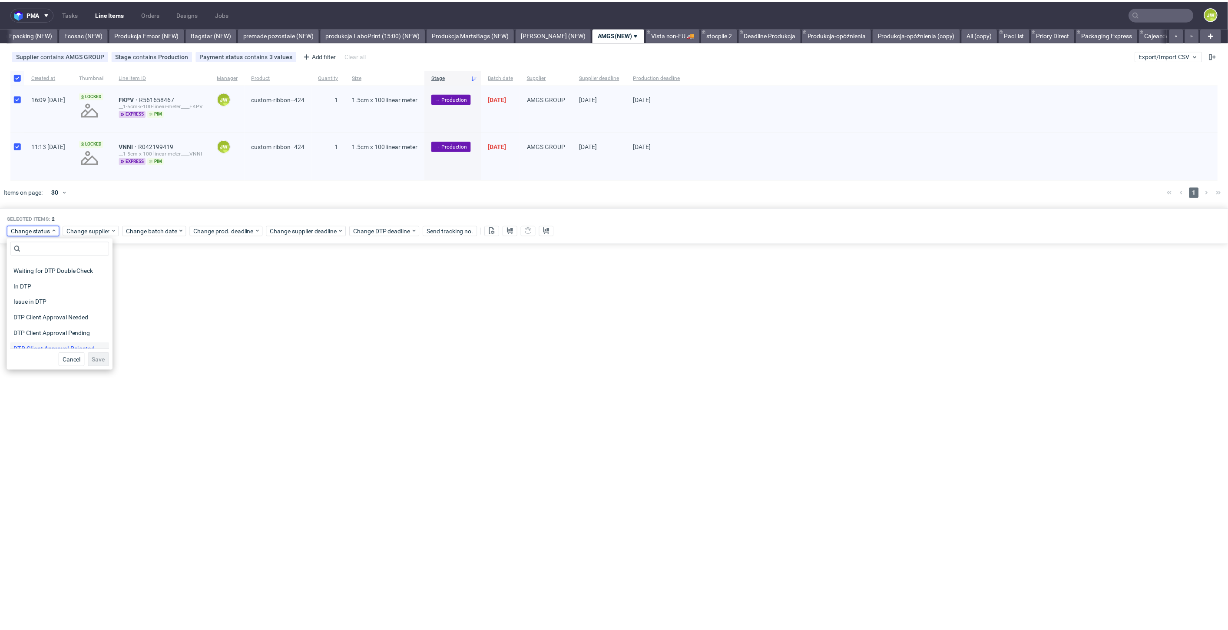
scroll to position [48, 0]
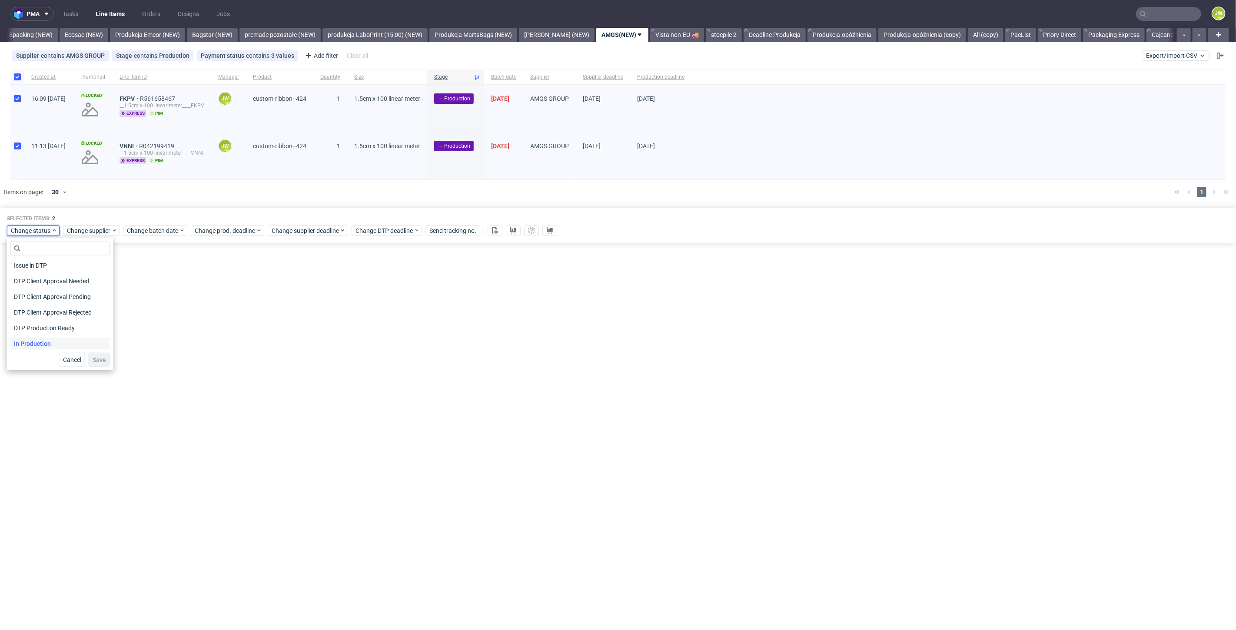
click at [28, 338] on span "In Production" at bounding box center [32, 344] width 44 height 12
click at [93, 360] on span "Save" at bounding box center [99, 360] width 13 height 6
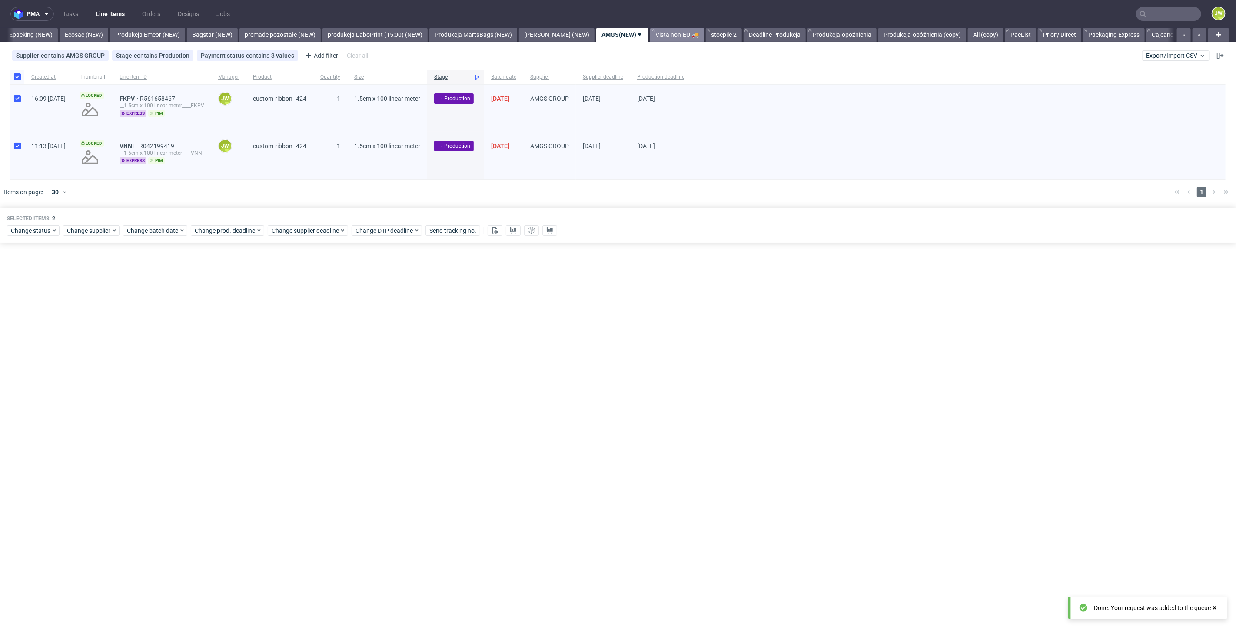
click at [650, 29] on link "Vista non-EU 🚚" at bounding box center [677, 35] width 54 height 14
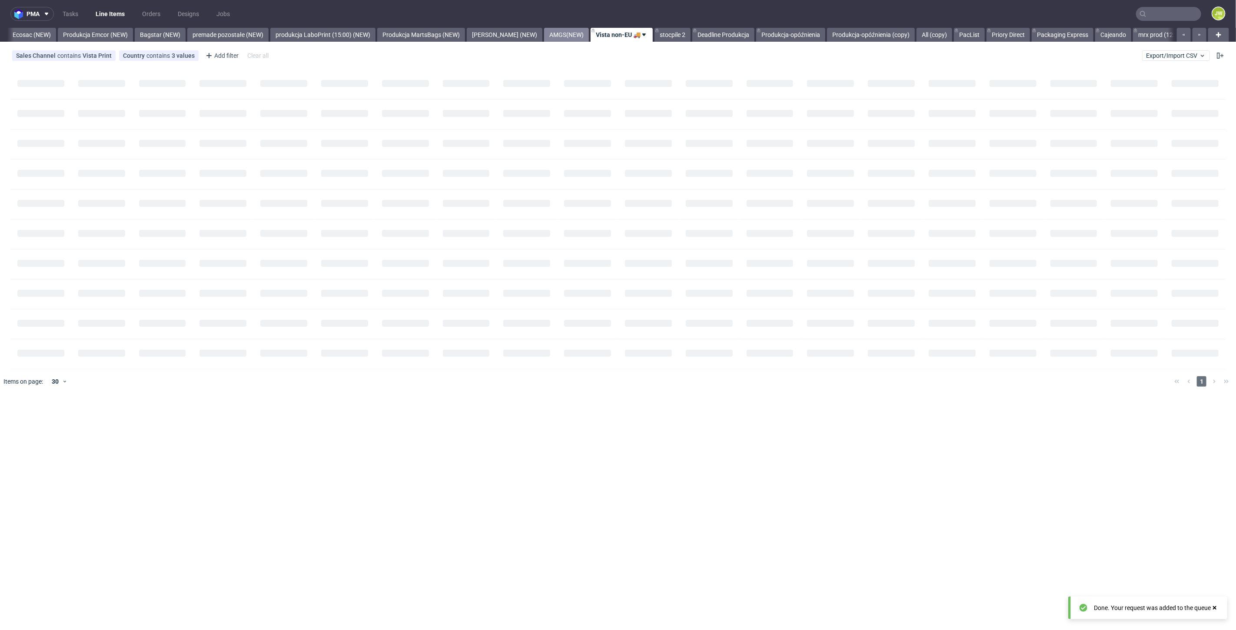
click at [544, 34] on link "AMGS(NEW)" at bounding box center [566, 35] width 45 height 14
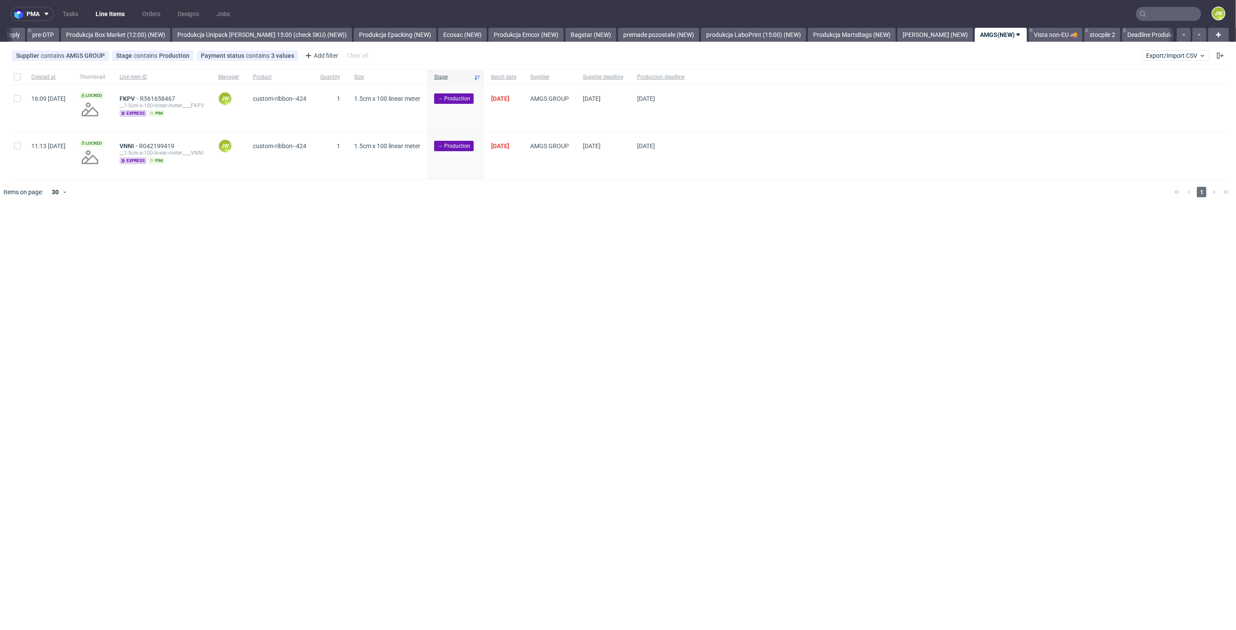
scroll to position [0, 1714]
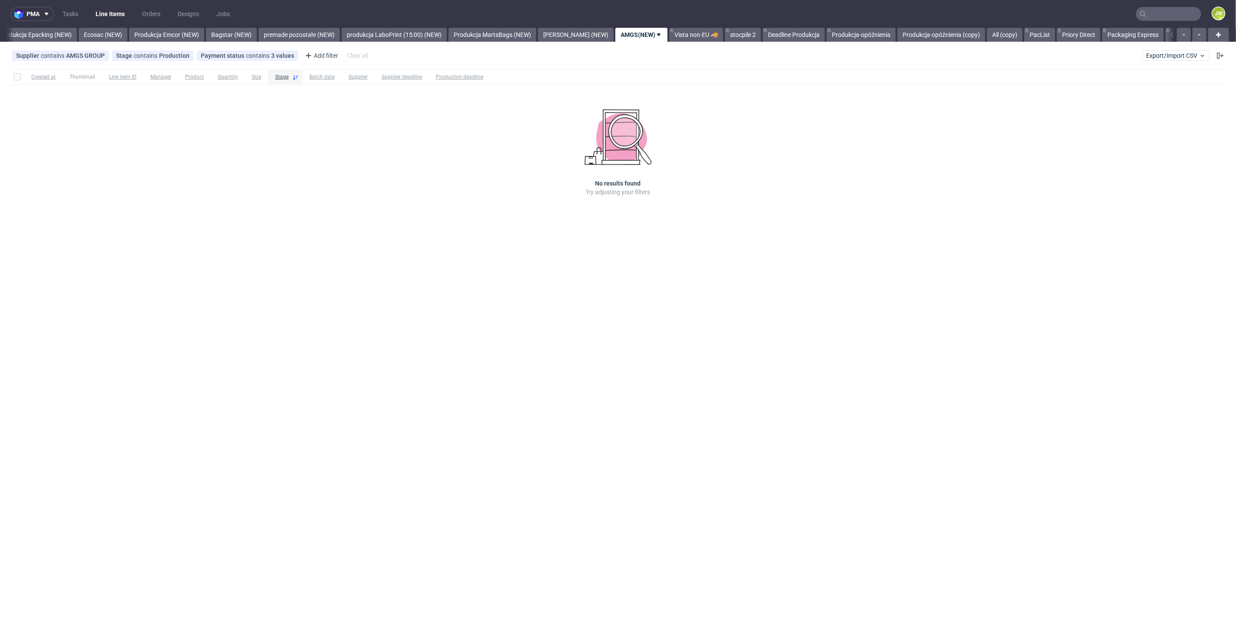
scroll to position [0, 1813]
click at [807, 34] on link "Produkcja-opóźnienia" at bounding box center [841, 35] width 69 height 14
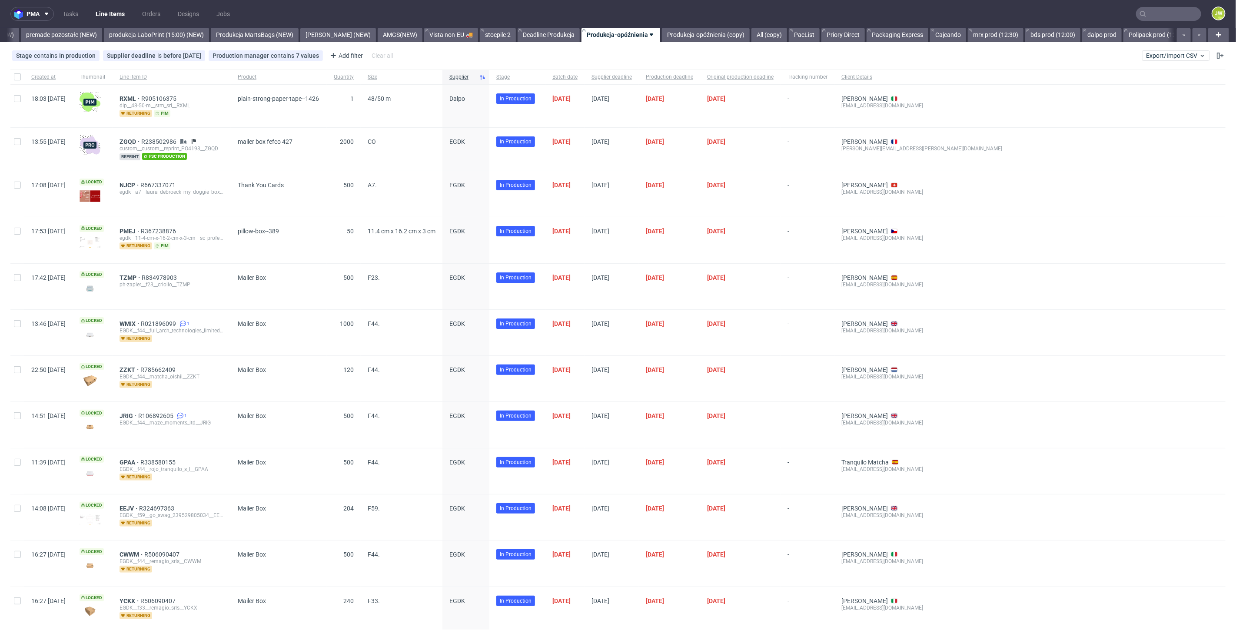
click at [644, 43] on div "pma Tasks Line Items Orders Designs Jobs JW All DTP Late Shipped Shipments DTP …" at bounding box center [618, 315] width 1236 height 630
click at [662, 40] on link "Produkcja-opóźnienia (copy)" at bounding box center [706, 35] width 88 height 14
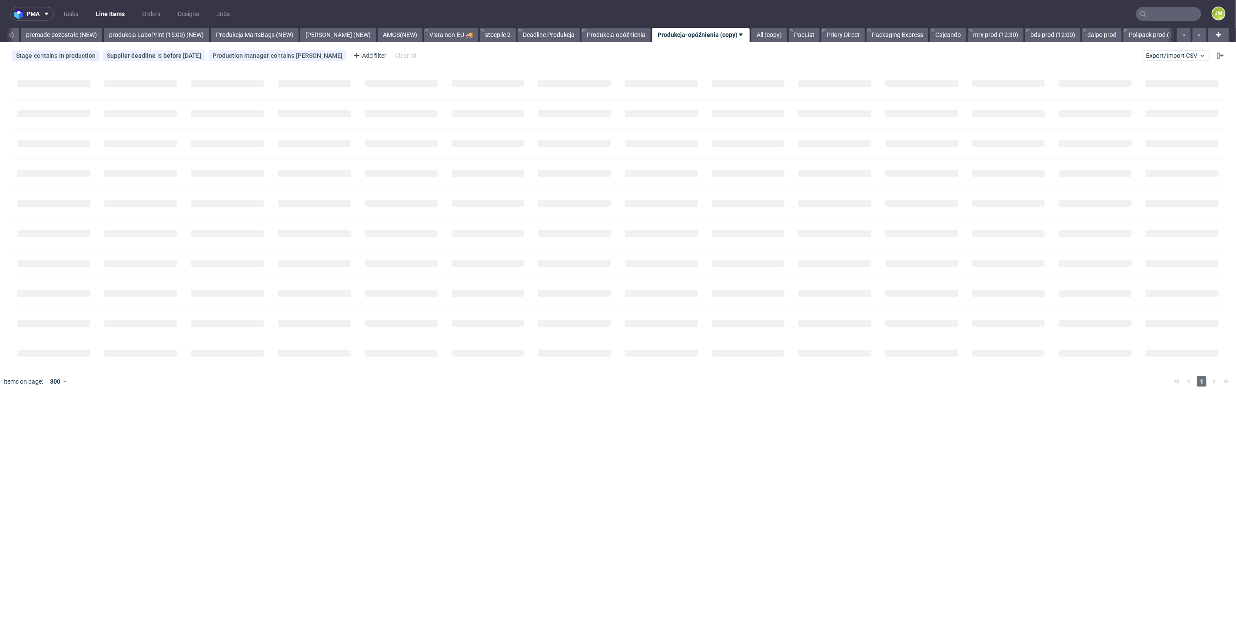
scroll to position [0, 2111]
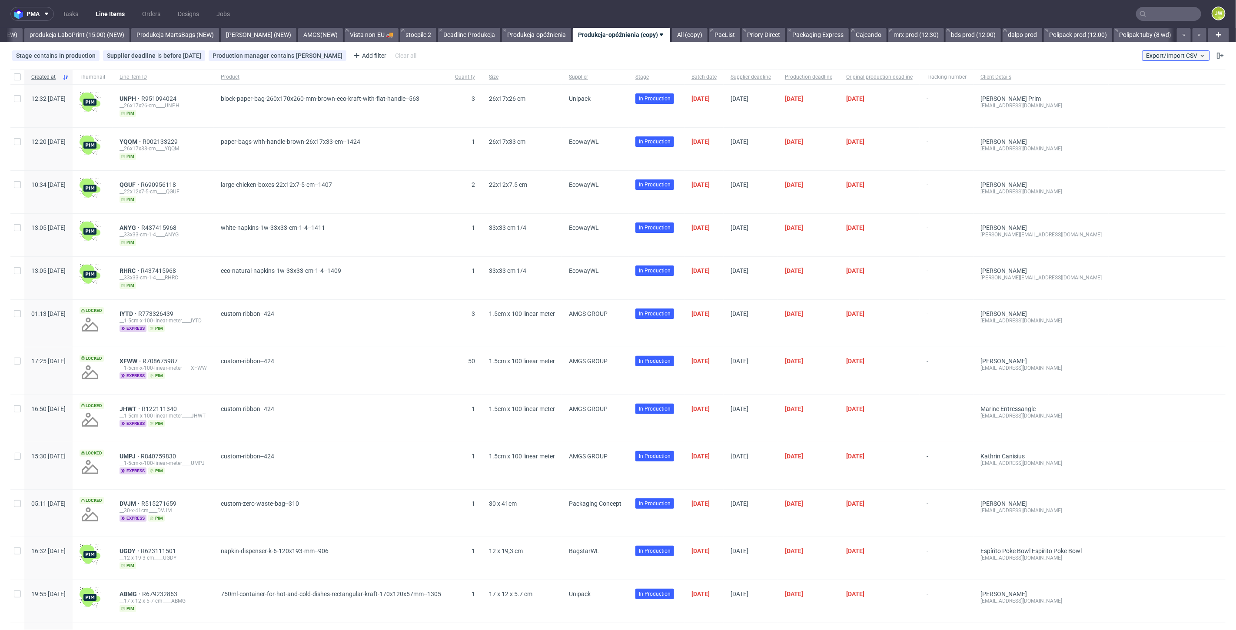
click at [1158, 59] on span "Export/Import CSV" at bounding box center [1176, 55] width 60 height 7
click at [1130, 90] on link "Import shipments CSV" at bounding box center [1148, 91] width 102 height 14
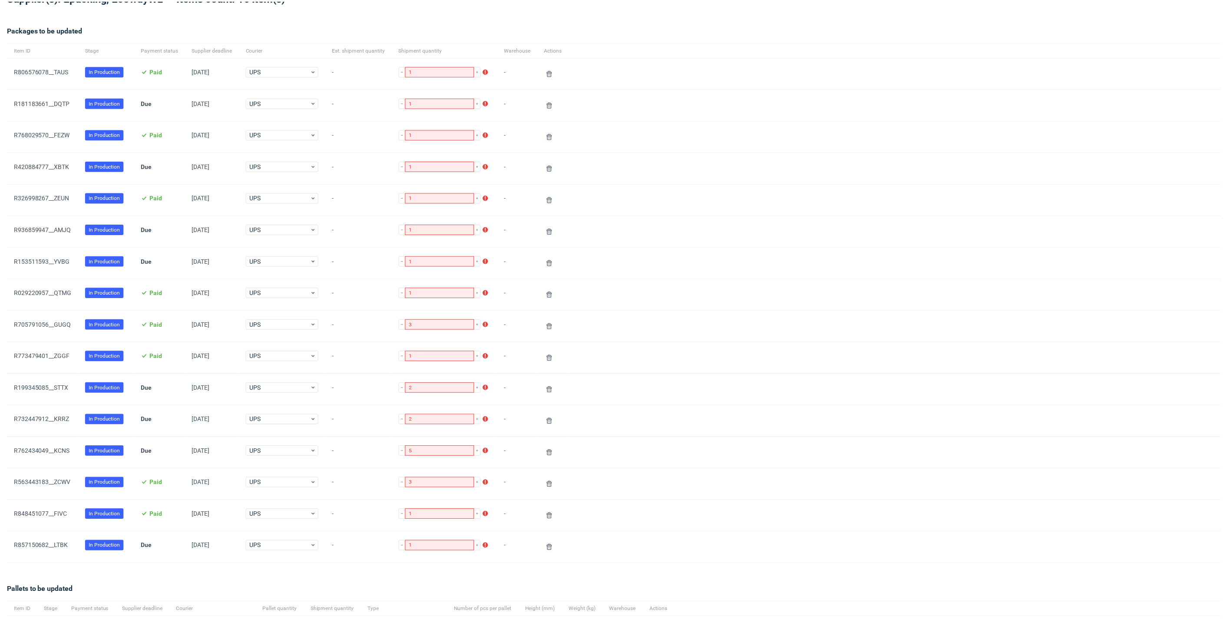
scroll to position [180, 0]
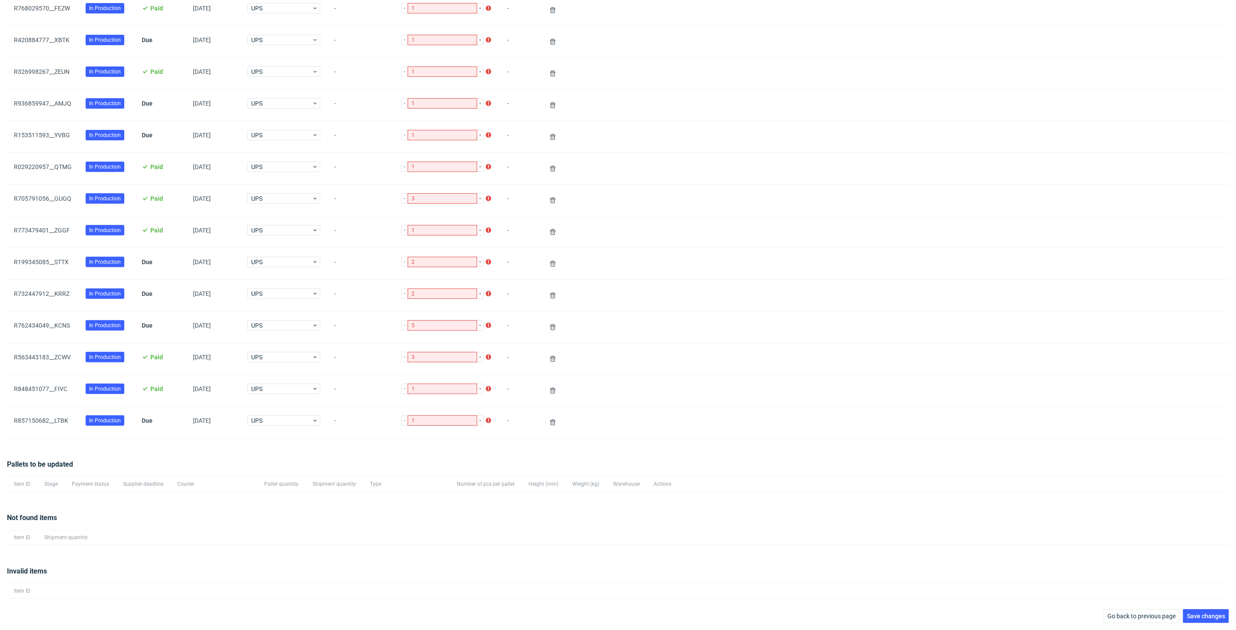
drag, startPoint x: 1195, startPoint y: 617, endPoint x: 1106, endPoint y: 602, distance: 90.4
click at [1194, 616] on span "Save changes" at bounding box center [1206, 616] width 38 height 6
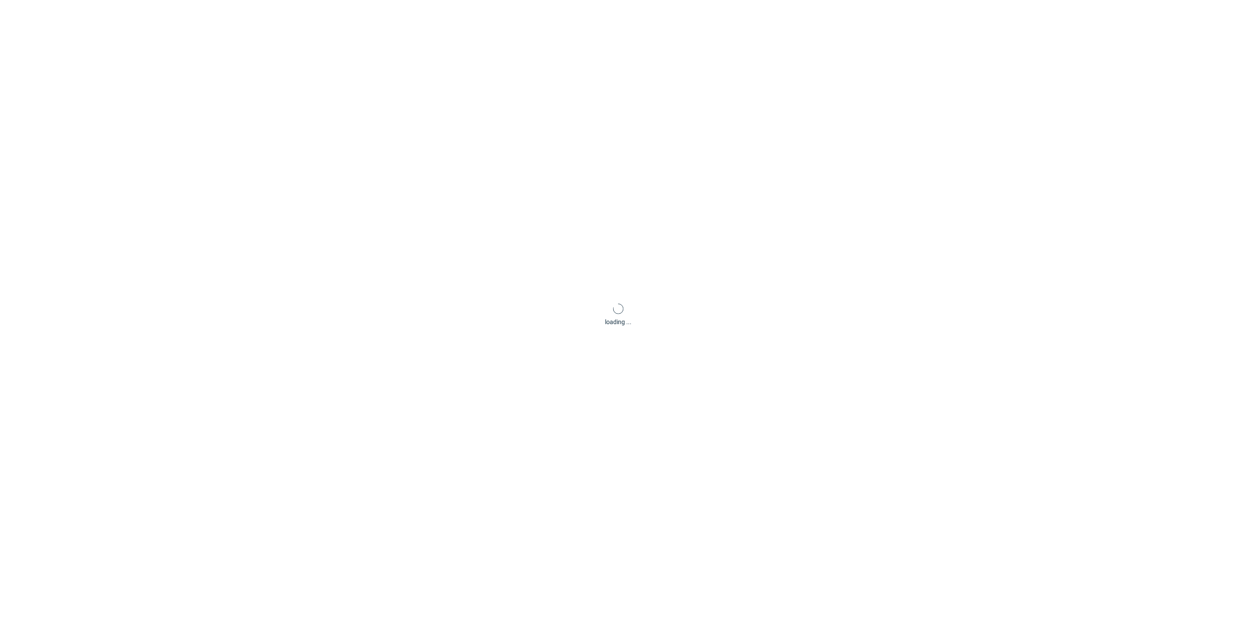
scroll to position [41, 0]
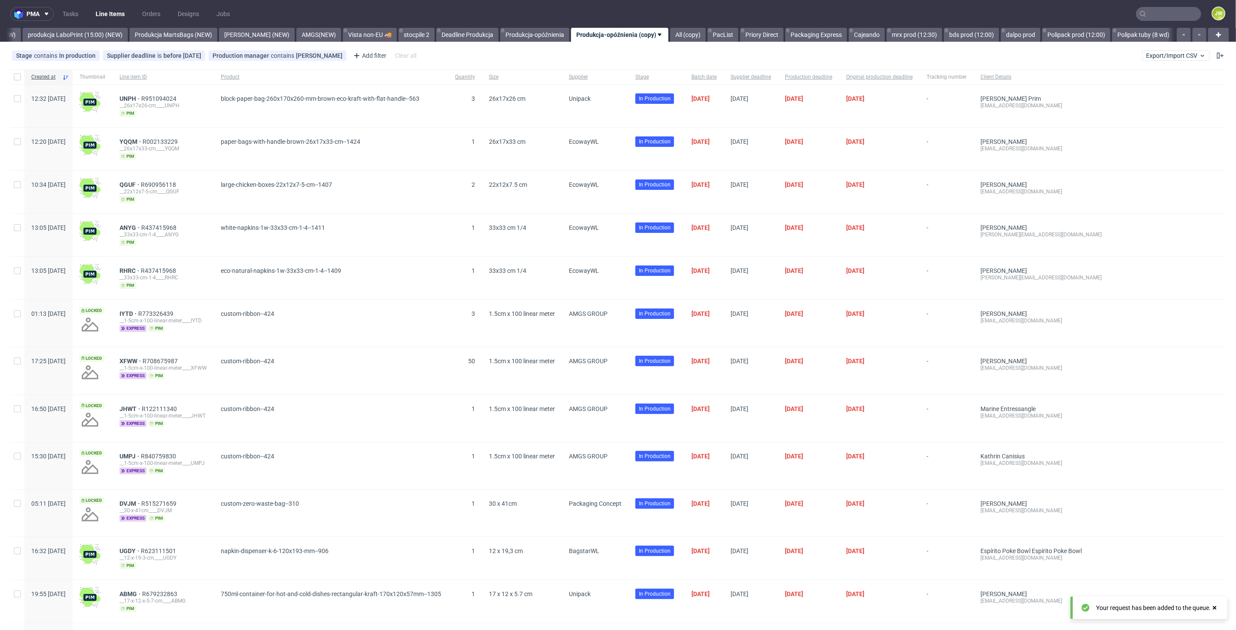
scroll to position [0, 2115]
click at [1176, 14] on input "text" at bounding box center [1168, 14] width 65 height 14
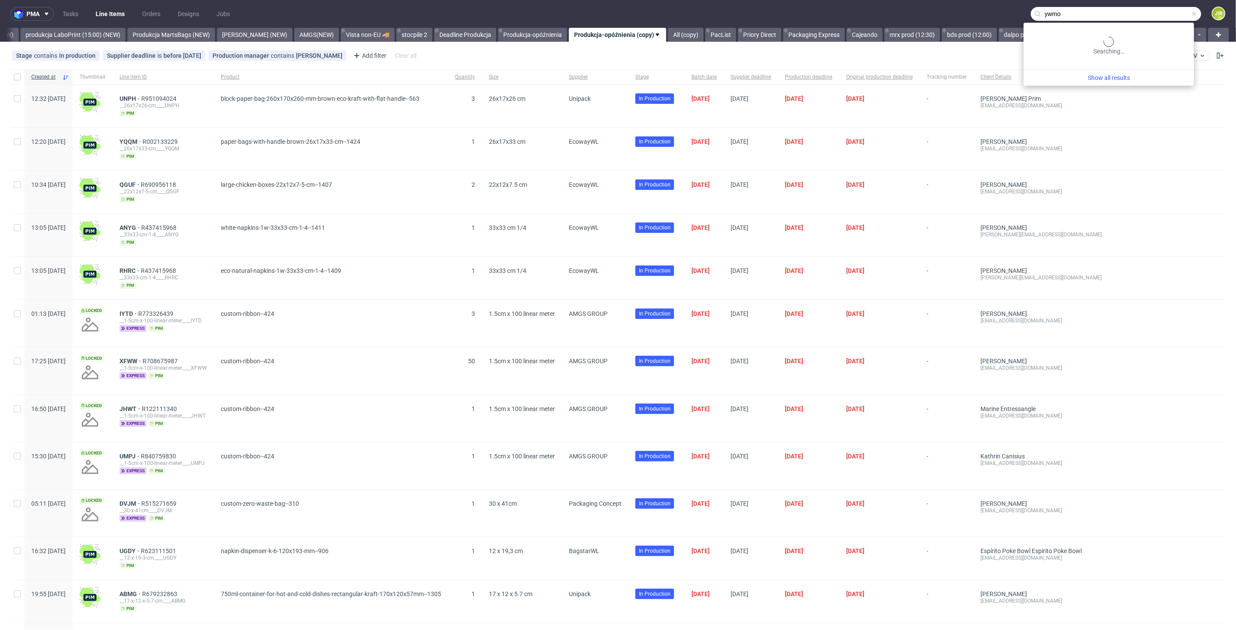
type input "ywmo"
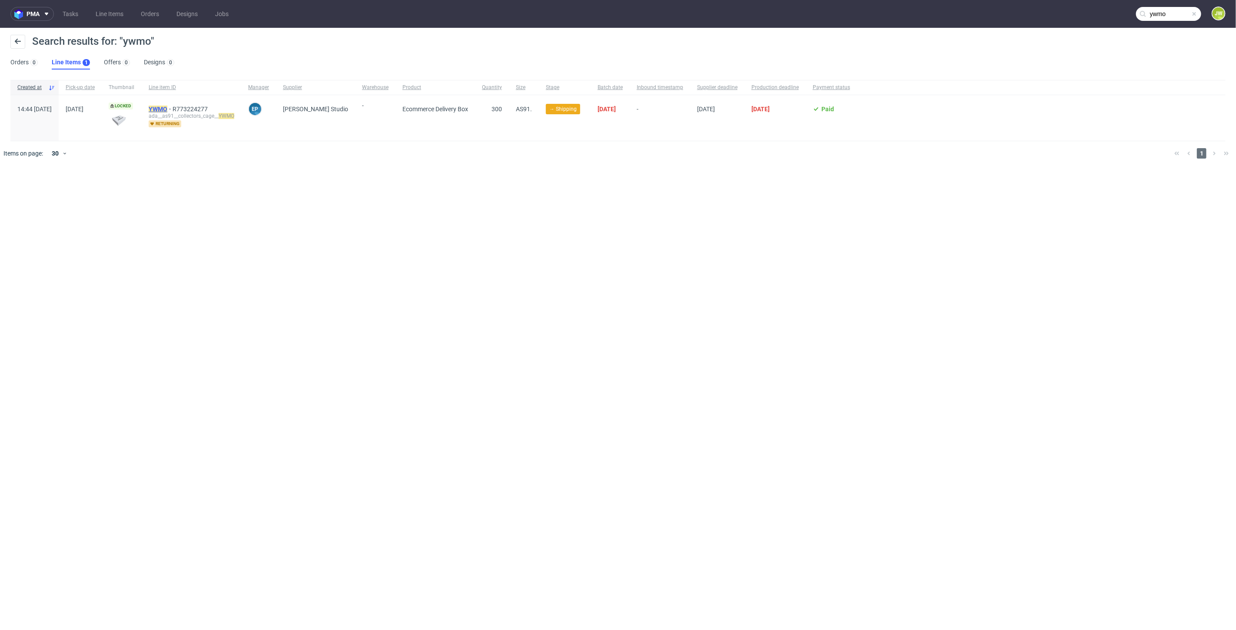
click at [167, 106] on mark "YWMO" at bounding box center [158, 109] width 19 height 7
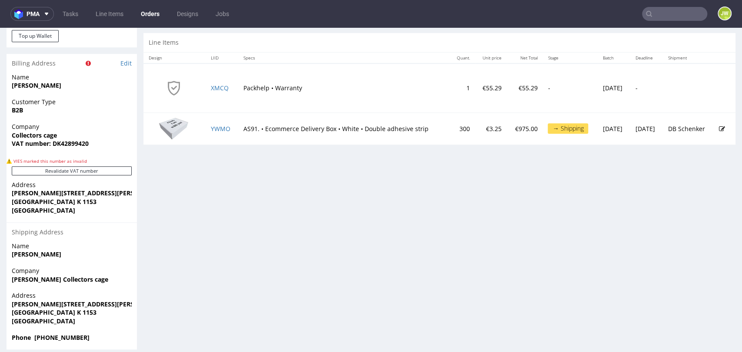
scroll to position [435, 0]
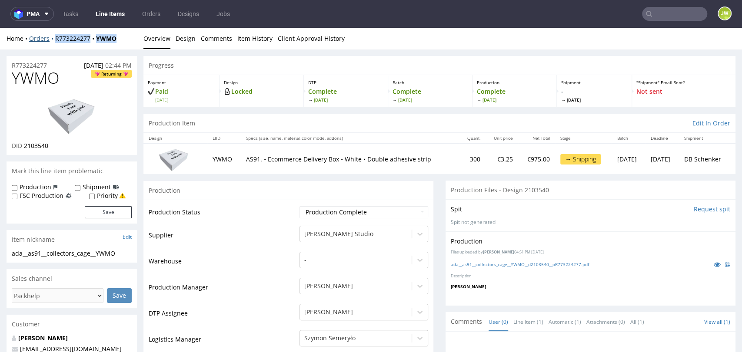
drag, startPoint x: 131, startPoint y: 43, endPoint x: 54, endPoint y: 42, distance: 76.9
click at [54, 42] on div "Home Orders R773224277 YWMO Overview Design Comments Item History Client Approv…" at bounding box center [371, 39] width 742 height 22
copy div "R773224277 YWMO"
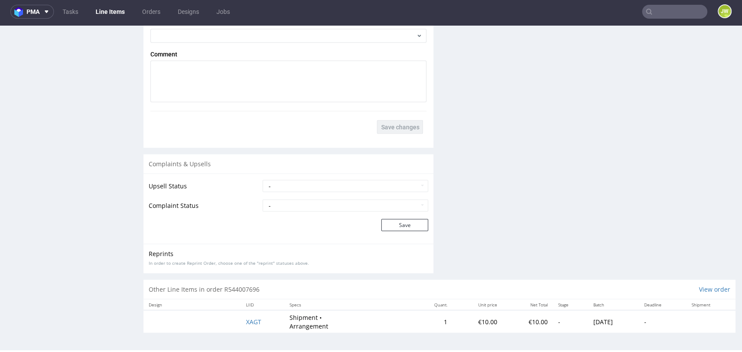
scroll to position [3, 0]
click at [291, 206] on select "- Complaint Received Complaint Rejected Complaint Accepted (DTP Issue) - Reprin…" at bounding box center [345, 205] width 166 height 12
select select "accepted_shipping_issue_reprint"
click at [262, 199] on select "- Complaint Received Complaint Rejected Complaint Accepted (DTP Issue) - Reprin…" at bounding box center [345, 205] width 166 height 12
click at [381, 228] on button "Save" at bounding box center [404, 225] width 47 height 12
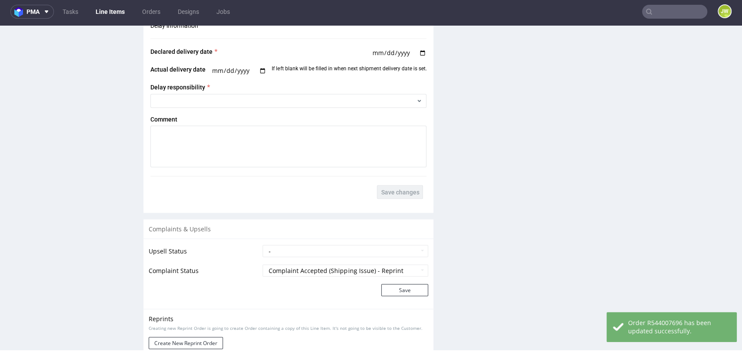
scroll to position [1140, 0]
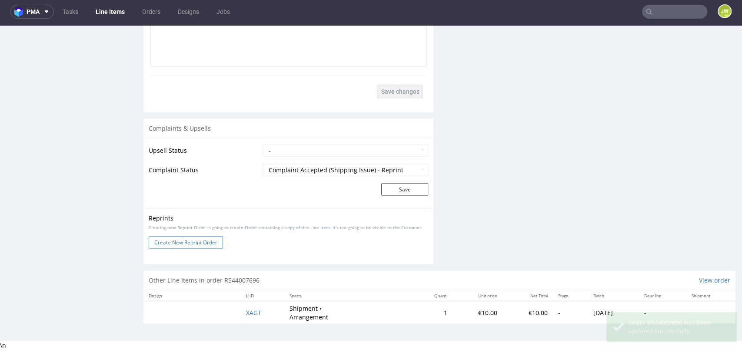
click at [192, 239] on button "Create New Reprint Order" at bounding box center [186, 243] width 74 height 12
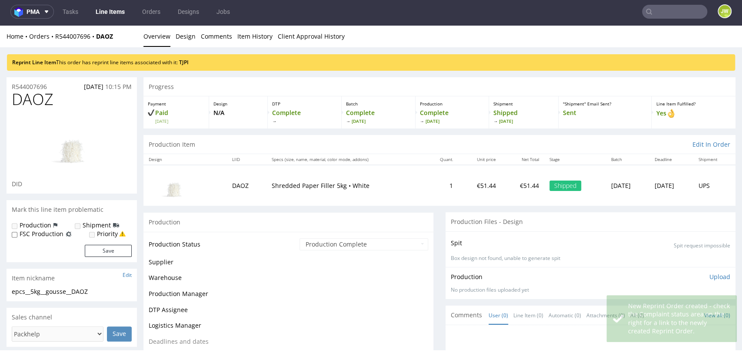
scroll to position [0, 0]
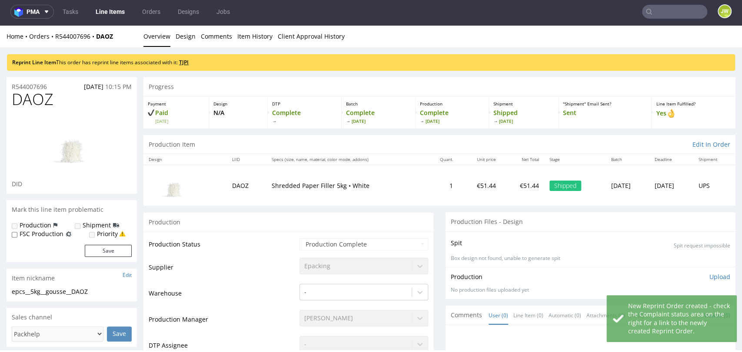
click at [186, 59] on link "TJPI" at bounding box center [184, 62] width 10 height 7
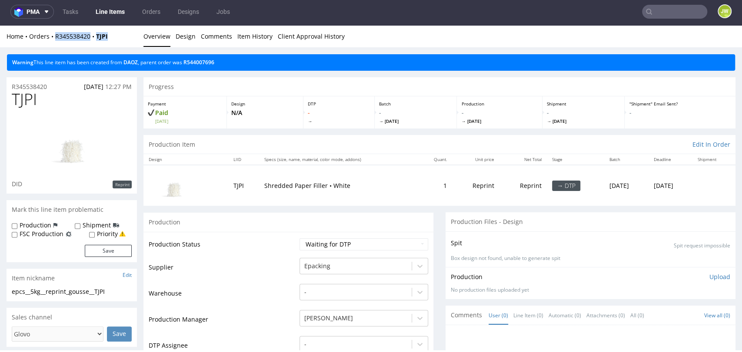
drag, startPoint x: 123, startPoint y: 40, endPoint x: 56, endPoint y: 41, distance: 66.5
click at [56, 41] on div "Home Orders R345538420 TJPI Overview Design Comments Item History Client Approv…" at bounding box center [371, 37] width 742 height 22
copy div "R345538420 TJPI"
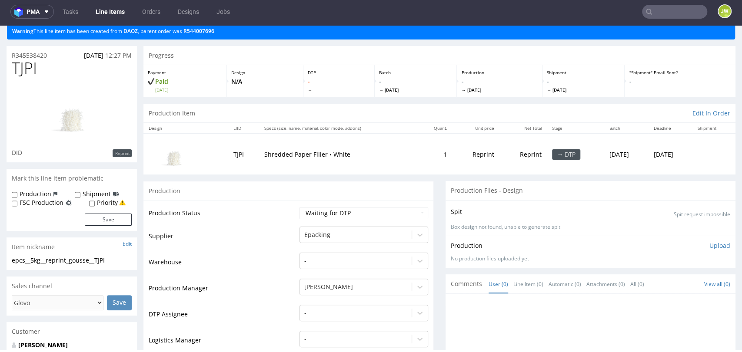
scroll to position [48, 0]
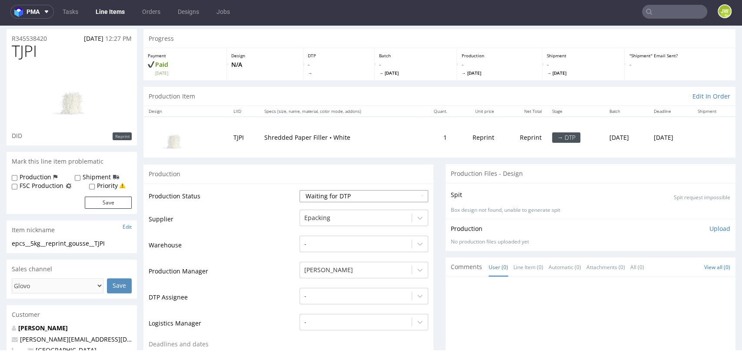
click at [325, 192] on select "Waiting for Artwork Waiting for Diecut Waiting for Mockup Waiting for DTP Waiti…" at bounding box center [363, 196] width 129 height 12
select select "dtp_production_ready"
click at [299, 190] on select "Waiting for Artwork Waiting for Diecut Waiting for Mockup Waiting for DTP Waiti…" at bounding box center [363, 196] width 129 height 12
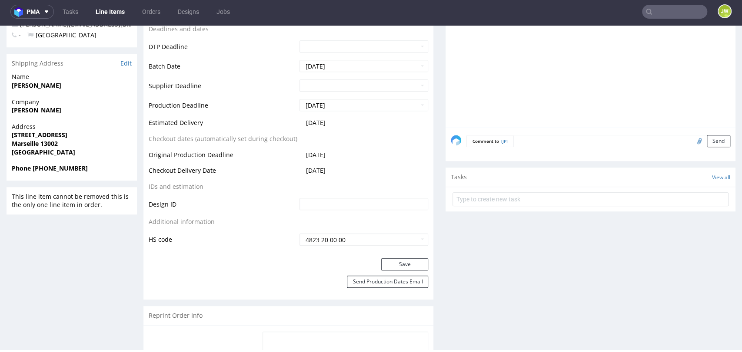
scroll to position [386, 0]
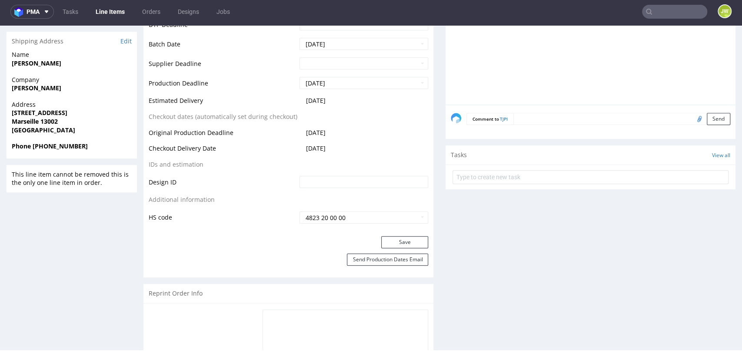
drag, startPoint x: 388, startPoint y: 239, endPoint x: 239, endPoint y: 217, distance: 150.2
click at [388, 238] on button "Save" at bounding box center [404, 242] width 47 height 12
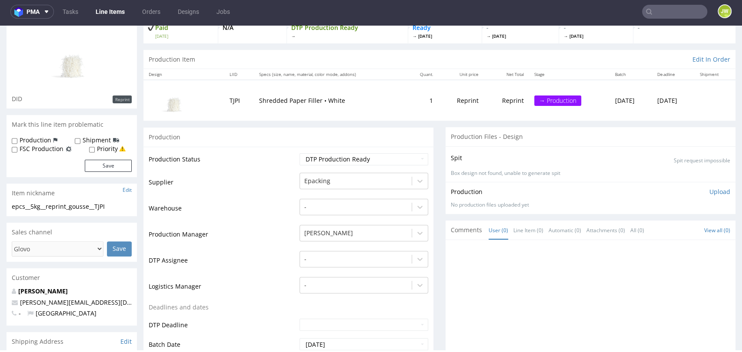
scroll to position [0, 0]
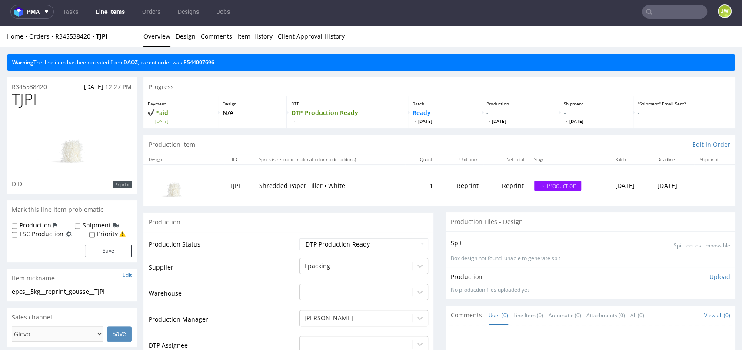
click at [112, 42] on div "Home Orders R345538420 TJPI Overview Design Comments Item History Client Approv…" at bounding box center [371, 37] width 742 height 22
drag, startPoint x: 109, startPoint y: 40, endPoint x: 53, endPoint y: 45, distance: 56.7
click at [53, 45] on div "Home Orders R345538420 TJPI Overview Design Comments Item History Client Approv…" at bounding box center [371, 37] width 742 height 22
copy div "R345538420 TJPI"
click at [212, 79] on div "Progress" at bounding box center [439, 86] width 592 height 19
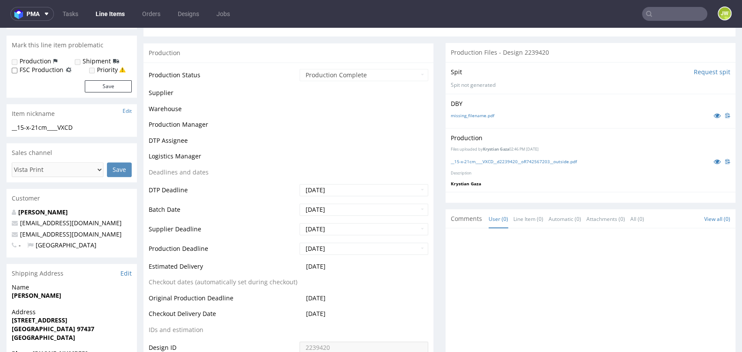
scroll to position [48, 0]
